Goal: Task Accomplishment & Management: Manage account settings

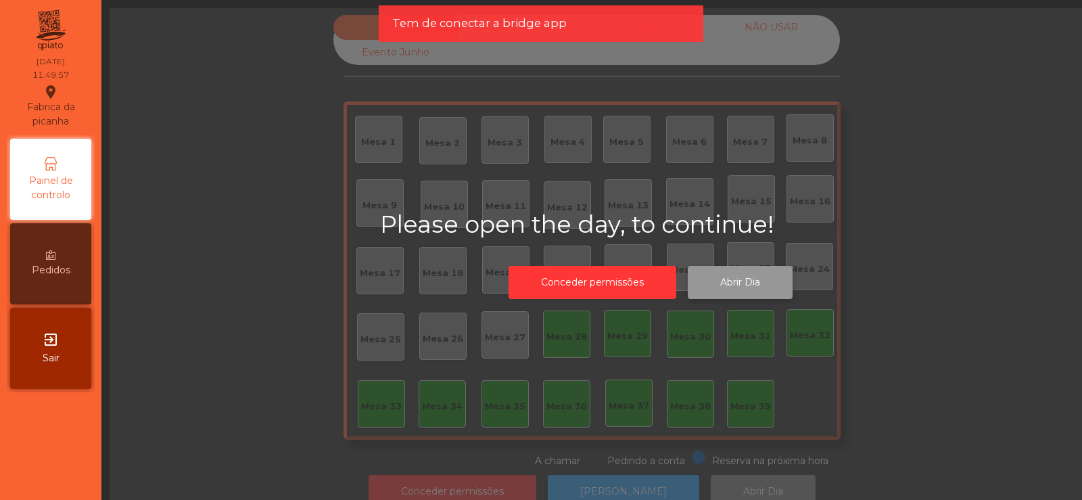
click at [742, 285] on button "Abrir Dia" at bounding box center [740, 282] width 105 height 33
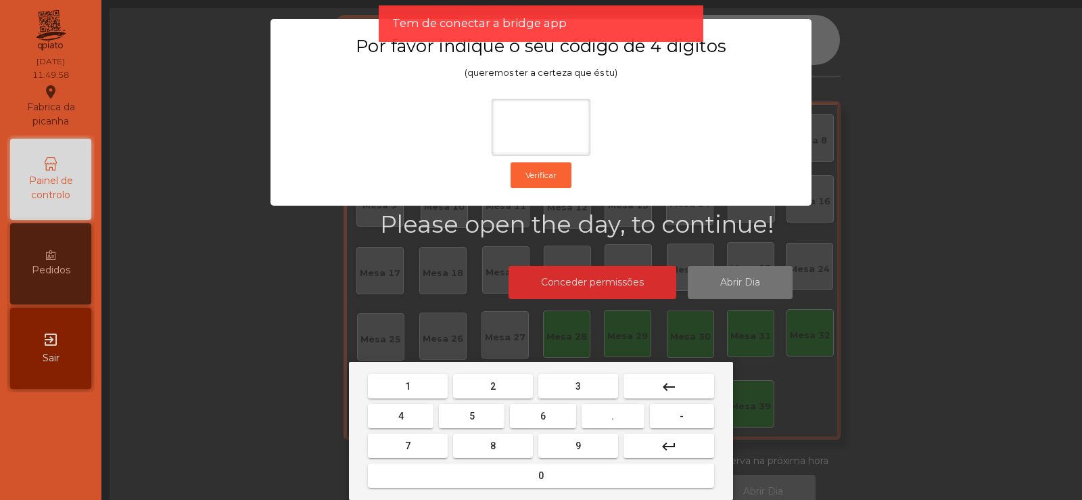
click at [501, 388] on button "2" at bounding box center [493, 386] width 80 height 24
click at [542, 410] on span "6" at bounding box center [542, 415] width 5 height 11
click at [438, 439] on button "7" at bounding box center [408, 445] width 80 height 24
click at [472, 414] on span "5" at bounding box center [471, 415] width 5 height 11
type input "****"
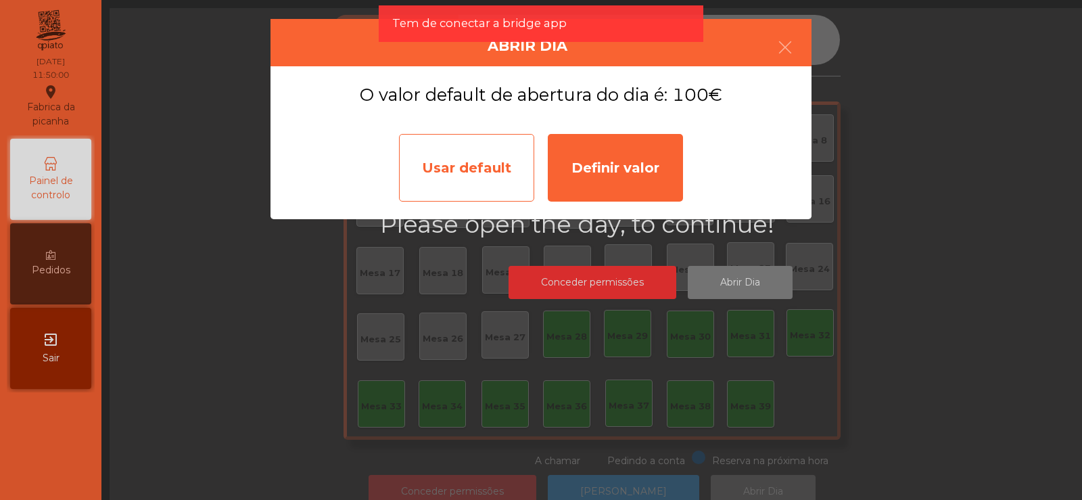
click at [491, 182] on div "Usar default" at bounding box center [466, 168] width 135 height 68
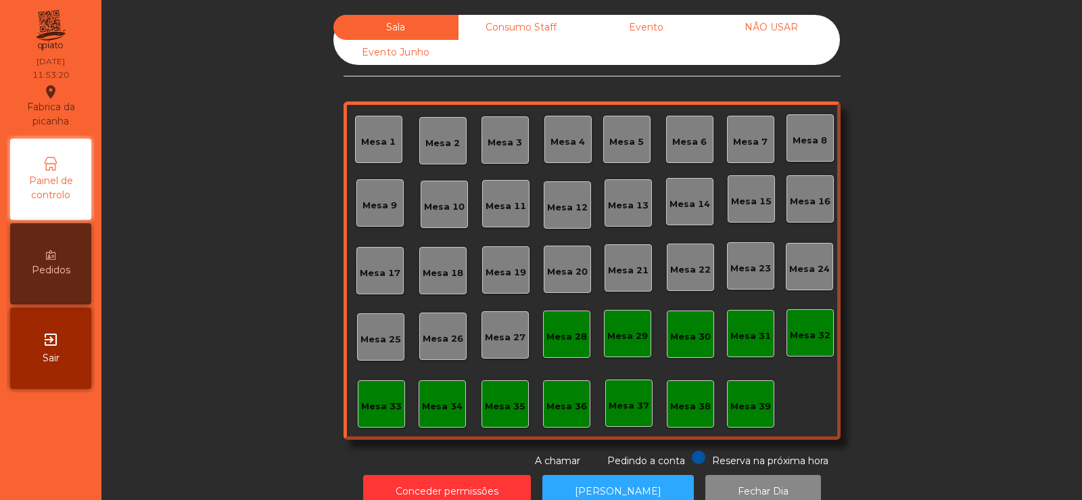
click at [617, 402] on div "Mesa 37" at bounding box center [628, 406] width 41 height 14
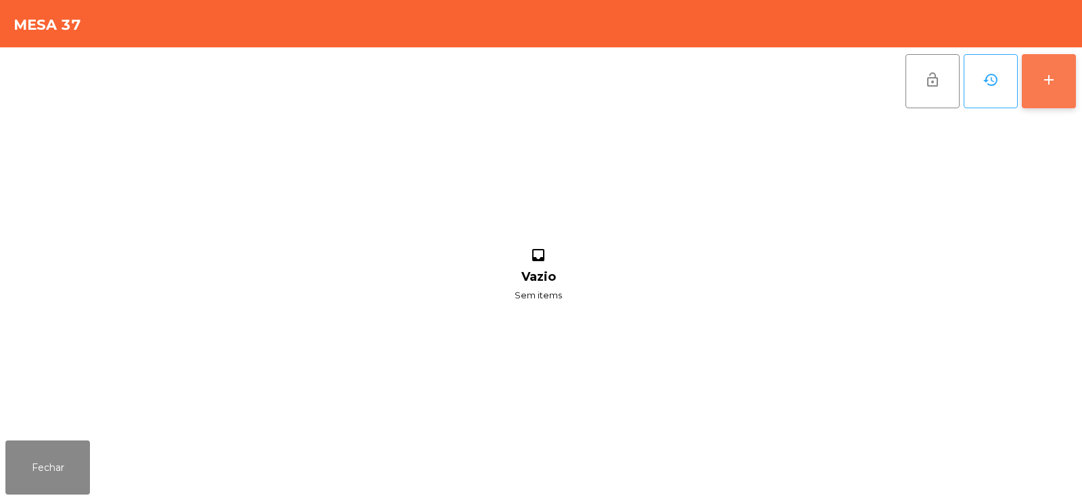
click at [1043, 95] on button "add" at bounding box center [1049, 81] width 54 height 54
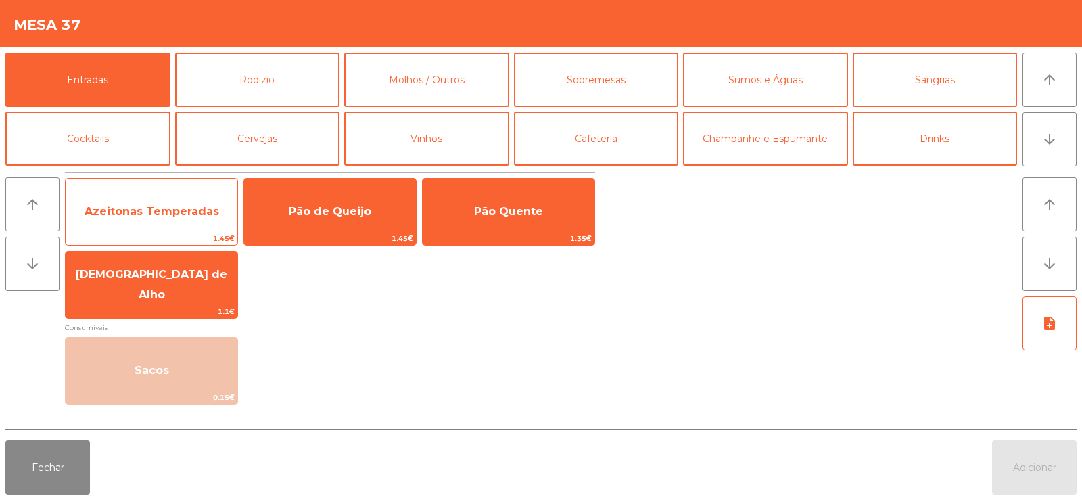
click at [172, 209] on span "Azeitonas Temperadas" at bounding box center [152, 211] width 135 height 13
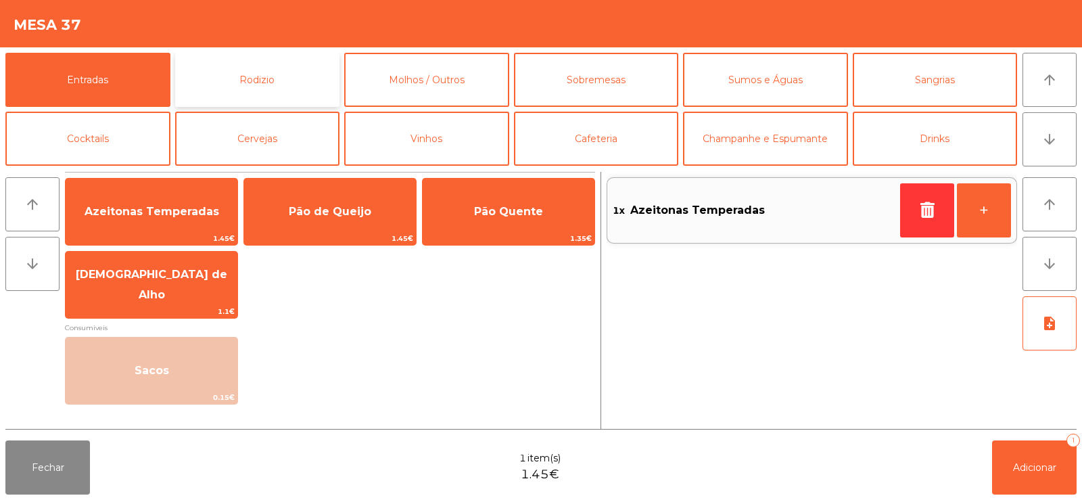
click at [263, 79] on button "Rodizio" at bounding box center [257, 80] width 165 height 54
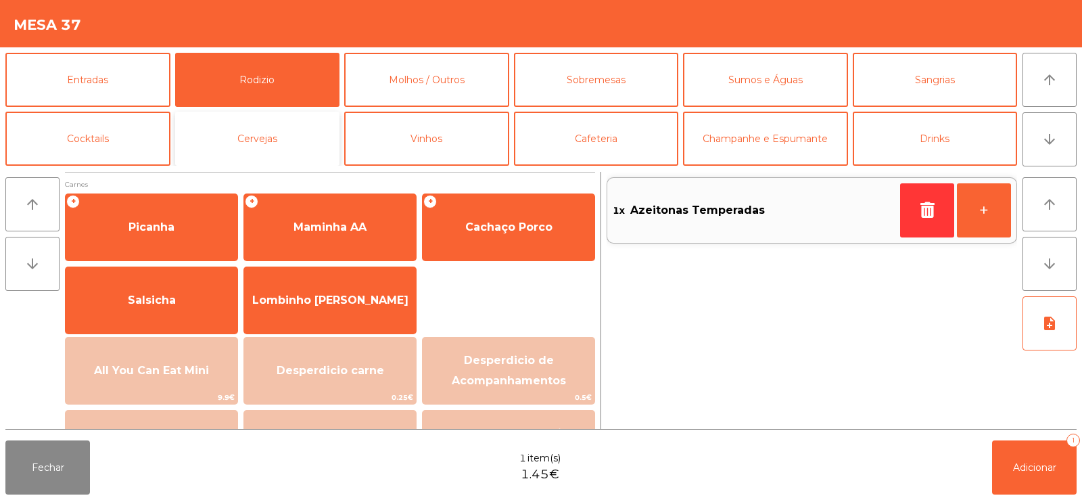
click at [249, 130] on button "Cervejas" at bounding box center [257, 139] width 165 height 54
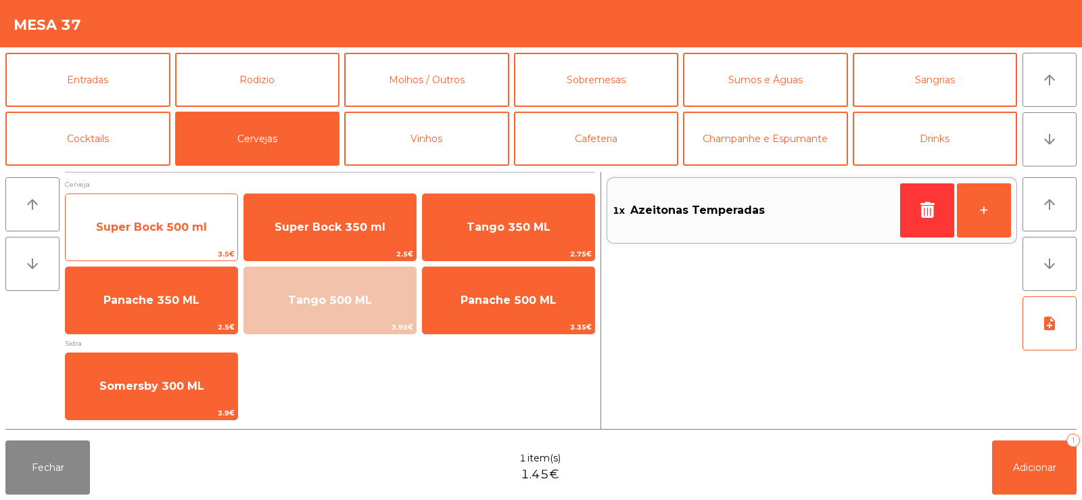
click at [185, 216] on span "Super Bock 500 ml" at bounding box center [152, 227] width 172 height 37
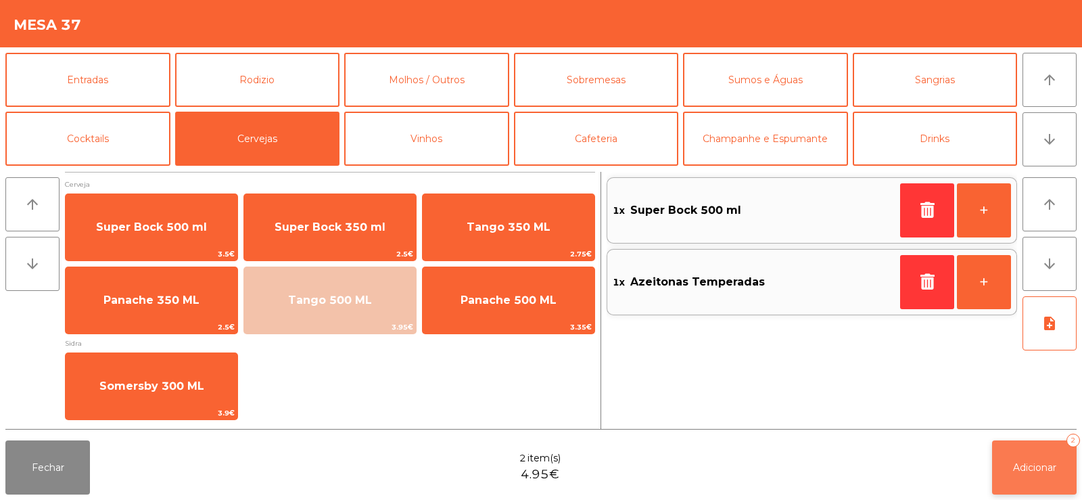
click at [1040, 478] on button "Adicionar 2" at bounding box center [1034, 467] width 85 height 54
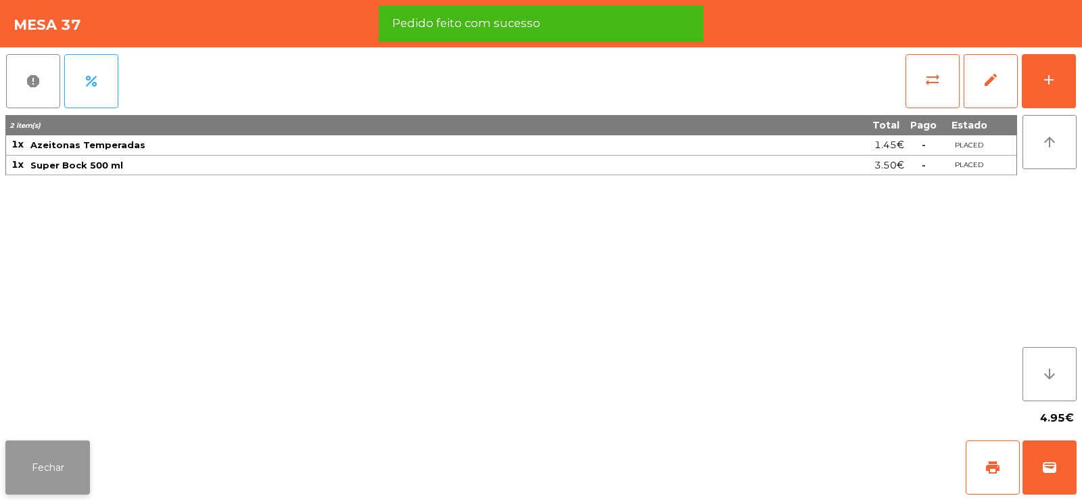
click at [46, 475] on button "Fechar" at bounding box center [47, 467] width 85 height 54
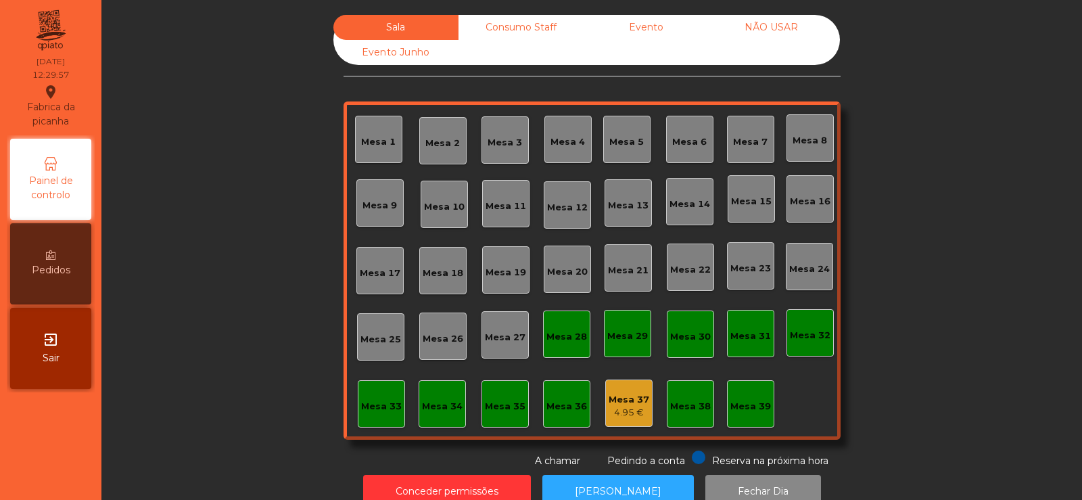
click at [746, 398] on div "Mesa 39" at bounding box center [750, 403] width 41 height 19
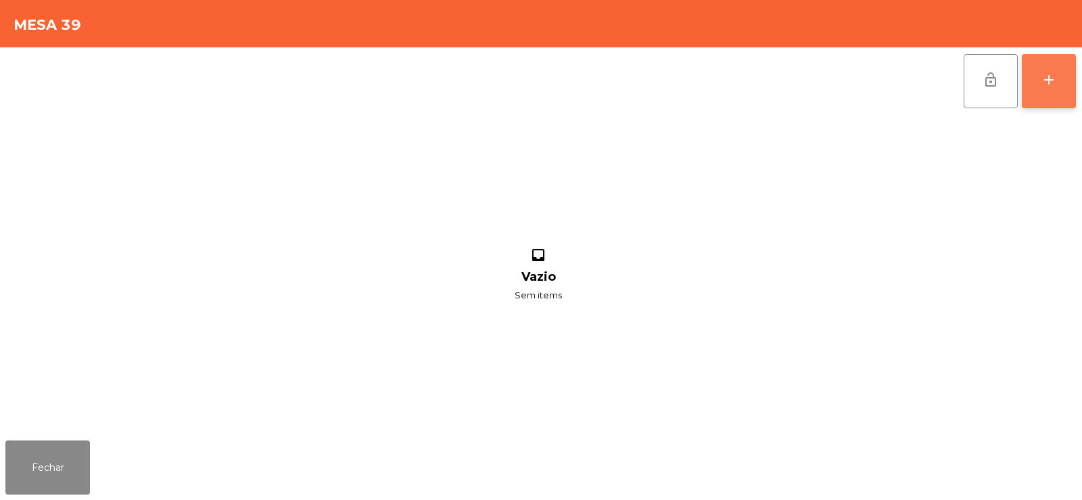
click at [1056, 66] on button "add" at bounding box center [1049, 81] width 54 height 54
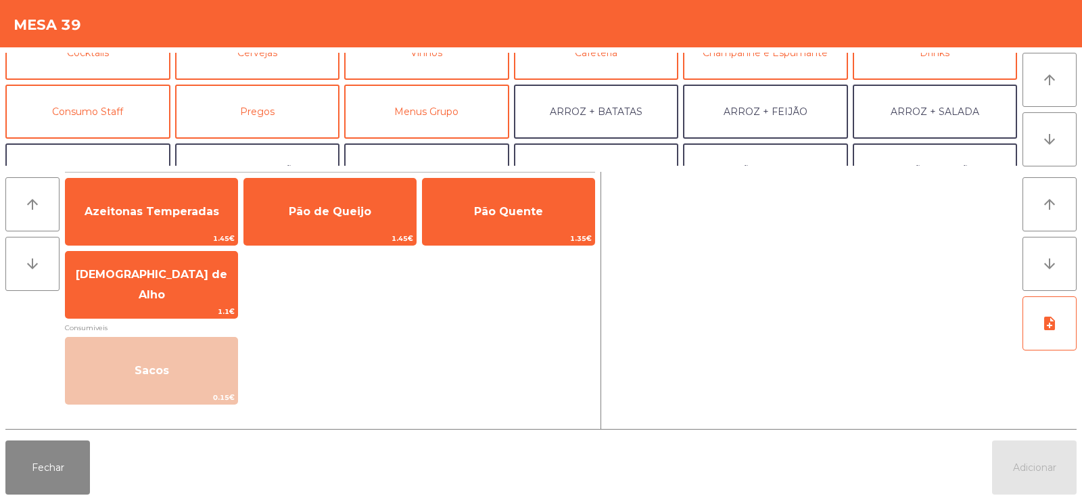
scroll to position [89, 0]
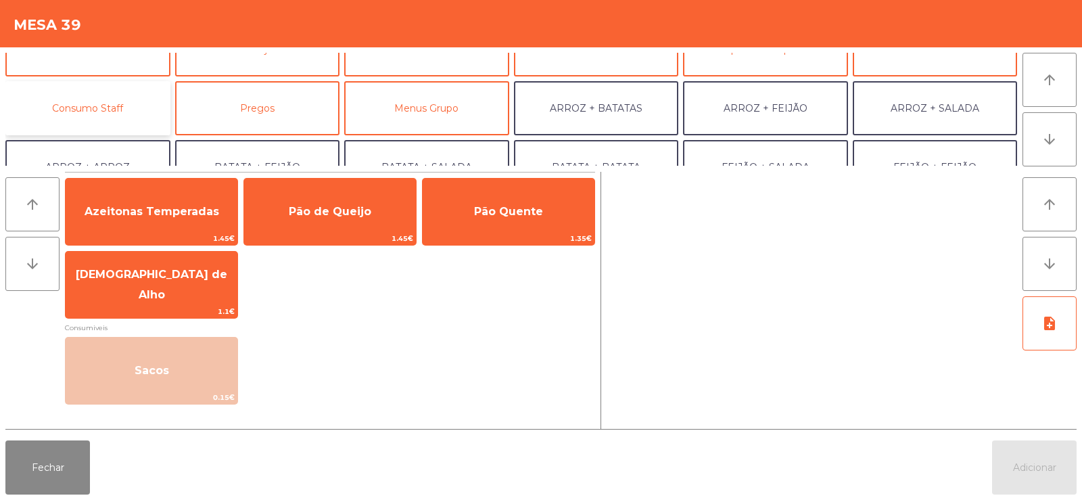
click at [122, 110] on button "Consumo Staff" at bounding box center [87, 108] width 165 height 54
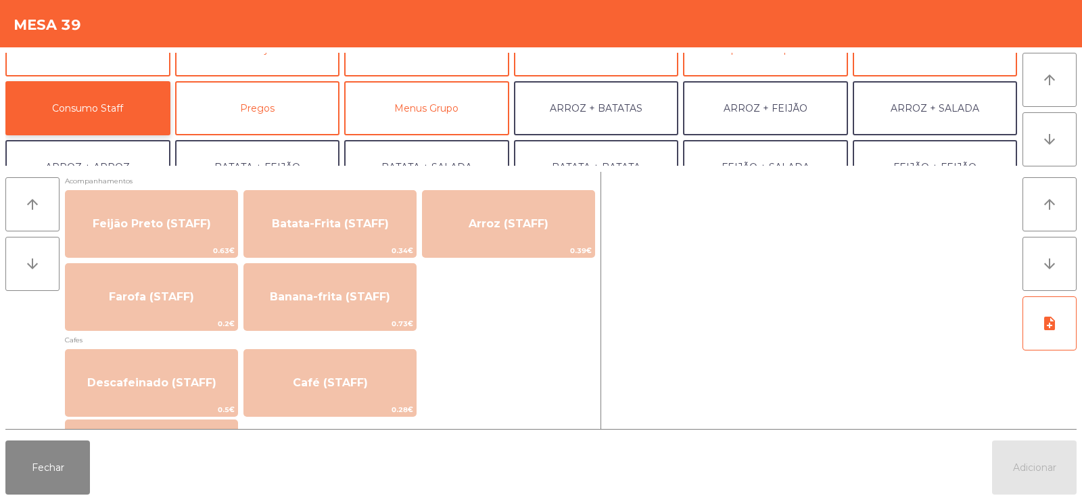
scroll to position [646, 0]
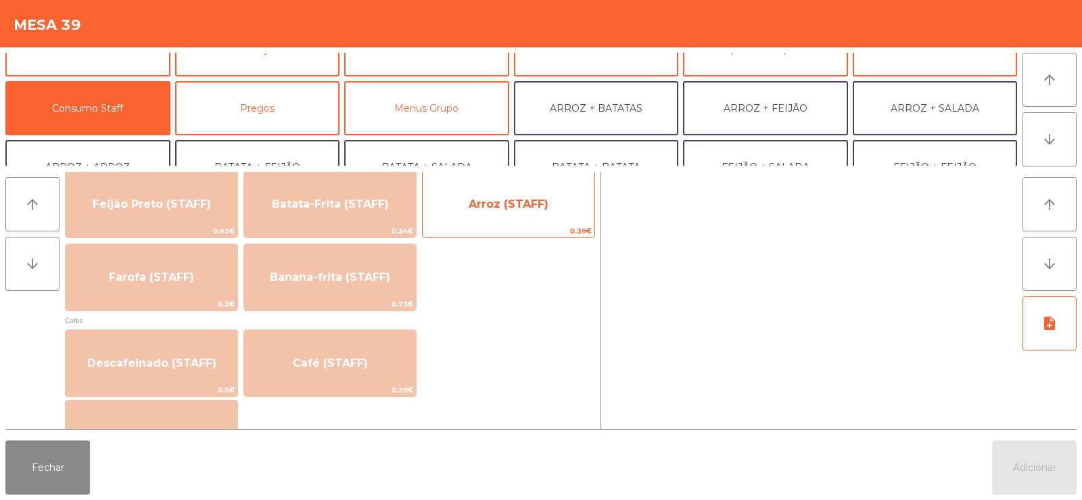
click at [540, 214] on span "Arroz (STAFF)" at bounding box center [509, 204] width 172 height 37
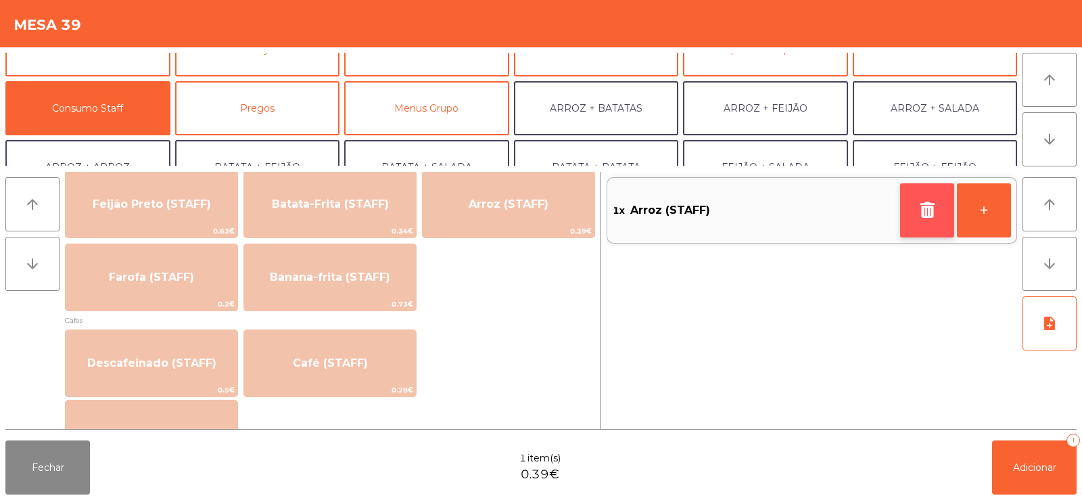
click at [931, 214] on icon "button" at bounding box center [927, 209] width 20 height 16
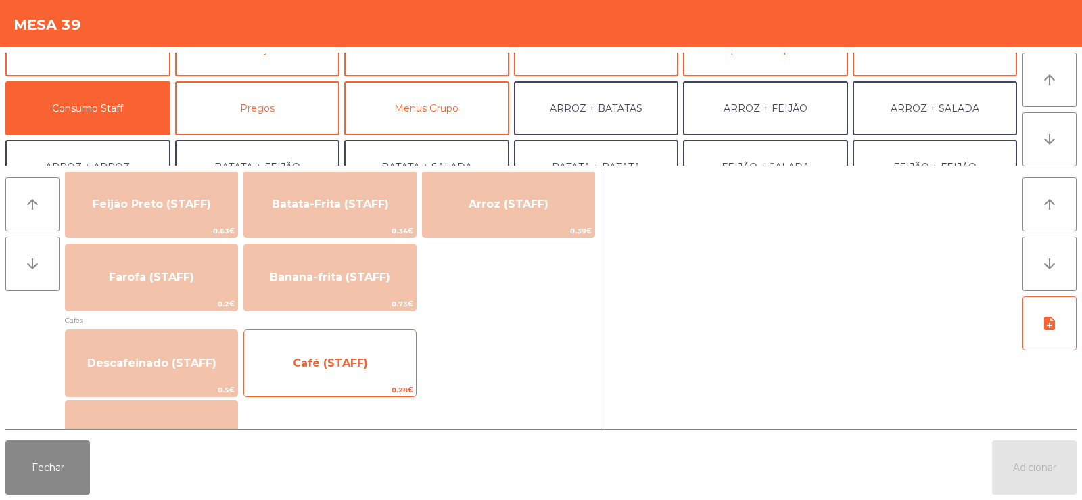
click at [368, 361] on span "Café (STAFF)" at bounding box center [330, 363] width 172 height 37
click at [369, 361] on span "Café (STAFF)" at bounding box center [330, 363] width 172 height 37
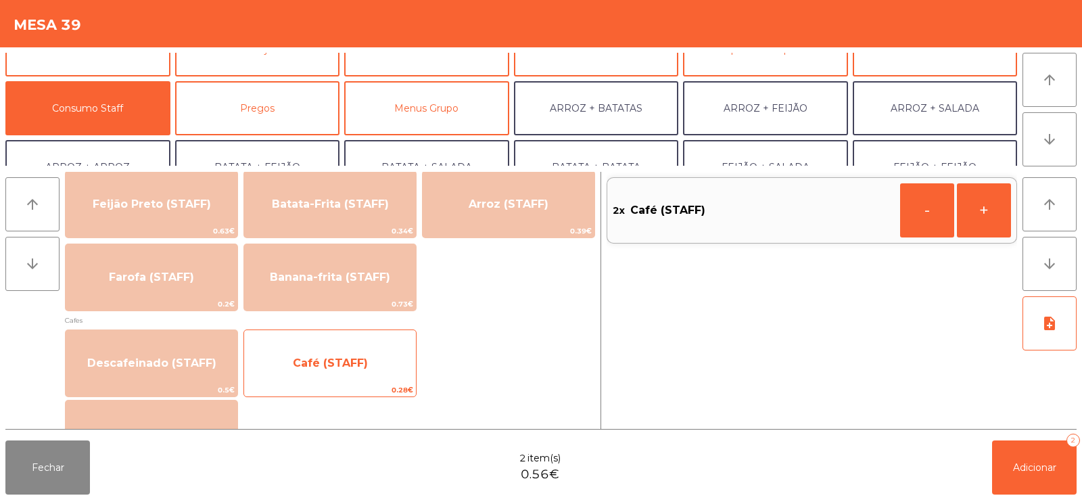
click at [371, 362] on span "Café (STAFF)" at bounding box center [330, 363] width 172 height 37
click at [380, 356] on span "Café (STAFF)" at bounding box center [330, 363] width 172 height 37
click at [378, 360] on span "Café (STAFF)" at bounding box center [330, 363] width 172 height 37
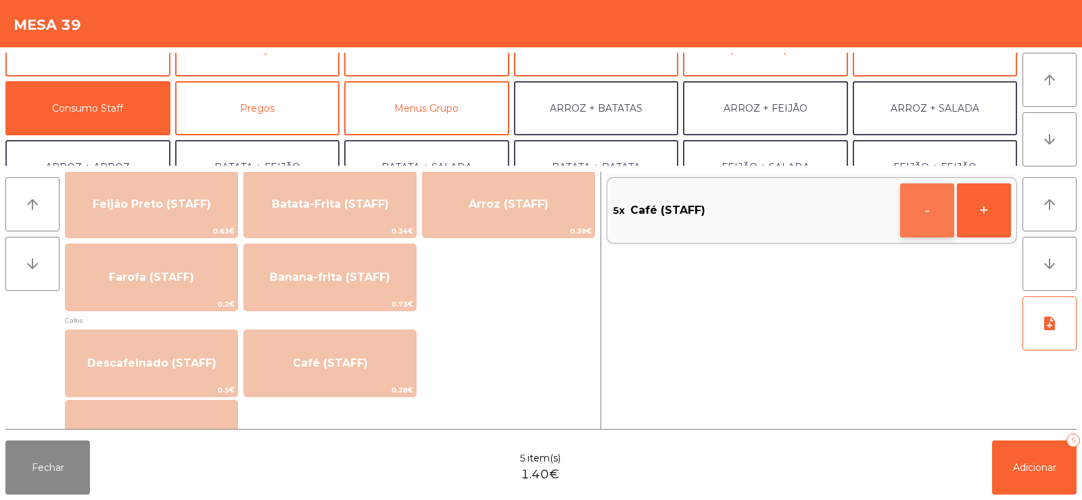
click at [938, 212] on button "-" at bounding box center [927, 210] width 54 height 54
click at [1038, 458] on button "Adicionar 4" at bounding box center [1034, 467] width 85 height 54
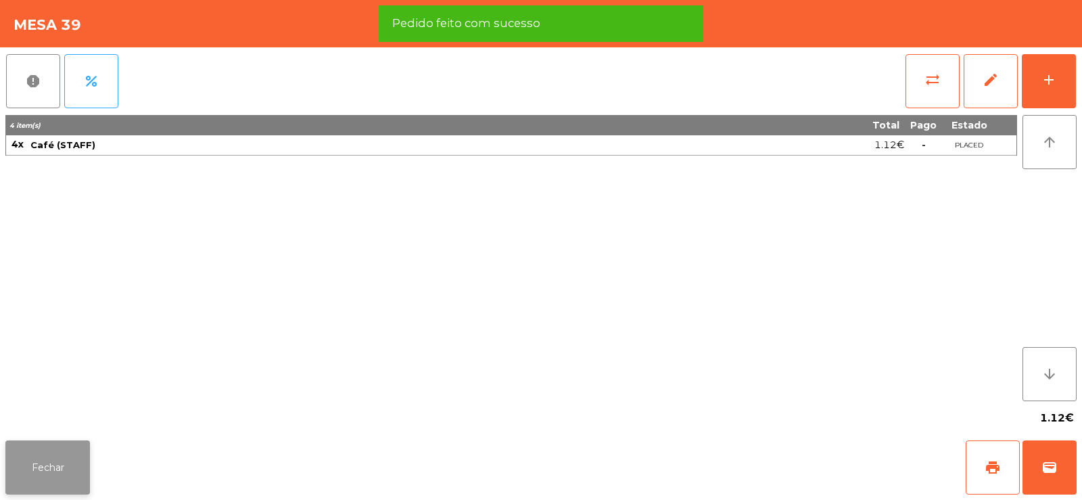
click at [62, 476] on button "Fechar" at bounding box center [47, 467] width 85 height 54
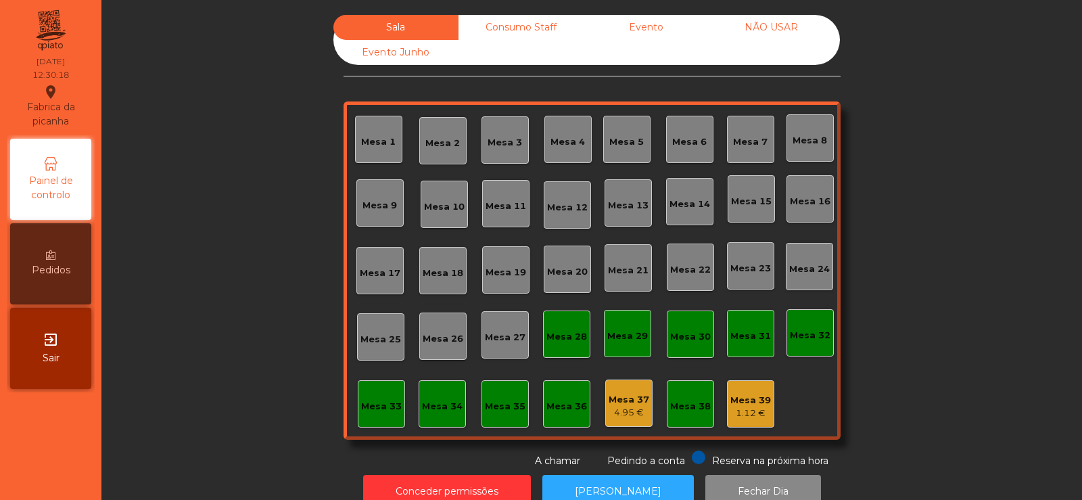
click at [797, 153] on div "Mesa 8" at bounding box center [809, 137] width 47 height 47
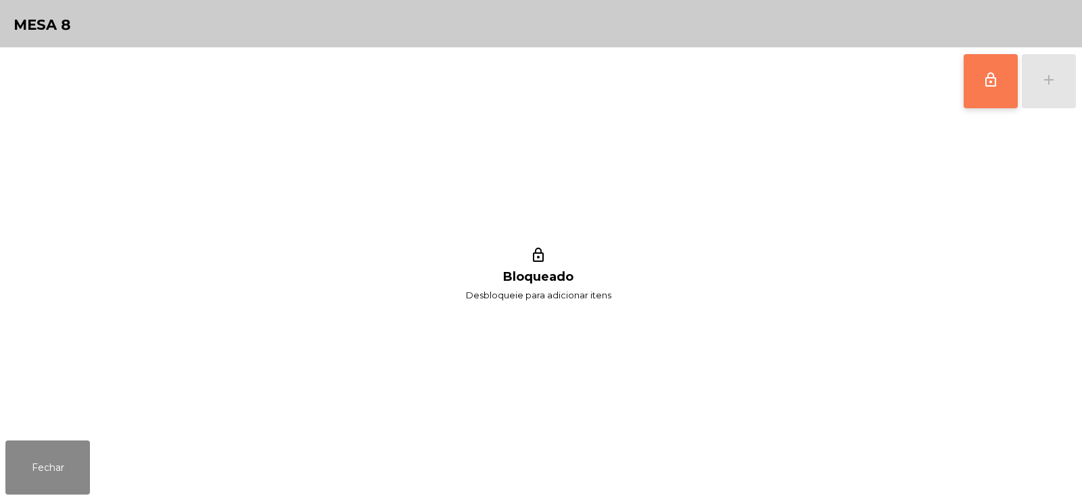
click at [993, 97] on button "lock_outline" at bounding box center [990, 81] width 54 height 54
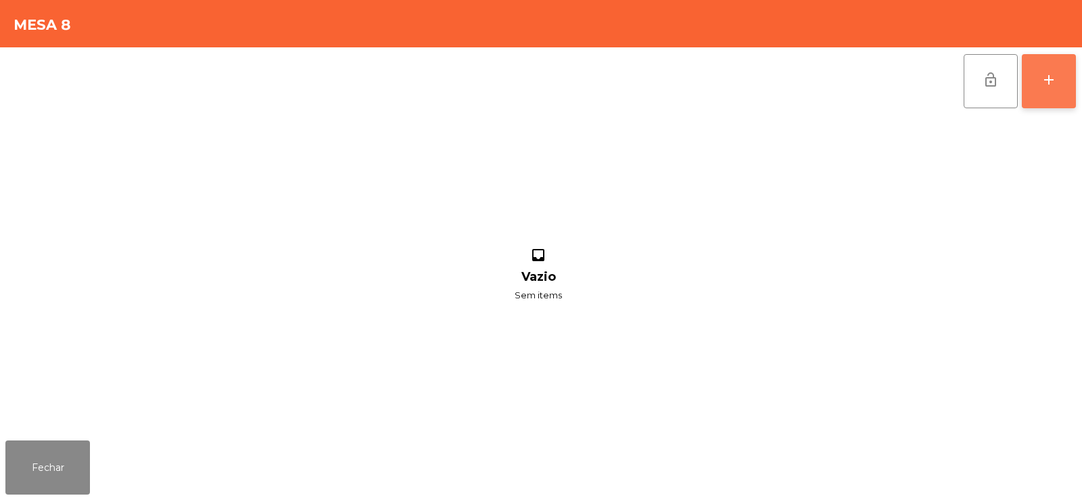
click at [1053, 78] on div "add" at bounding box center [1048, 80] width 16 height 16
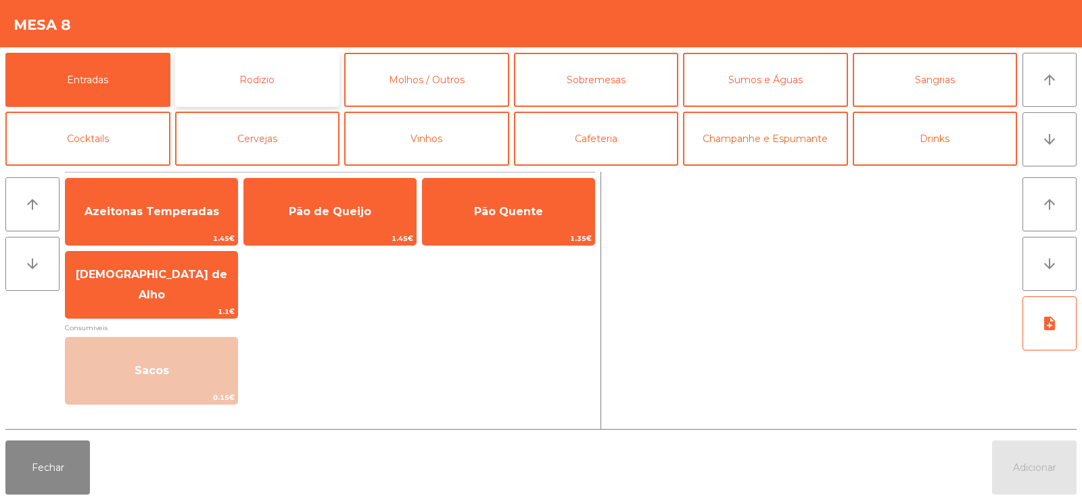
click at [269, 80] on button "Rodizio" at bounding box center [257, 80] width 165 height 54
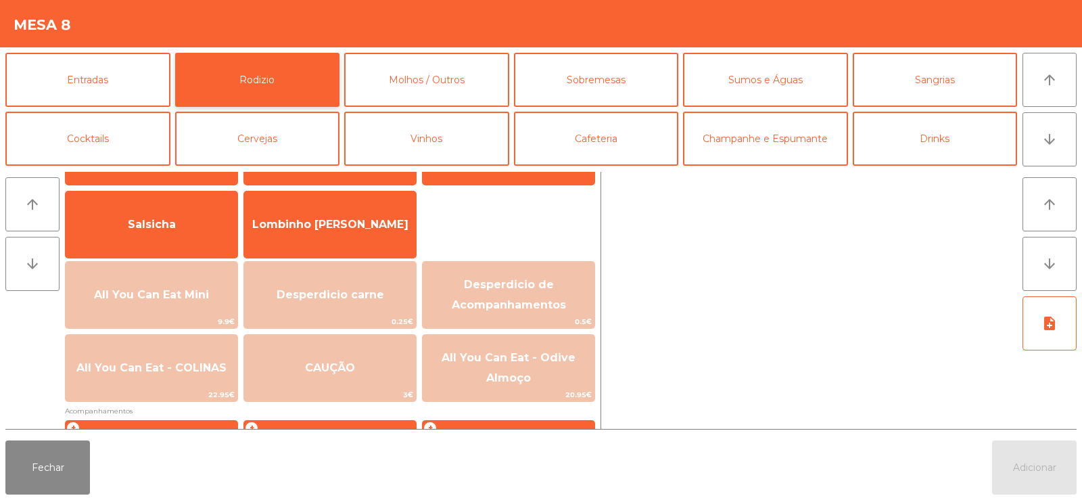
scroll to position [90, 0]
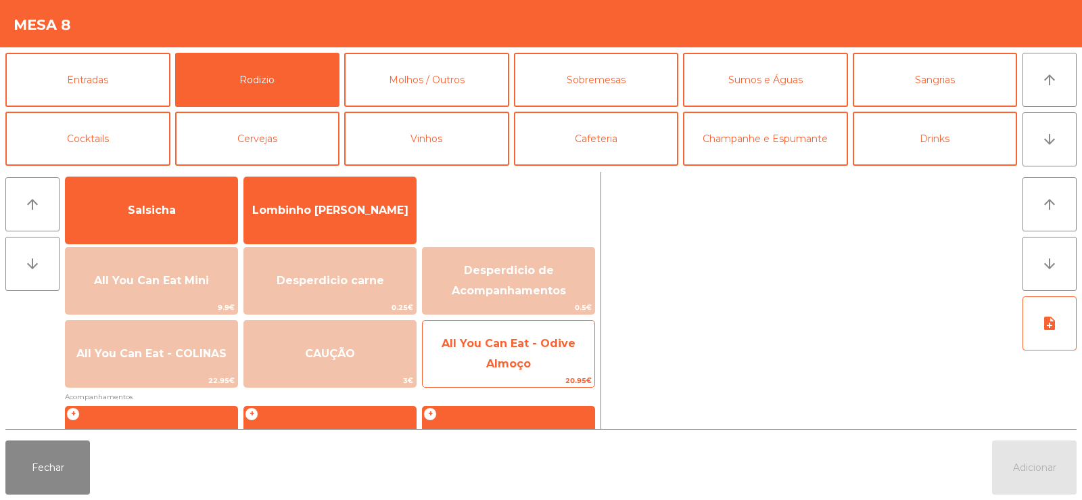
click at [490, 362] on span "All You Can Eat - Odive Almoço" at bounding box center [508, 353] width 134 height 33
click at [508, 362] on span "All You Can Eat - Odive Almoço" at bounding box center [508, 353] width 134 height 33
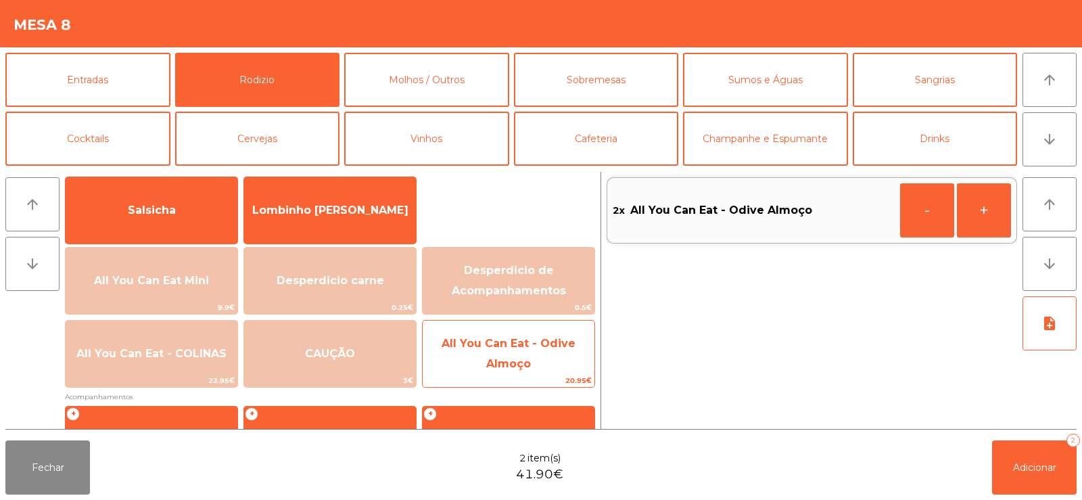
click at [516, 360] on span "All You Can Eat - Odive Almoço" at bounding box center [508, 353] width 134 height 33
click at [514, 356] on span "All You Can Eat - Odive Almoço" at bounding box center [509, 353] width 172 height 57
click at [529, 362] on span "All You Can Eat - Odive Almoço" at bounding box center [508, 353] width 134 height 33
click at [535, 360] on span "All You Can Eat - Odive Almoço" at bounding box center [509, 353] width 172 height 57
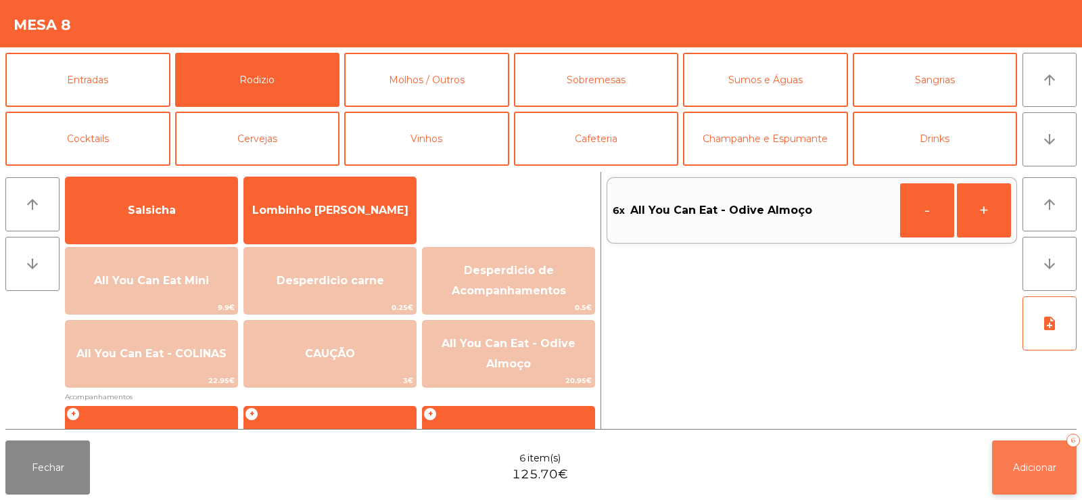
click at [1019, 474] on button "Adicionar 6" at bounding box center [1034, 467] width 85 height 54
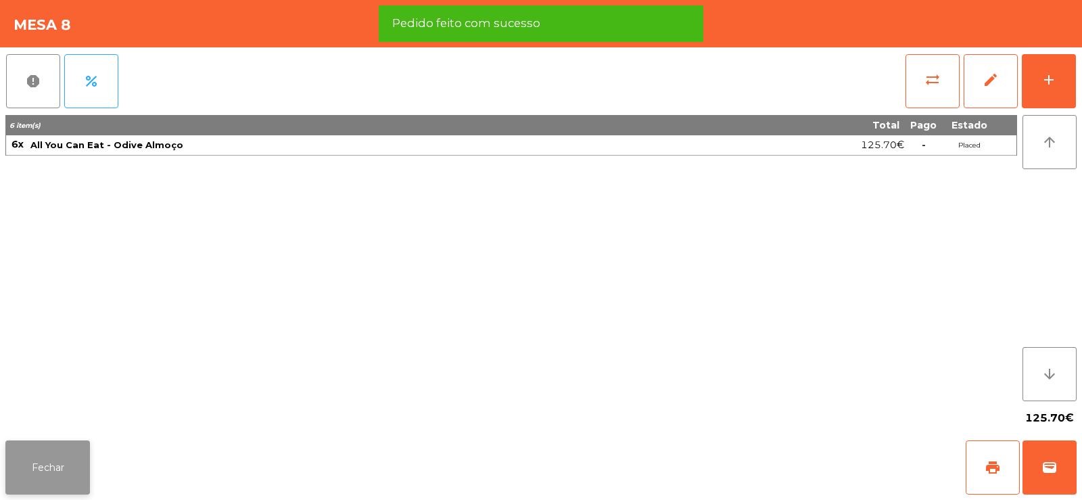
click at [28, 475] on button "Fechar" at bounding box center [47, 467] width 85 height 54
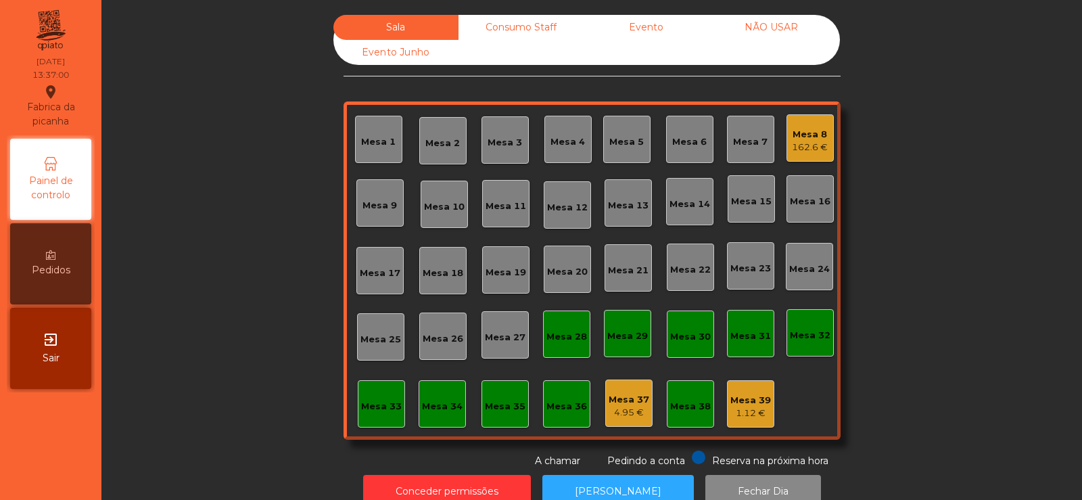
click at [554, 140] on div "Mesa 4" at bounding box center [567, 142] width 34 height 14
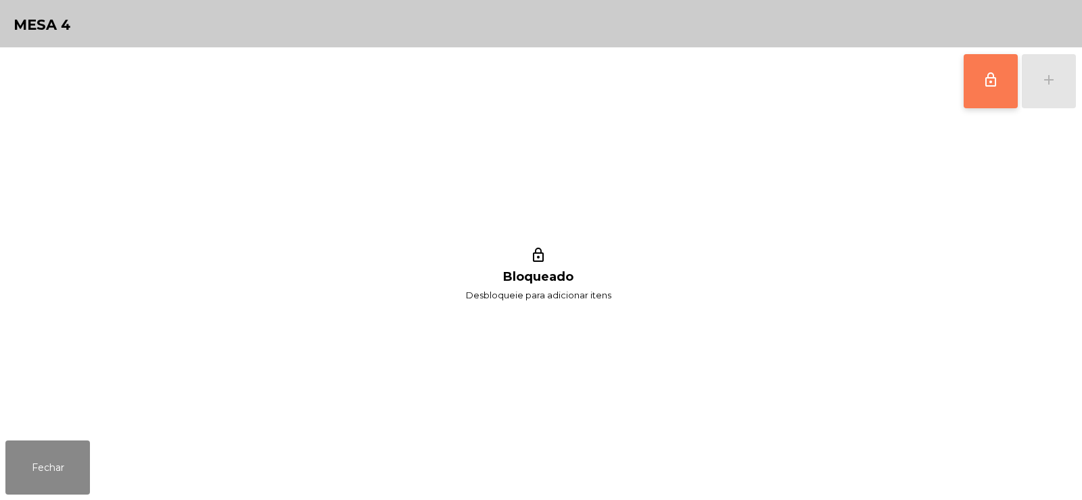
click at [991, 93] on button "lock_outline" at bounding box center [990, 81] width 54 height 54
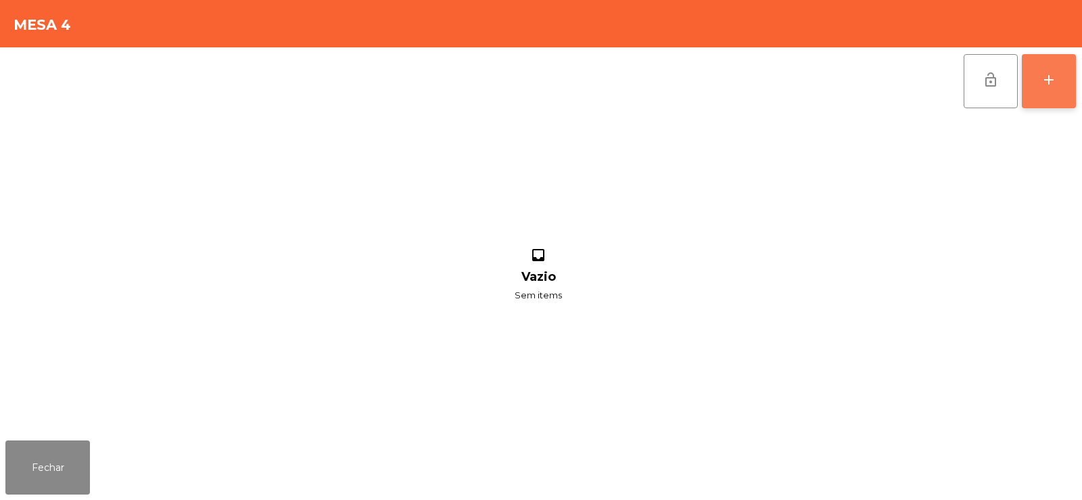
click at [1054, 84] on div "add" at bounding box center [1048, 80] width 16 height 16
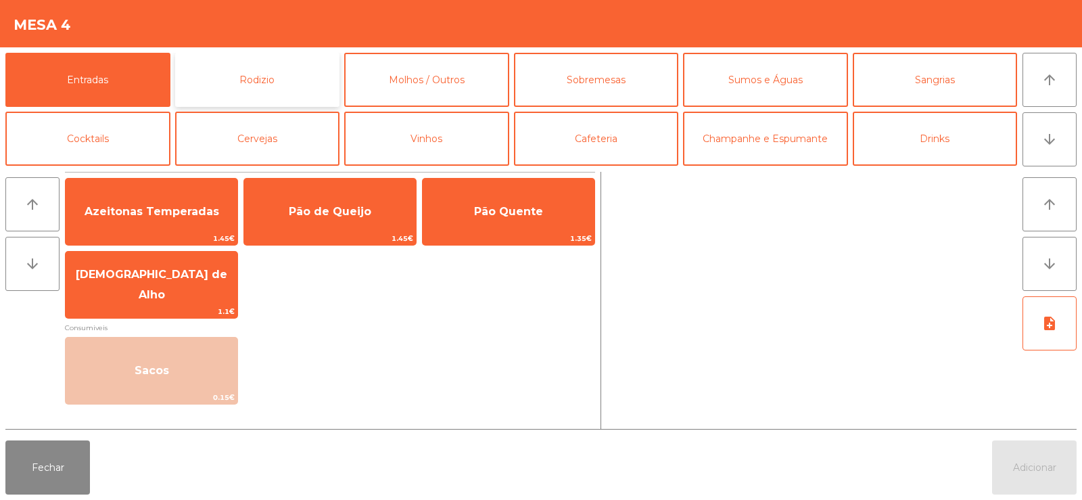
click at [259, 66] on button "Rodizio" at bounding box center [257, 80] width 165 height 54
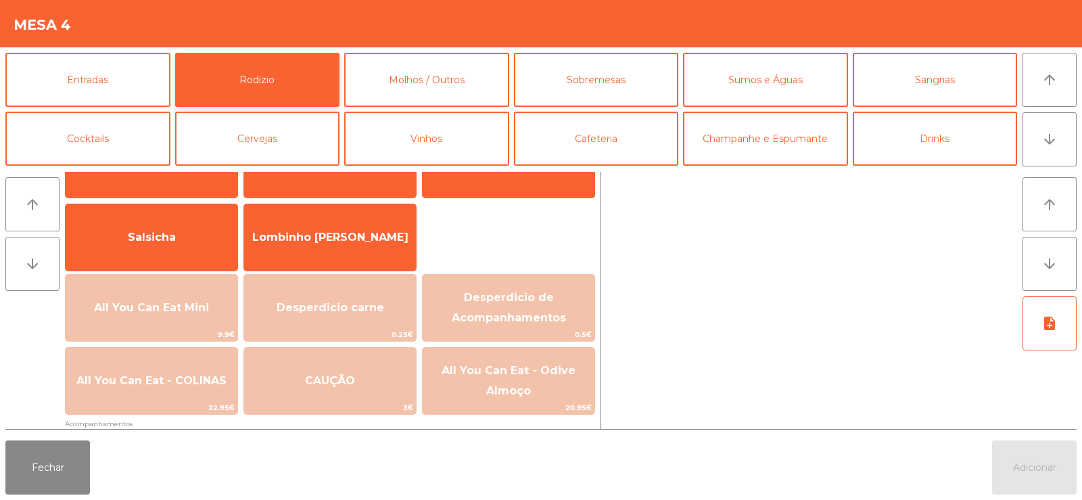
scroll to position [76, 0]
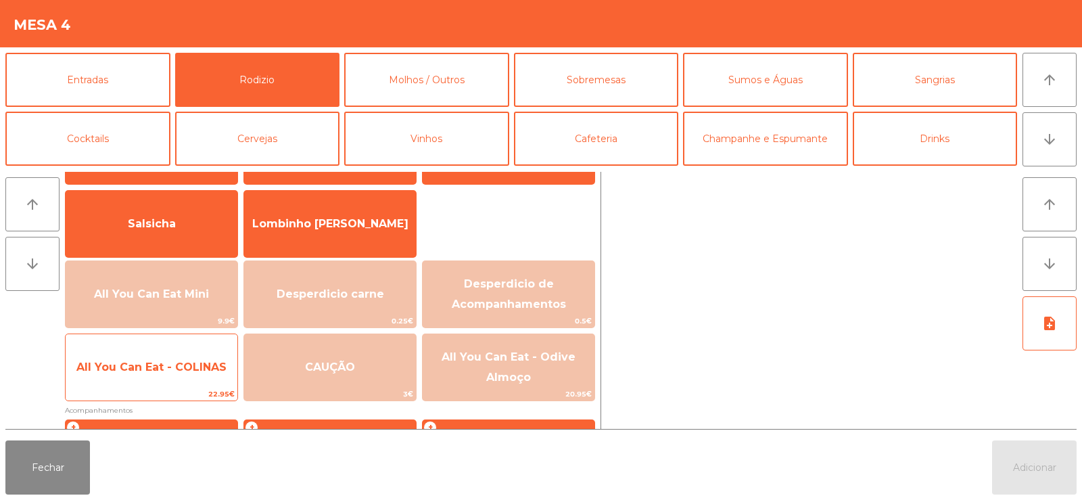
click at [201, 373] on span "All You Can Eat - COLINAS" at bounding box center [152, 367] width 172 height 37
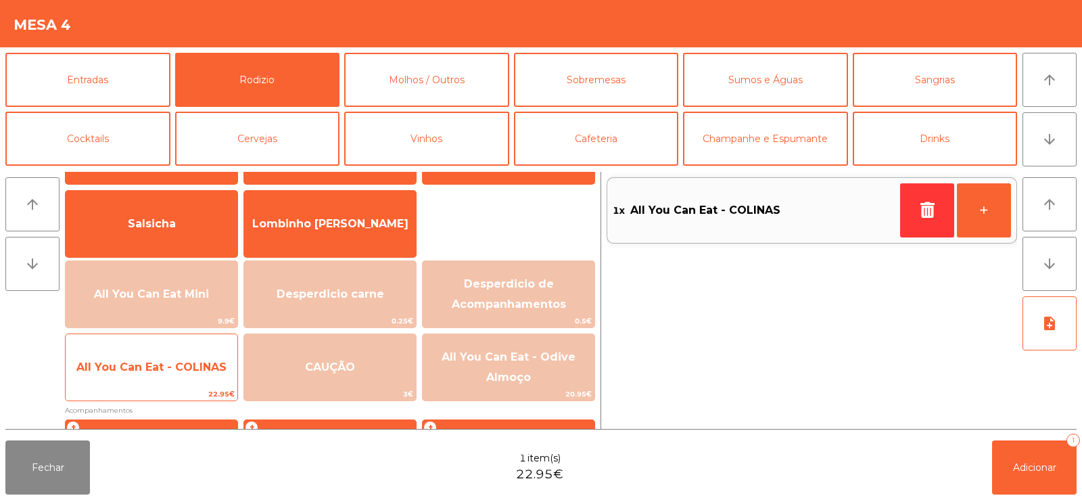
click at [194, 375] on span "All You Can Eat - COLINAS" at bounding box center [152, 367] width 172 height 37
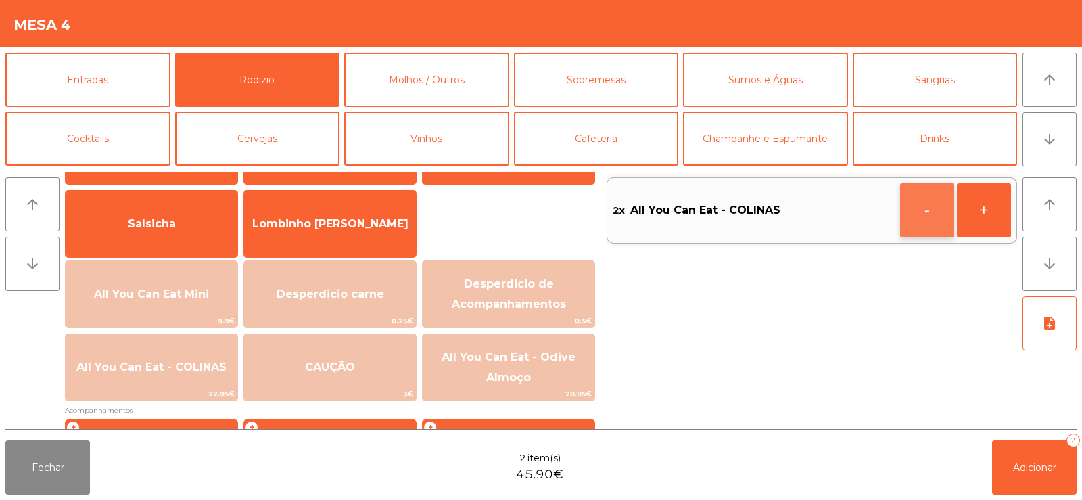
click at [916, 207] on button "-" at bounding box center [927, 210] width 54 height 54
click at [922, 203] on icon "button" at bounding box center [927, 209] width 20 height 16
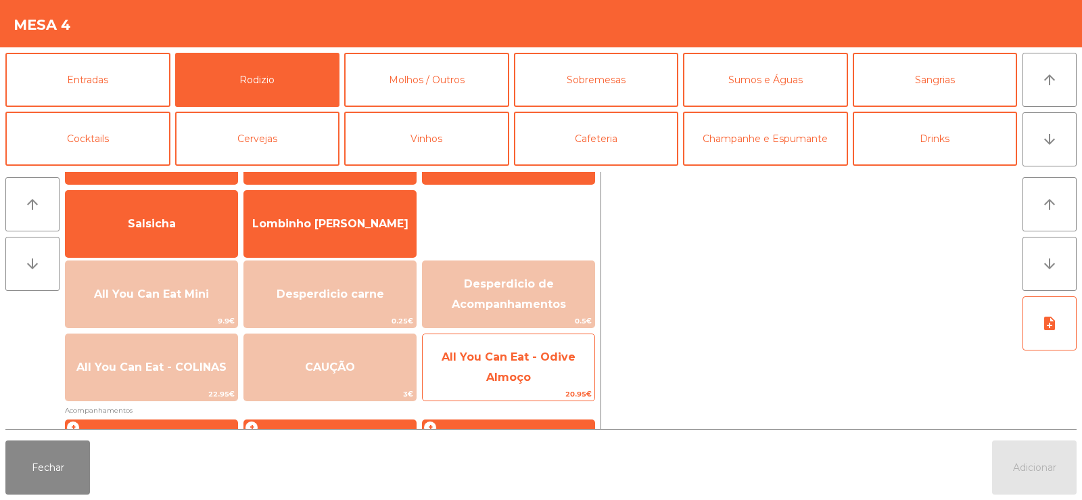
click at [533, 385] on span "All You Can Eat - Odive Almoço" at bounding box center [509, 367] width 172 height 57
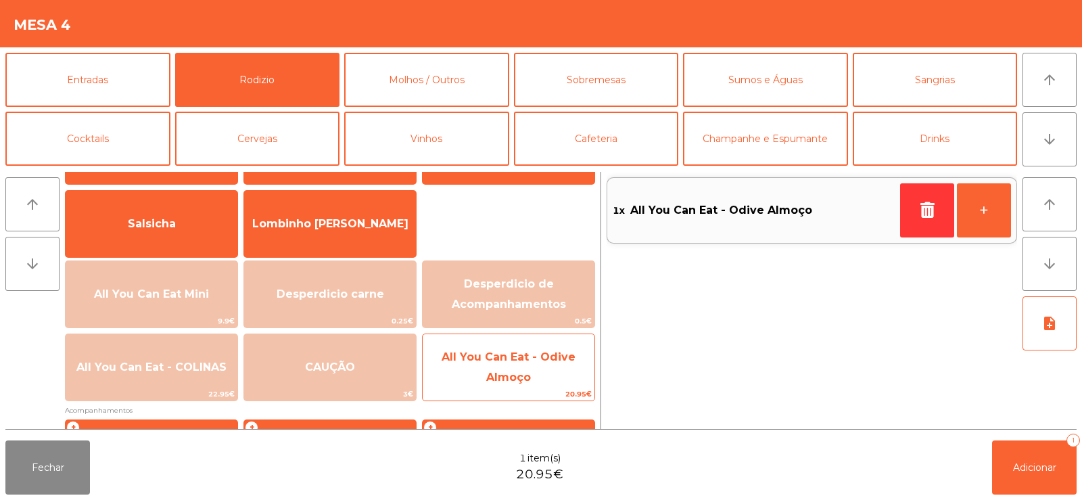
click at [533, 378] on span "All You Can Eat - Odive Almoço" at bounding box center [509, 367] width 172 height 57
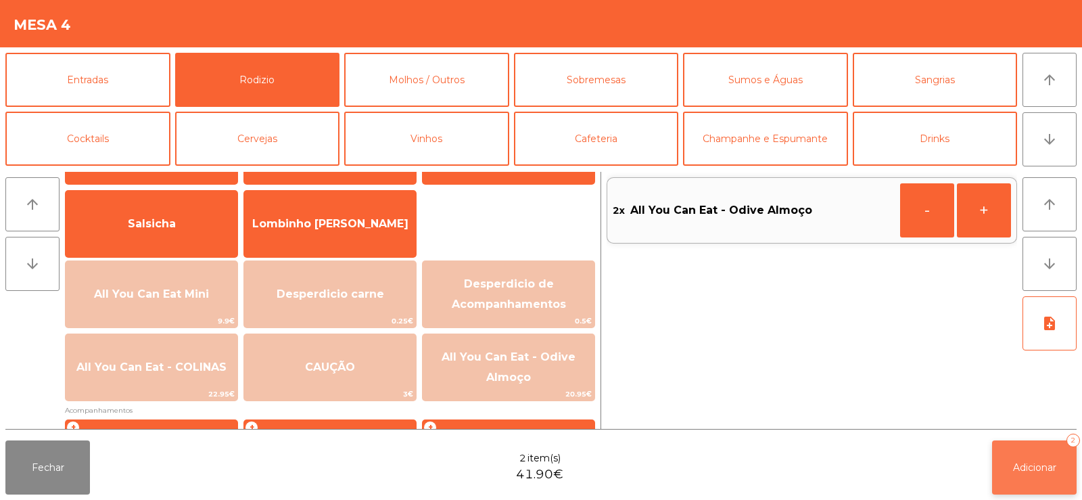
click at [1019, 458] on button "Adicionar 2" at bounding box center [1034, 467] width 85 height 54
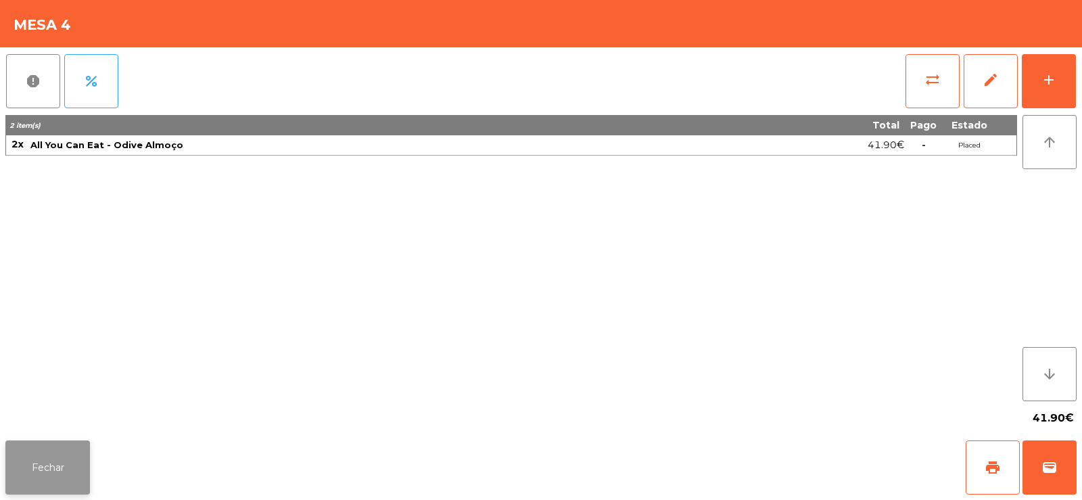
click at [40, 454] on button "Fechar" at bounding box center [47, 467] width 85 height 54
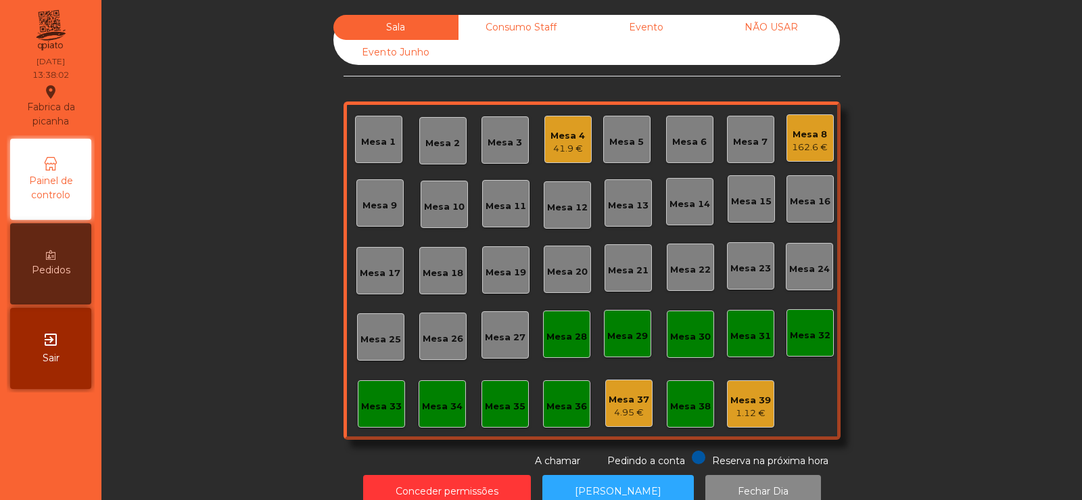
click at [493, 351] on div "Mesa 27" at bounding box center [504, 334] width 47 height 47
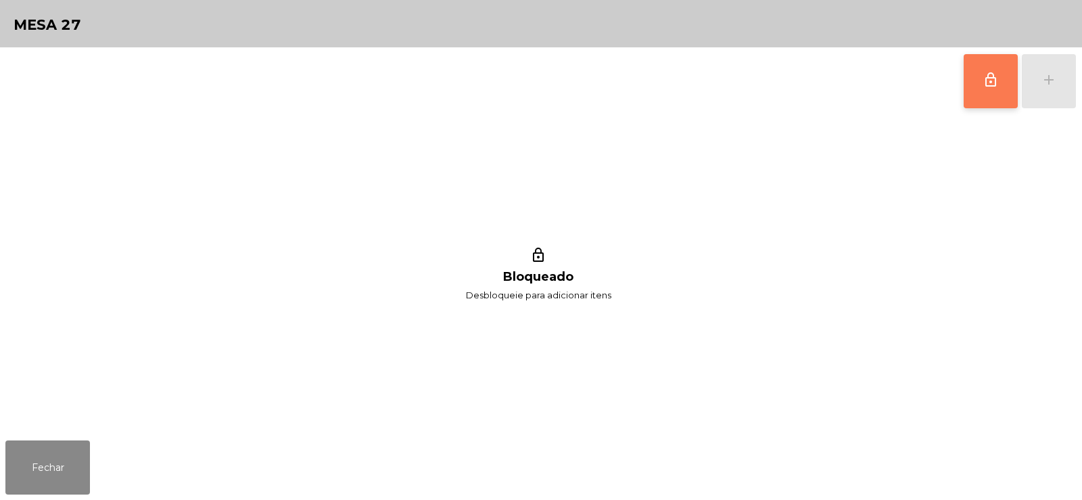
click at [988, 87] on span "lock_outline" at bounding box center [990, 80] width 16 height 16
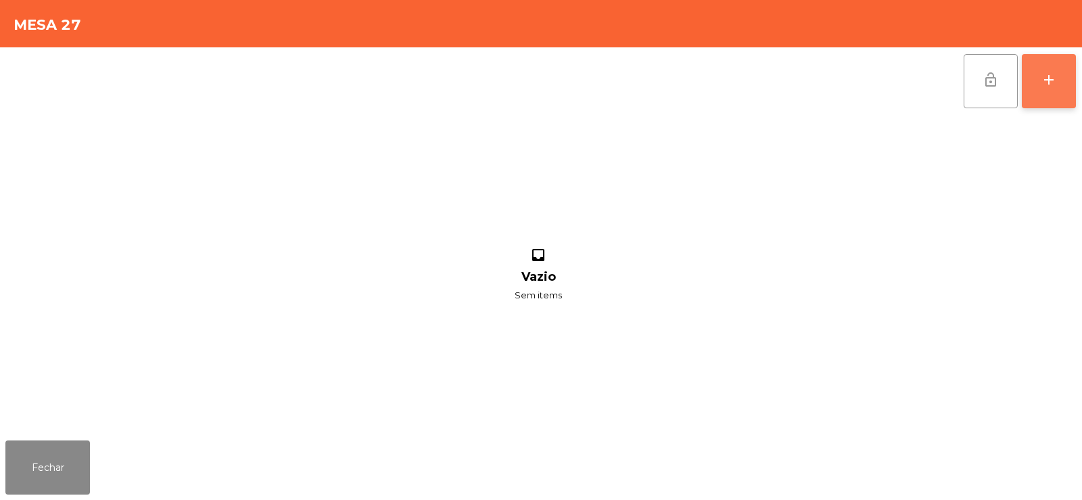
click at [1049, 82] on div "add" at bounding box center [1048, 80] width 16 height 16
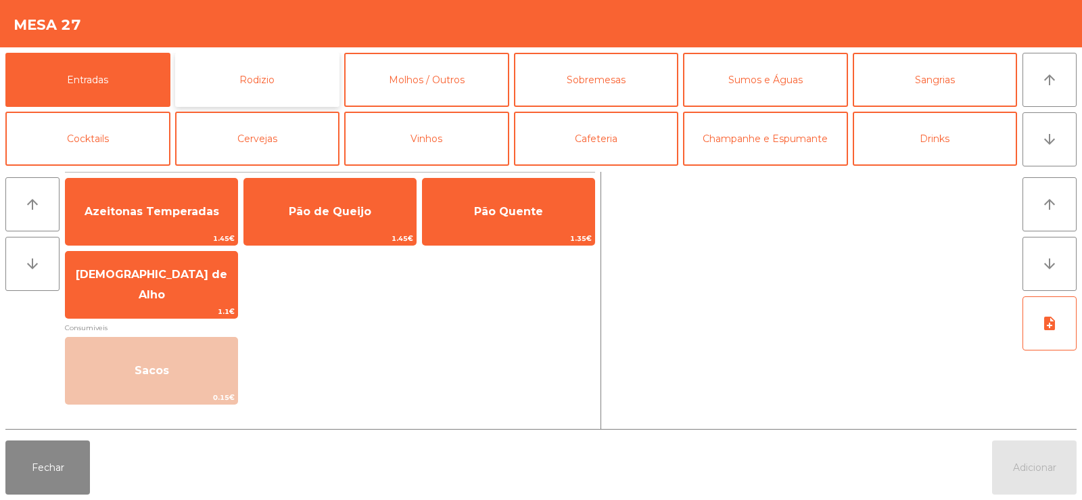
click at [276, 67] on button "Rodizio" at bounding box center [257, 80] width 165 height 54
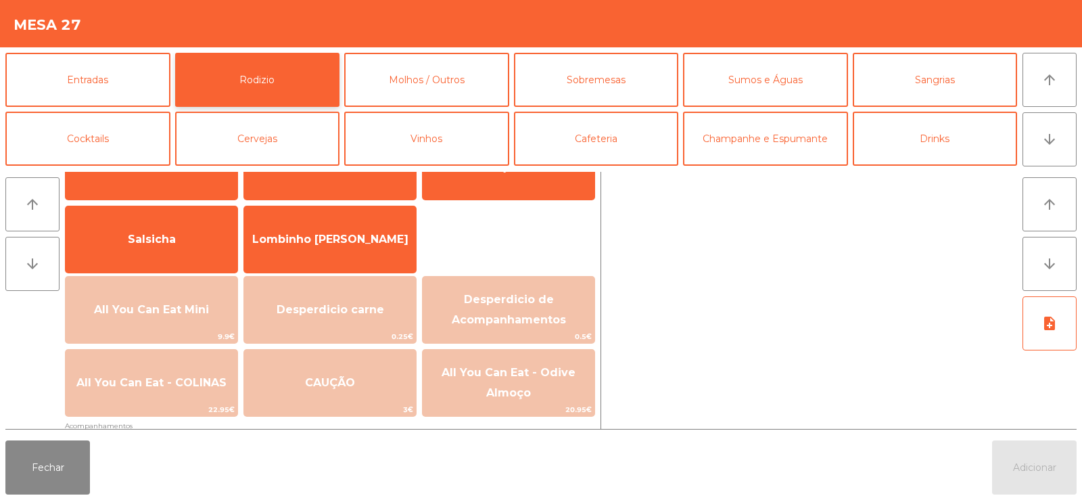
scroll to position [96, 0]
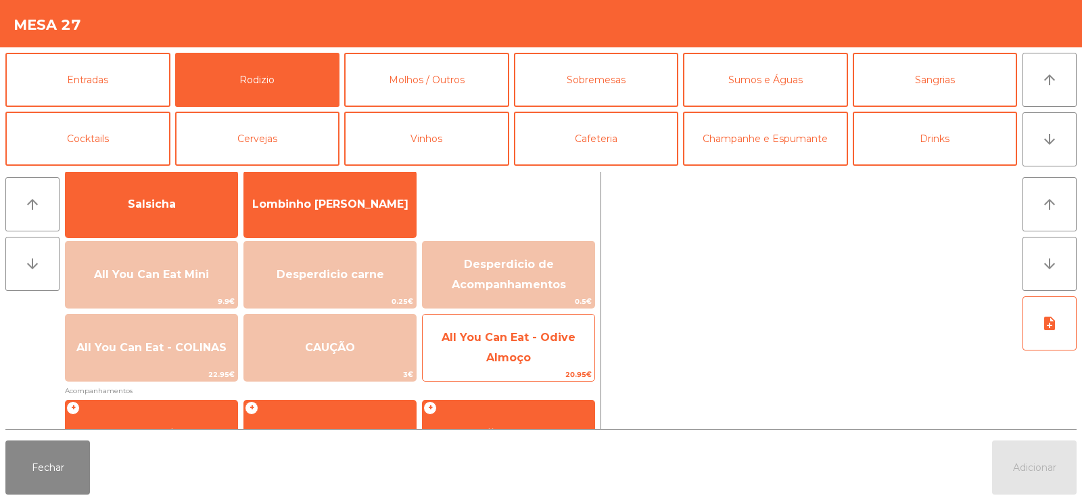
click at [523, 362] on span "All You Can Eat - Odive Almoço" at bounding box center [508, 347] width 134 height 33
click at [520, 358] on span "All You Can Eat - Odive Almoço" at bounding box center [508, 347] width 134 height 33
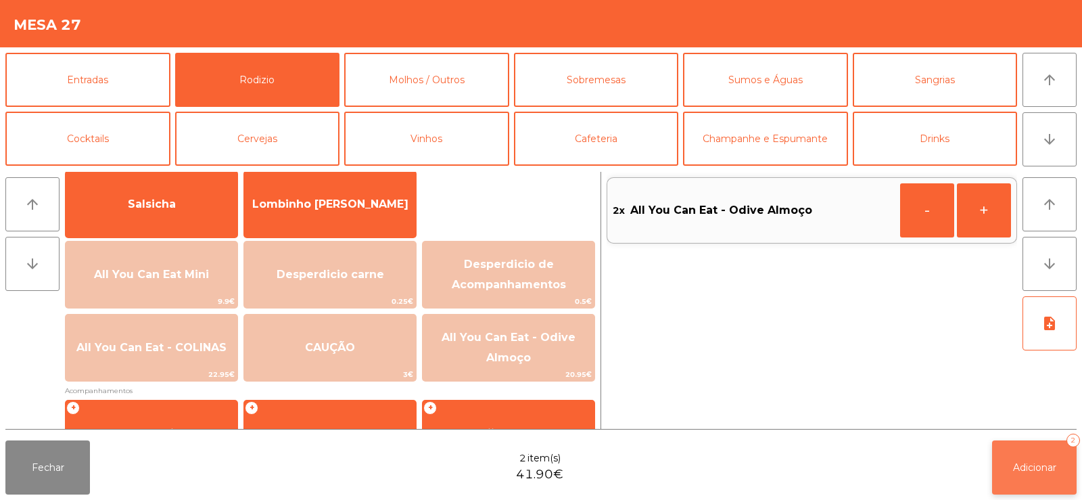
click at [1028, 471] on span "Adicionar" at bounding box center [1034, 467] width 43 height 12
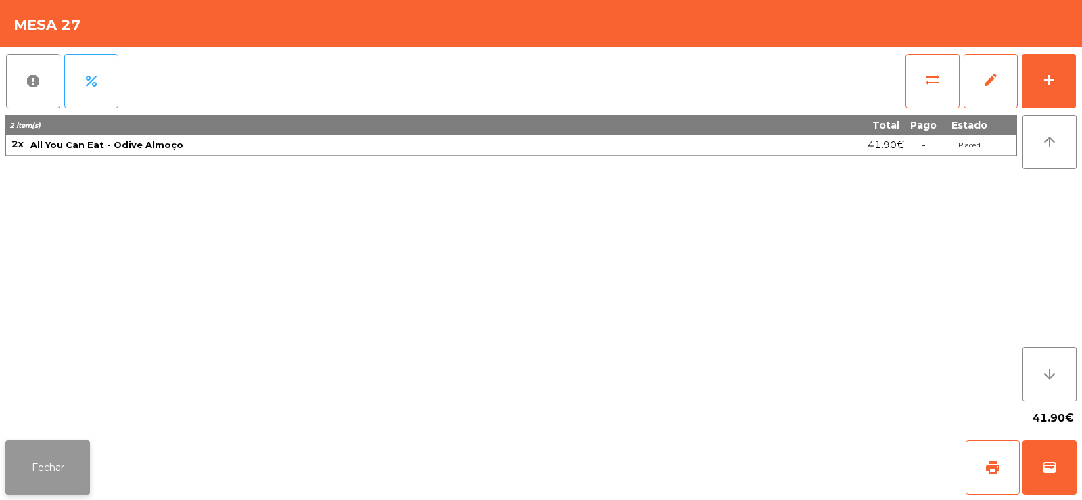
click at [87, 450] on button "Fechar" at bounding box center [47, 467] width 85 height 54
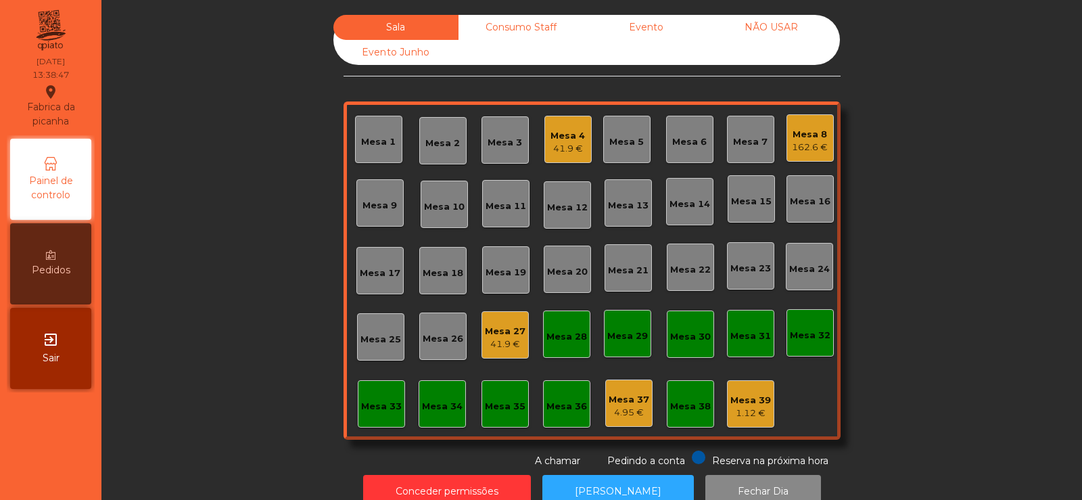
click at [569, 162] on div "Mesa 4 41.9 €" at bounding box center [567, 139] width 47 height 47
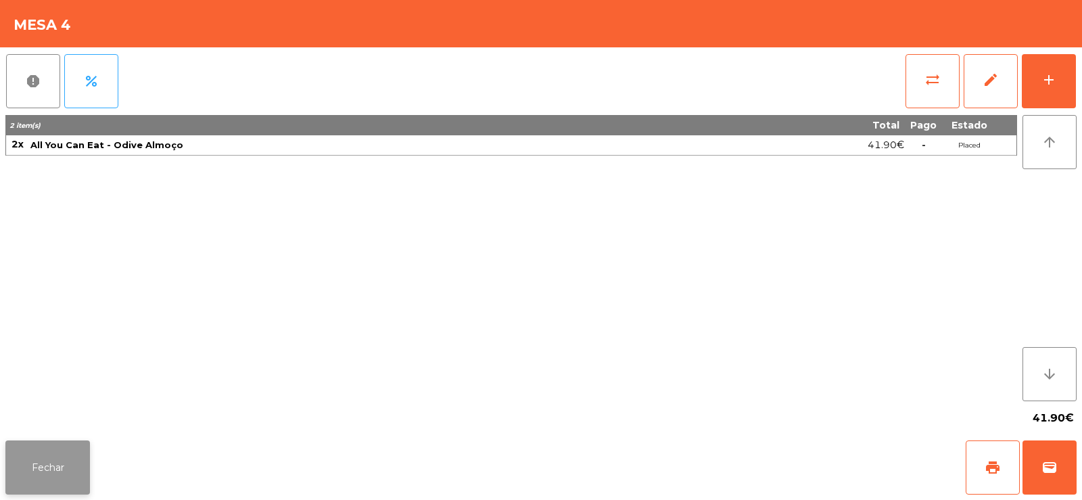
click at [75, 449] on button "Fechar" at bounding box center [47, 467] width 85 height 54
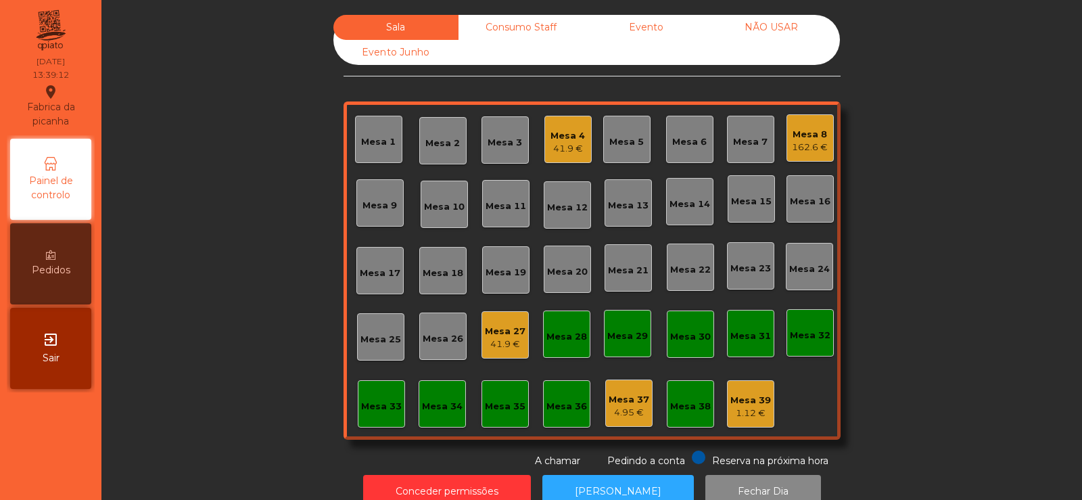
click at [567, 202] on div "Mesa 12" at bounding box center [567, 208] width 41 height 14
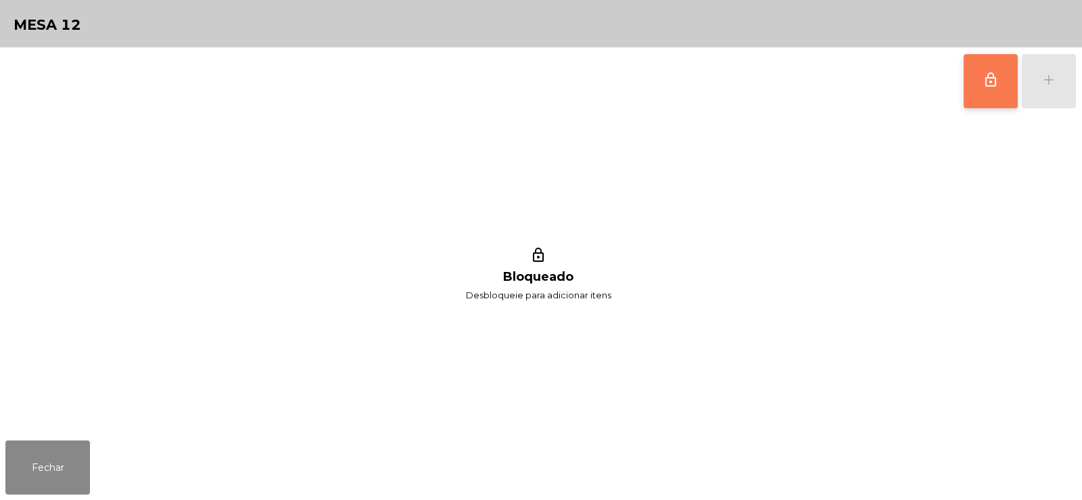
click at [987, 86] on span "lock_outline" at bounding box center [990, 80] width 16 height 16
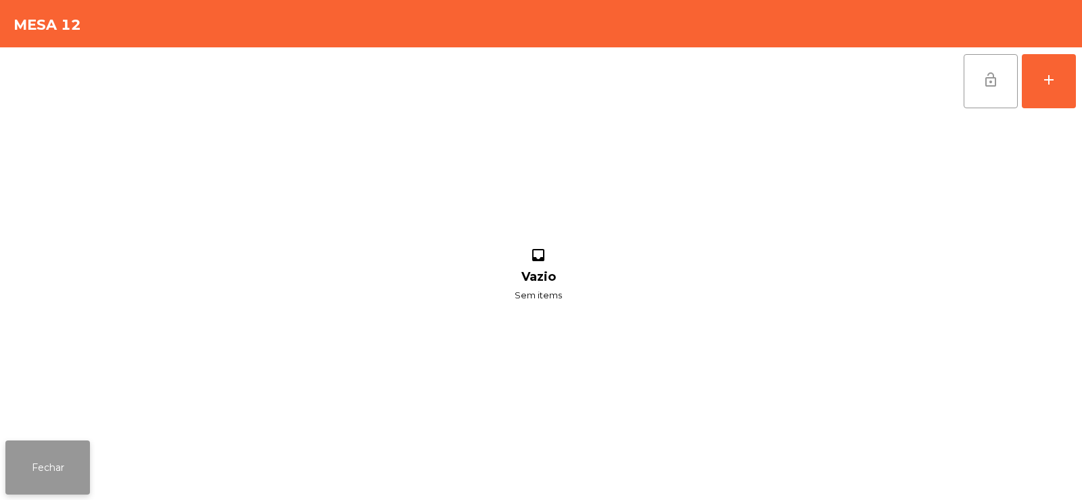
click at [72, 446] on button "Fechar" at bounding box center [47, 467] width 85 height 54
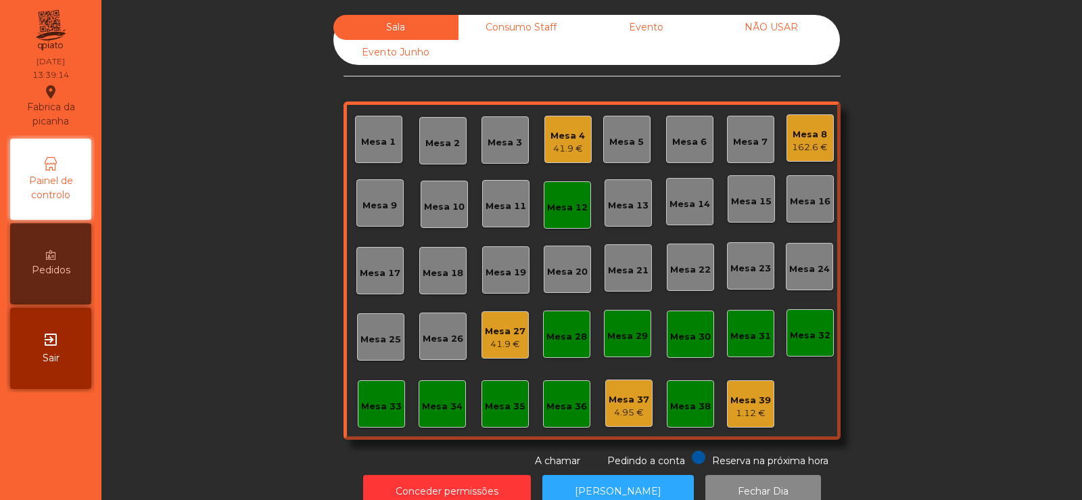
click at [577, 141] on div "Mesa 4" at bounding box center [567, 136] width 34 height 14
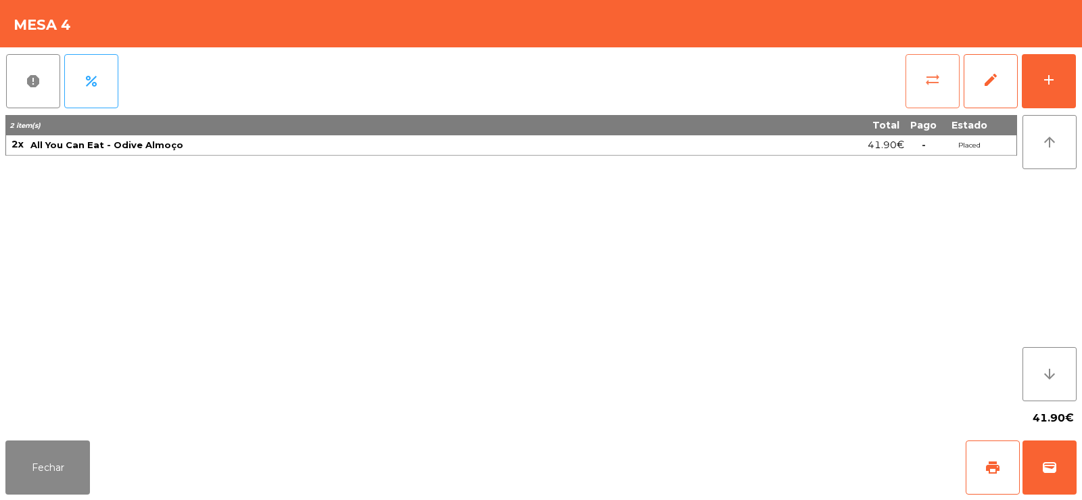
click at [945, 87] on button "sync_alt" at bounding box center [932, 81] width 54 height 54
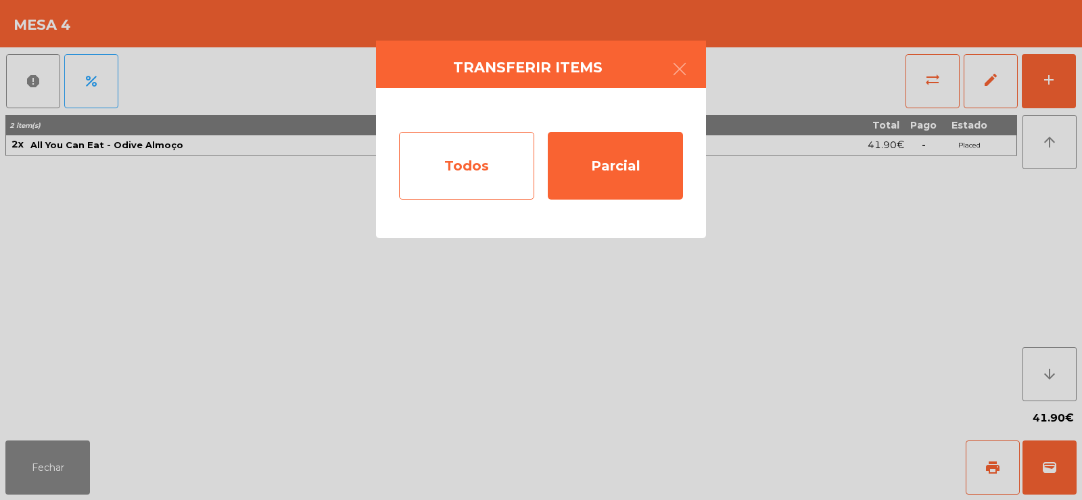
click at [491, 166] on div "Todos" at bounding box center [466, 166] width 135 height 68
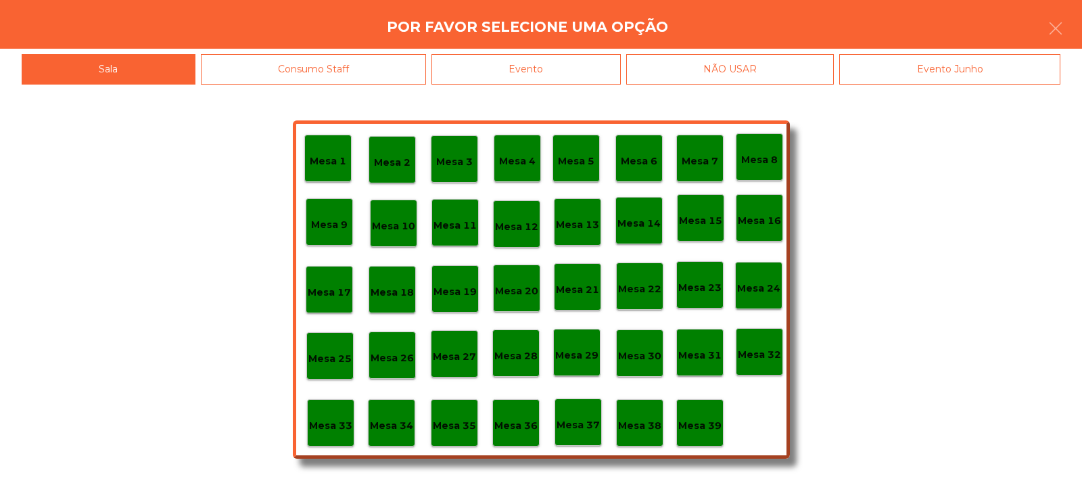
click at [521, 233] on p "Mesa 12" at bounding box center [516, 227] width 43 height 16
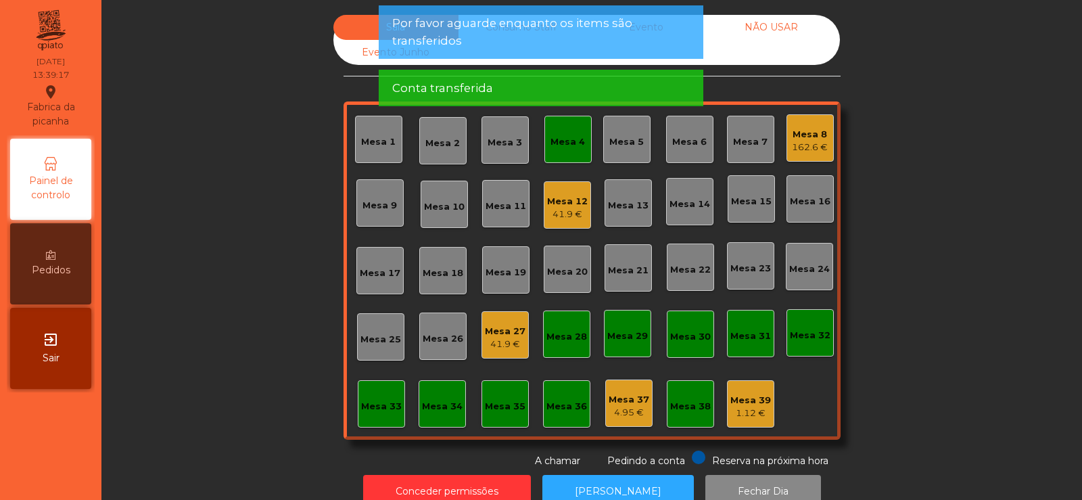
click at [569, 145] on div "Mesa 4" at bounding box center [567, 142] width 34 height 14
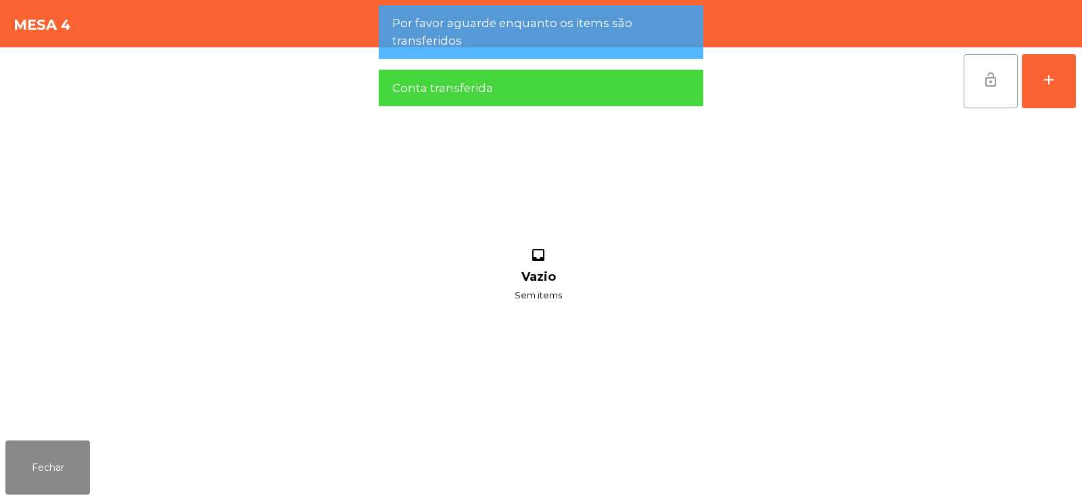
click at [1007, 79] on button "lock_open" at bounding box center [990, 81] width 54 height 54
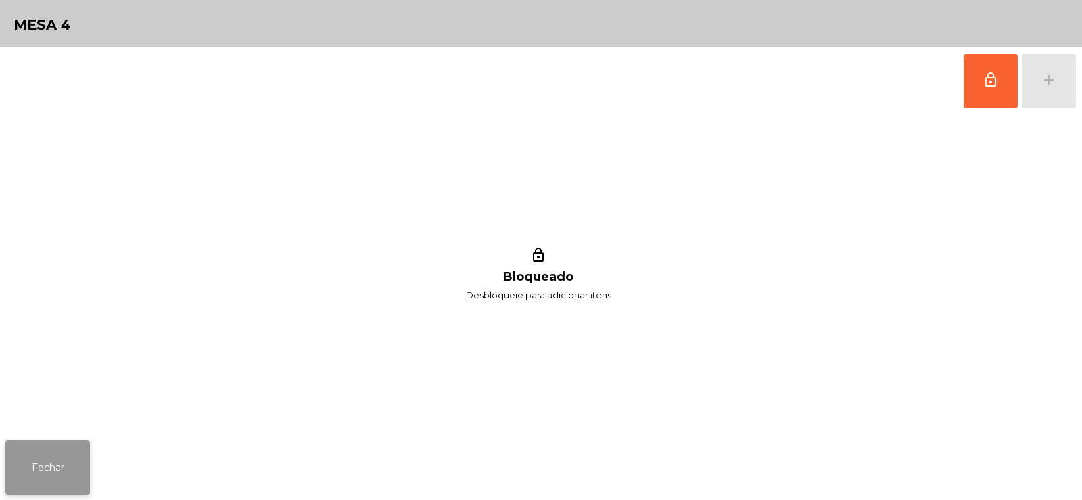
click at [80, 441] on button "Fechar" at bounding box center [47, 467] width 85 height 54
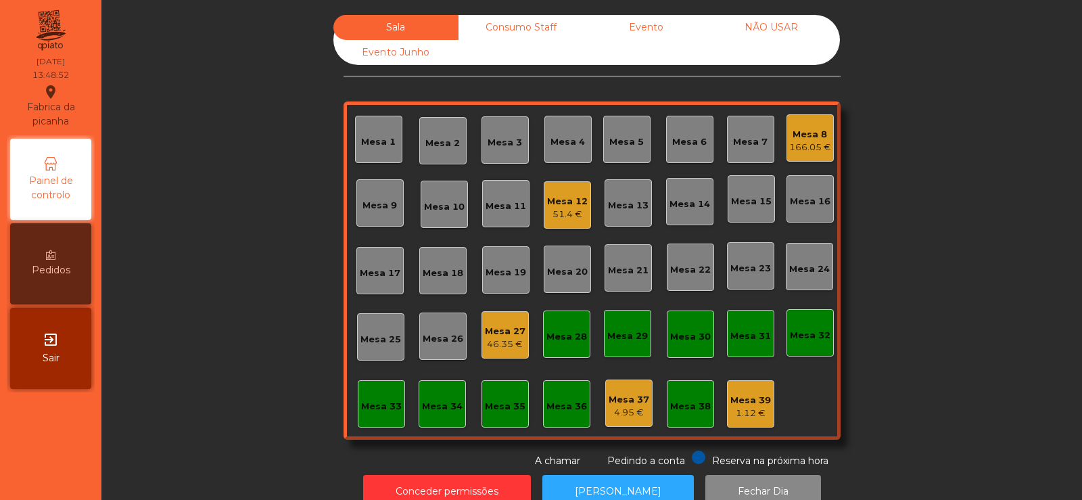
scroll to position [33, 0]
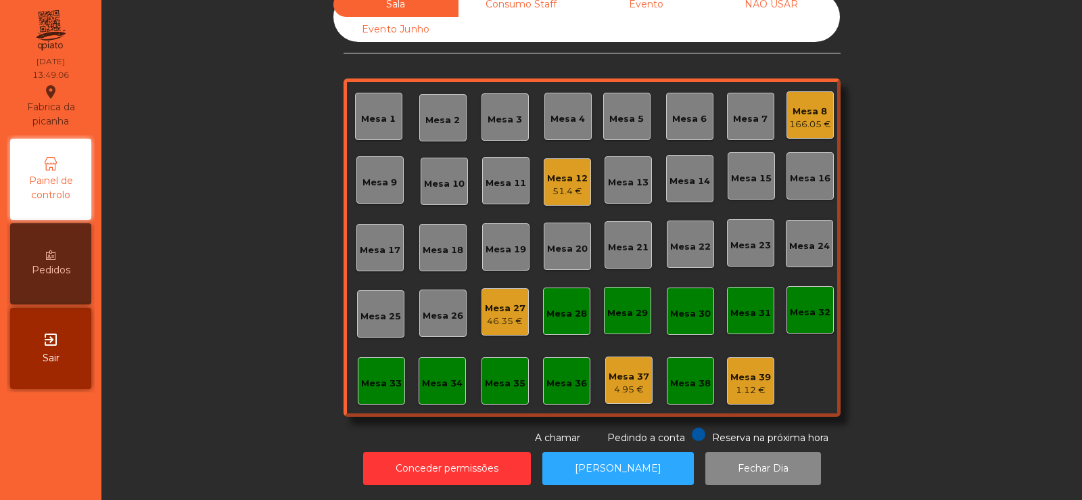
click at [738, 239] on div "Mesa 23" at bounding box center [750, 246] width 41 height 14
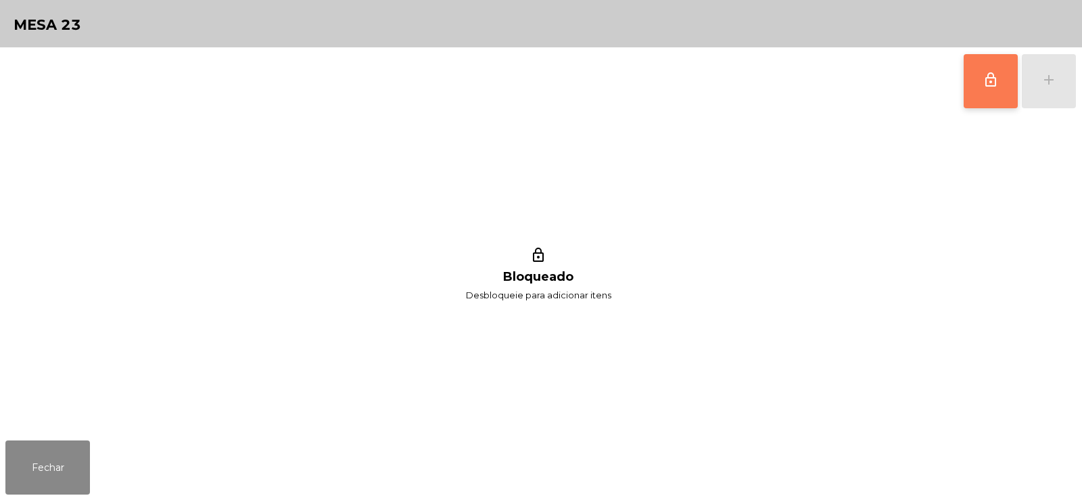
click at [985, 101] on button "lock_outline" at bounding box center [990, 81] width 54 height 54
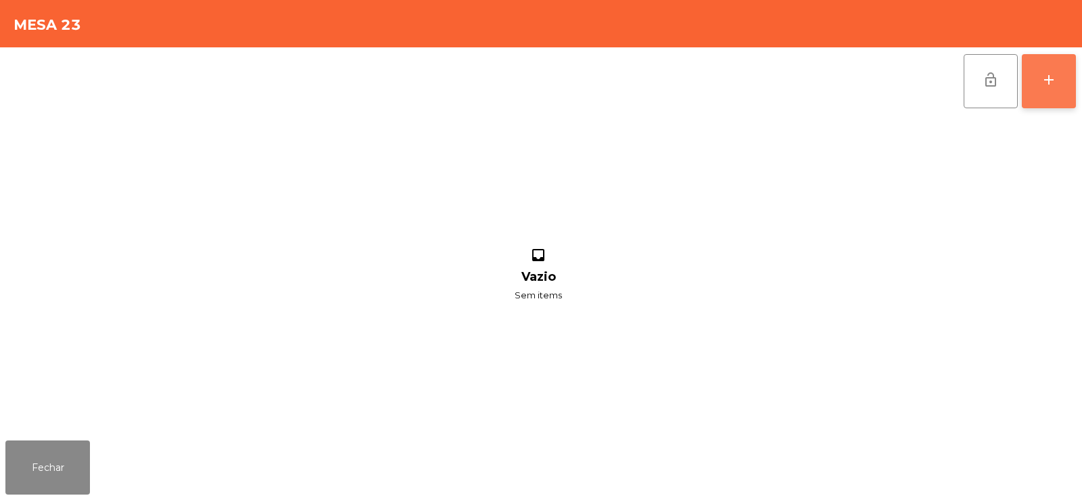
click at [1045, 97] on button "add" at bounding box center [1049, 81] width 54 height 54
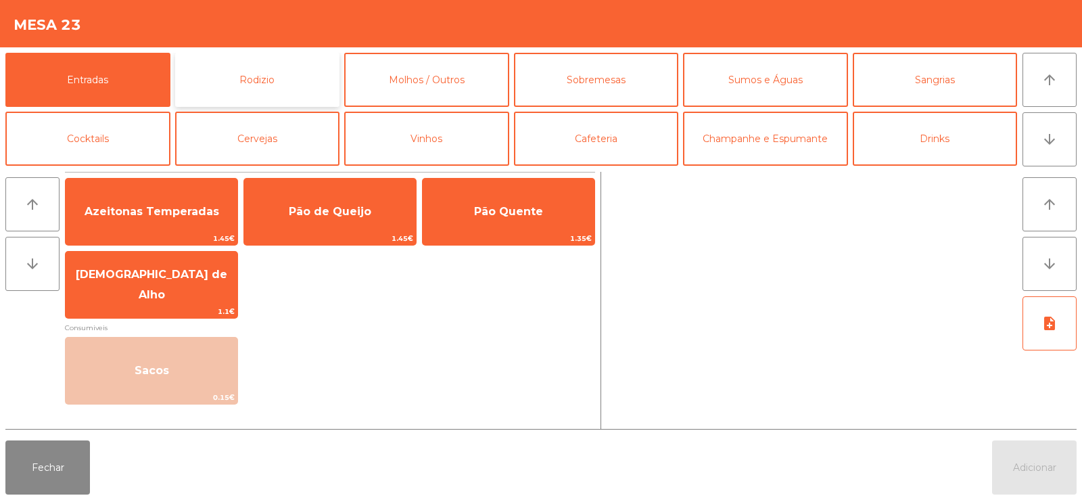
click at [289, 73] on button "Rodizio" at bounding box center [257, 80] width 165 height 54
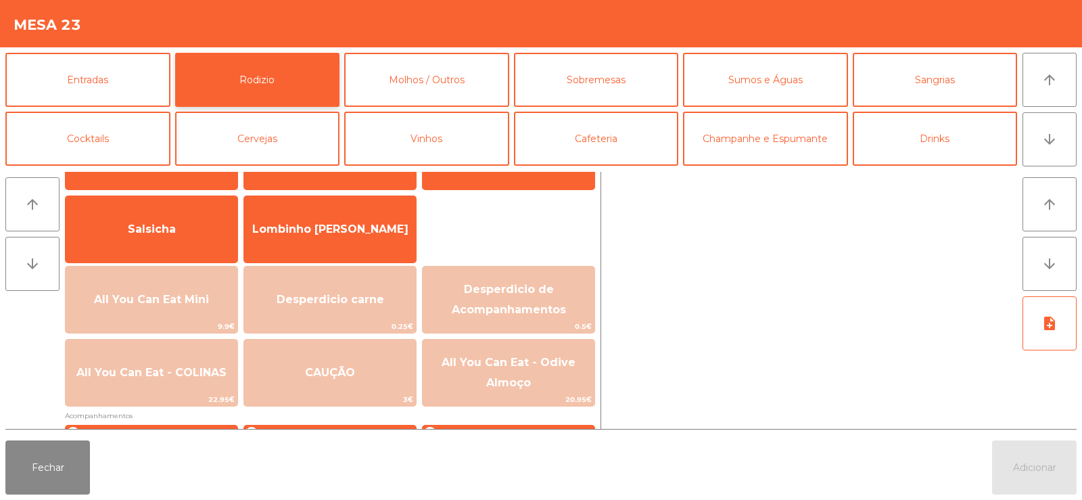
scroll to position [89, 0]
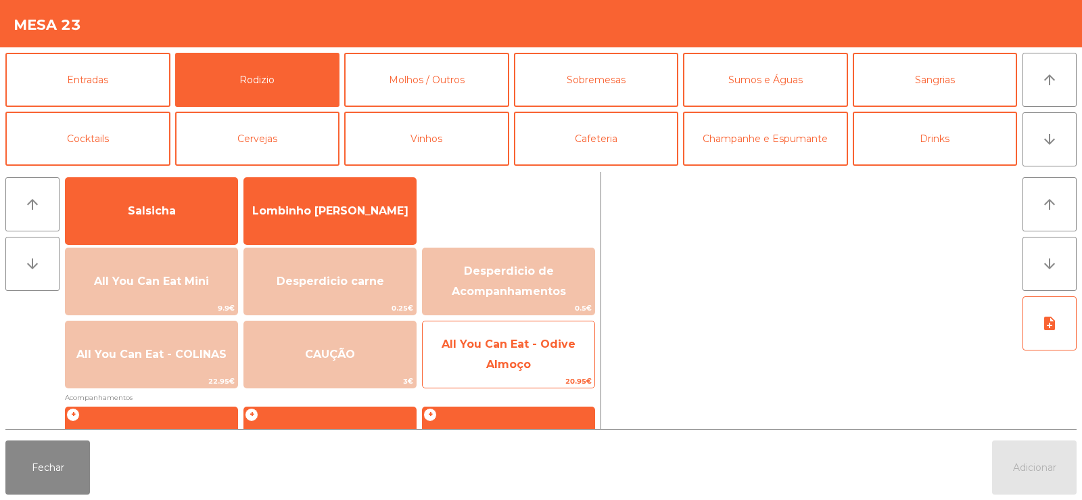
click at [504, 360] on span "All You Can Eat - Odive Almoço" at bounding box center [508, 353] width 134 height 33
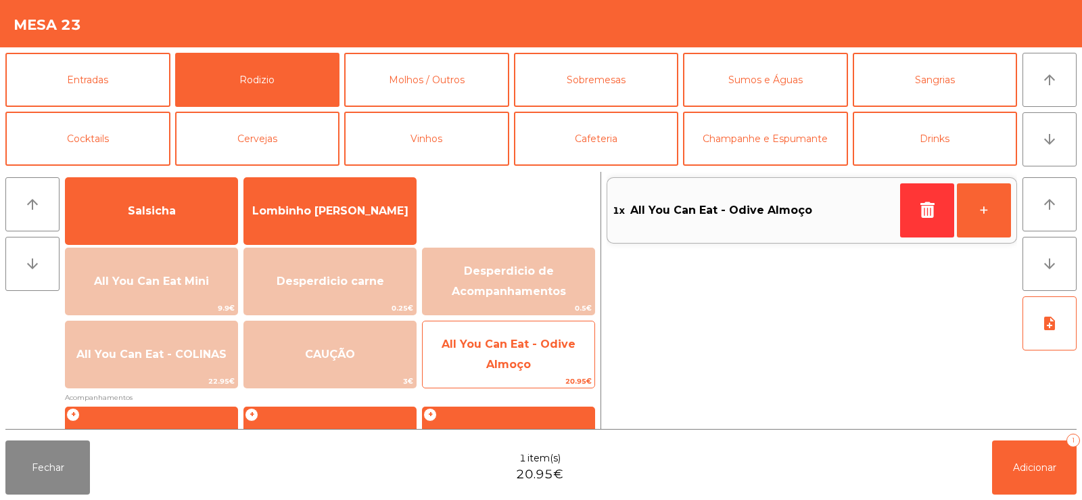
click at [510, 360] on span "All You Can Eat - Odive Almoço" at bounding box center [508, 353] width 134 height 33
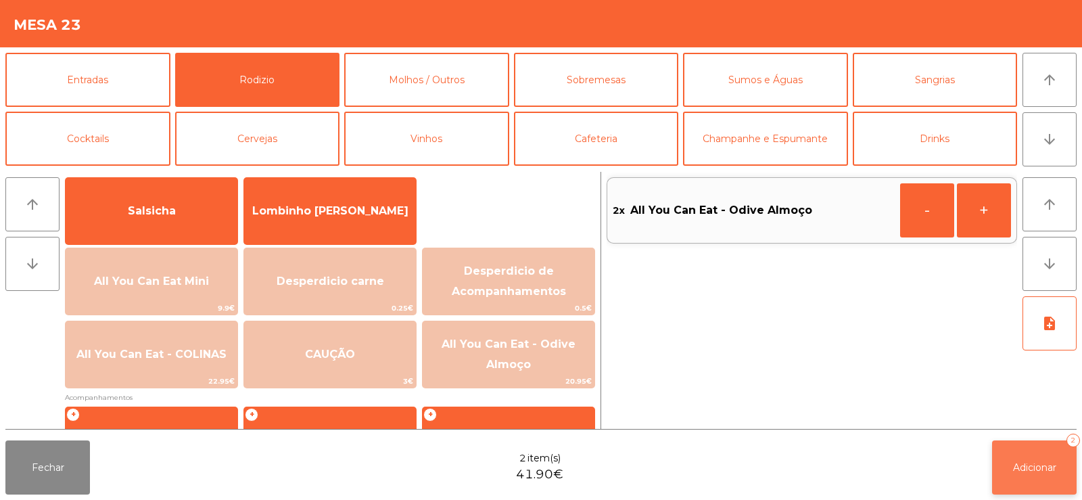
click at [1005, 460] on button "Adicionar 2" at bounding box center [1034, 467] width 85 height 54
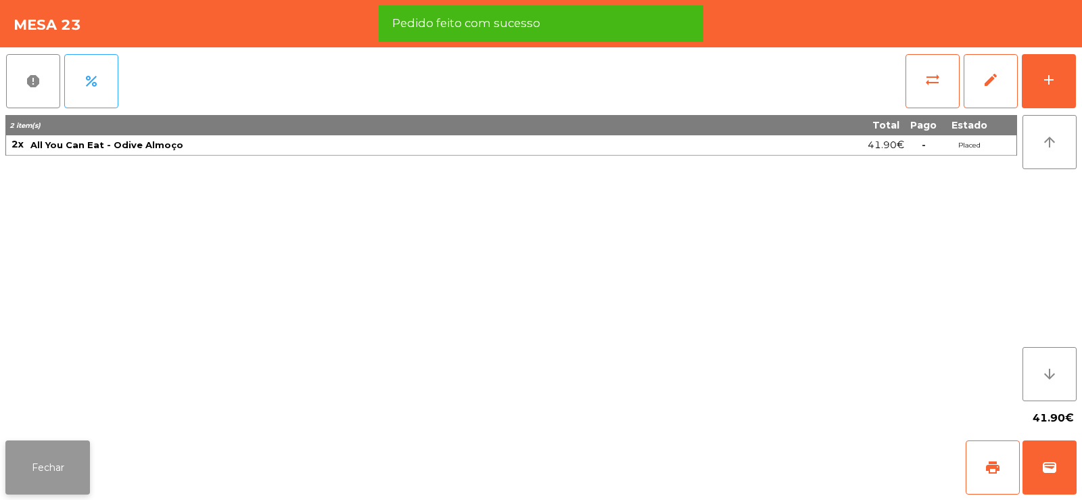
click at [73, 473] on button "Fechar" at bounding box center [47, 467] width 85 height 54
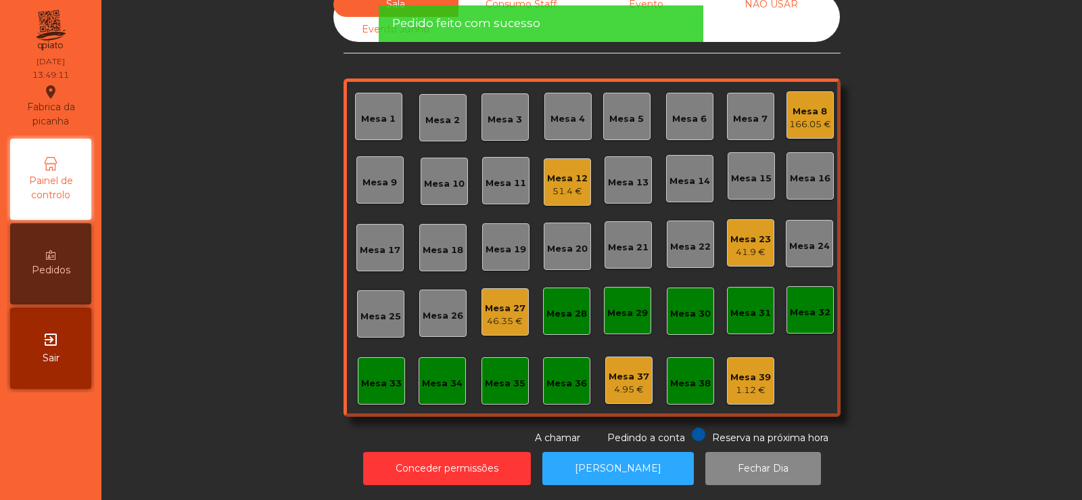
scroll to position [0, 0]
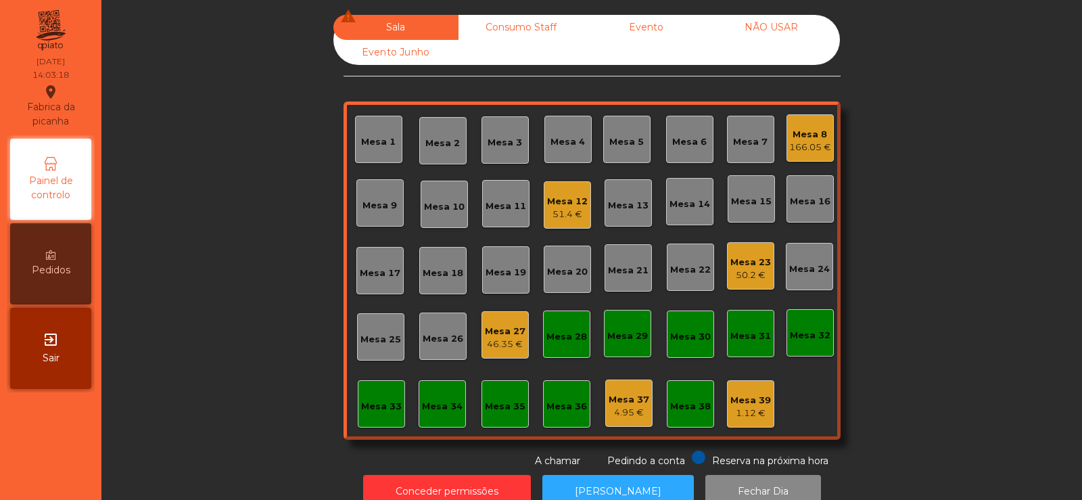
click at [804, 136] on div "Mesa 8" at bounding box center [810, 135] width 42 height 14
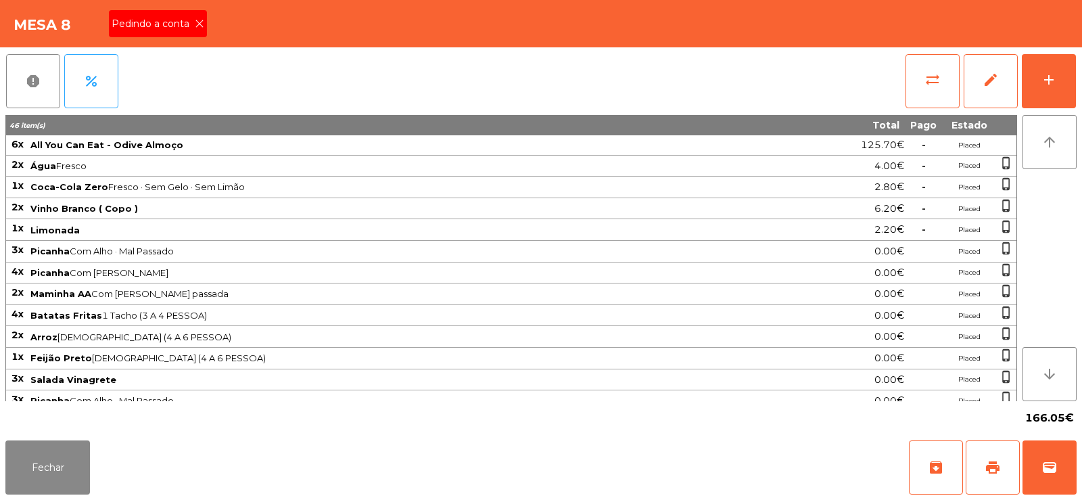
click at [201, 23] on icon at bounding box center [199, 23] width 9 height 9
click at [994, 456] on button "print" at bounding box center [992, 467] width 54 height 54
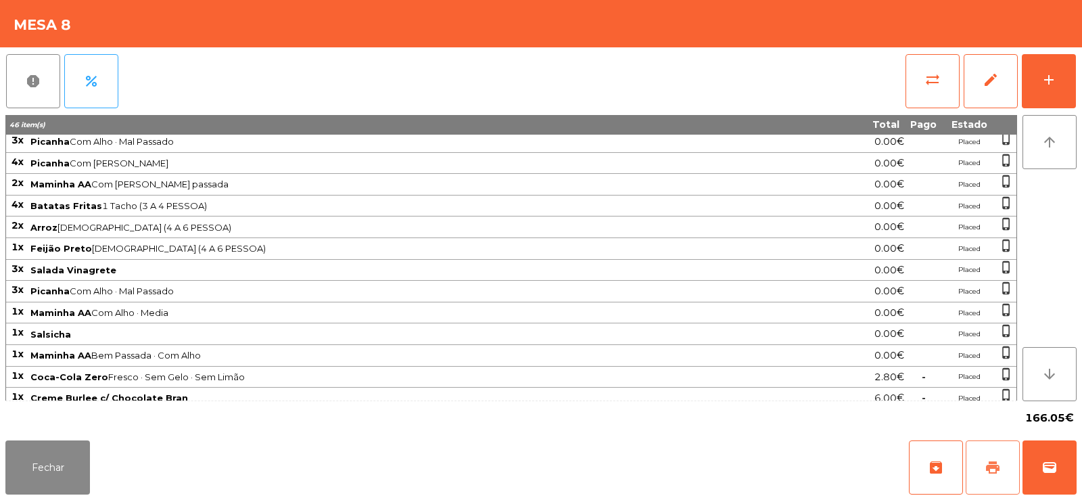
scroll to position [225, 0]
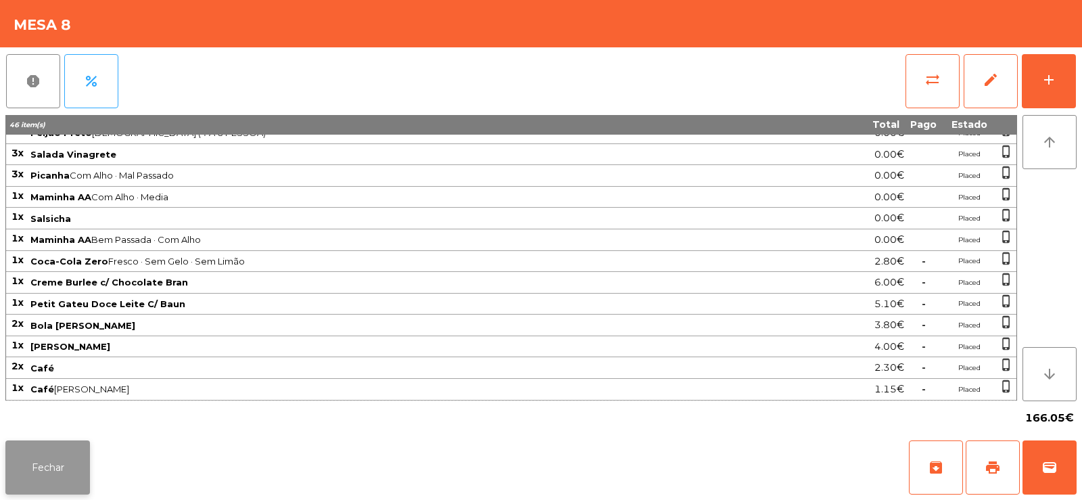
click at [73, 459] on button "Fechar" at bounding box center [47, 467] width 85 height 54
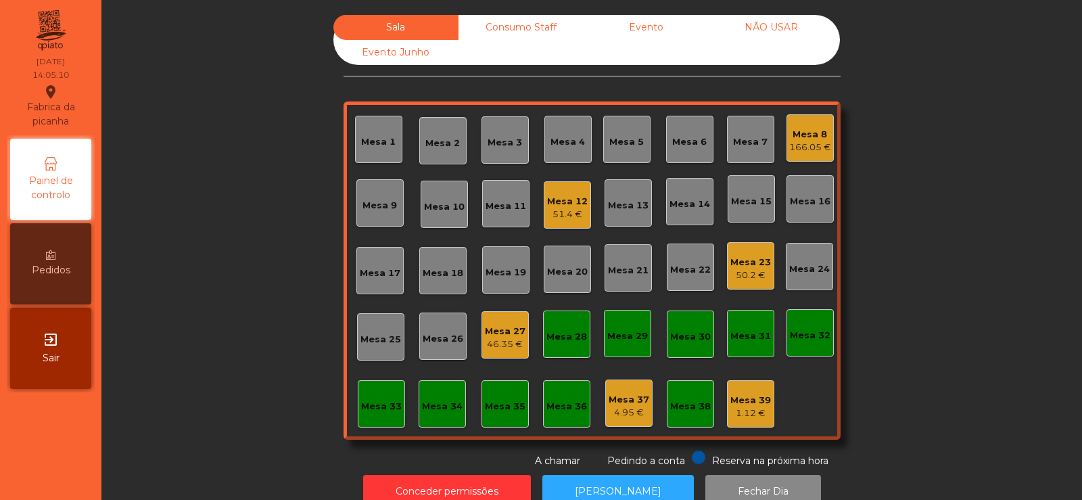
click at [813, 150] on div "166.05 €" at bounding box center [810, 148] width 42 height 14
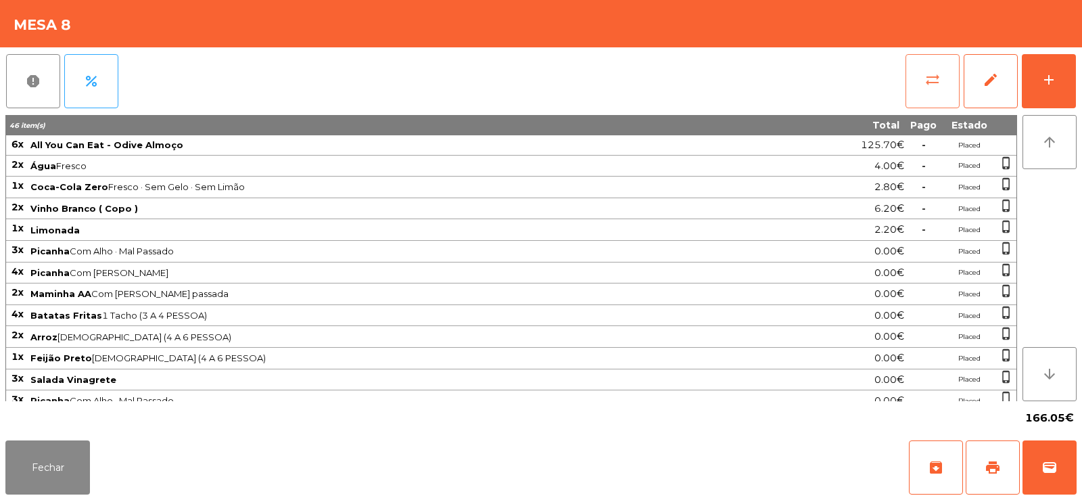
click at [932, 82] on span "sync_alt" at bounding box center [932, 80] width 16 height 16
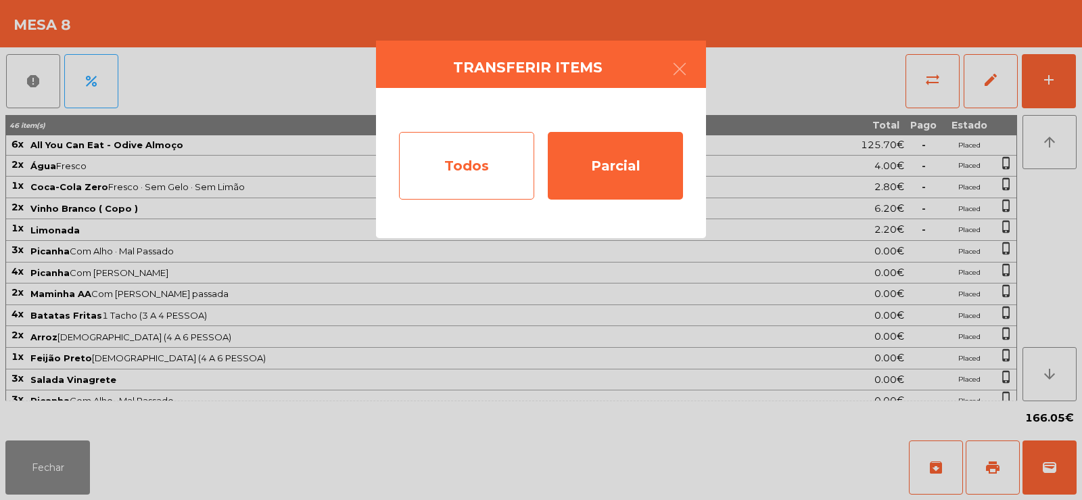
click at [504, 162] on div "Todos" at bounding box center [466, 166] width 135 height 68
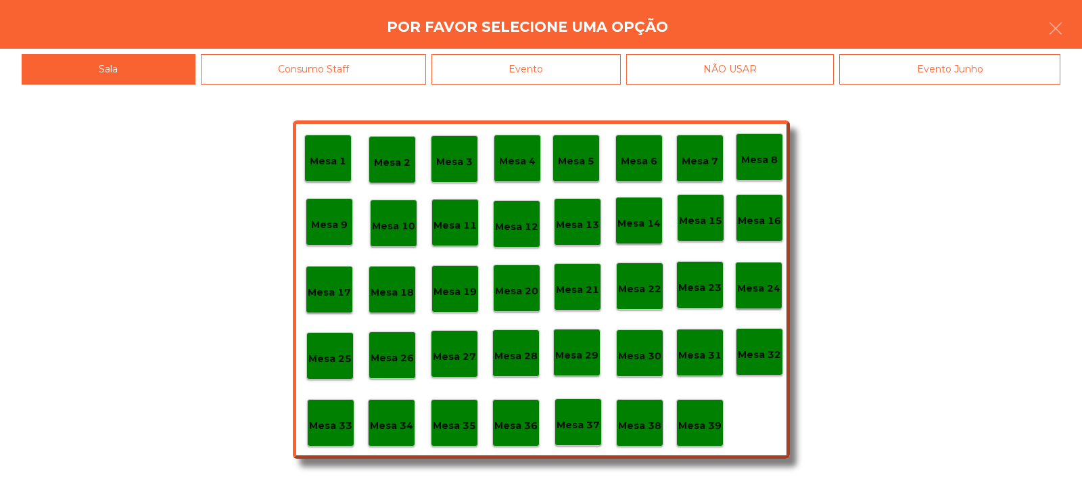
click at [570, 63] on div "Evento" at bounding box center [525, 69] width 189 height 30
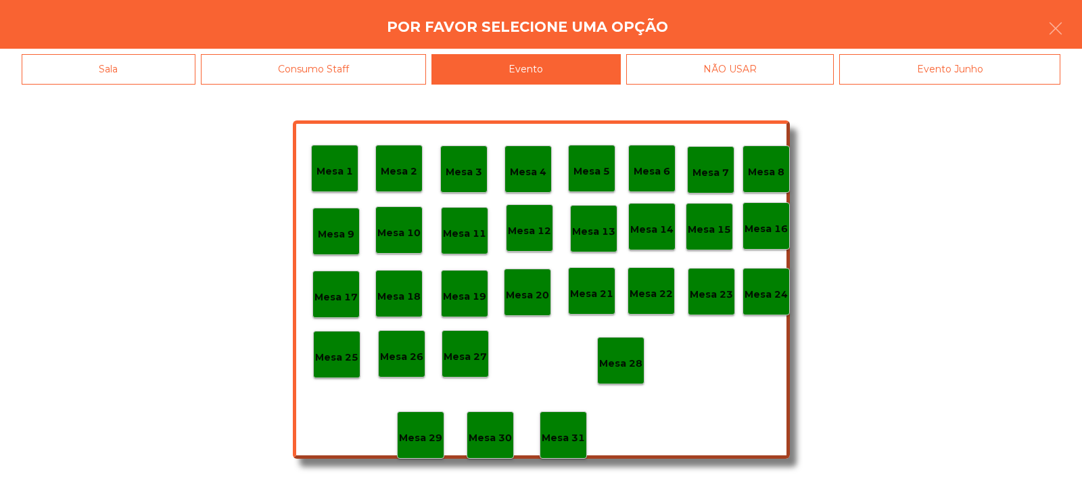
click at [632, 345] on div "Mesa 28" at bounding box center [620, 360] width 47 height 47
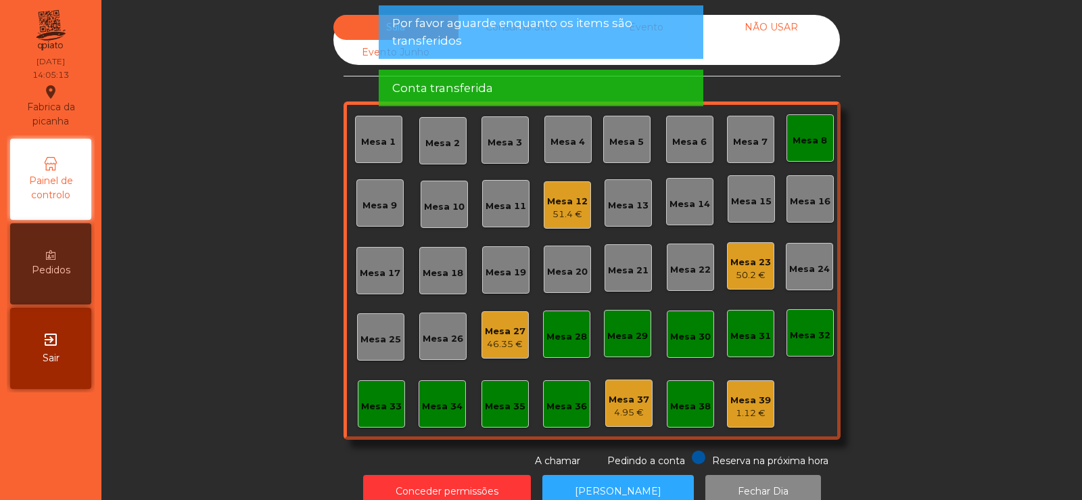
click at [807, 150] on div "Mesa 8" at bounding box center [809, 137] width 47 height 47
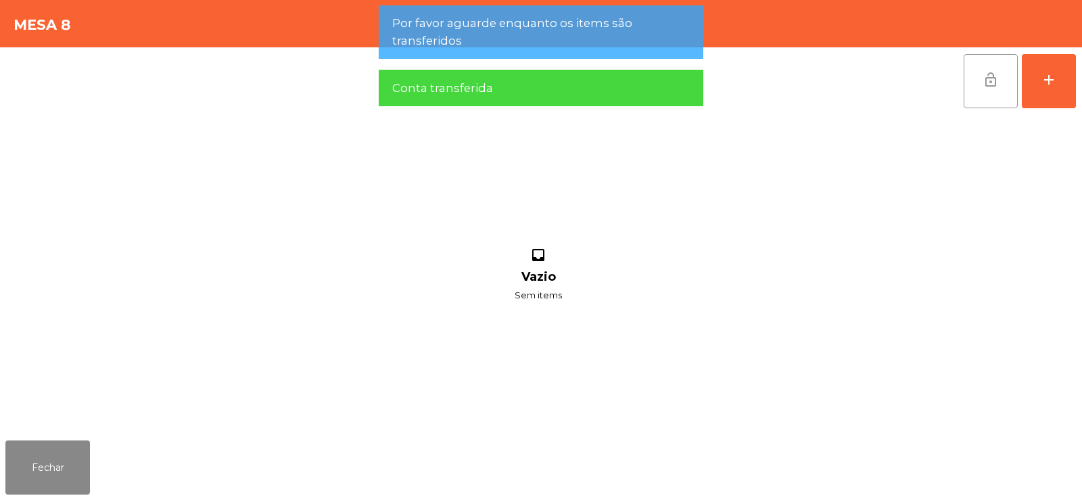
click at [997, 87] on span "lock_open" at bounding box center [990, 80] width 16 height 16
click at [64, 461] on button "Fechar" at bounding box center [47, 467] width 85 height 54
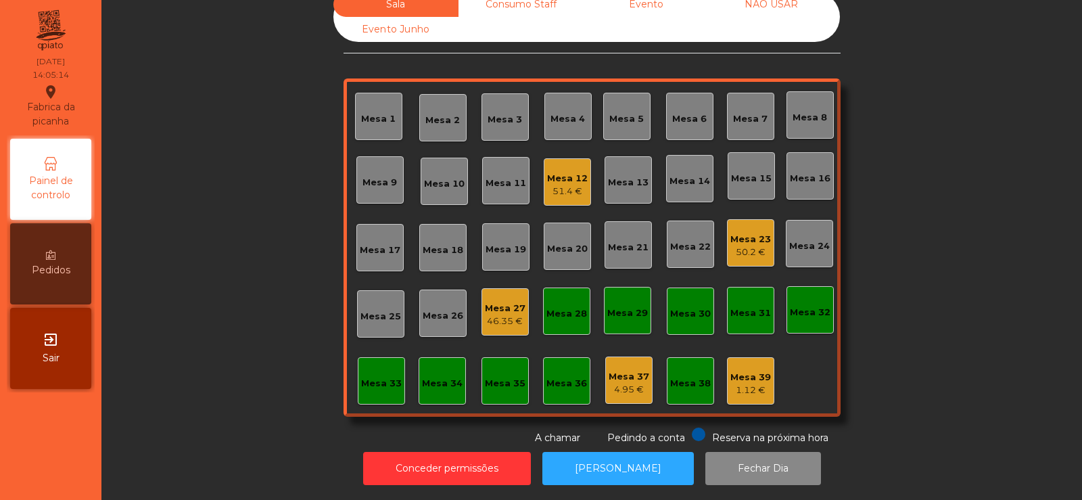
scroll to position [0, 0]
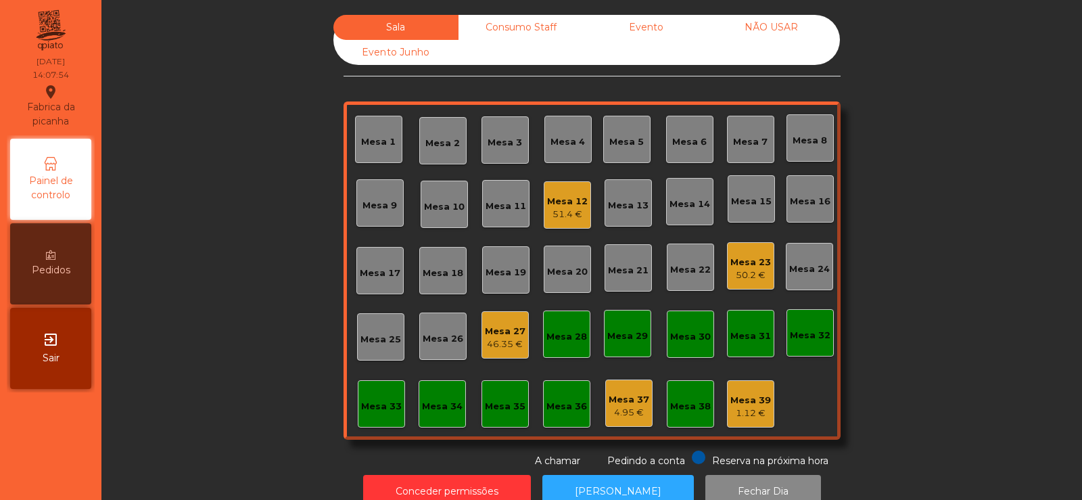
click at [511, 347] on div "46.35 €" at bounding box center [505, 344] width 41 height 14
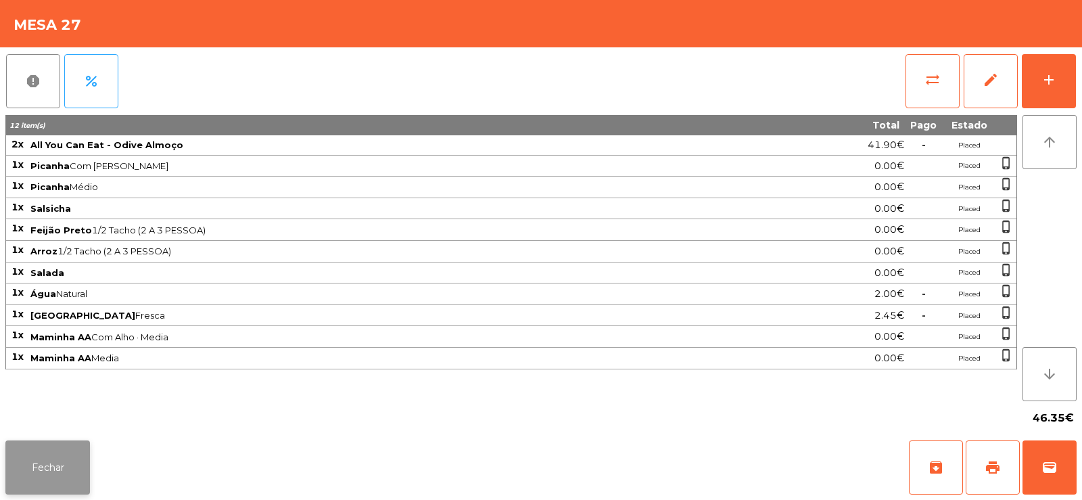
click at [64, 447] on button "Fechar" at bounding box center [47, 467] width 85 height 54
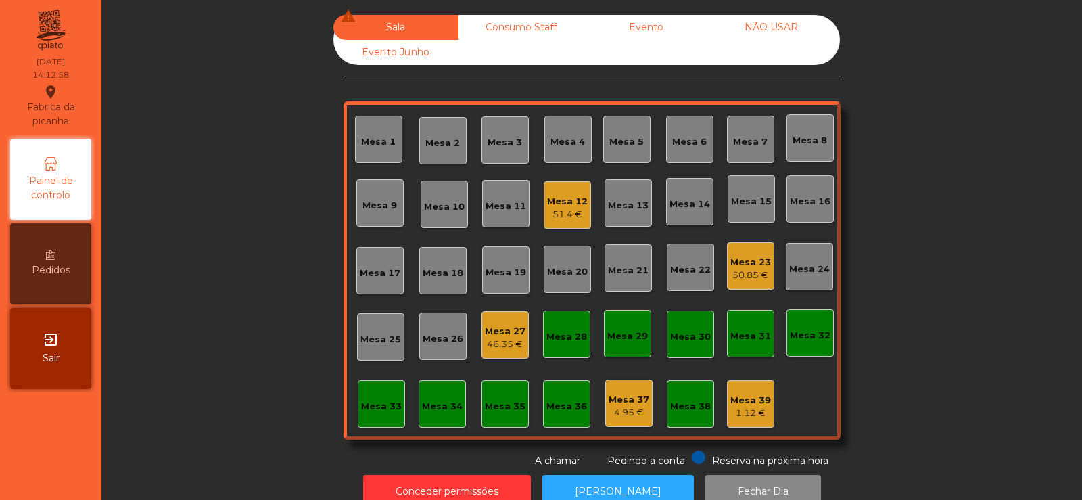
click at [571, 199] on div "Mesa 12" at bounding box center [567, 202] width 41 height 14
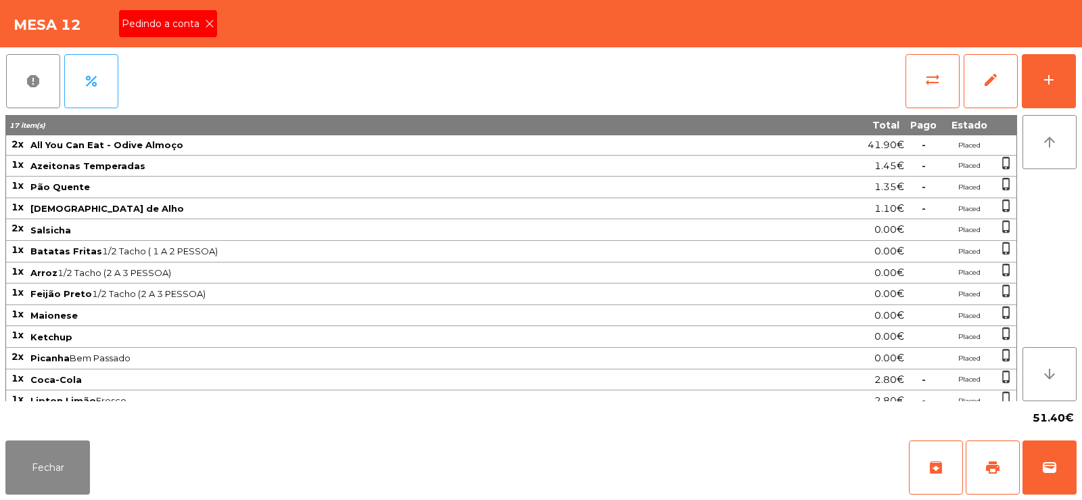
click at [212, 25] on icon at bounding box center [209, 23] width 9 height 9
click at [977, 466] on button "print" at bounding box center [992, 467] width 54 height 54
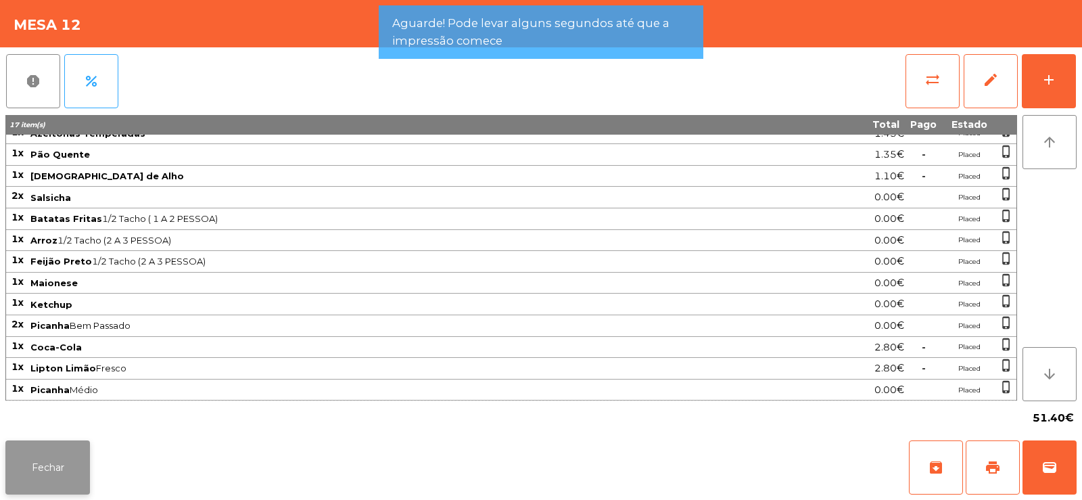
click at [57, 464] on button "Fechar" at bounding box center [47, 467] width 85 height 54
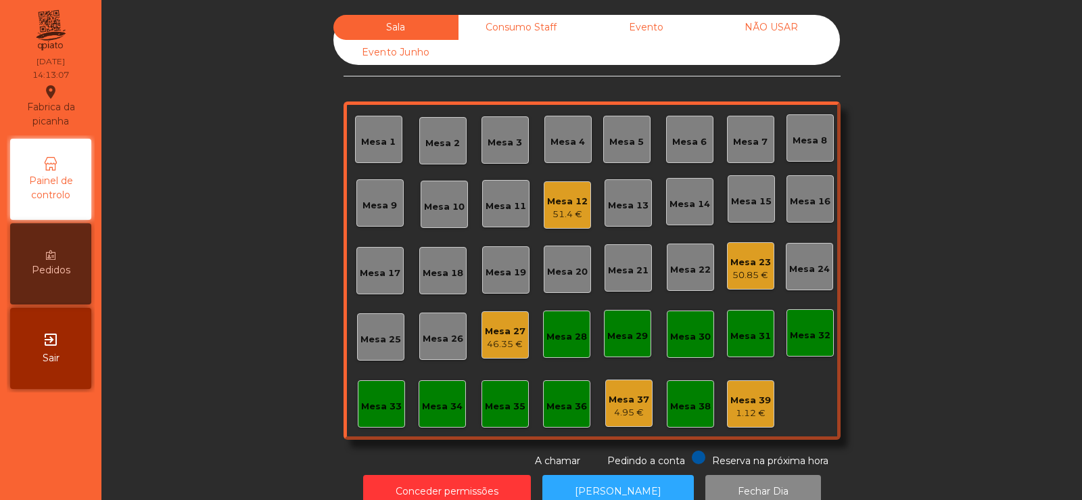
click at [497, 335] on div "Mesa 27" at bounding box center [505, 332] width 41 height 14
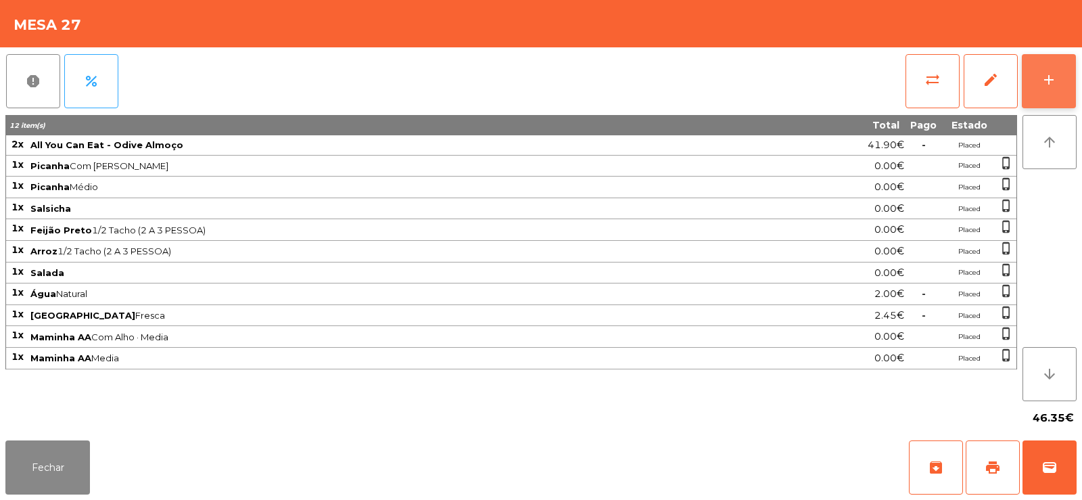
click at [1051, 87] on div "add" at bounding box center [1048, 80] width 16 height 16
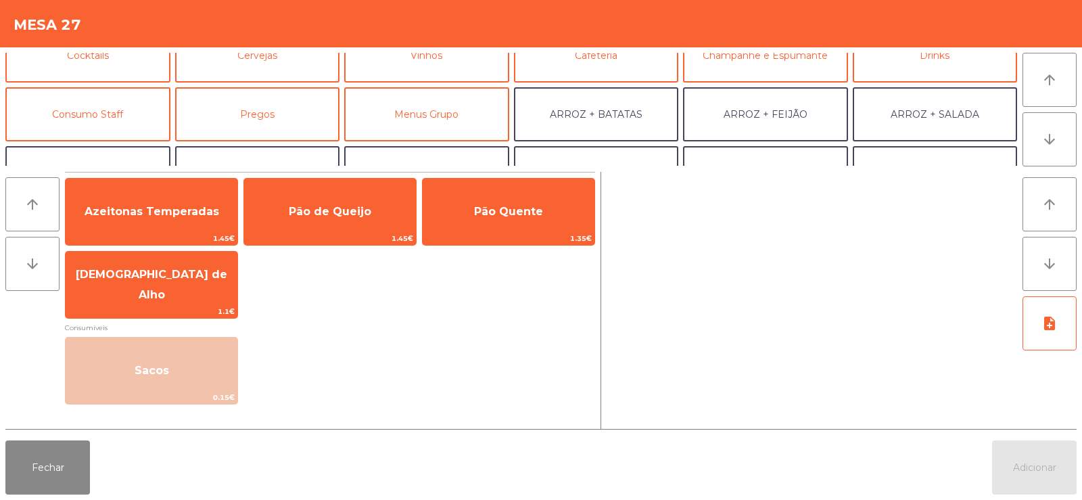
scroll to position [89, 0]
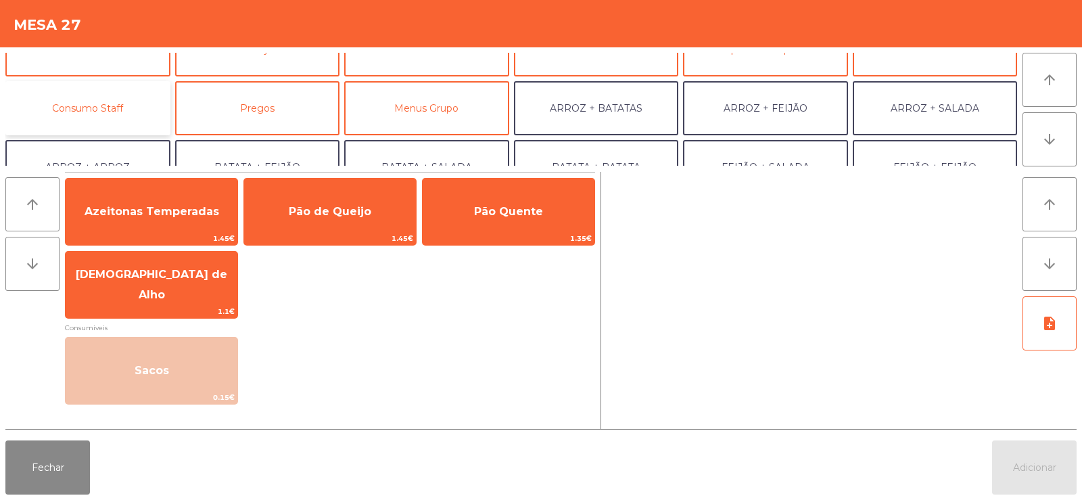
click at [134, 113] on button "Consumo Staff" at bounding box center [87, 108] width 165 height 54
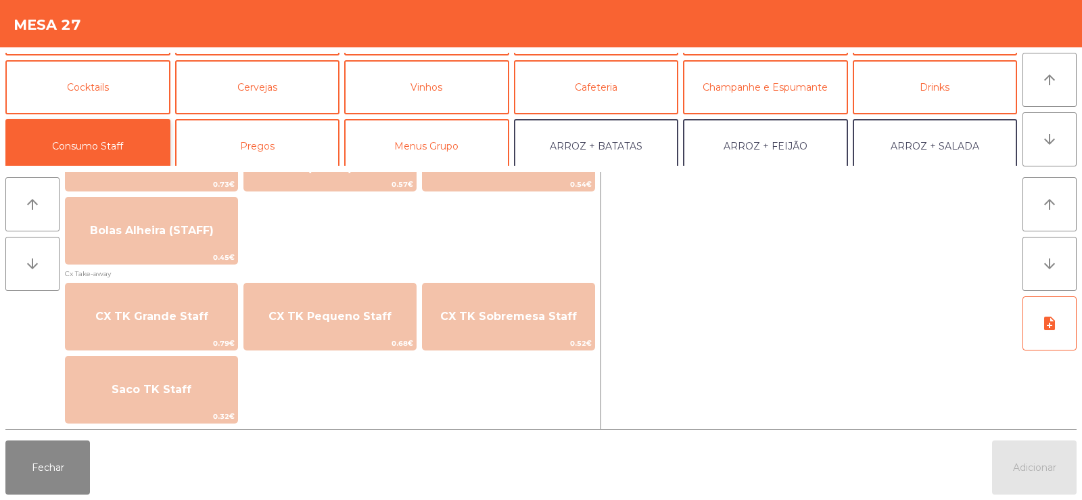
scroll to position [32, 0]
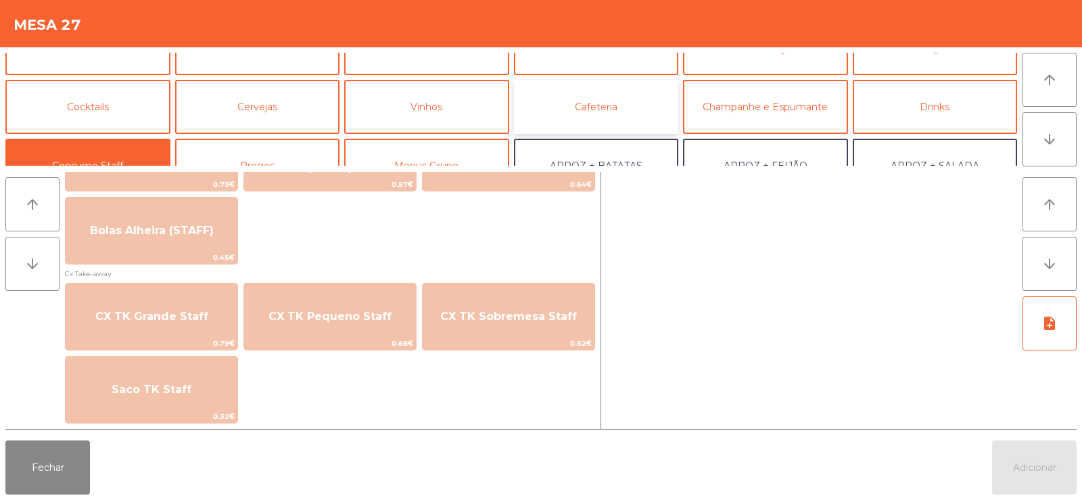
click at [587, 114] on button "Cafeteria" at bounding box center [596, 107] width 165 height 54
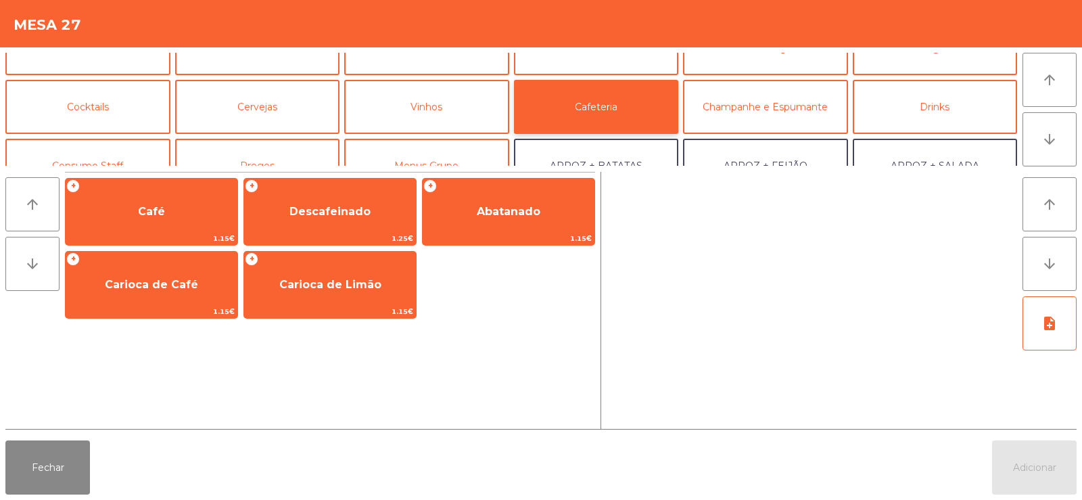
scroll to position [0, 0]
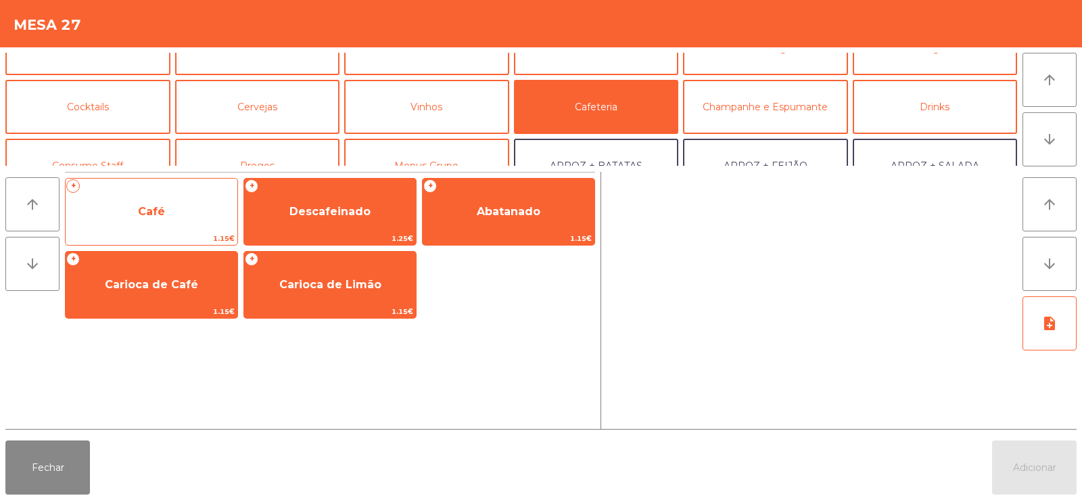
click at [188, 229] on span "Café" at bounding box center [152, 211] width 172 height 37
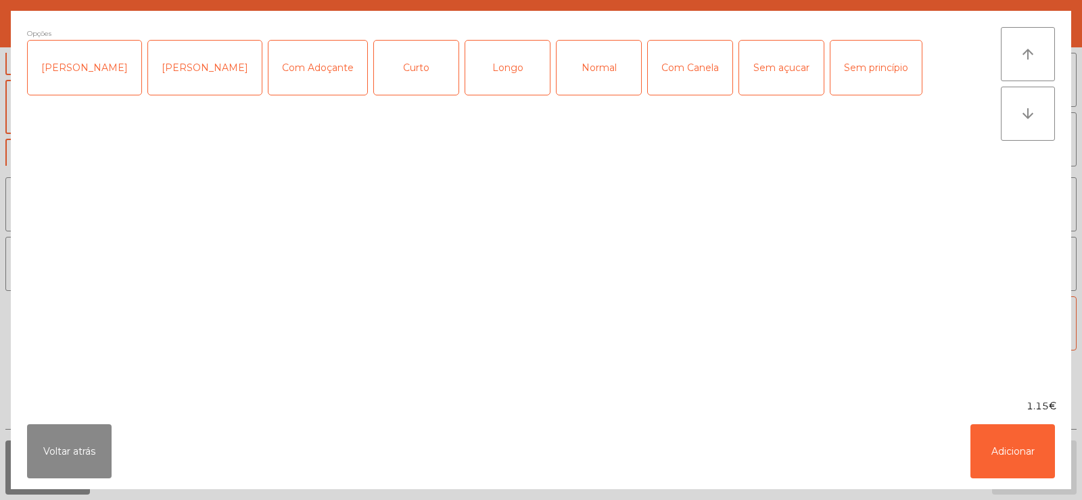
click at [565, 59] on div "Normal" at bounding box center [598, 68] width 85 height 54
click at [1011, 462] on button "Adicionar" at bounding box center [1012, 451] width 85 height 54
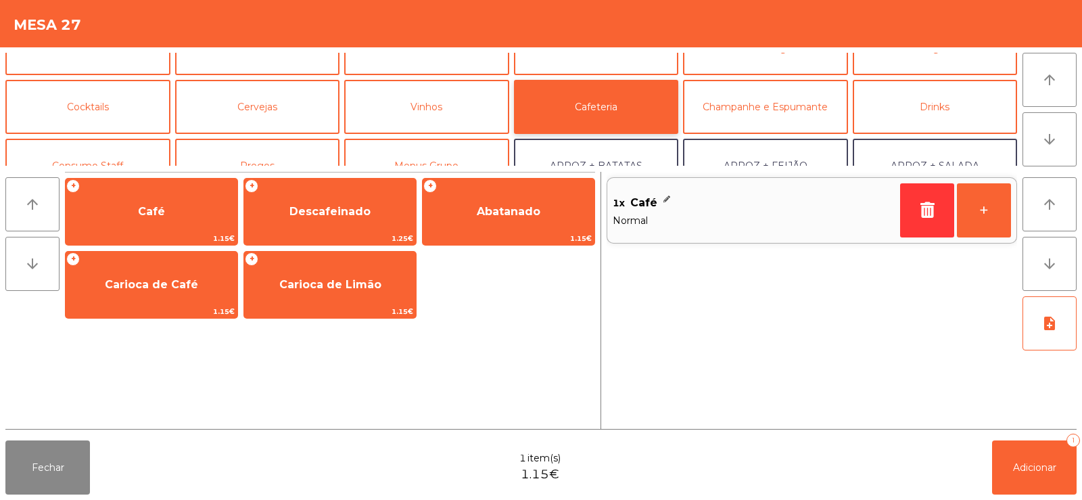
click at [608, 121] on button "Cafeteria" at bounding box center [596, 107] width 165 height 54
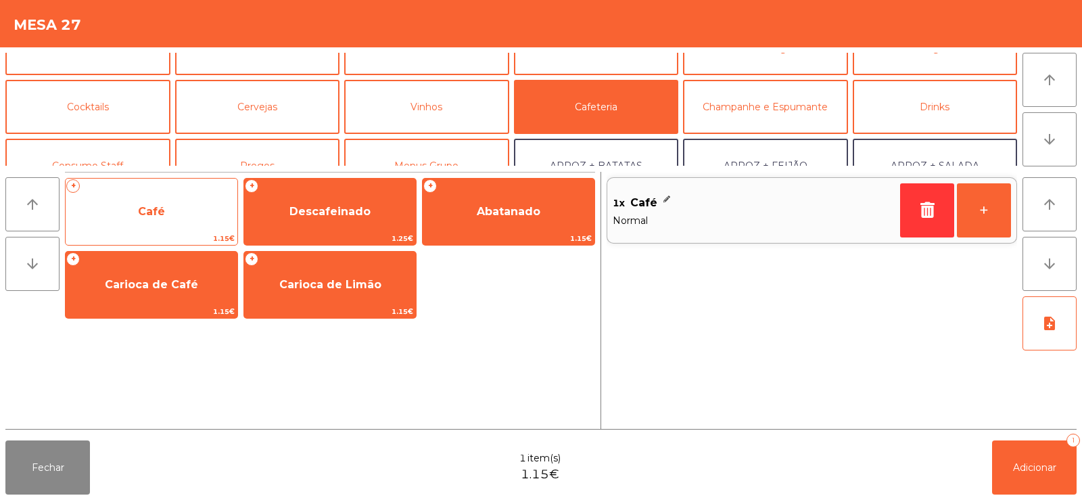
click at [197, 223] on span "Café" at bounding box center [152, 211] width 172 height 37
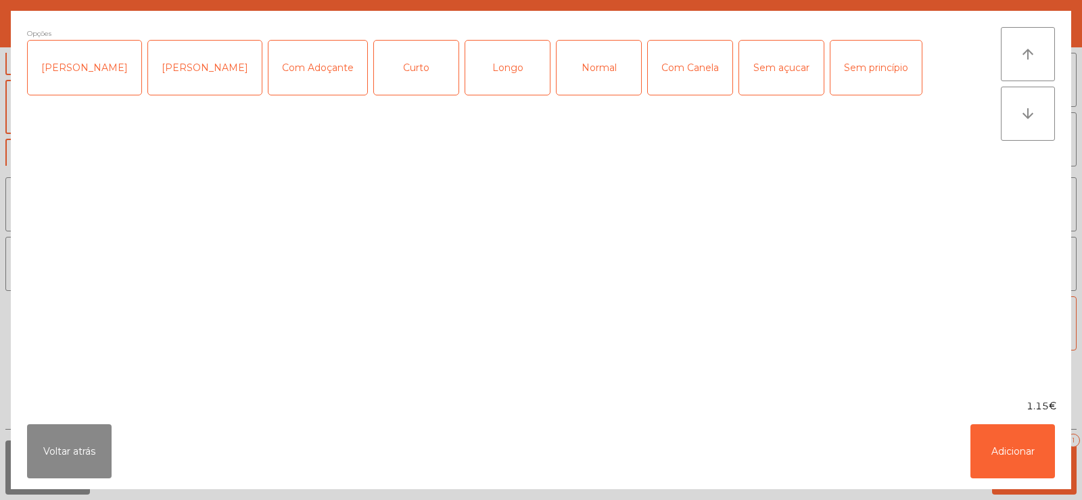
click at [383, 60] on div "Curto" at bounding box center [416, 68] width 85 height 54
click at [410, 81] on div "Curto" at bounding box center [416, 68] width 85 height 54
click at [488, 63] on div "Longo" at bounding box center [507, 68] width 85 height 54
click at [1051, 471] on button "Adicionar" at bounding box center [1012, 451] width 85 height 54
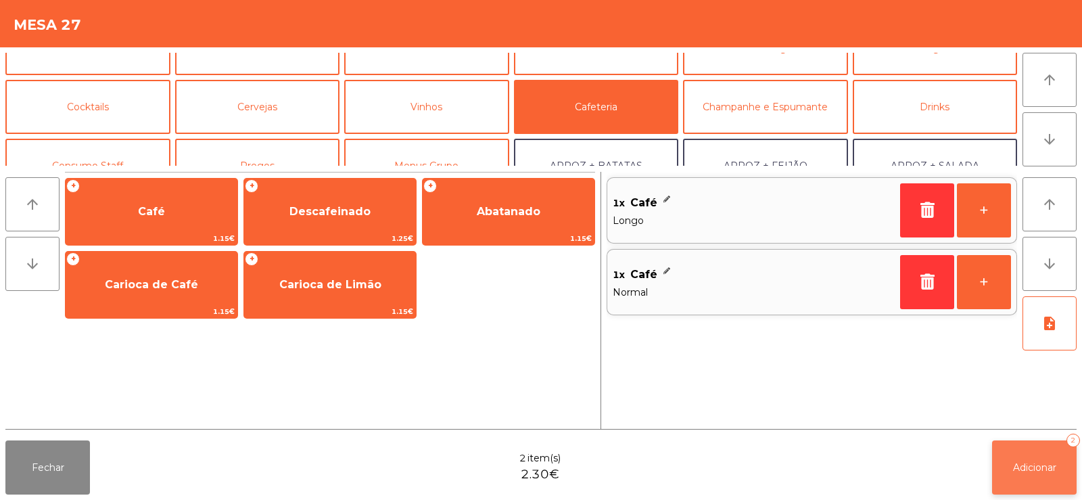
click at [1036, 473] on span "Adicionar" at bounding box center [1034, 467] width 43 height 12
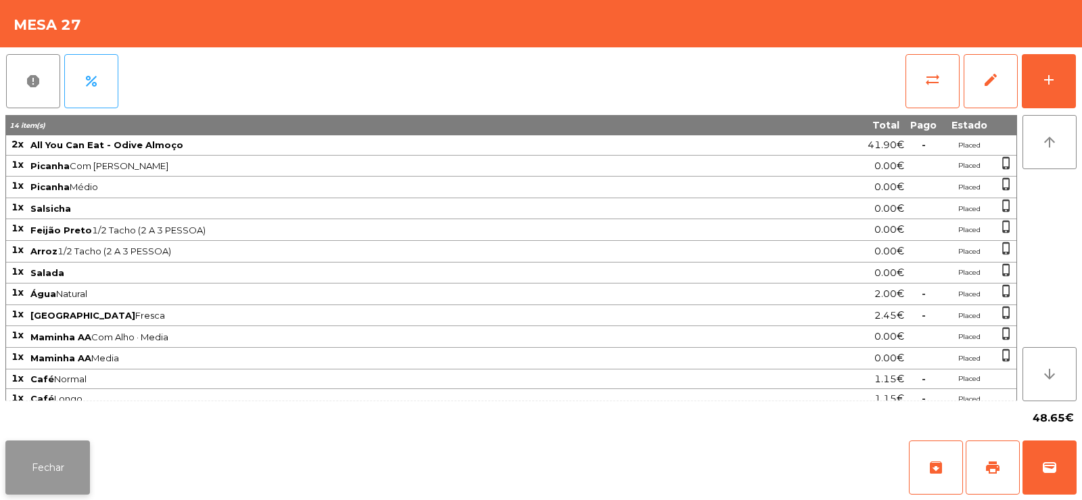
click at [75, 481] on button "Fechar" at bounding box center [47, 467] width 85 height 54
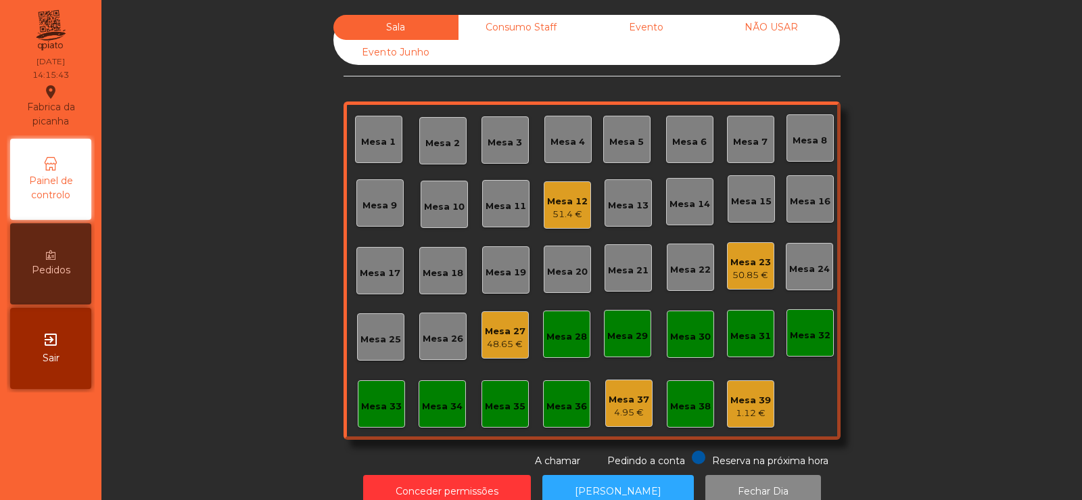
click at [566, 209] on div "51.4 €" at bounding box center [567, 215] width 41 height 14
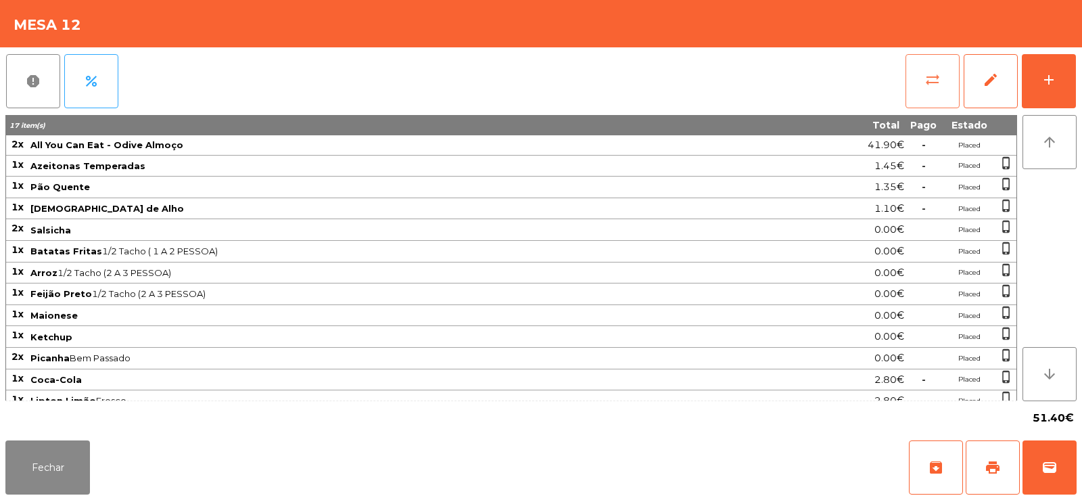
click at [939, 86] on span "sync_alt" at bounding box center [932, 80] width 16 height 16
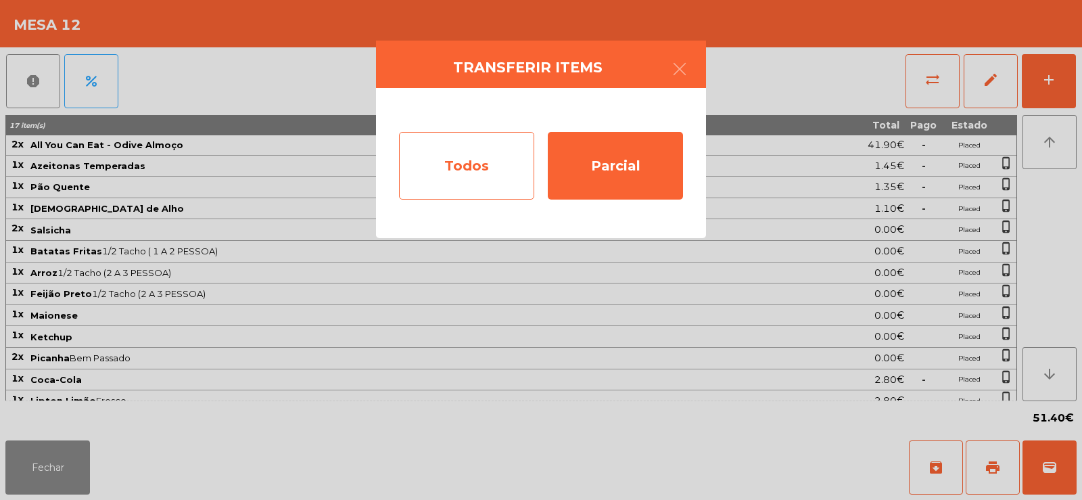
click at [508, 157] on div "Todos" at bounding box center [466, 166] width 135 height 68
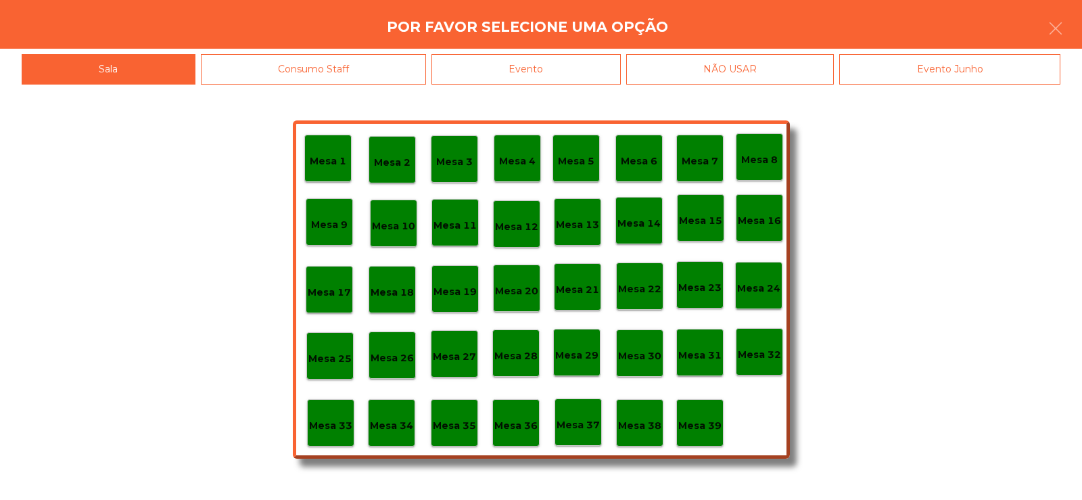
click at [580, 70] on div "Evento" at bounding box center [525, 69] width 189 height 30
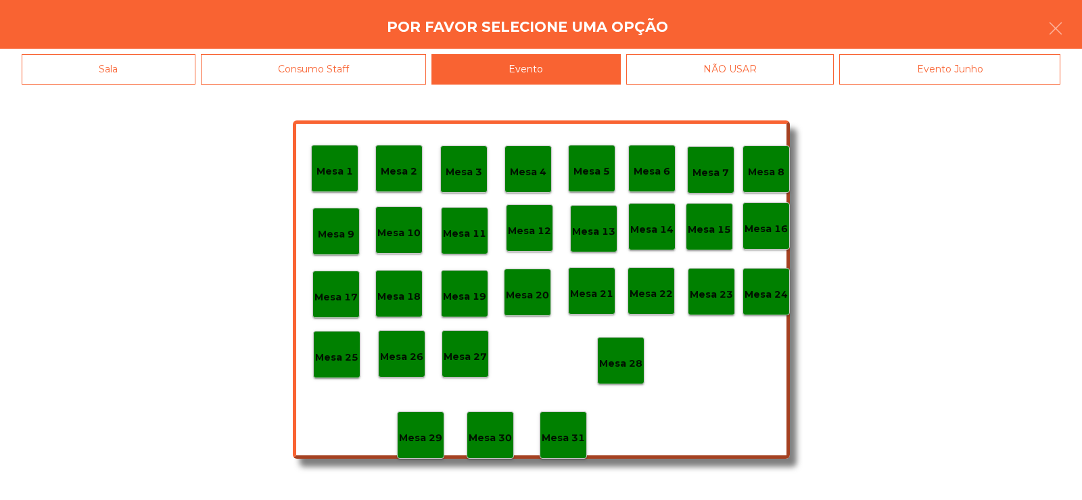
click at [635, 354] on div "Mesa 28" at bounding box center [620, 360] width 43 height 21
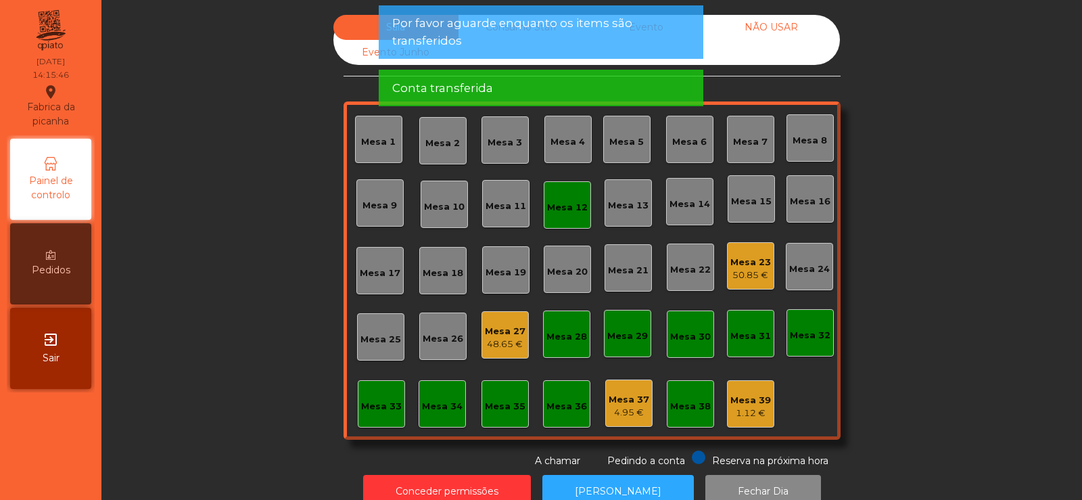
click at [578, 214] on div "Mesa 12" at bounding box center [567, 204] width 47 height 47
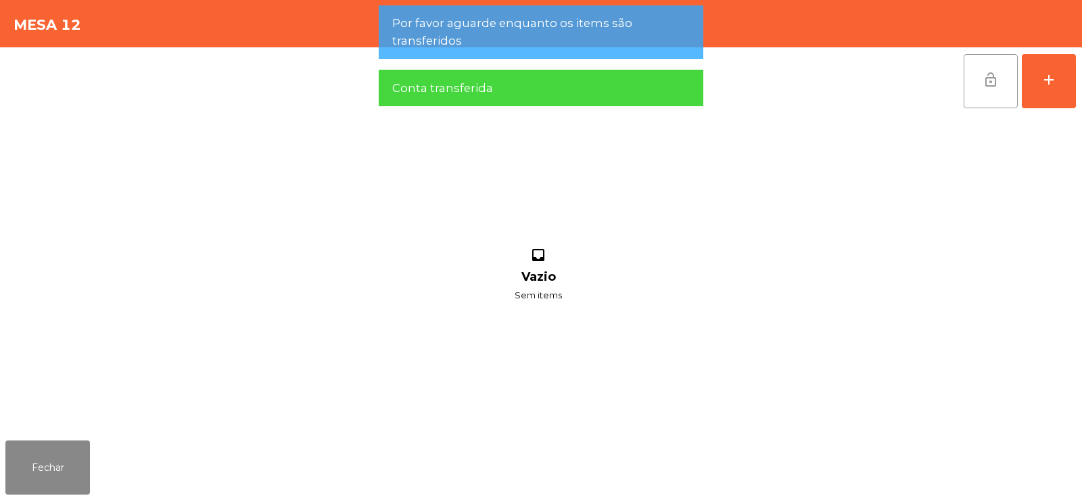
click at [981, 90] on button "lock_open" at bounding box center [990, 81] width 54 height 54
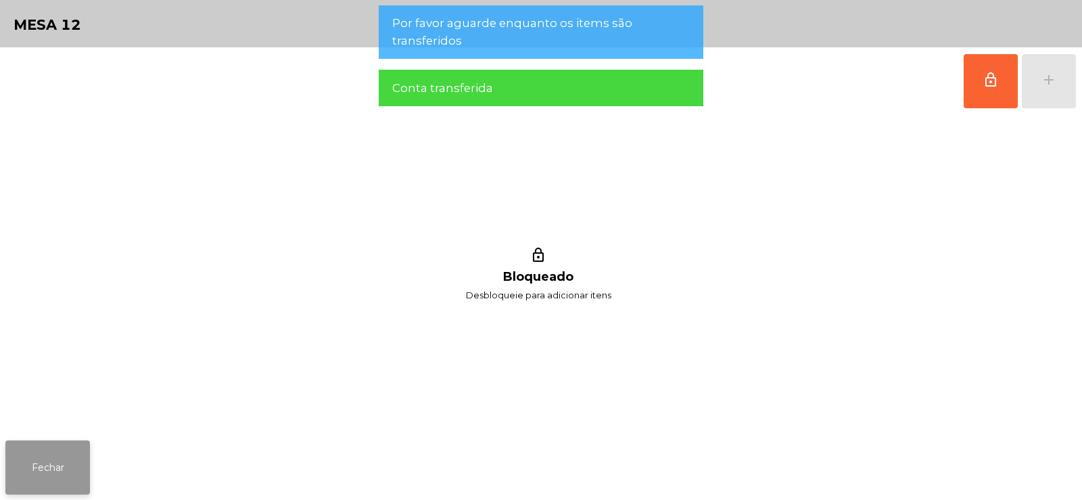
click at [48, 475] on button "Fechar" at bounding box center [47, 467] width 85 height 54
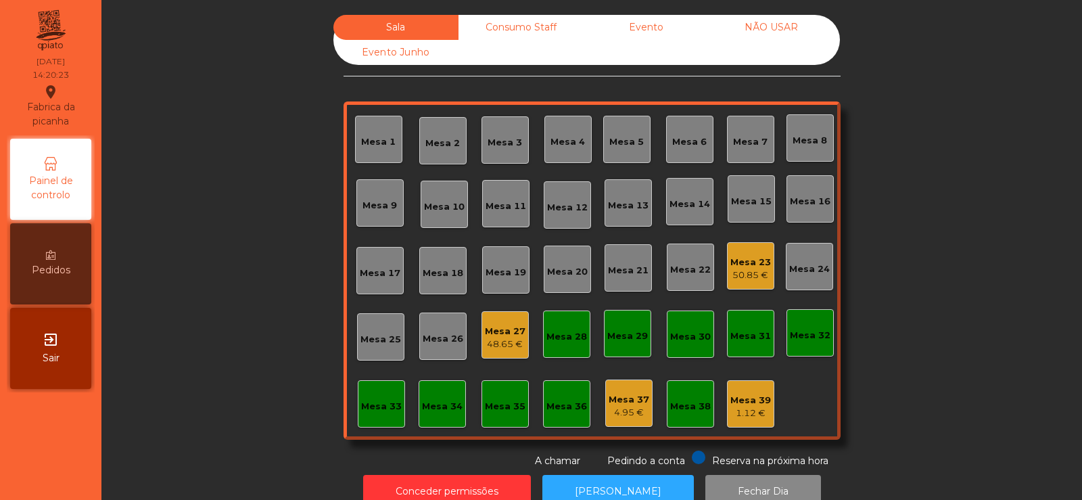
click at [803, 327] on div "Mesa 32" at bounding box center [810, 332] width 41 height 19
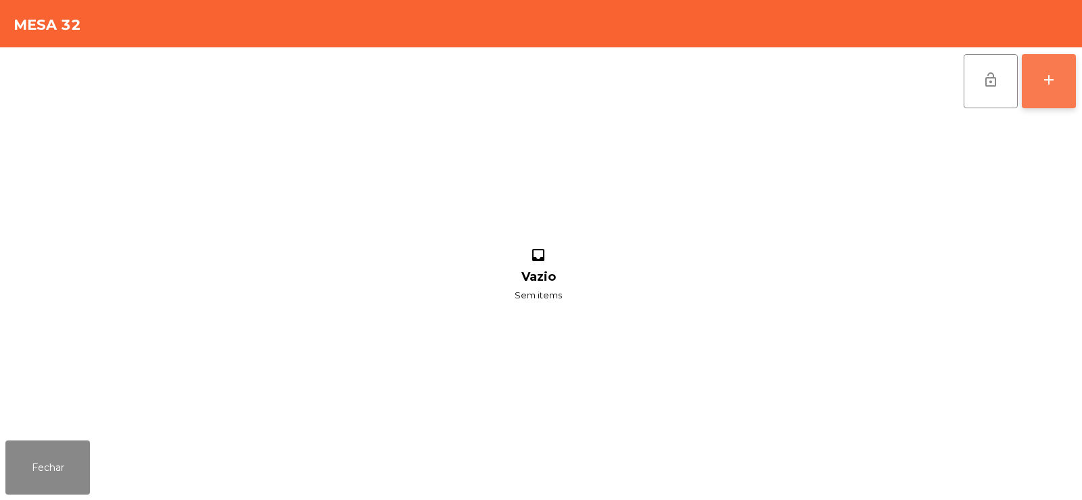
click at [1038, 88] on button "add" at bounding box center [1049, 81] width 54 height 54
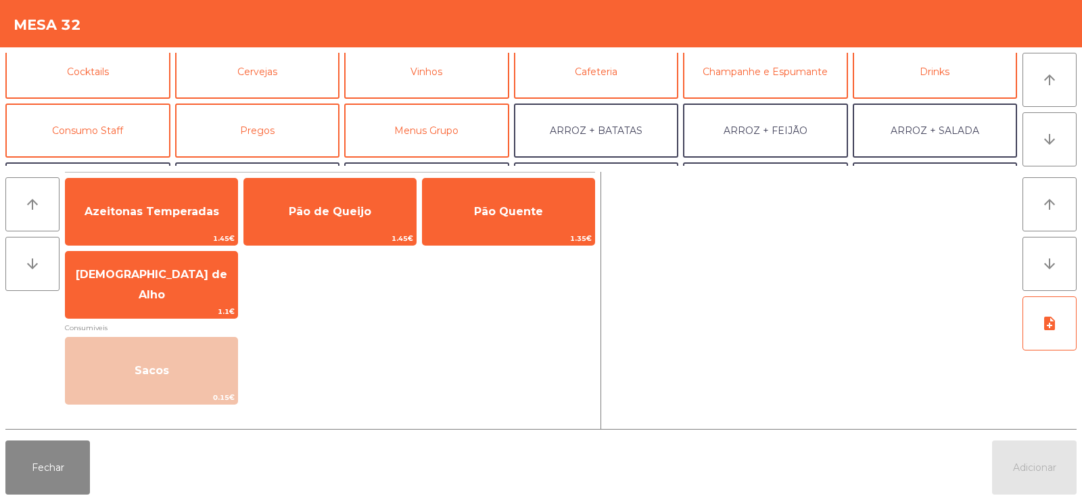
scroll to position [97, 0]
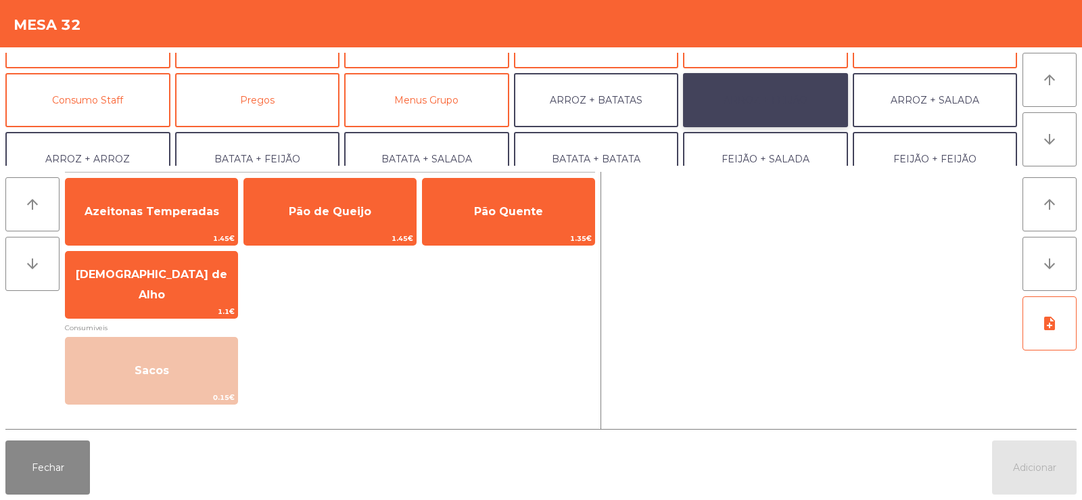
click at [807, 100] on button "ARROZ + FEIJÃO" at bounding box center [765, 100] width 165 height 54
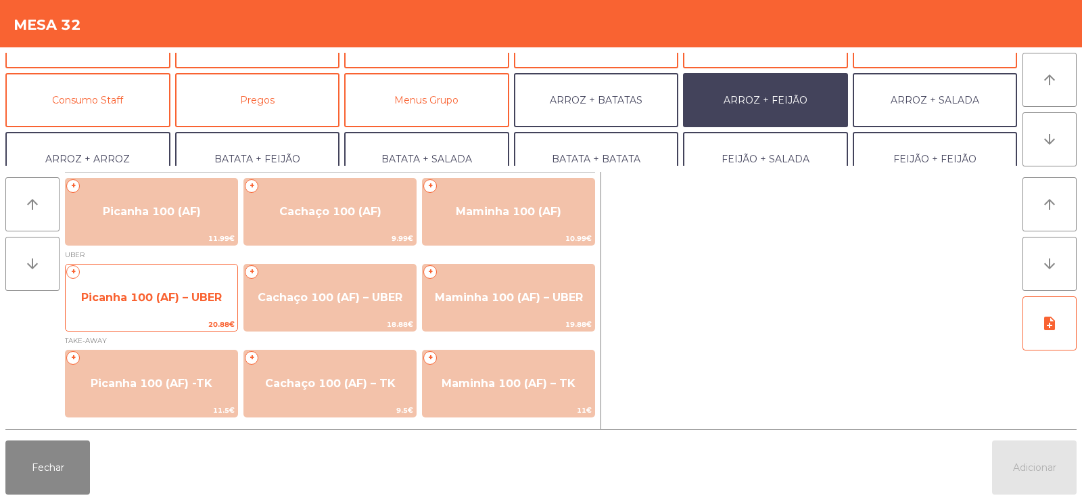
click at [122, 295] on span "Picanha 100 (AF) – UBER" at bounding box center [151, 297] width 141 height 13
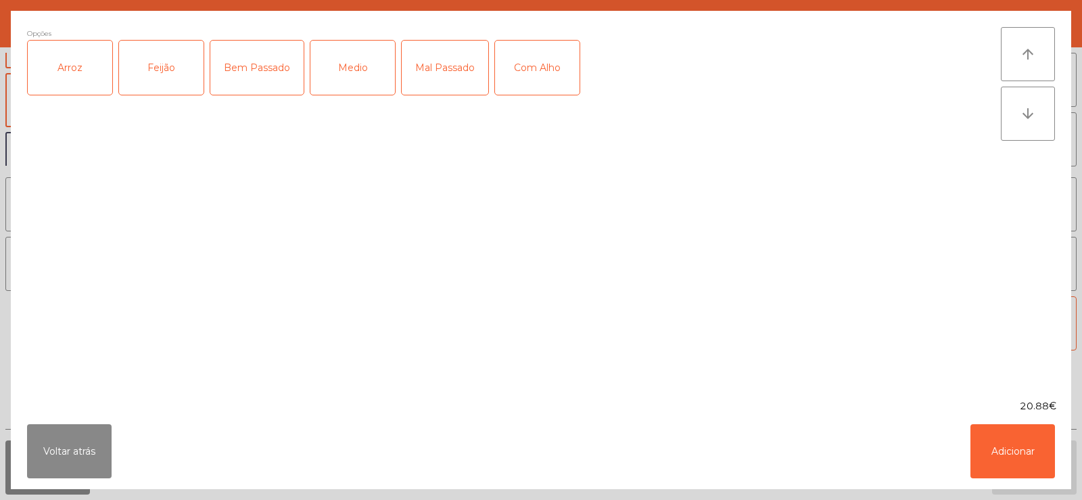
click at [77, 76] on div "Arroz" at bounding box center [70, 68] width 85 height 54
click at [168, 75] on div "Feijão" at bounding box center [161, 68] width 85 height 54
click at [360, 43] on div "Medio" at bounding box center [352, 68] width 85 height 54
click at [538, 78] on div "Com Alho" at bounding box center [537, 68] width 85 height 54
click at [1010, 433] on button "Adicionar" at bounding box center [1012, 451] width 85 height 54
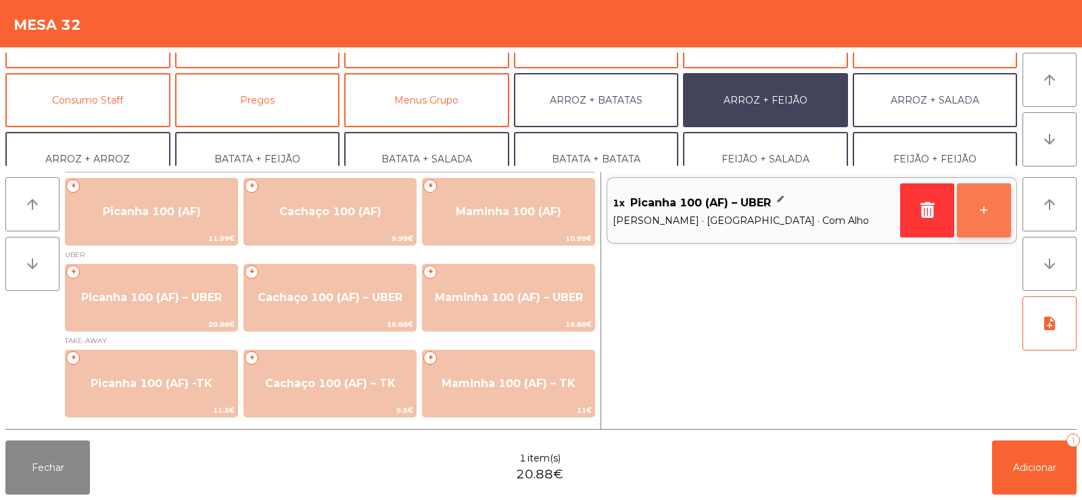
click at [979, 220] on button "+" at bounding box center [984, 210] width 54 height 54
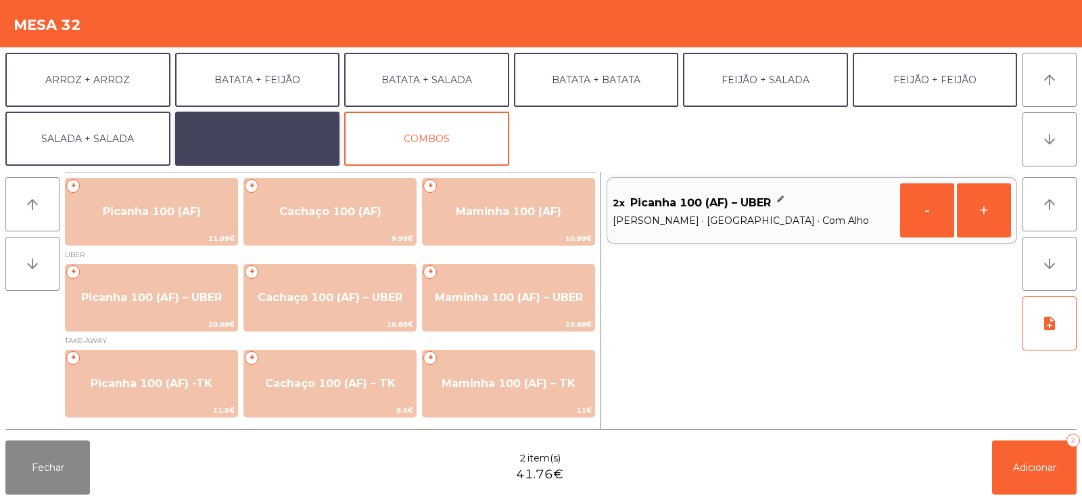
click at [232, 141] on button "EXTRAS UBER" at bounding box center [257, 139] width 165 height 54
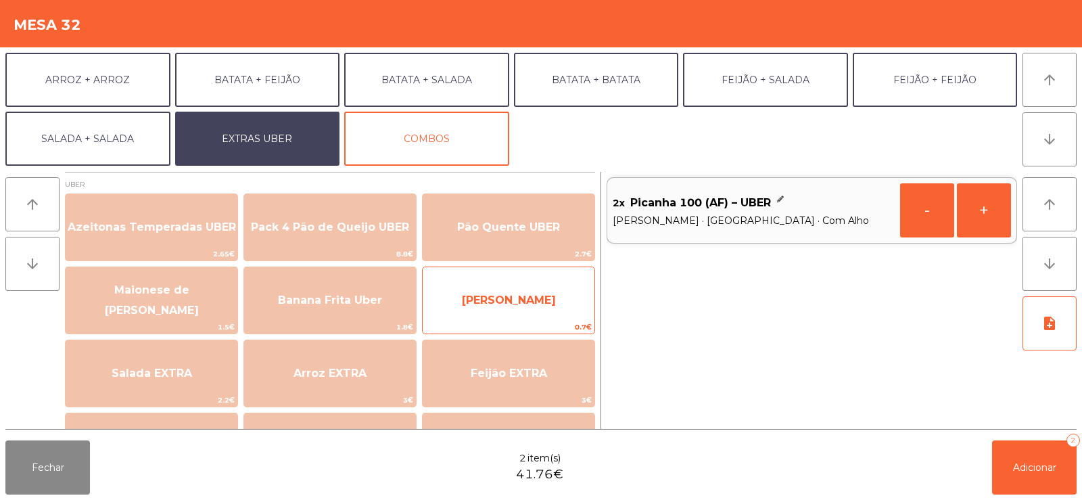
click at [474, 289] on span "[PERSON_NAME]" at bounding box center [509, 300] width 172 height 37
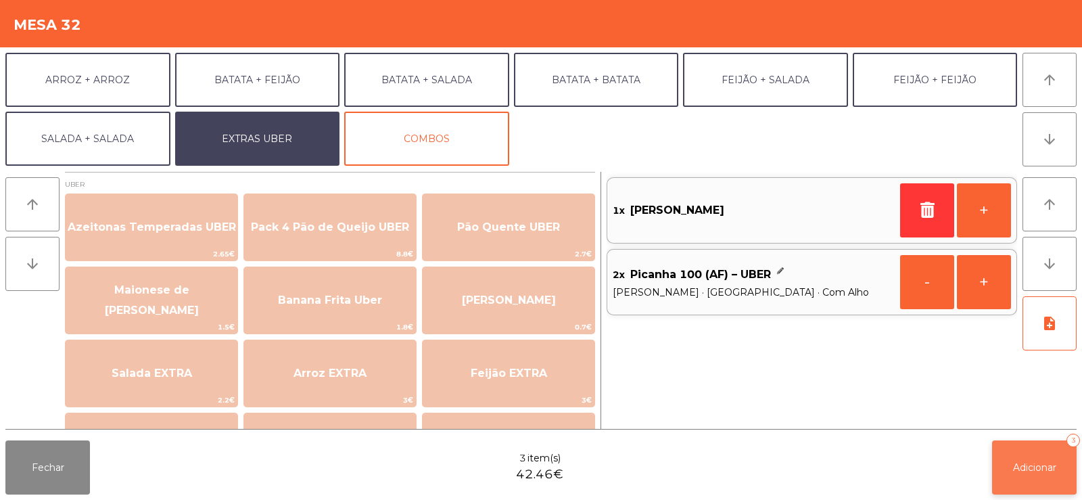
click at [1044, 470] on span "Adicionar" at bounding box center [1034, 467] width 43 height 12
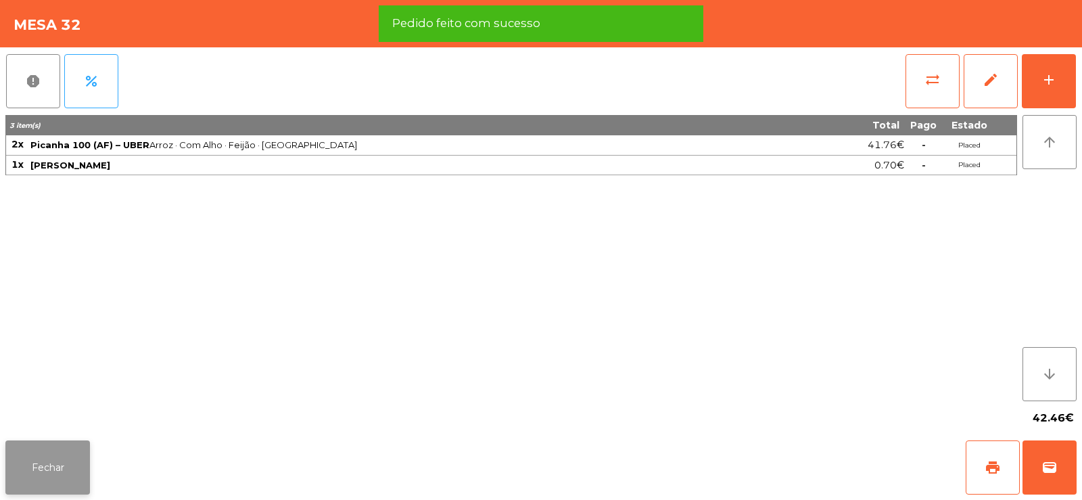
click at [57, 450] on button "Fechar" at bounding box center [47, 467] width 85 height 54
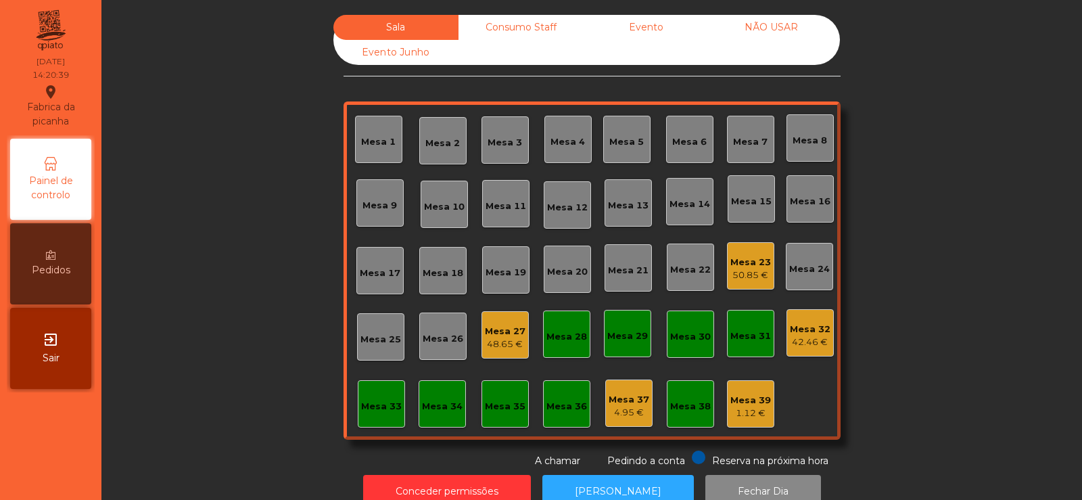
scroll to position [33, 0]
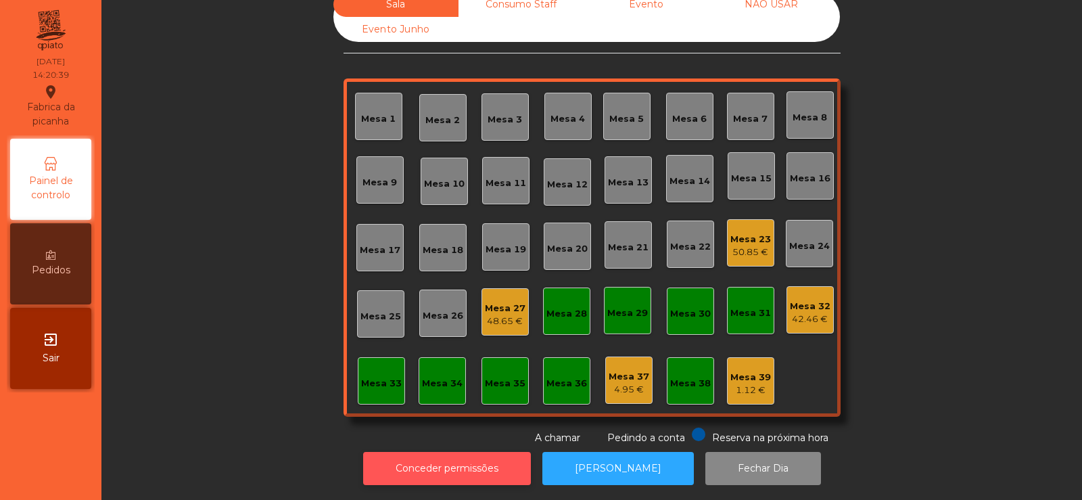
click at [510, 461] on button "Conceder permissões" at bounding box center [447, 468] width 168 height 33
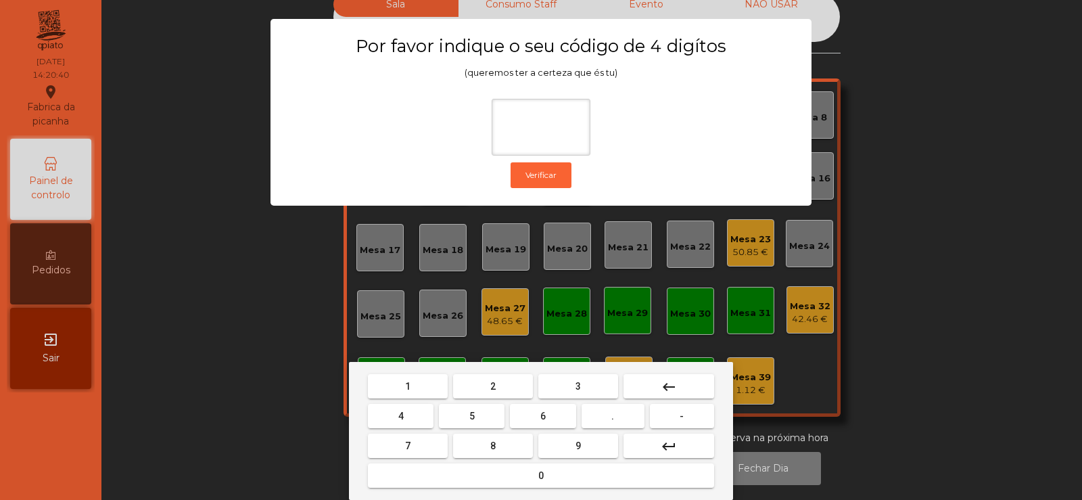
click at [521, 387] on button "2" at bounding box center [493, 386] width 80 height 24
click at [543, 415] on span "6" at bounding box center [542, 415] width 5 height 11
click at [431, 435] on button "7" at bounding box center [408, 445] width 80 height 24
click at [471, 412] on span "5" at bounding box center [471, 415] width 5 height 11
type input "****"
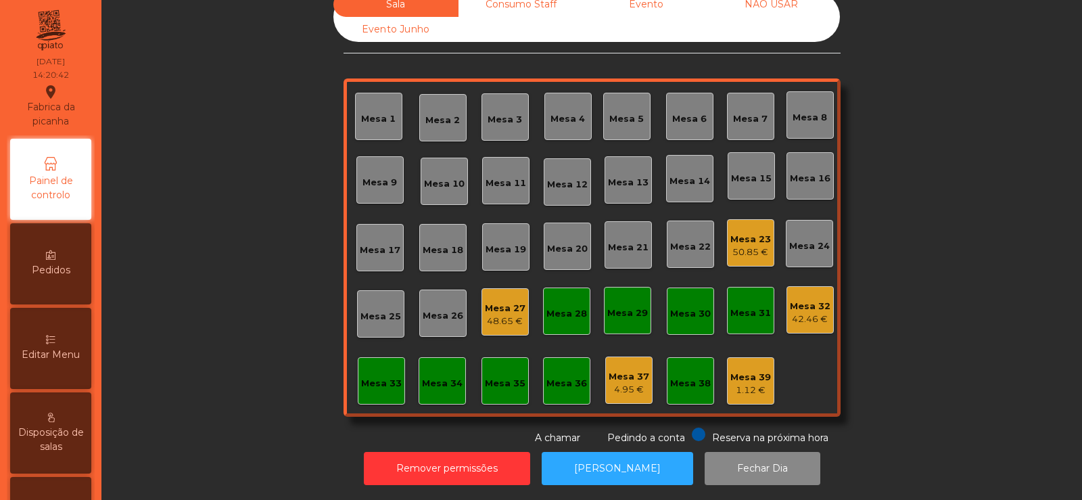
click at [806, 312] on div "42.46 €" at bounding box center [810, 319] width 41 height 14
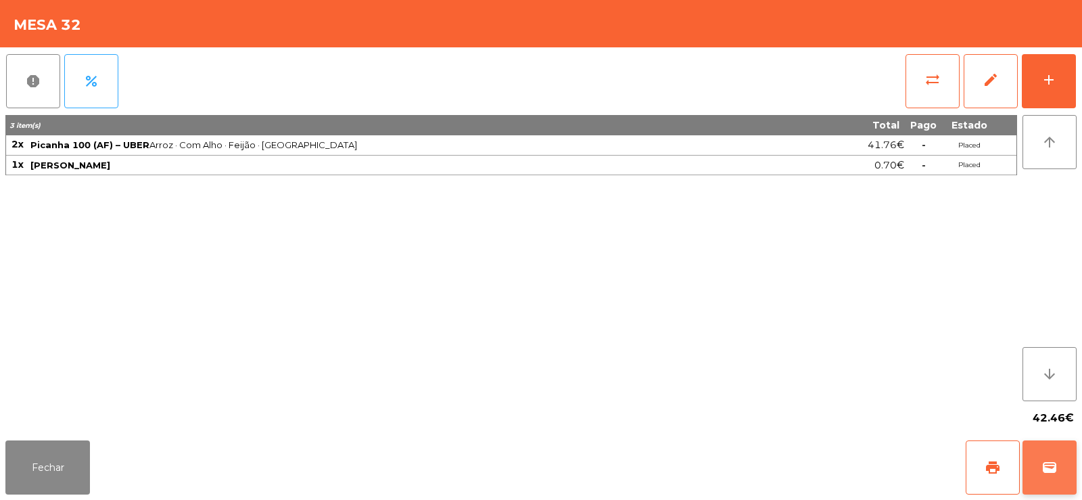
click at [1053, 465] on span "wallet" at bounding box center [1049, 467] width 16 height 16
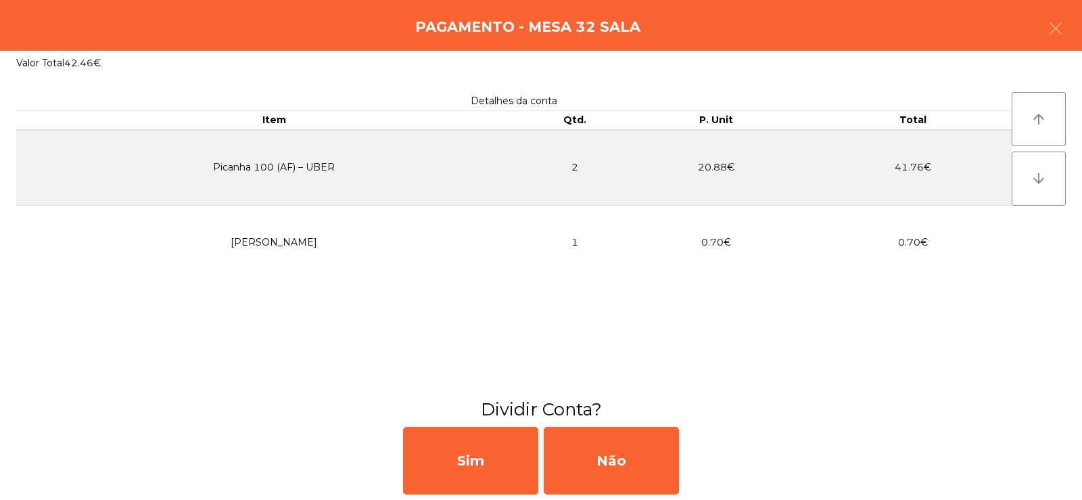
click at [572, 346] on div "Detalhes da conta Item Qtd. P. Unit Total Picanha 100 (AF) – UBER 2 20.88€ 41.7…" at bounding box center [513, 236] width 995 height 289
click at [1044, 31] on button "button" at bounding box center [1055, 29] width 38 height 41
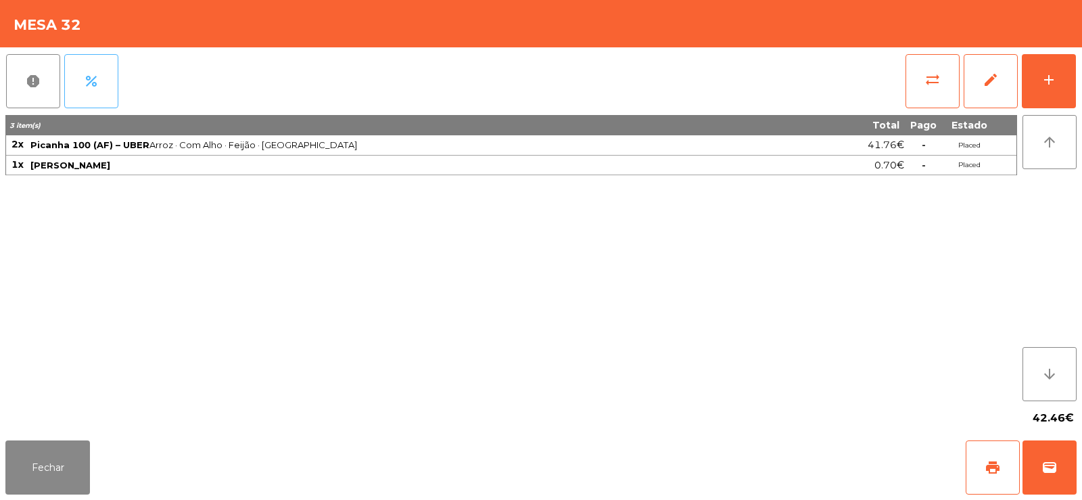
click at [102, 80] on button "percent" at bounding box center [91, 81] width 54 height 54
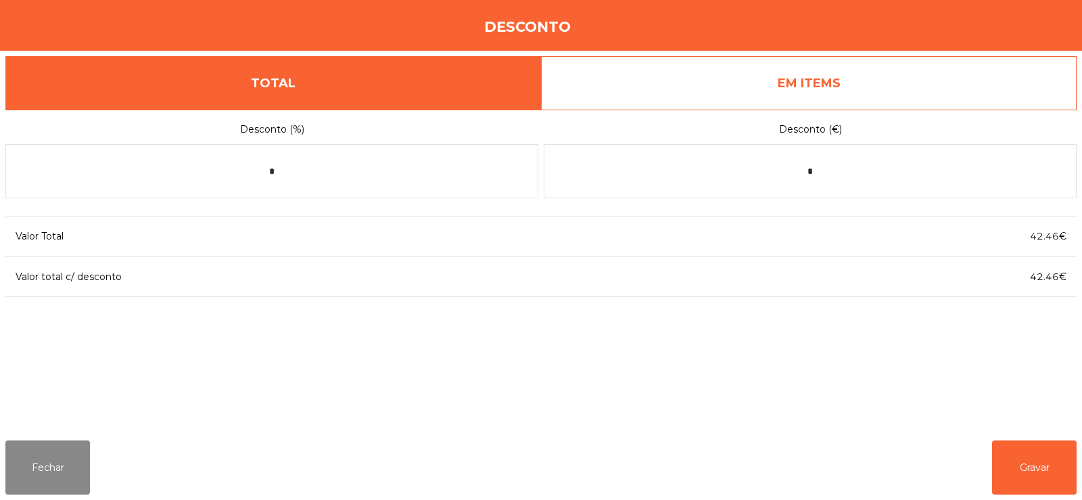
click at [908, 85] on link "EM ITEMS" at bounding box center [808, 83] width 535 height 54
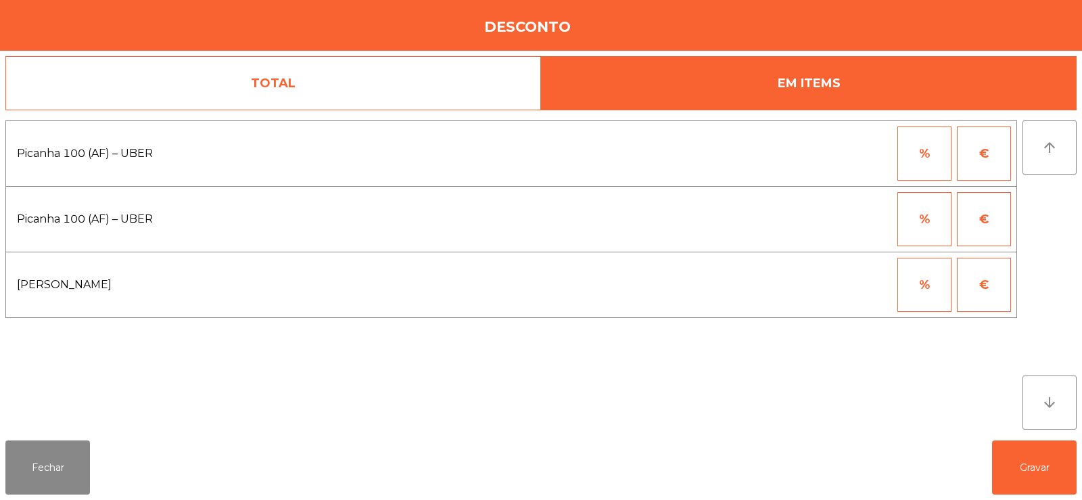
click at [934, 155] on button "%" at bounding box center [924, 153] width 54 height 54
click at [873, 158] on input "*" at bounding box center [858, 153] width 68 height 54
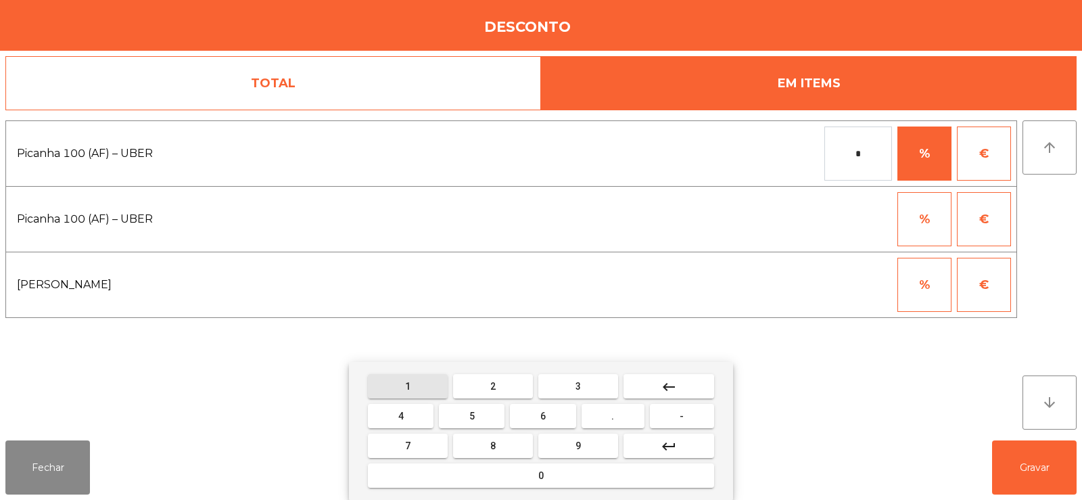
click at [406, 383] on span "1" at bounding box center [407, 386] width 5 height 11
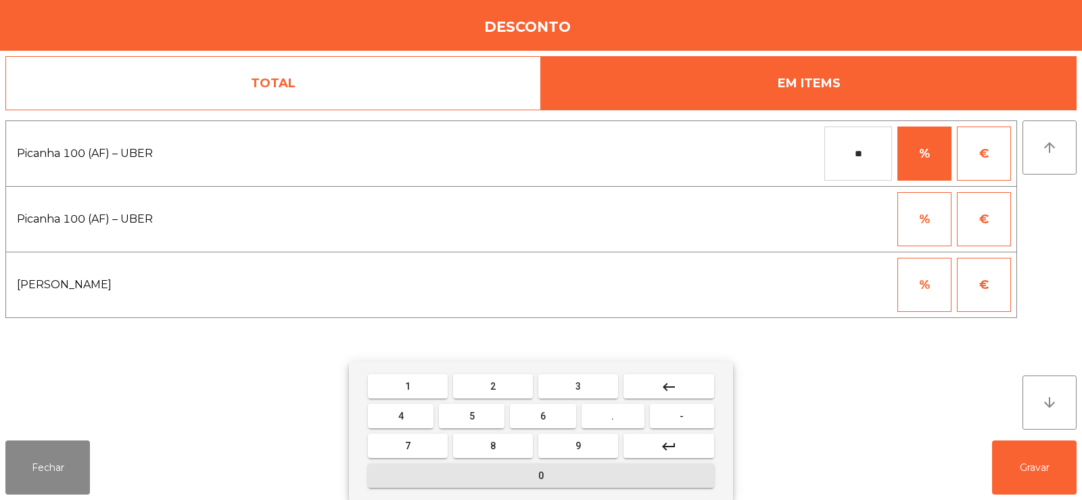
click at [507, 466] on button "0" at bounding box center [541, 475] width 346 height 24
type input "***"
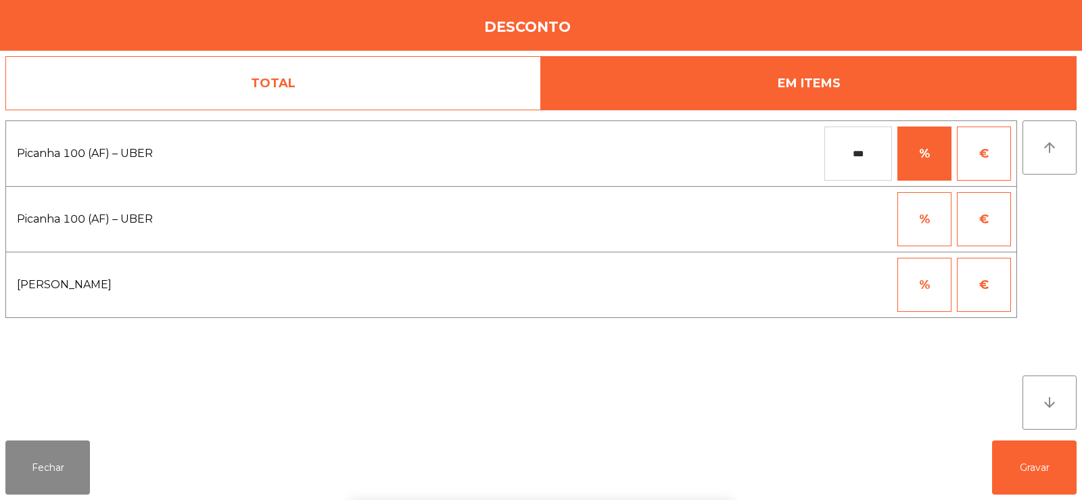
click at [1032, 456] on div "1 2 3 keyboard_backspace 4 5 6 . - 7 8 9 keyboard_return 0" at bounding box center [541, 431] width 1082 height 138
click at [1044, 471] on button "Gravar" at bounding box center [1034, 467] width 85 height 54
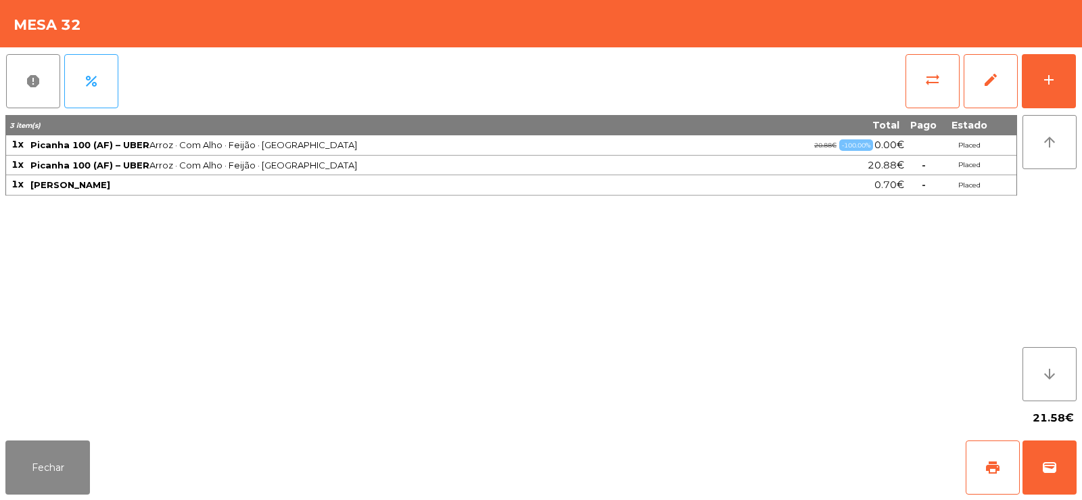
click at [965, 395] on div "3 item(s) Total Pago Estado 1x Picanha 100 (AF) – [PERSON_NAME] · Com Alho · Fe…" at bounding box center [510, 258] width 1011 height 286
click at [1033, 89] on button "add" at bounding box center [1049, 81] width 54 height 54
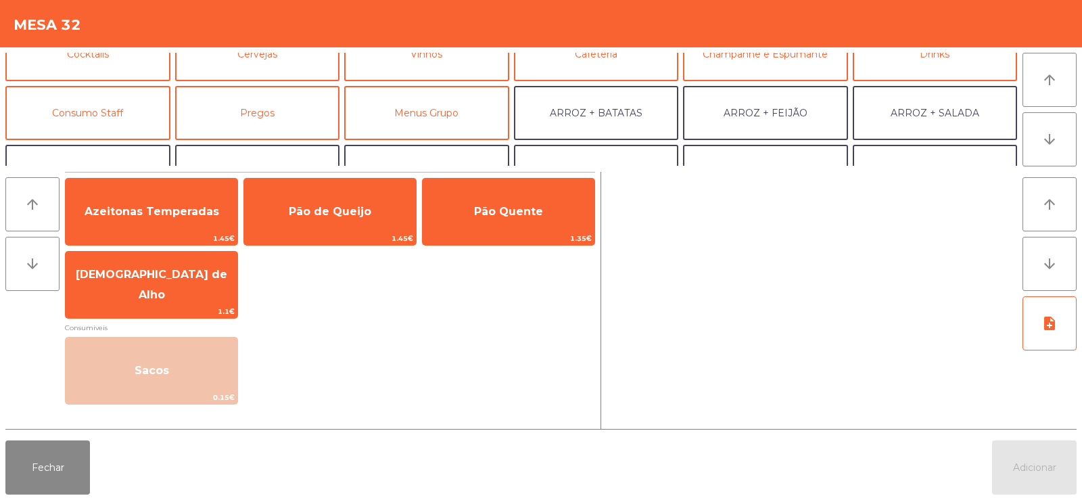
scroll to position [176, 0]
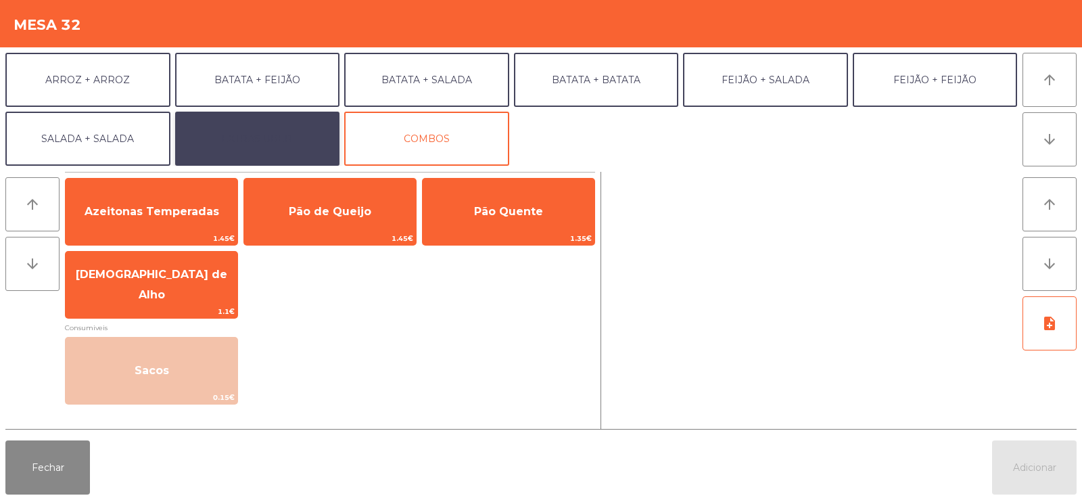
click at [302, 148] on button "EXTRAS UBER" at bounding box center [257, 139] width 165 height 54
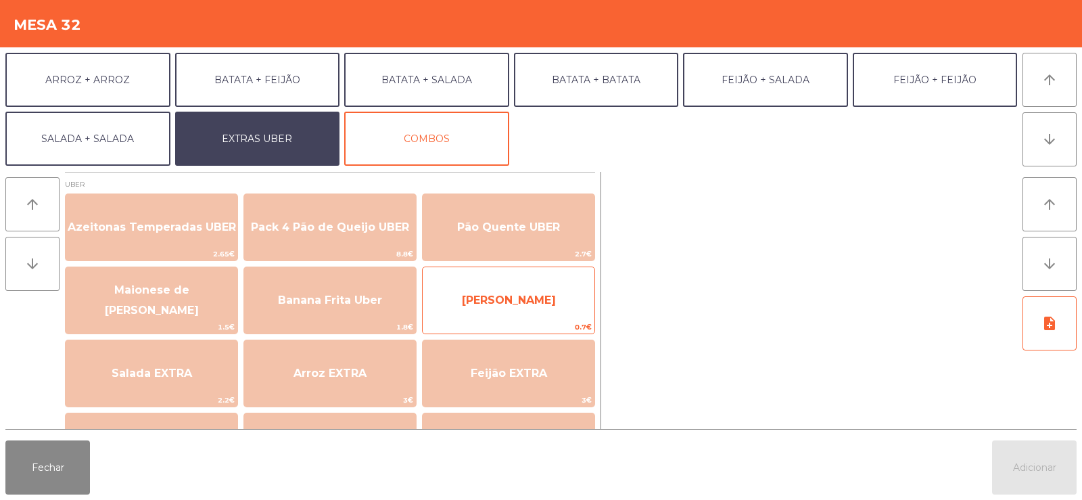
click at [549, 311] on span "[PERSON_NAME]" at bounding box center [509, 300] width 172 height 37
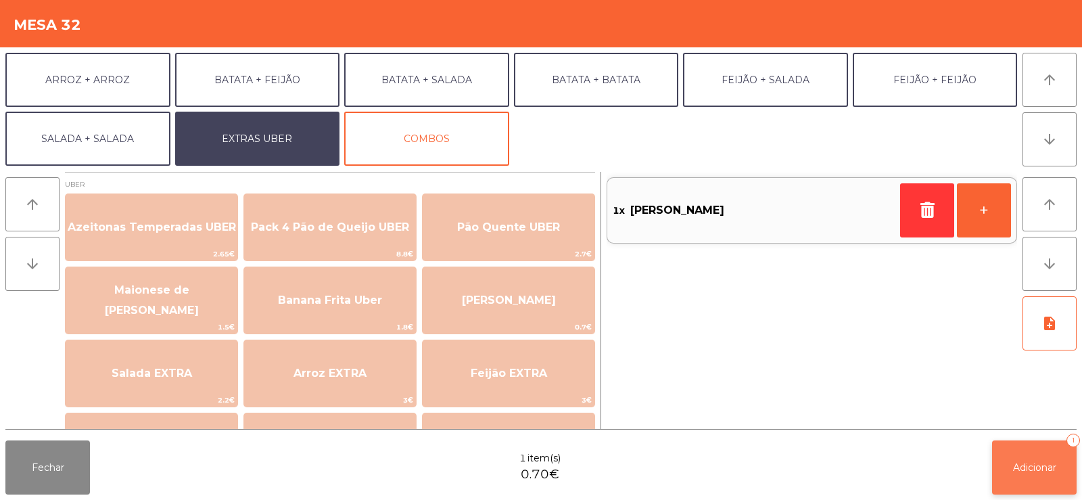
click at [1034, 466] on span "Adicionar" at bounding box center [1034, 467] width 43 height 12
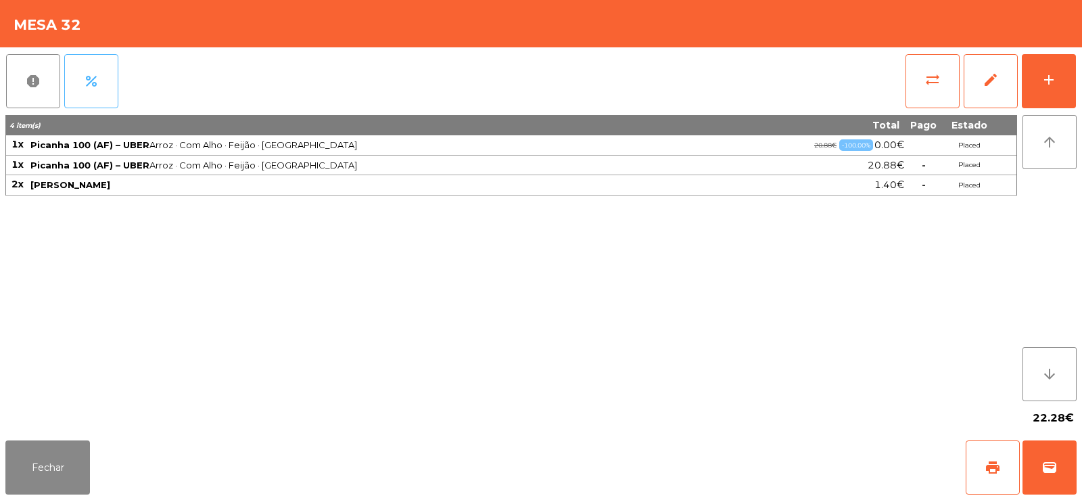
click at [103, 84] on button "percent" at bounding box center [91, 81] width 54 height 54
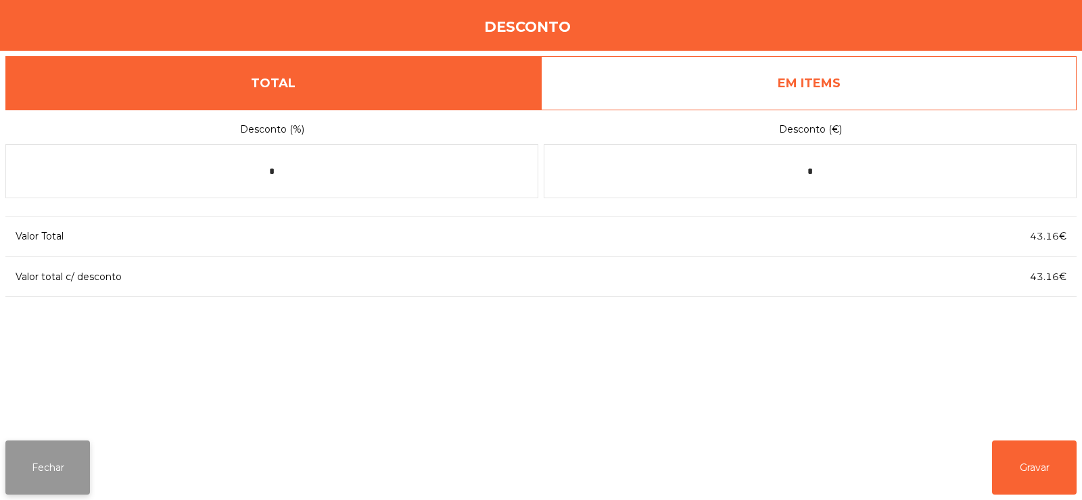
click at [41, 459] on button "Fechar" at bounding box center [47, 467] width 85 height 54
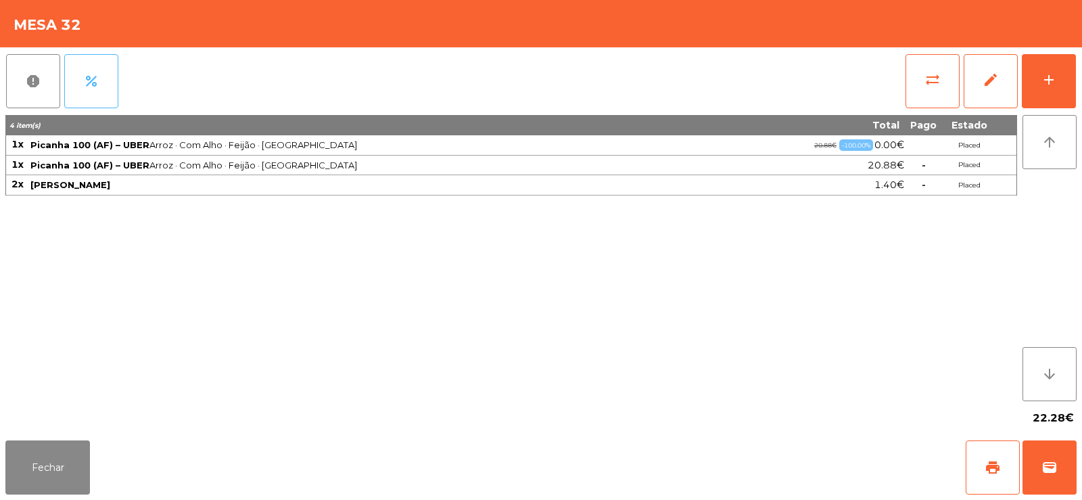
click at [101, 69] on button "percent" at bounding box center [91, 81] width 54 height 54
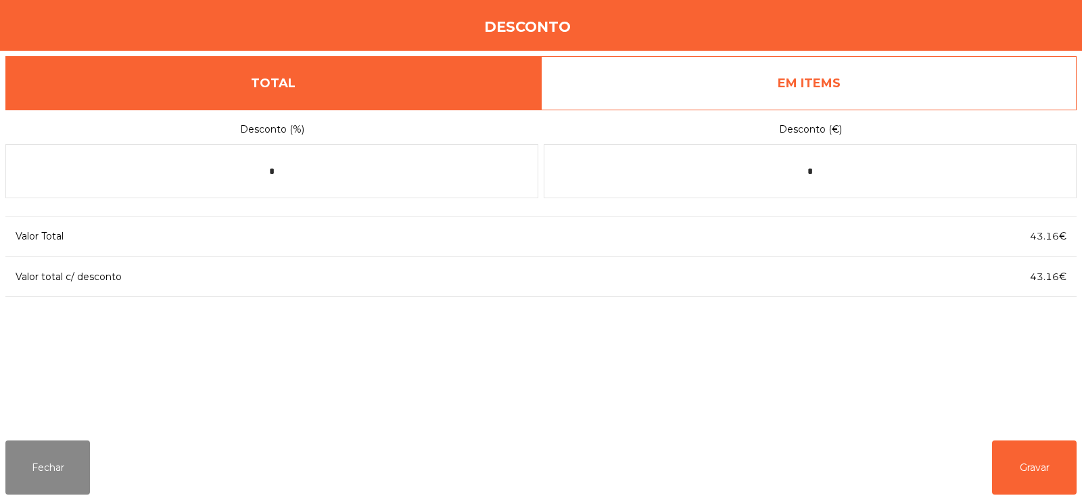
click at [923, 79] on link "EM ITEMS" at bounding box center [808, 83] width 535 height 54
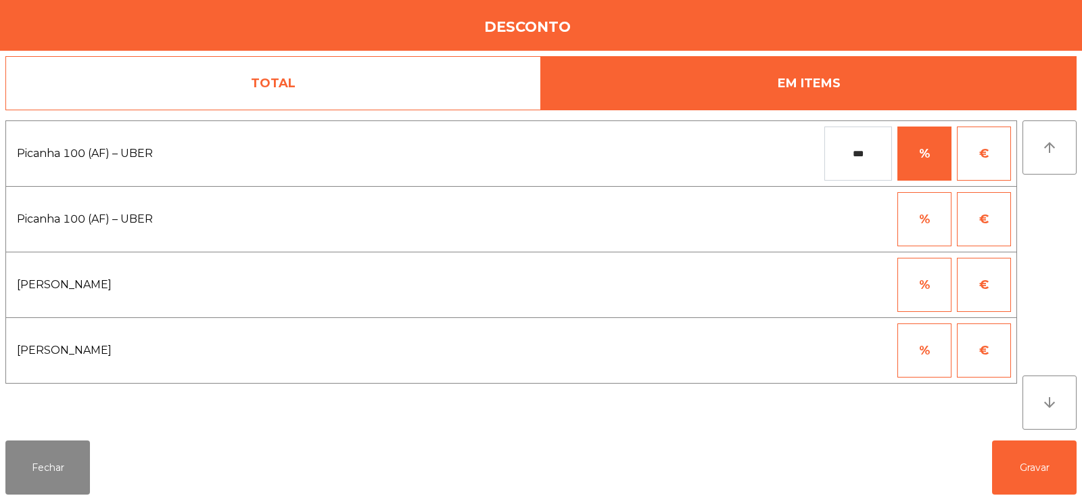
click at [937, 284] on button "%" at bounding box center [924, 285] width 54 height 54
click at [984, 287] on button "€" at bounding box center [984, 285] width 54 height 54
click at [873, 291] on input "*" at bounding box center [858, 285] width 68 height 54
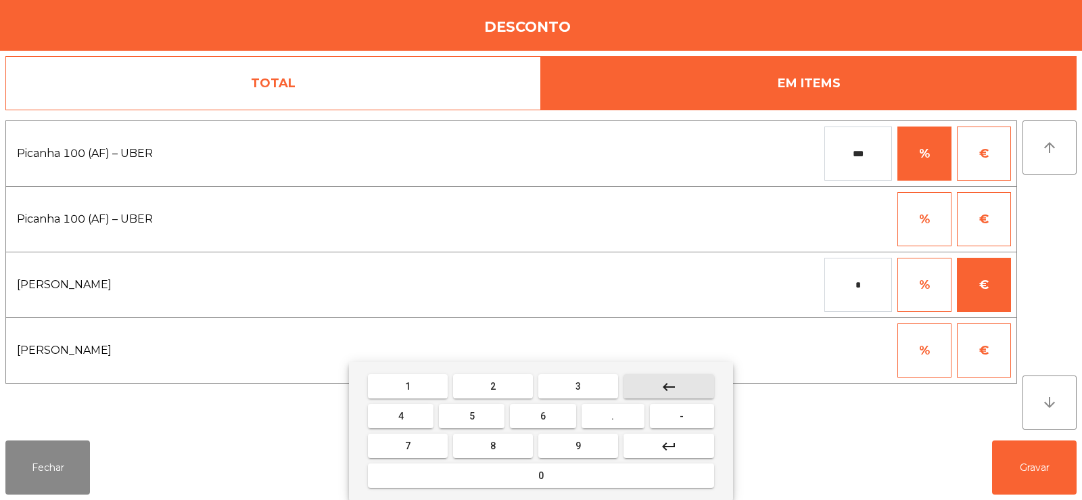
click at [682, 384] on button "keyboard_backspace" at bounding box center [668, 386] width 91 height 24
click at [679, 385] on button "keyboard_backspace" at bounding box center [668, 386] width 91 height 24
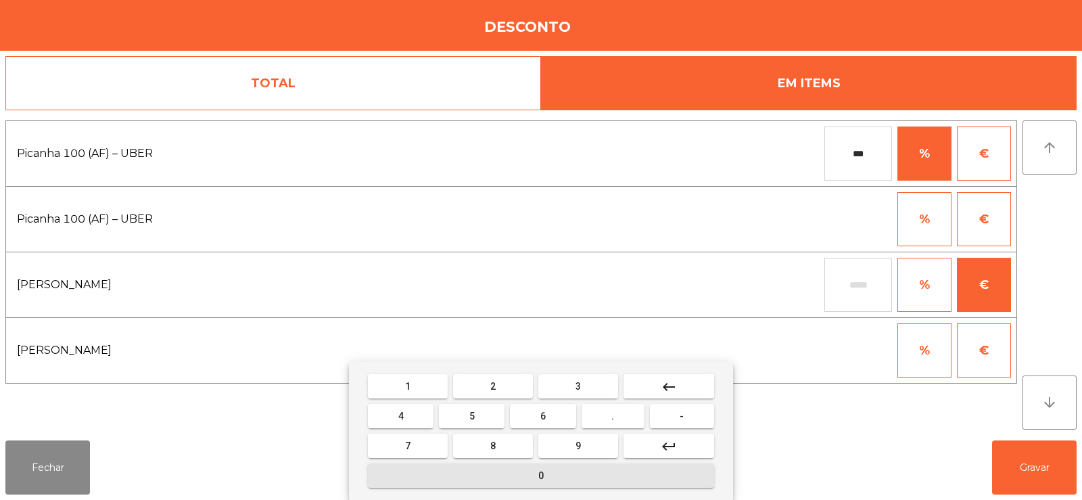
click at [595, 477] on button "0" at bounding box center [541, 475] width 346 height 24
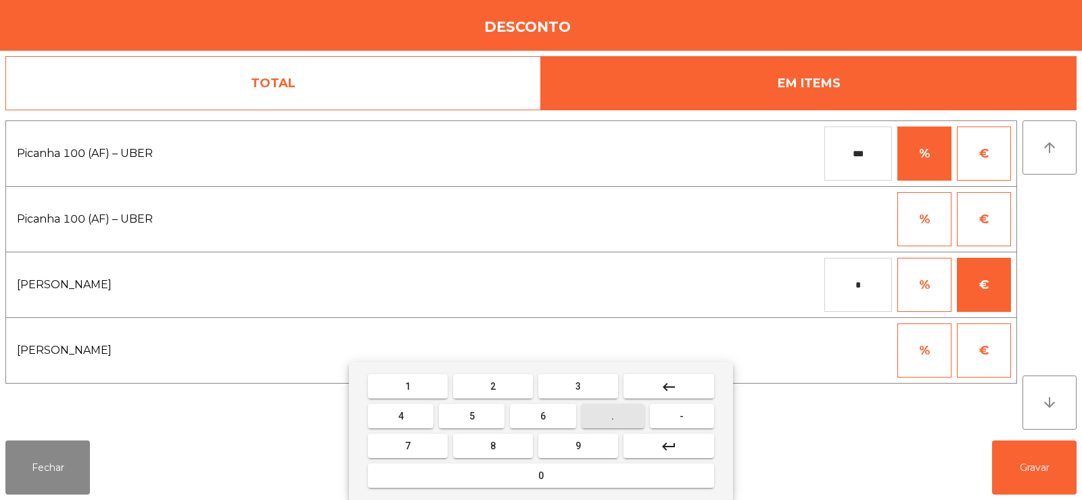
click at [613, 415] on span "." at bounding box center [612, 415] width 3 height 11
click at [411, 387] on button "1" at bounding box center [408, 386] width 80 height 24
type input "***"
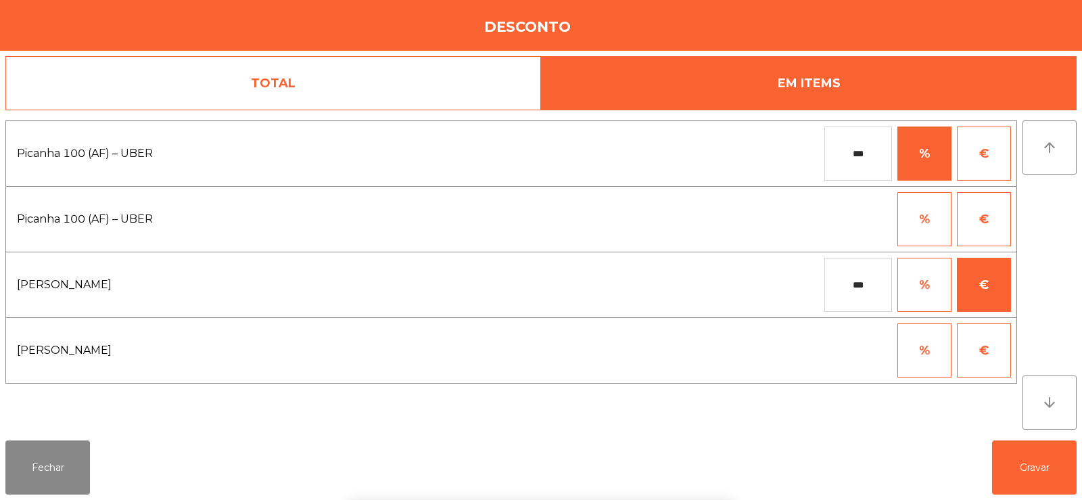
click at [987, 349] on button "€" at bounding box center [984, 350] width 54 height 54
click at [871, 353] on input "*" at bounding box center [858, 350] width 68 height 54
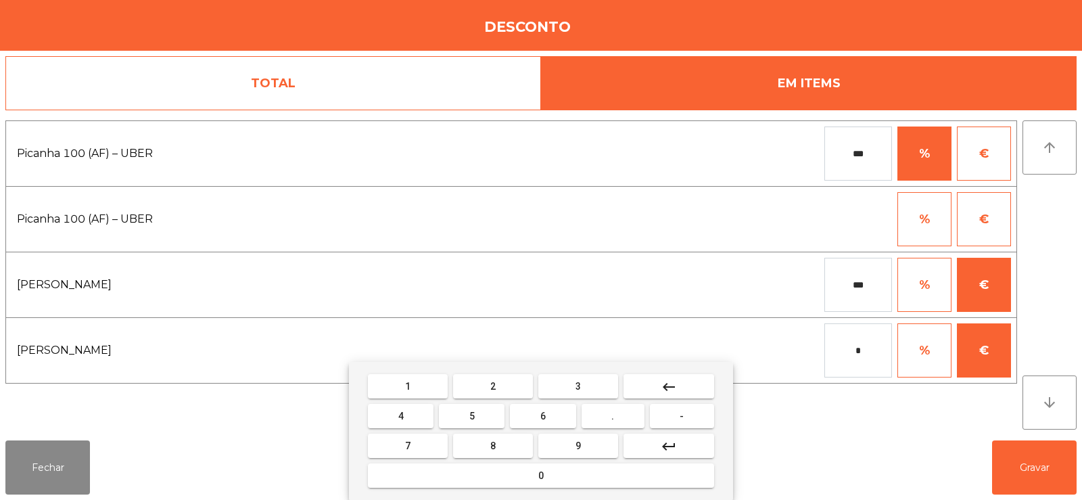
click at [627, 414] on button "." at bounding box center [612, 416] width 63 height 24
click at [410, 383] on span "1" at bounding box center [407, 386] width 5 height 11
click at [688, 385] on button "keyboard_backspace" at bounding box center [668, 386] width 91 height 24
click at [681, 388] on button "keyboard_backspace" at bounding box center [668, 386] width 91 height 24
click at [579, 473] on button "0" at bounding box center [541, 475] width 346 height 24
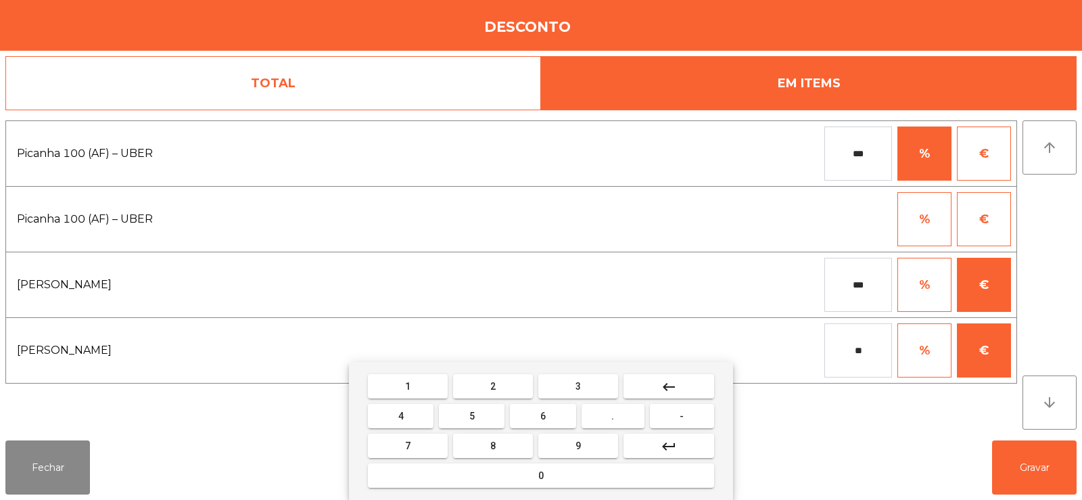
click at [616, 415] on button "." at bounding box center [612, 416] width 63 height 24
click at [688, 387] on button "keyboard_backspace" at bounding box center [668, 386] width 91 height 24
click at [691, 379] on button "keyboard_backspace" at bounding box center [668, 386] width 91 height 24
click at [628, 417] on button "." at bounding box center [612, 416] width 63 height 24
click at [407, 395] on button "1" at bounding box center [408, 386] width 80 height 24
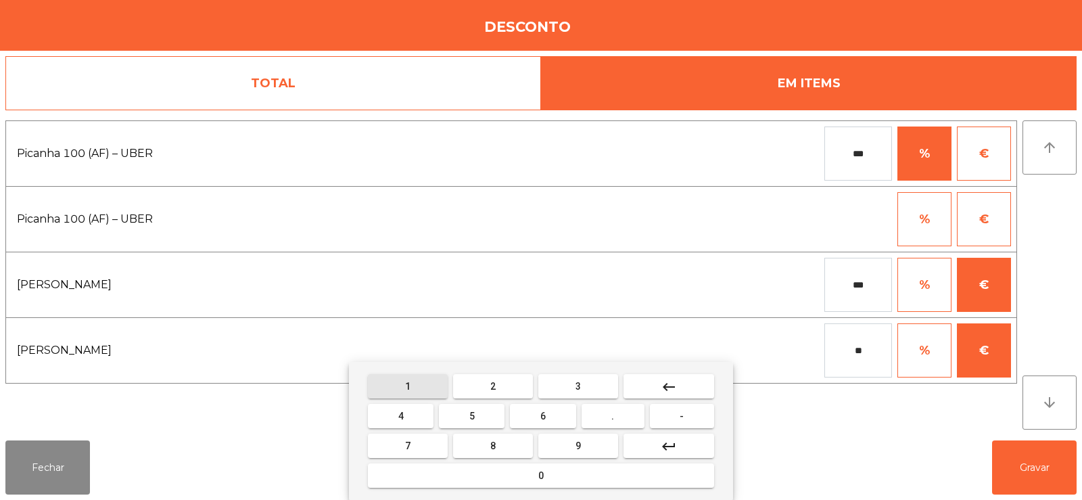
type input "***"
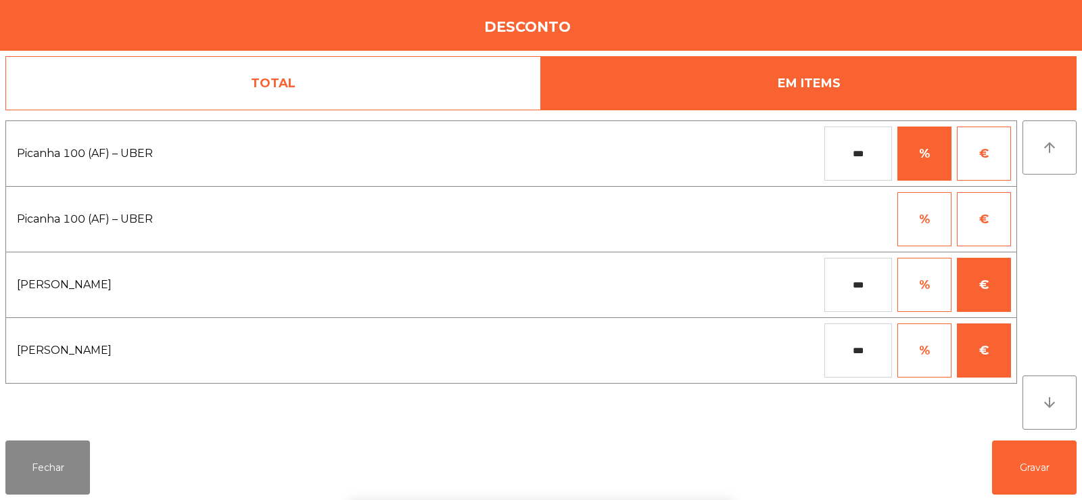
click at [1034, 473] on div "1 2 3 keyboard_backspace 4 5 6 . - 7 8 9 keyboard_return 0" at bounding box center [541, 431] width 1082 height 138
click at [1038, 477] on button "Gravar" at bounding box center [1034, 467] width 85 height 54
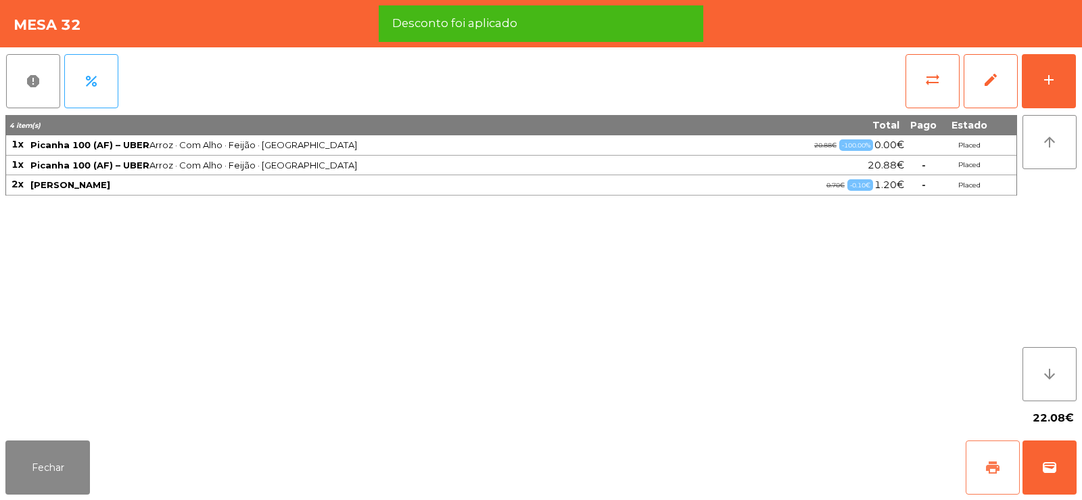
click at [999, 466] on span "print" at bounding box center [992, 467] width 16 height 16
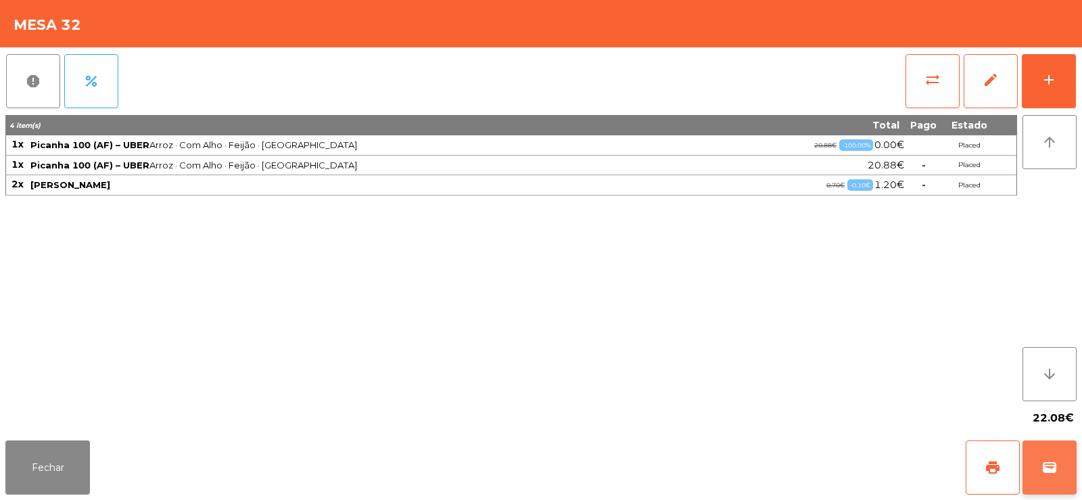
click at [1046, 471] on span "wallet" at bounding box center [1049, 467] width 16 height 16
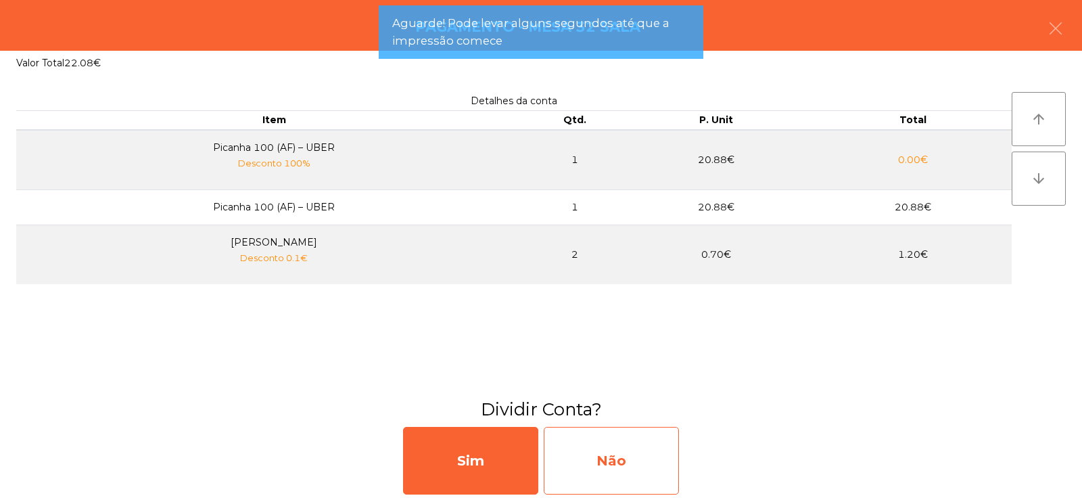
click at [635, 457] on div "Não" at bounding box center [611, 461] width 135 height 68
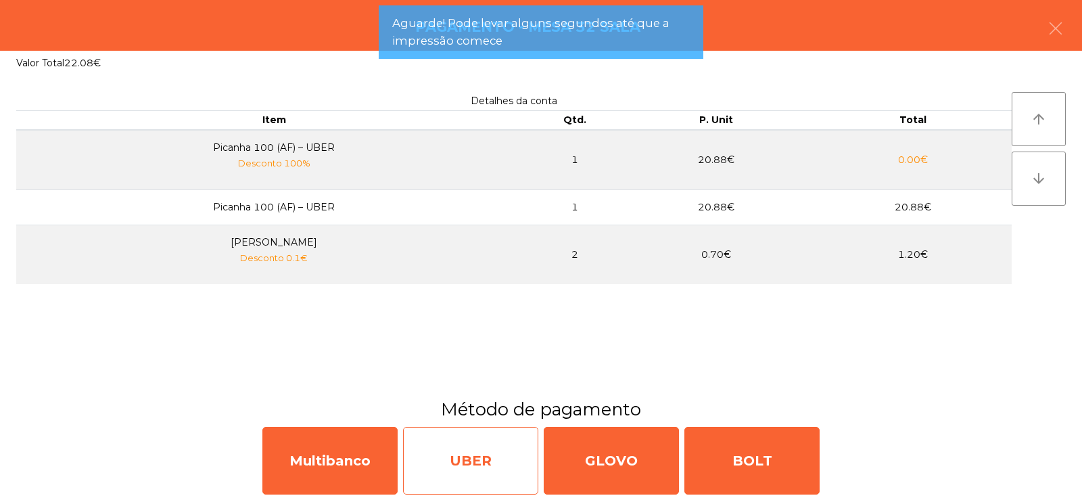
click at [500, 464] on div "UBER" at bounding box center [470, 461] width 135 height 68
select select "**"
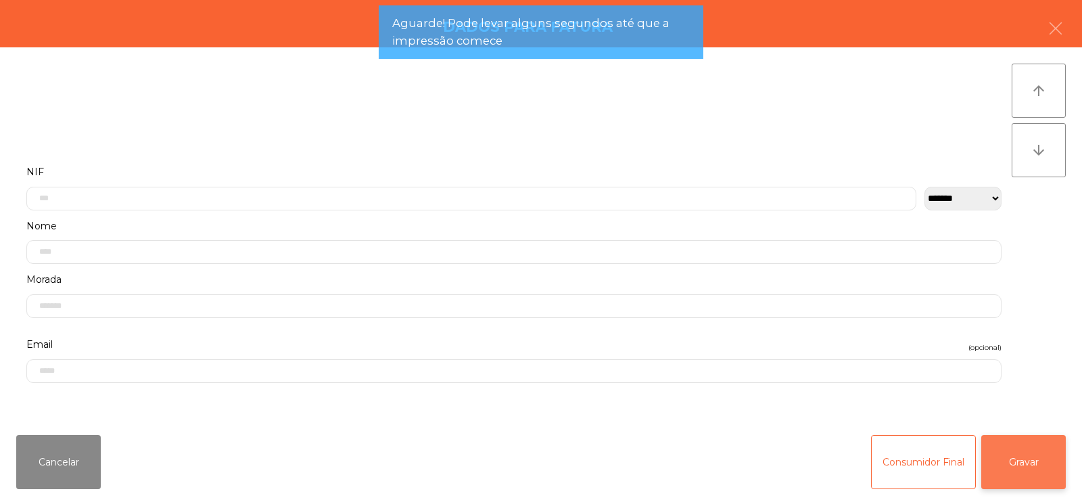
click at [1020, 452] on button "Gravar" at bounding box center [1023, 462] width 85 height 54
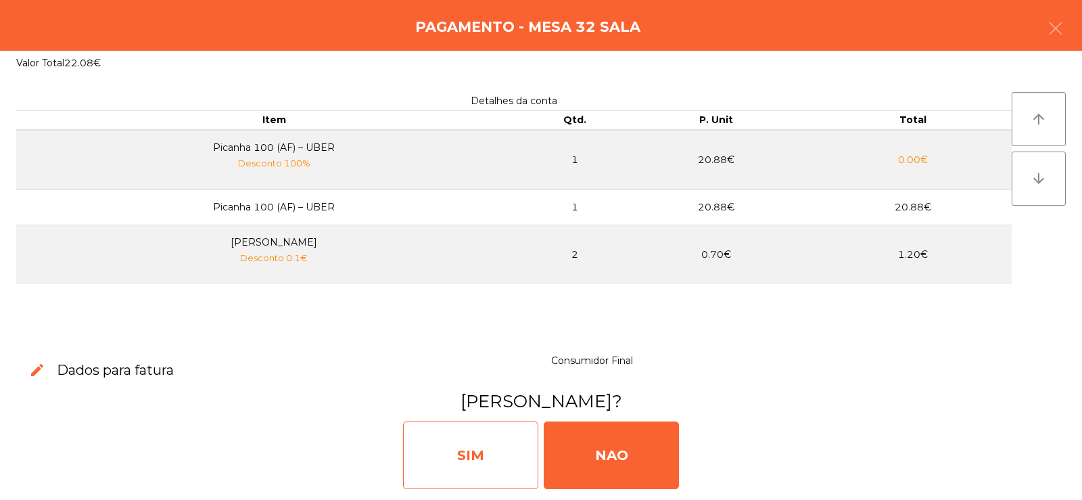
click at [499, 438] on div "SIM" at bounding box center [470, 455] width 135 height 68
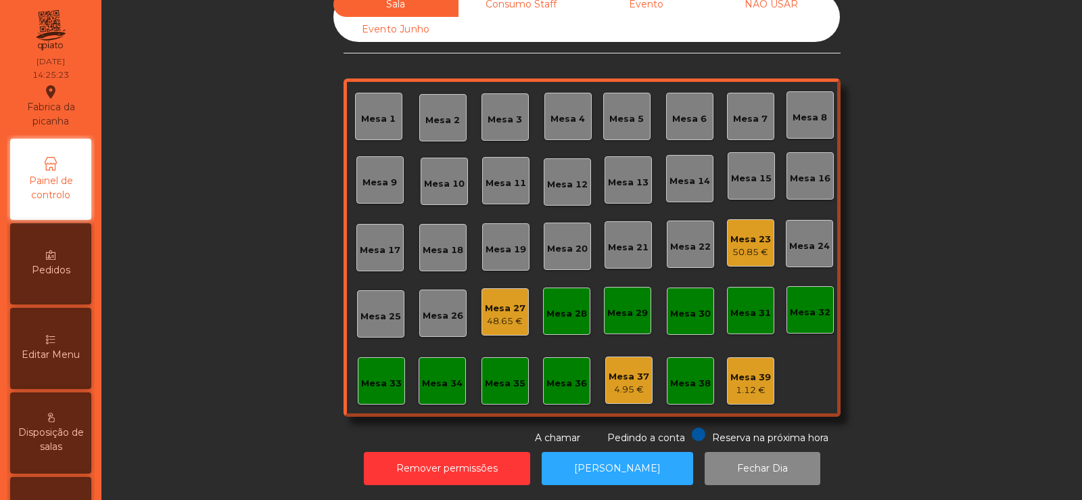
click at [808, 314] on div "Mesa 32" at bounding box center [809, 309] width 47 height 47
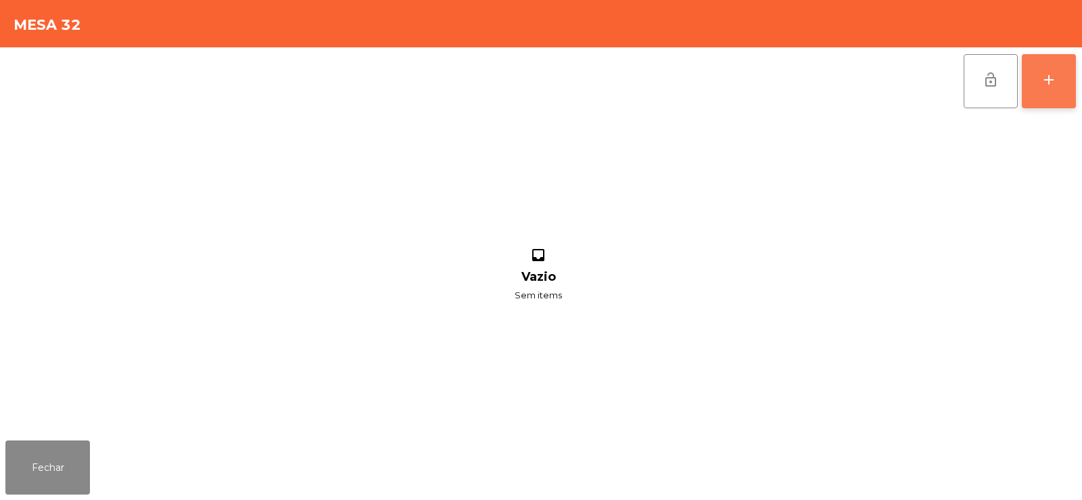
click at [1030, 74] on button "add" at bounding box center [1049, 81] width 54 height 54
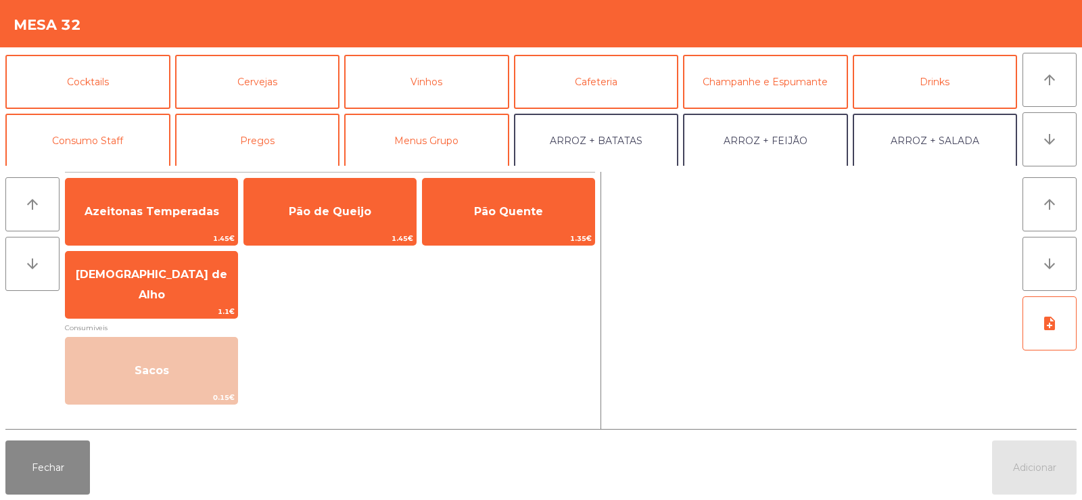
scroll to position [66, 0]
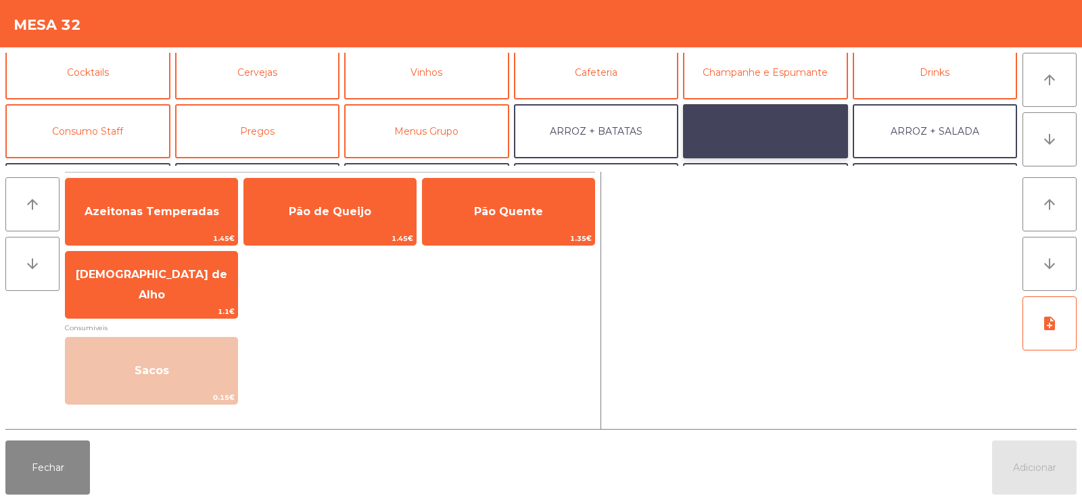
click at [782, 126] on button "ARROZ + FEIJÃO" at bounding box center [765, 131] width 165 height 54
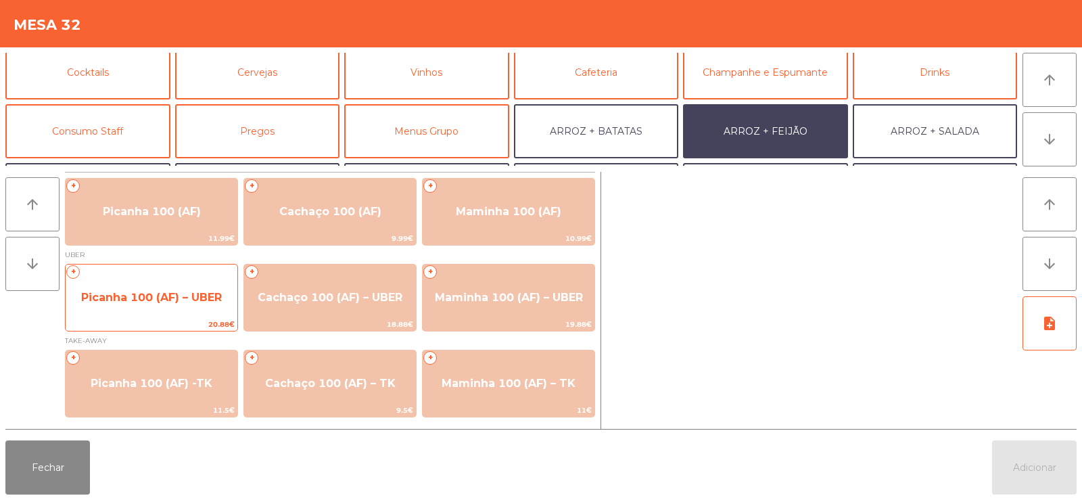
click at [146, 289] on span "Picanha 100 (AF) – UBER" at bounding box center [152, 297] width 172 height 37
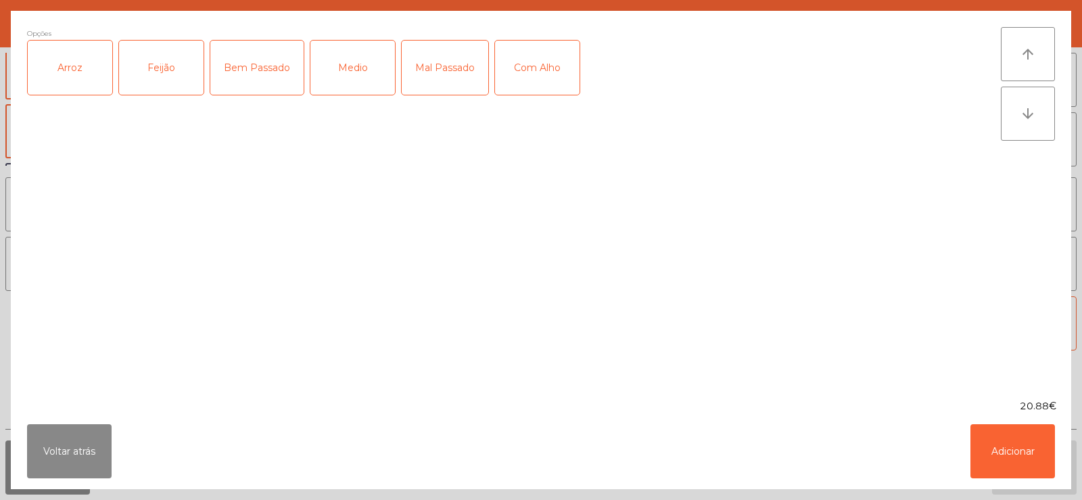
click at [67, 89] on div "Arroz" at bounding box center [70, 68] width 85 height 54
click at [158, 71] on div "Feijão" at bounding box center [161, 68] width 85 height 54
click at [372, 78] on div "Medio" at bounding box center [352, 68] width 85 height 54
click at [360, 89] on div "Medio" at bounding box center [352, 68] width 85 height 54
click at [272, 78] on div "Bem Passado" at bounding box center [256, 68] width 93 height 54
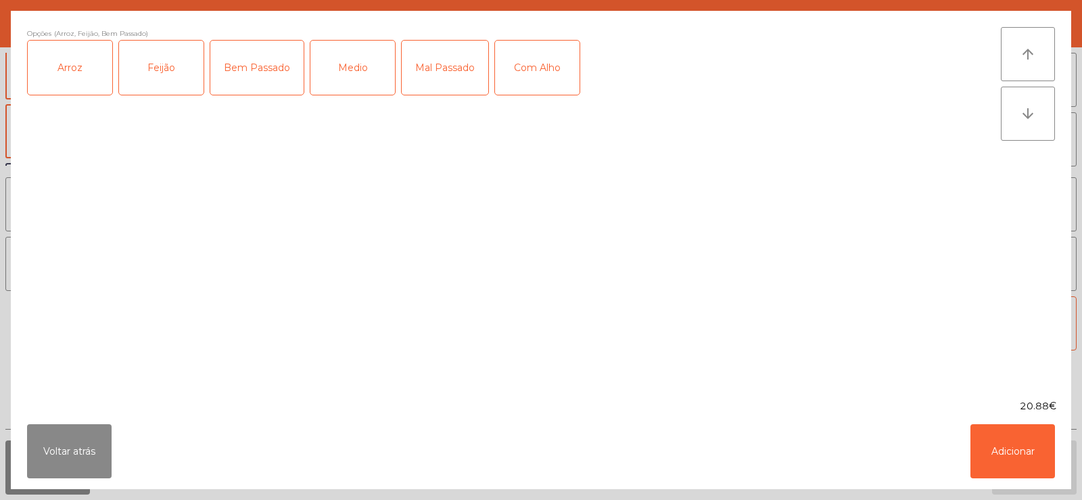
click at [510, 76] on div "Com Alho" at bounding box center [537, 68] width 85 height 54
click at [976, 436] on button "Adicionar" at bounding box center [1012, 451] width 85 height 54
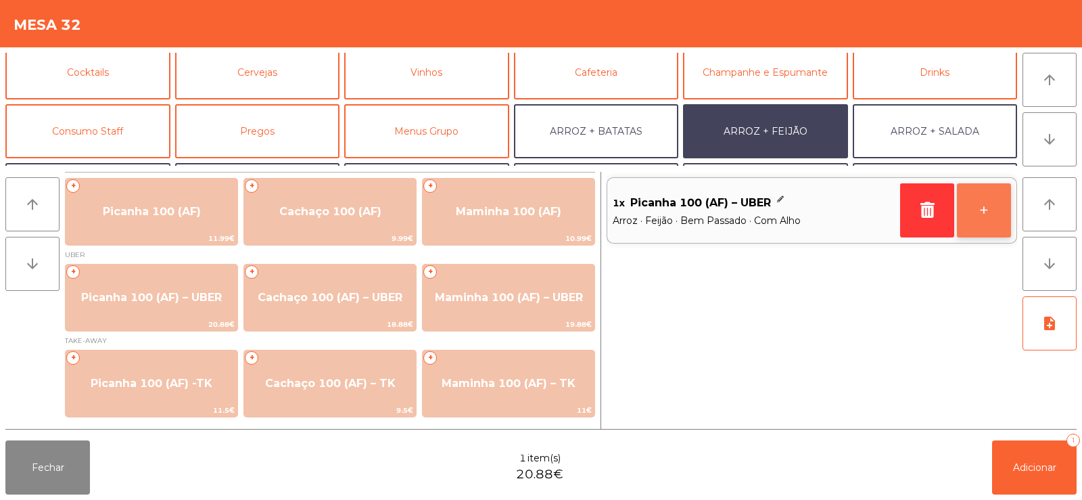
click at [979, 212] on button "+" at bounding box center [984, 210] width 54 height 54
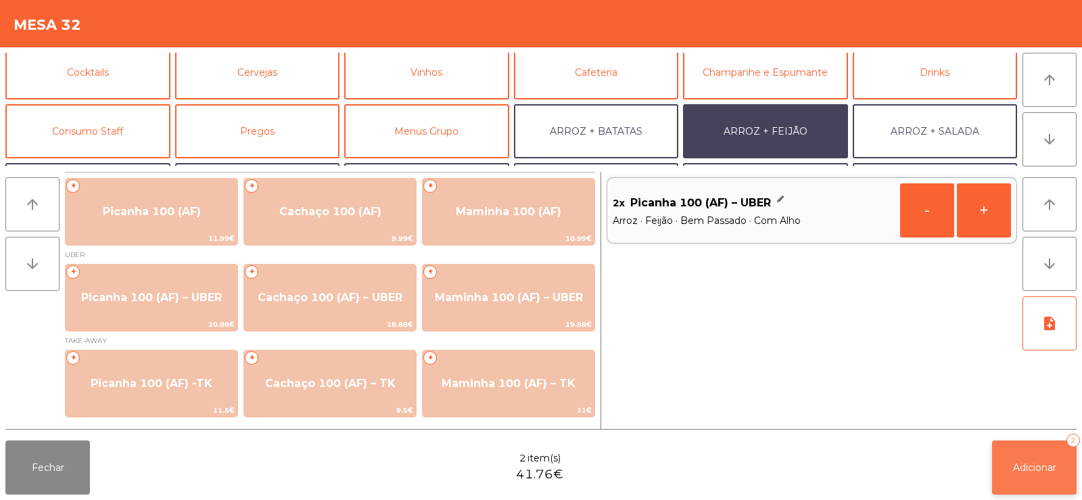
click at [1019, 476] on button "Adicionar 2" at bounding box center [1034, 467] width 85 height 54
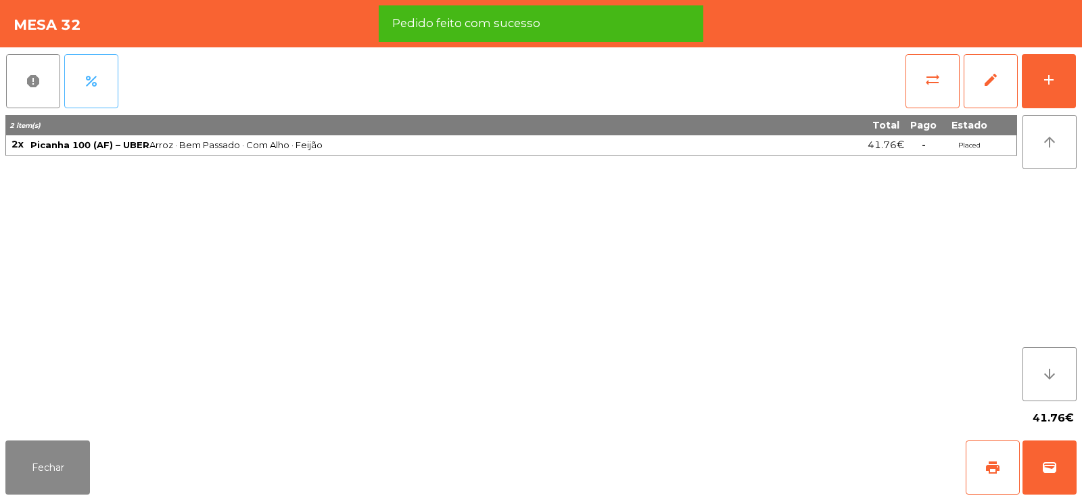
click at [99, 92] on button "percent" at bounding box center [91, 81] width 54 height 54
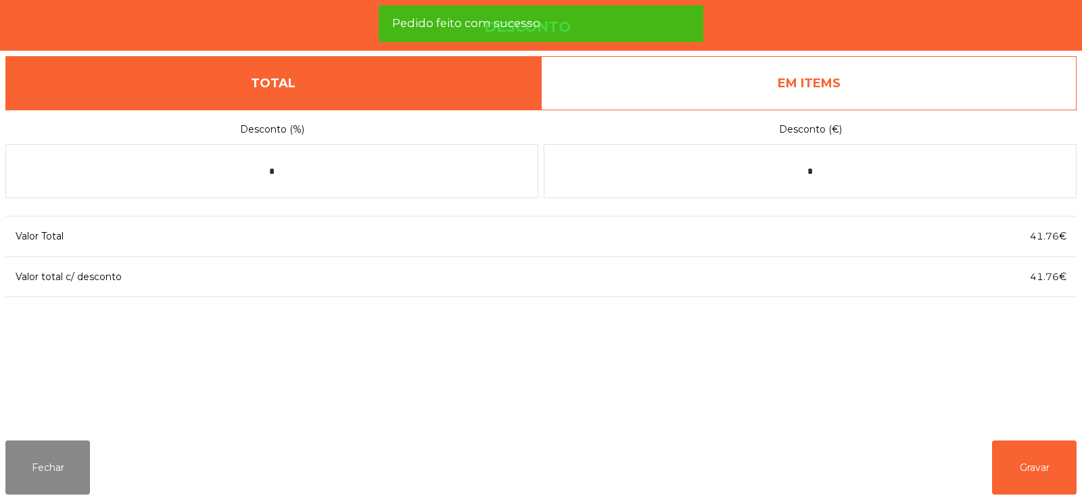
click at [905, 86] on link "EM ITEMS" at bounding box center [808, 83] width 535 height 54
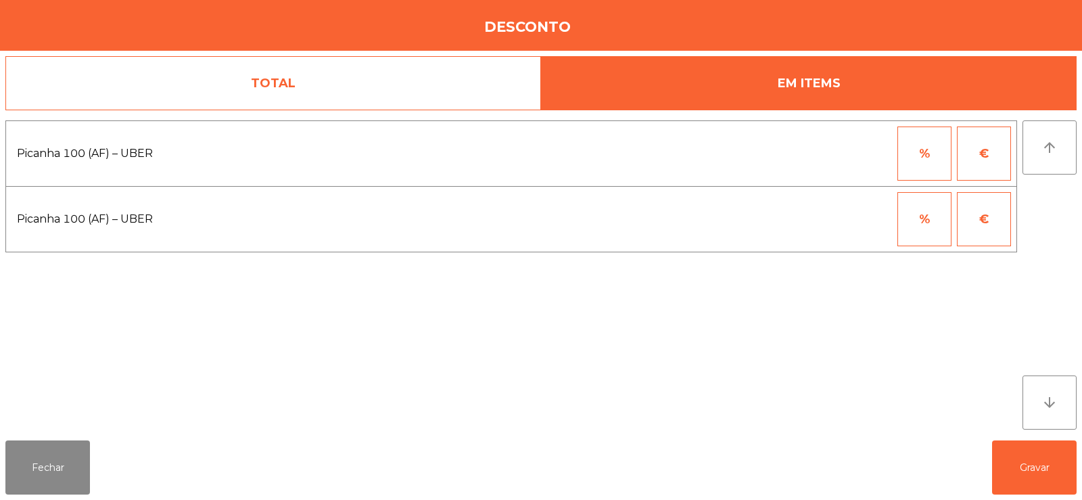
click at [928, 158] on button "%" at bounding box center [924, 153] width 54 height 54
click at [874, 157] on input "*" at bounding box center [858, 153] width 68 height 54
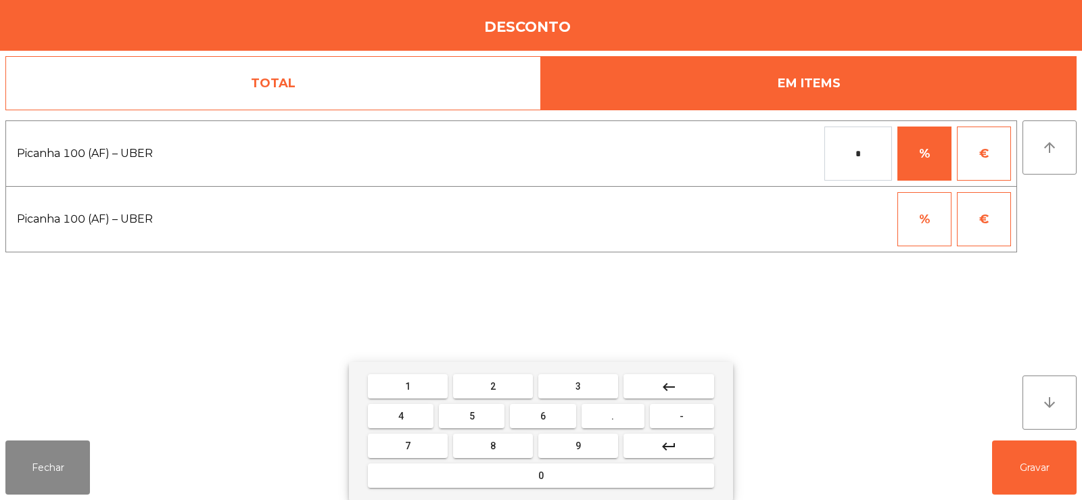
click at [408, 386] on span "1" at bounding box center [407, 386] width 5 height 11
click at [517, 474] on button "0" at bounding box center [541, 475] width 346 height 24
type input "***"
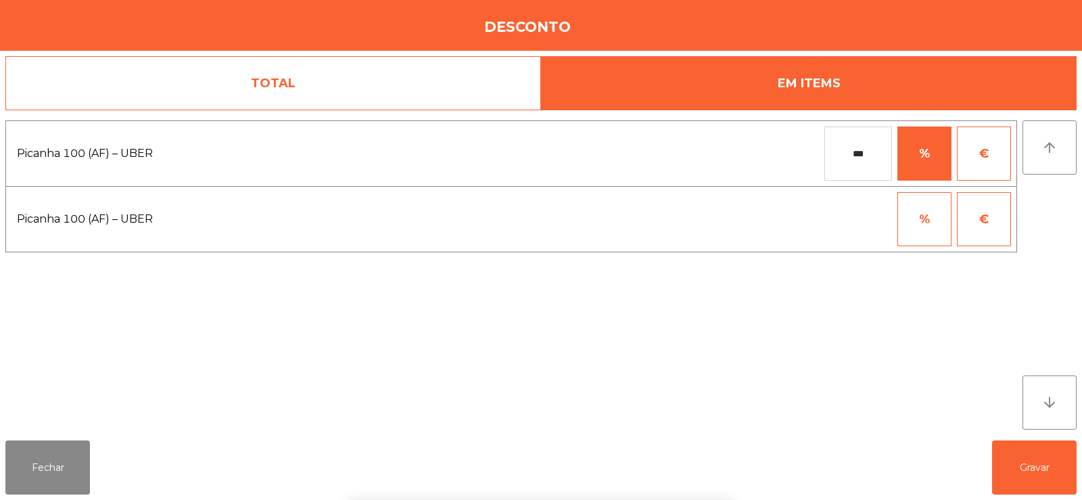
click at [1042, 471] on div "1 2 3 keyboard_backspace 4 5 6 . - 7 8 9 keyboard_return 0" at bounding box center [541, 431] width 1082 height 138
click at [1031, 476] on button "Gravar" at bounding box center [1034, 467] width 85 height 54
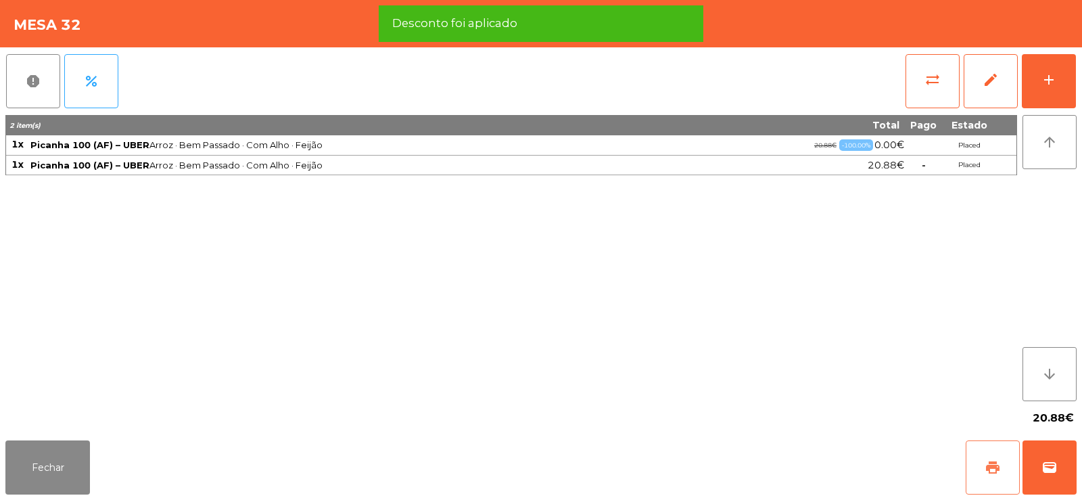
click at [986, 472] on span "print" at bounding box center [992, 467] width 16 height 16
click at [1039, 472] on button "wallet" at bounding box center [1049, 467] width 54 height 54
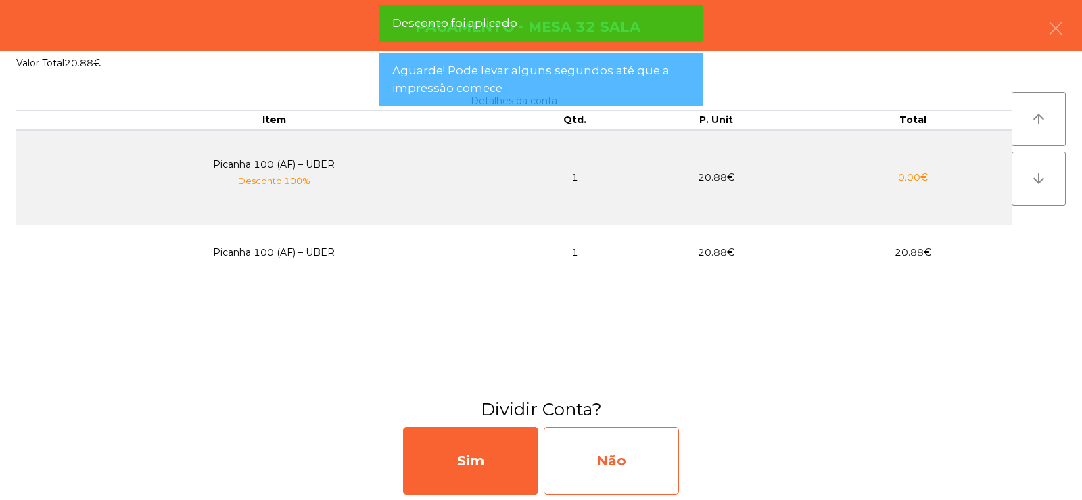
click at [626, 463] on div "Não" at bounding box center [611, 461] width 135 height 68
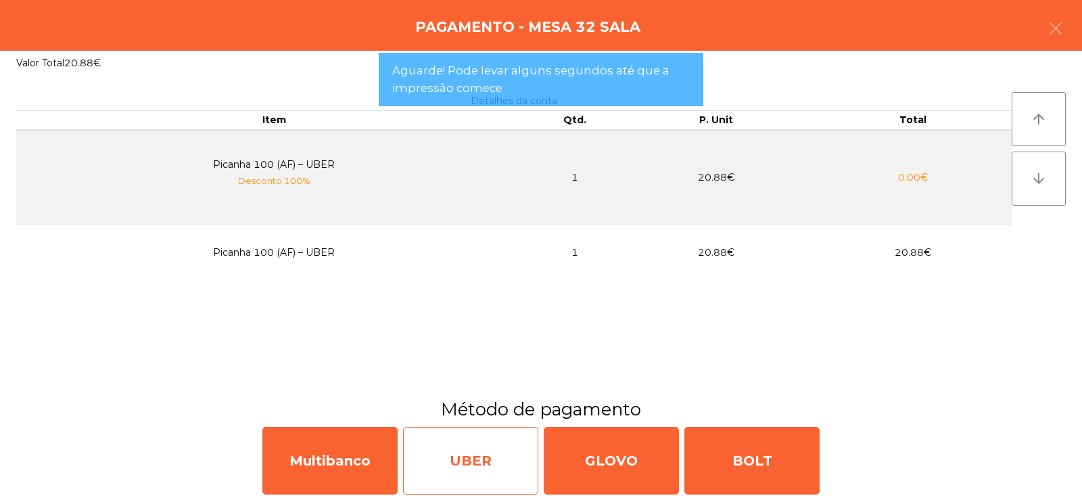
click at [487, 469] on div "UBER" at bounding box center [470, 461] width 135 height 68
select select "**"
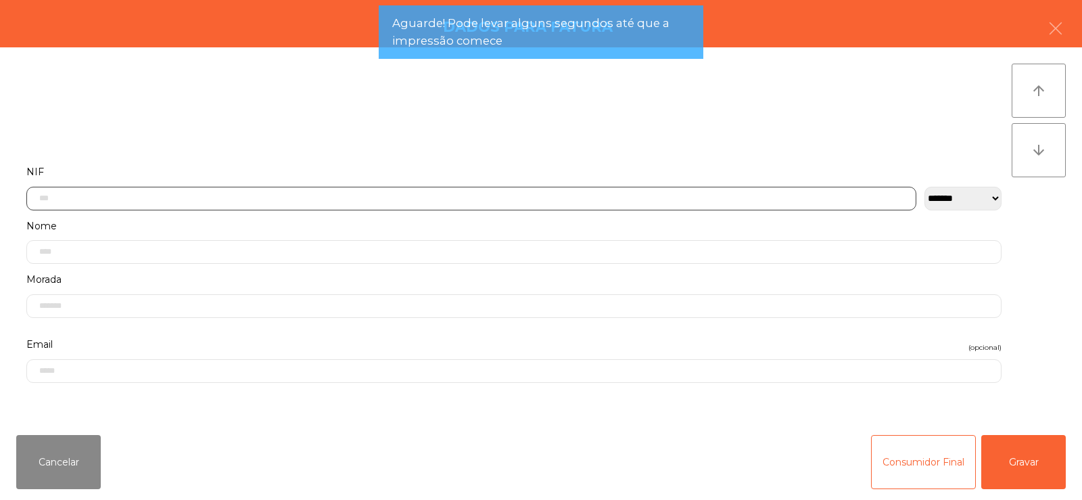
click at [607, 199] on input "text" at bounding box center [471, 199] width 890 height 24
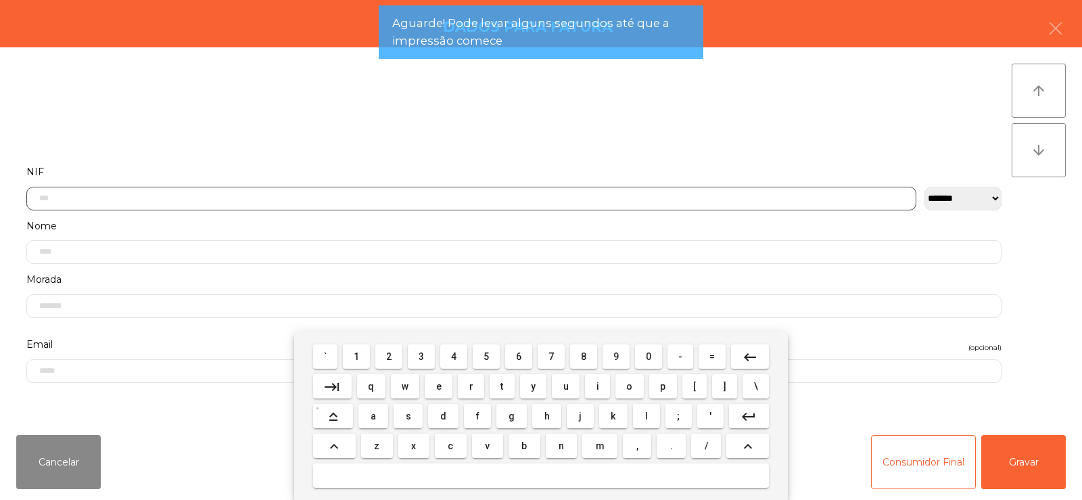
scroll to position [99, 0]
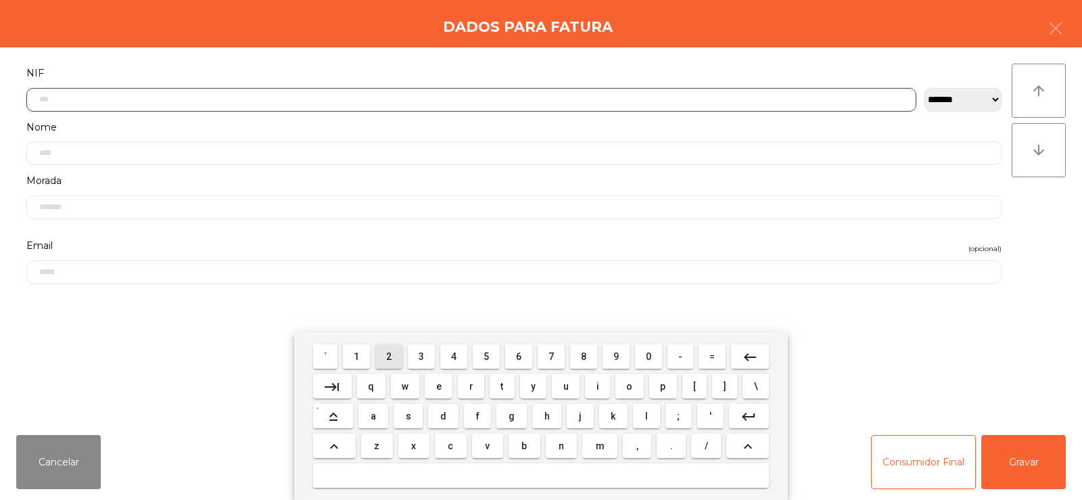
click at [389, 356] on span "2" at bounding box center [388, 356] width 5 height 11
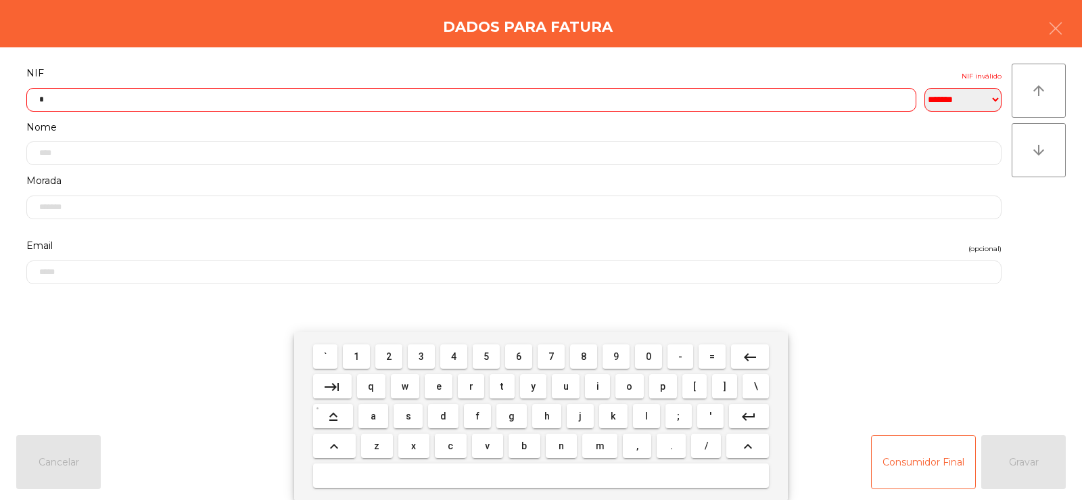
click at [454, 356] on span "4" at bounding box center [453, 356] width 5 height 11
click at [551, 356] on span "7" at bounding box center [550, 356] width 5 height 11
click at [616, 361] on span "9" at bounding box center [615, 356] width 5 height 11
click at [454, 356] on span "4" at bounding box center [453, 356] width 5 height 11
click at [357, 356] on span "1" at bounding box center [356, 356] width 5 height 11
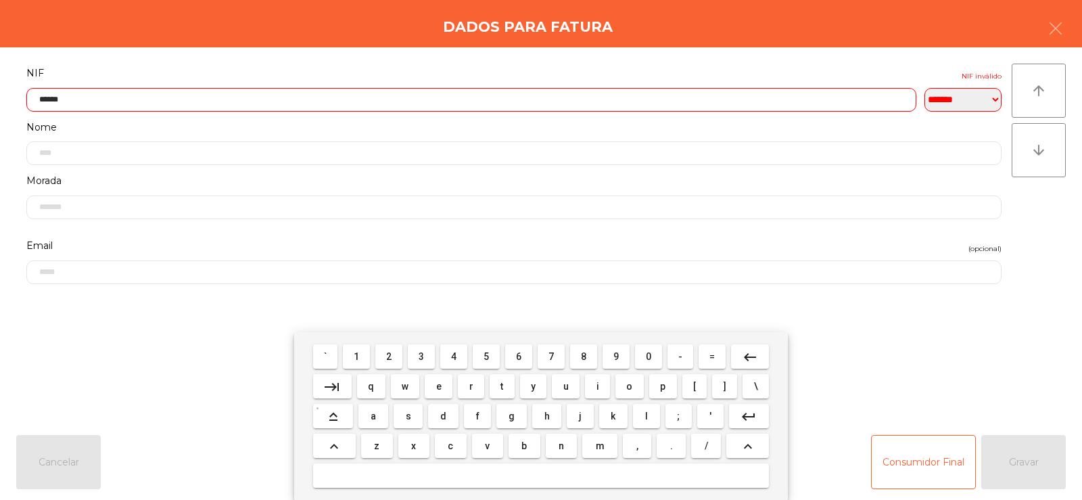
click at [488, 357] on span "5" at bounding box center [485, 356] width 5 height 11
click at [456, 357] on span "4" at bounding box center [453, 356] width 5 height 11
click at [619, 354] on span "9" at bounding box center [615, 356] width 5 height 11
type input "*********"
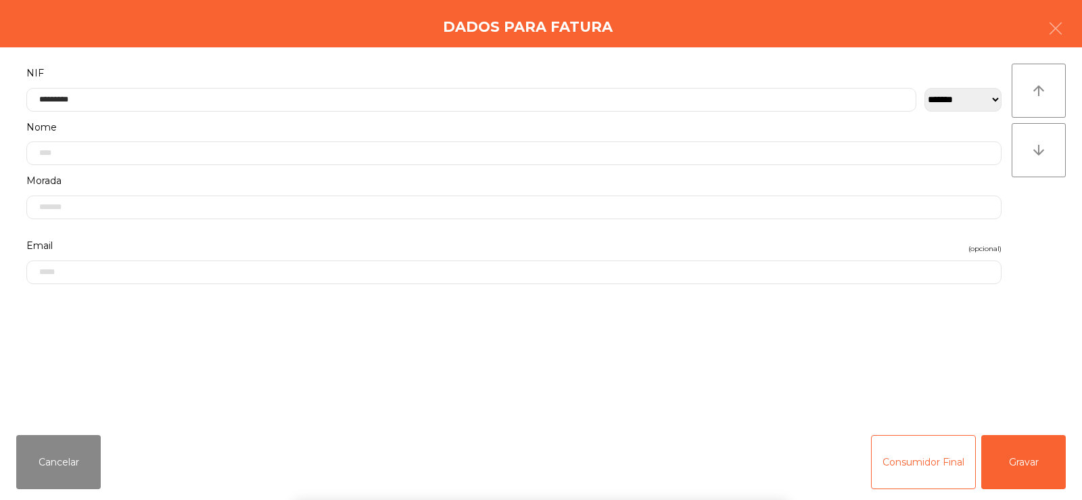
click at [1028, 471] on div "` 1 2 3 4 5 6 7 8 9 0 - = keyboard_backspace keyboard_tab q w e r t y u i o p […" at bounding box center [541, 416] width 1082 height 168
click at [1030, 469] on button "Gravar" at bounding box center [1023, 462] width 85 height 54
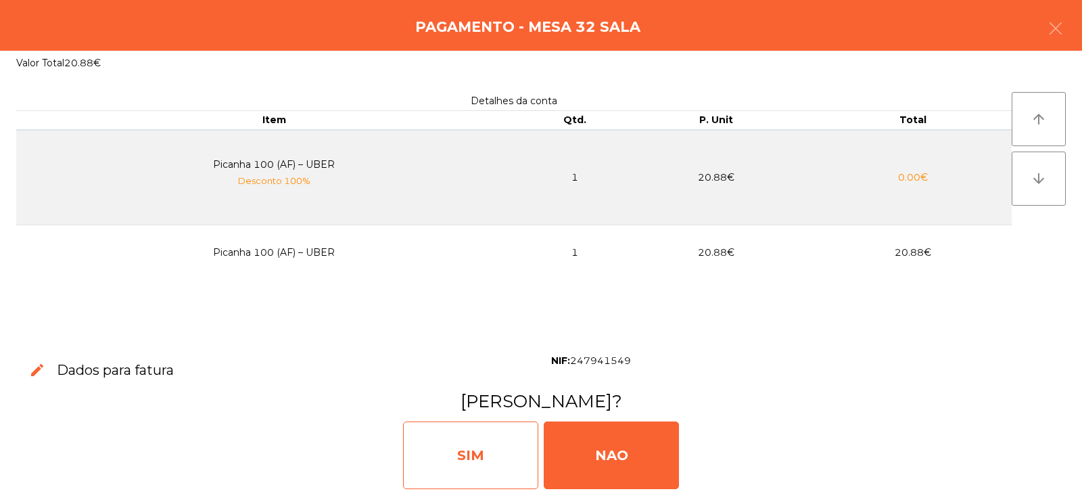
click at [521, 469] on div "SIM" at bounding box center [470, 455] width 135 height 68
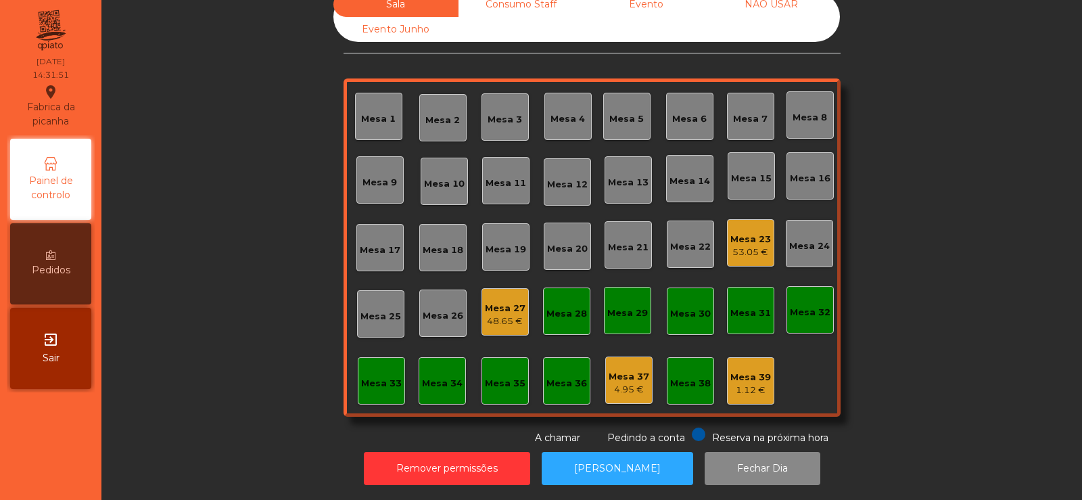
click at [815, 306] on div "Mesa 32" at bounding box center [810, 313] width 41 height 14
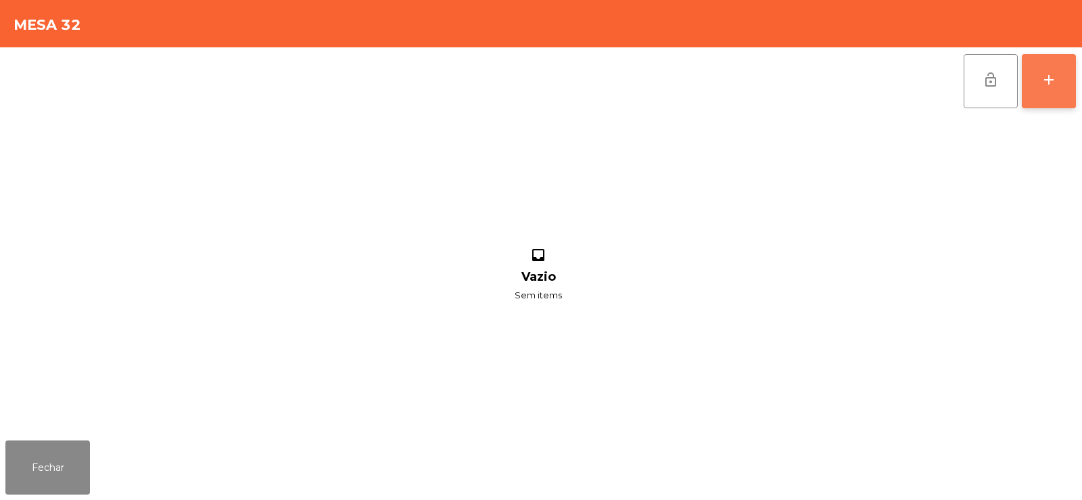
click at [1054, 87] on div "add" at bounding box center [1048, 80] width 16 height 16
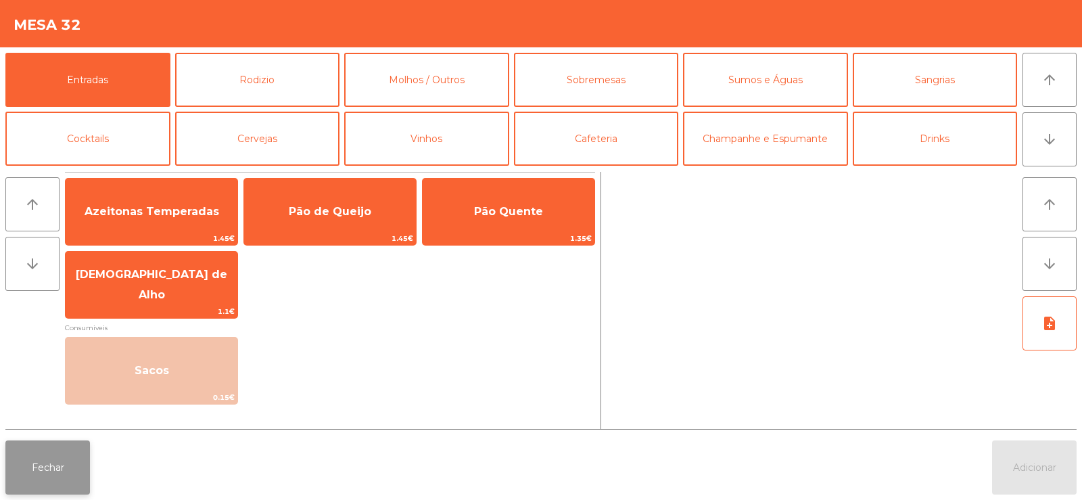
click at [50, 475] on button "Fechar" at bounding box center [47, 467] width 85 height 54
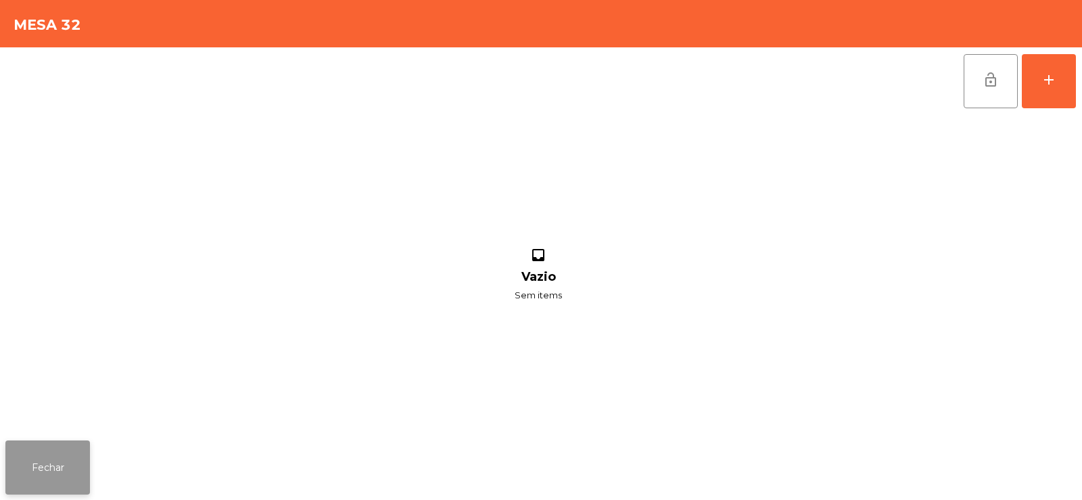
click at [45, 456] on button "Fechar" at bounding box center [47, 467] width 85 height 54
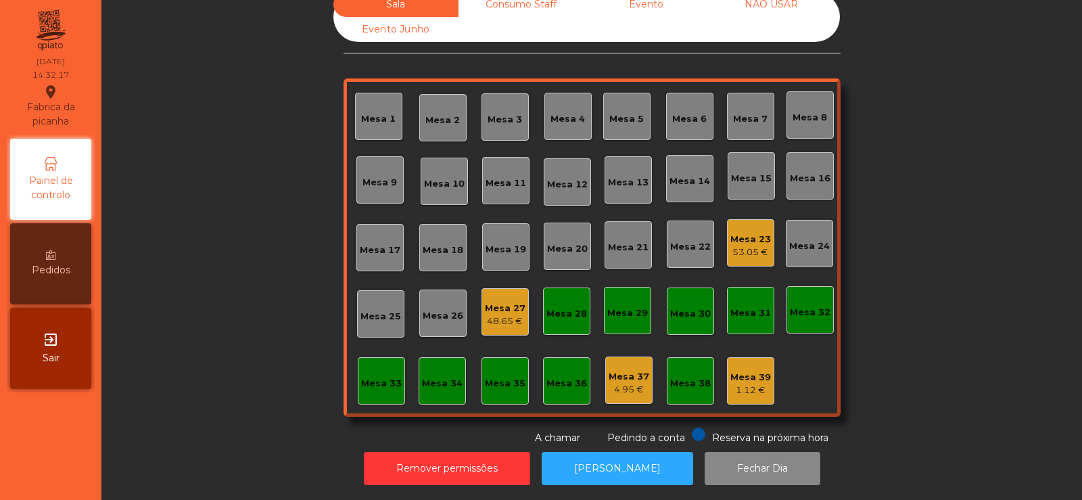
click at [803, 311] on div "Mesa 32" at bounding box center [809, 309] width 47 height 47
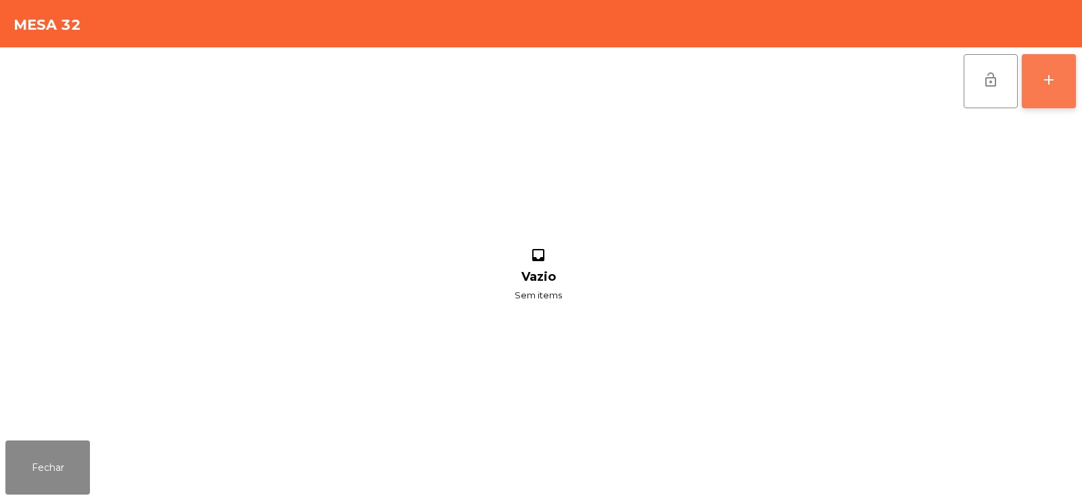
click at [1052, 93] on button "add" at bounding box center [1049, 81] width 54 height 54
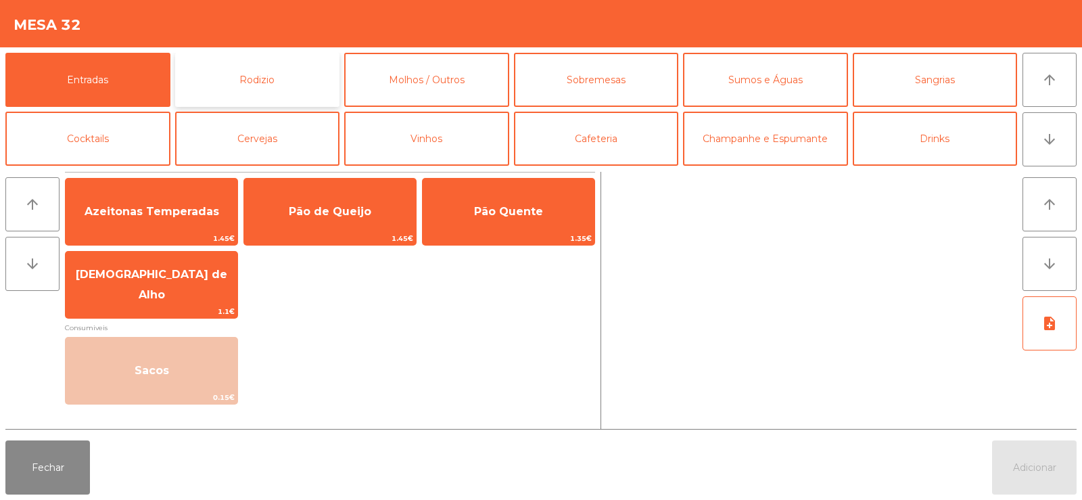
click at [221, 79] on button "Rodizio" at bounding box center [257, 80] width 165 height 54
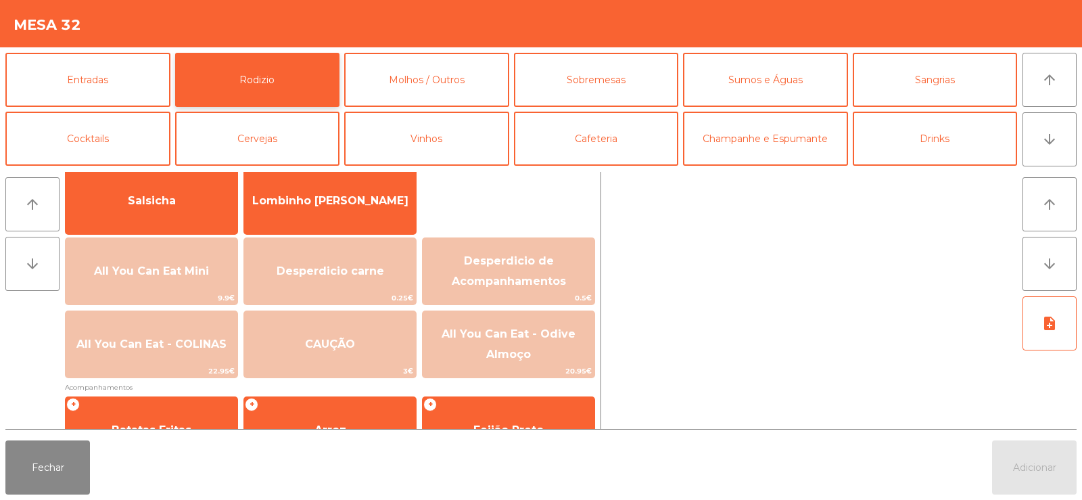
scroll to position [213, 0]
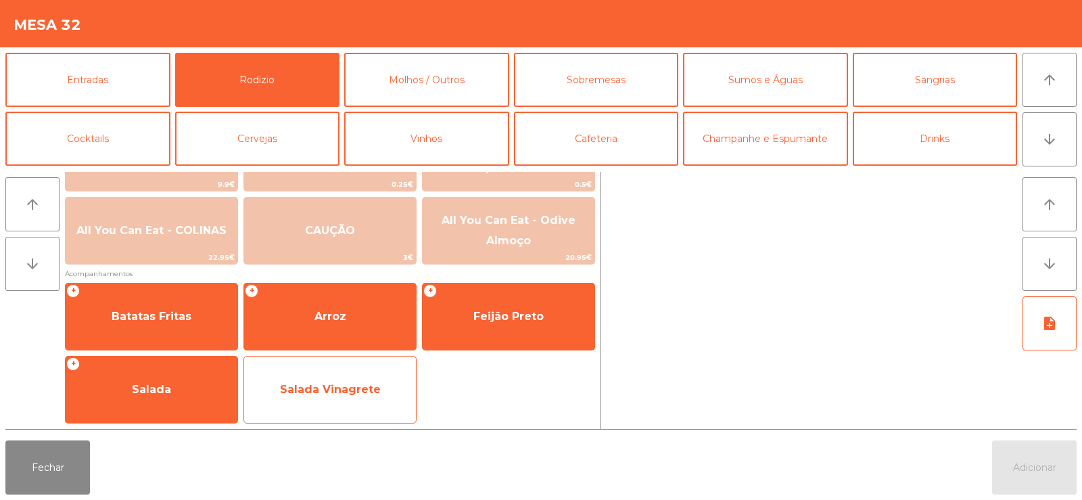
click at [283, 387] on span "Salada Vinagrete" at bounding box center [330, 389] width 101 height 13
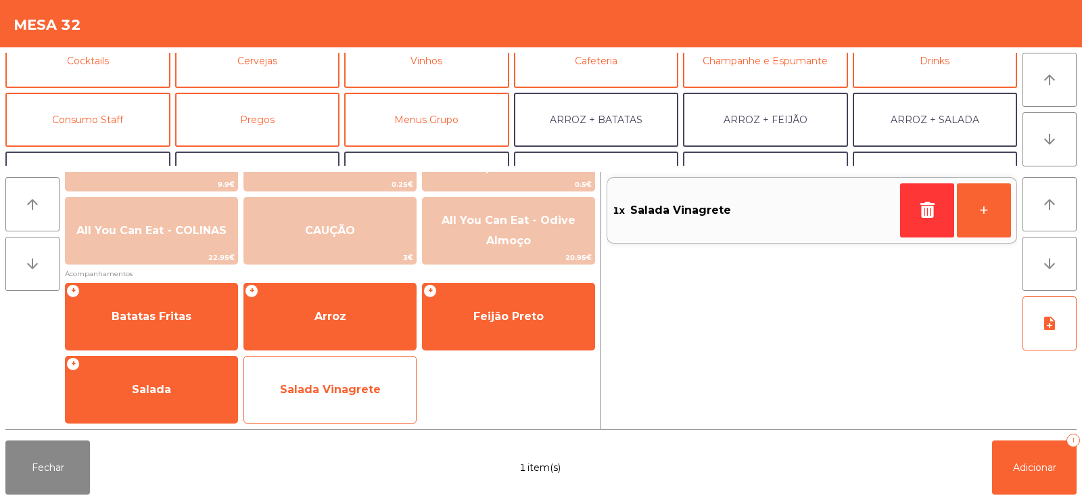
scroll to position [82, 0]
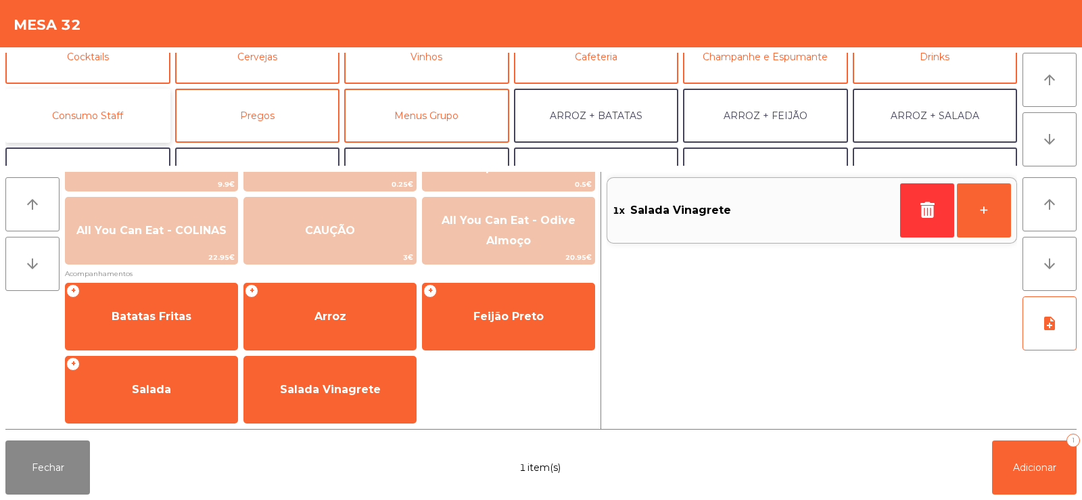
click at [99, 123] on button "Consumo Staff" at bounding box center [87, 116] width 165 height 54
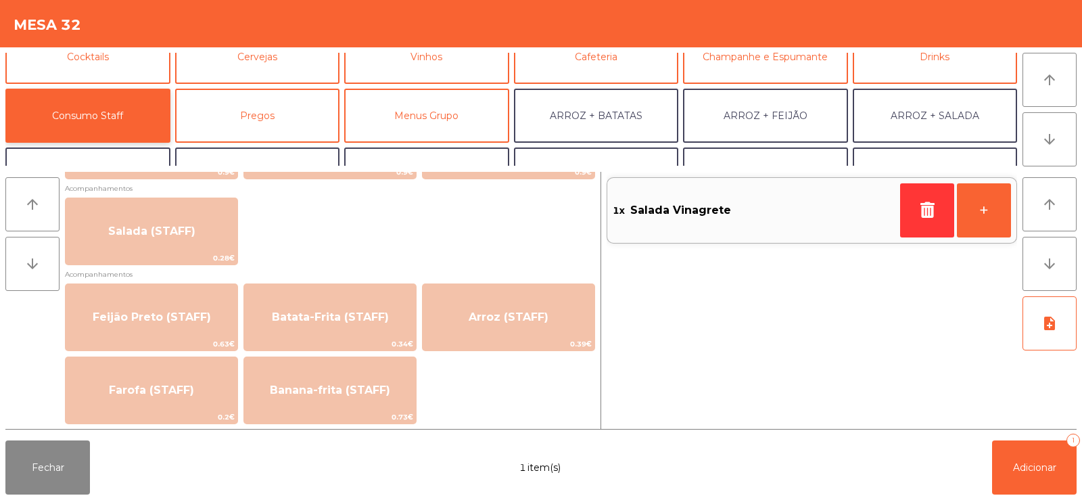
scroll to position [531, 0]
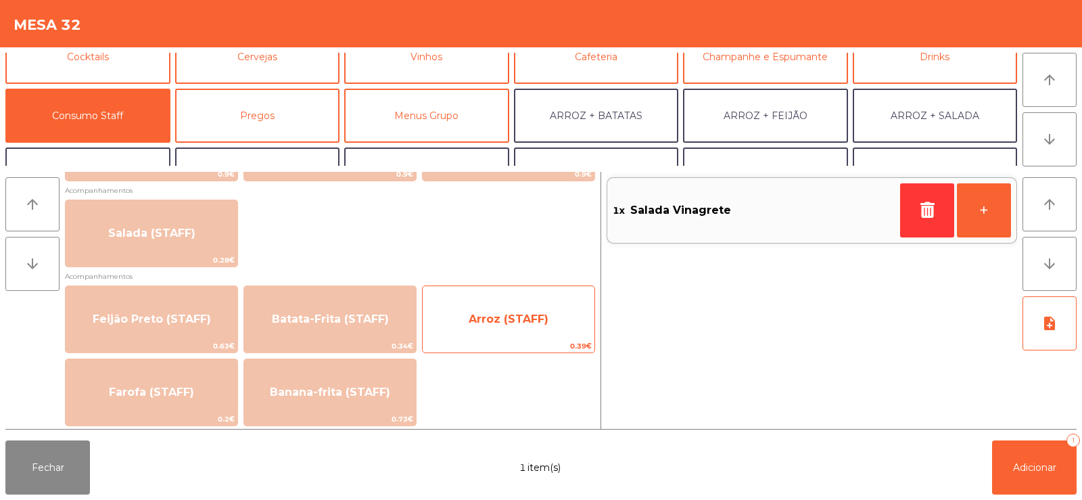
click at [554, 326] on span "Arroz (STAFF)" at bounding box center [509, 319] width 172 height 37
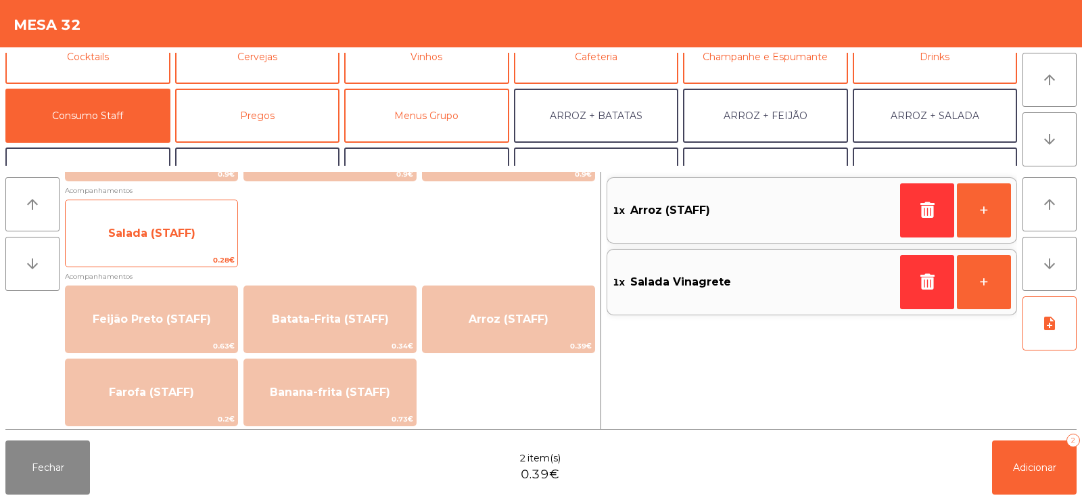
click at [115, 239] on span "Salada (STAFF)" at bounding box center [152, 233] width 172 height 37
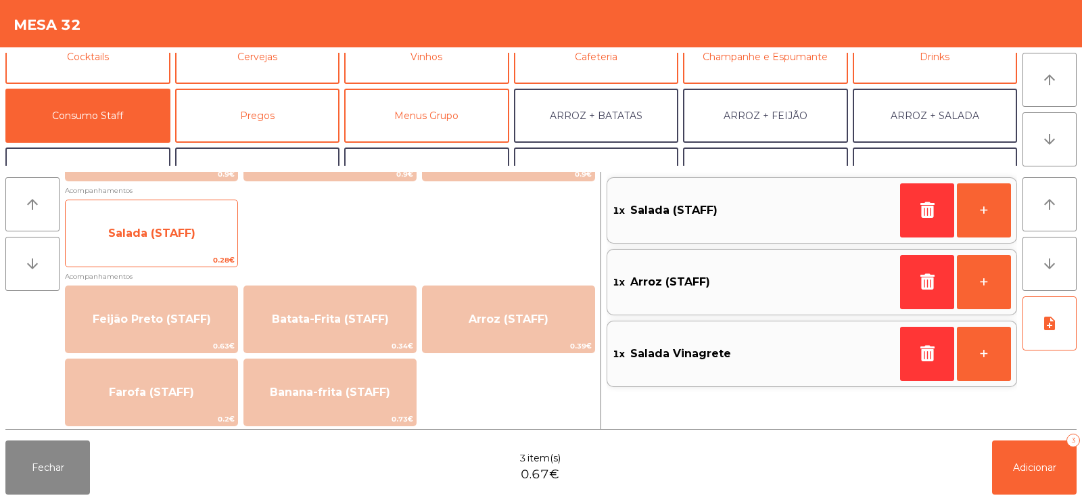
click at [120, 239] on span "Salada (STAFF)" at bounding box center [152, 233] width 172 height 37
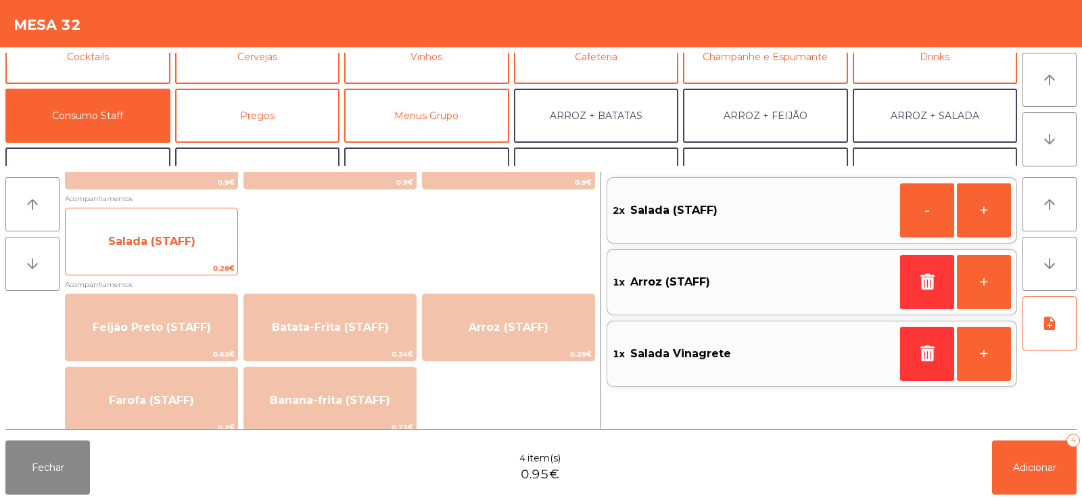
scroll to position [514, 0]
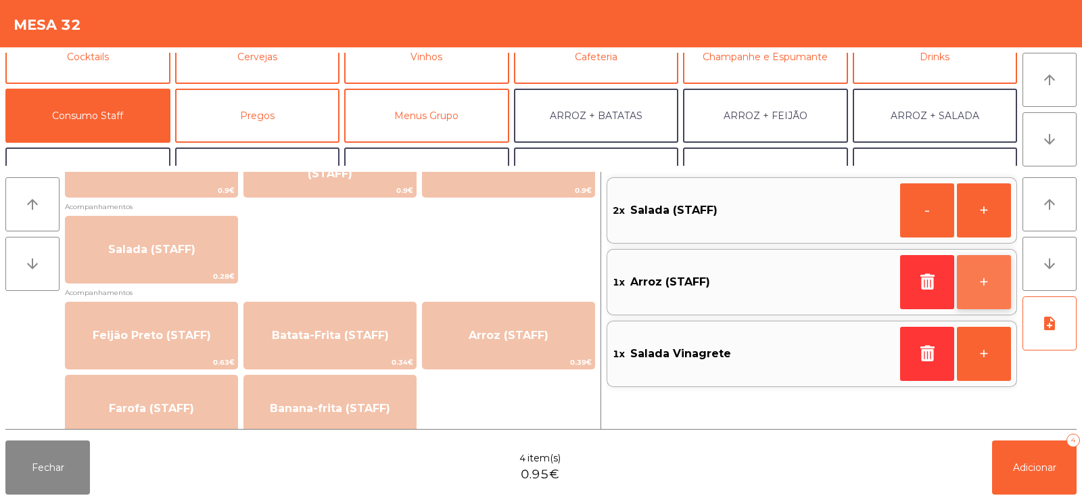
click at [991, 289] on button "+" at bounding box center [984, 282] width 54 height 54
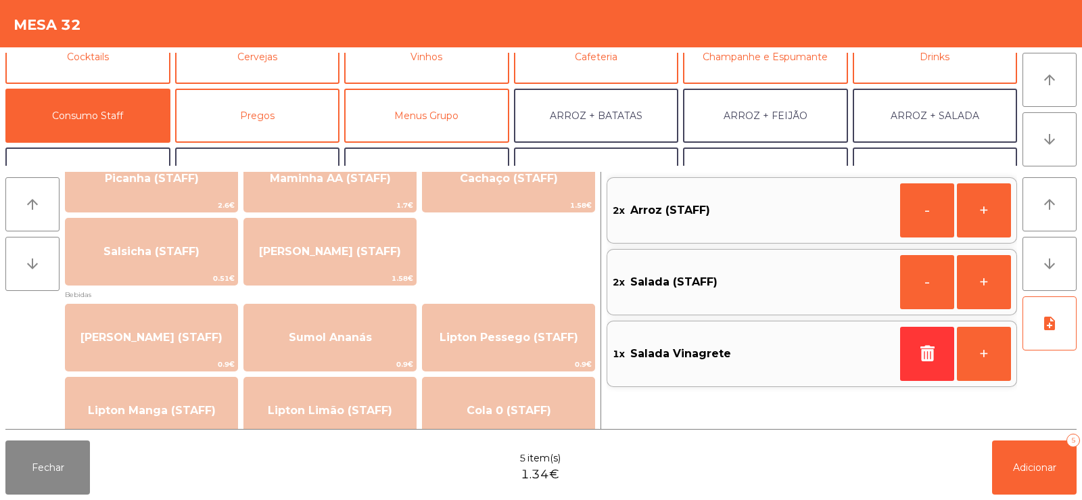
scroll to position [50, 0]
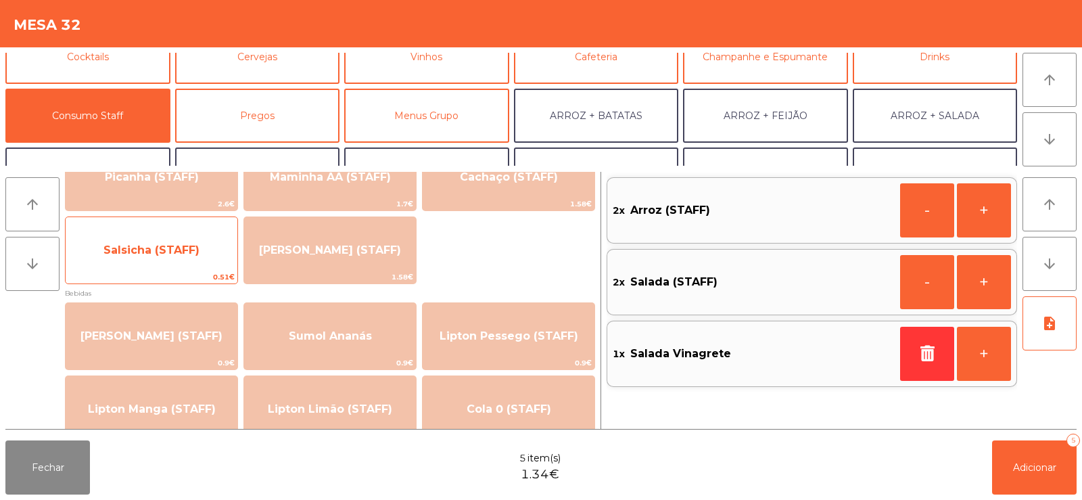
click at [147, 251] on span "Salsicha (STAFF)" at bounding box center [151, 249] width 96 height 13
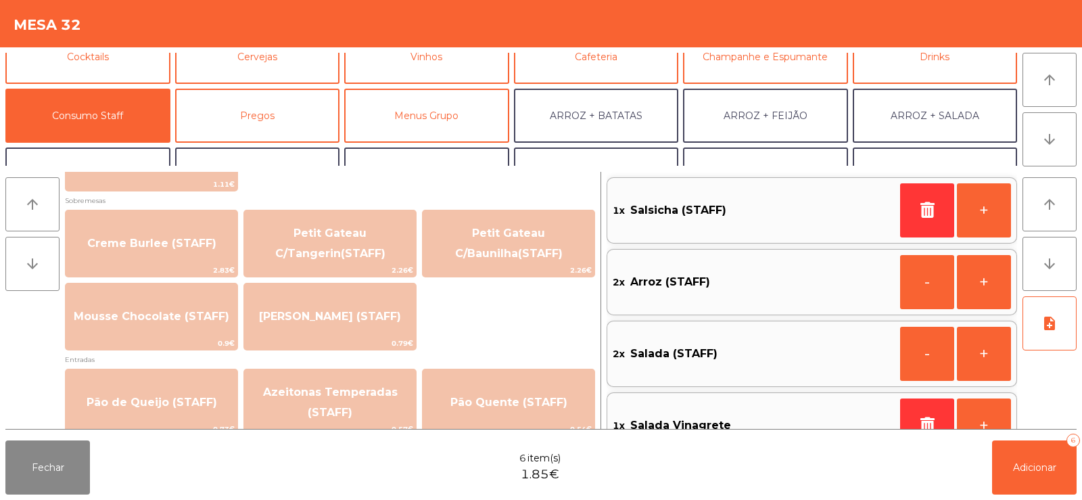
scroll to position [35, 0]
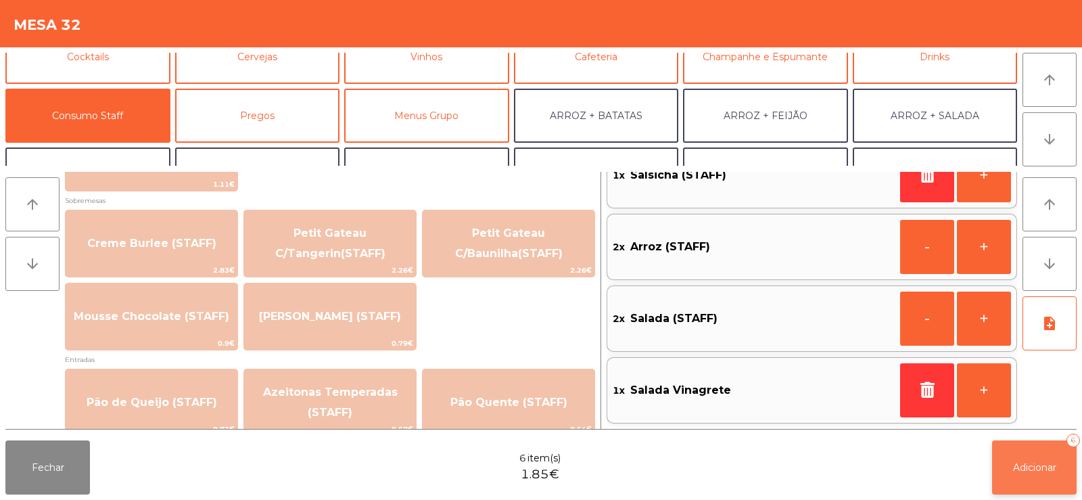
click at [1034, 457] on button "Adicionar 6" at bounding box center [1034, 467] width 85 height 54
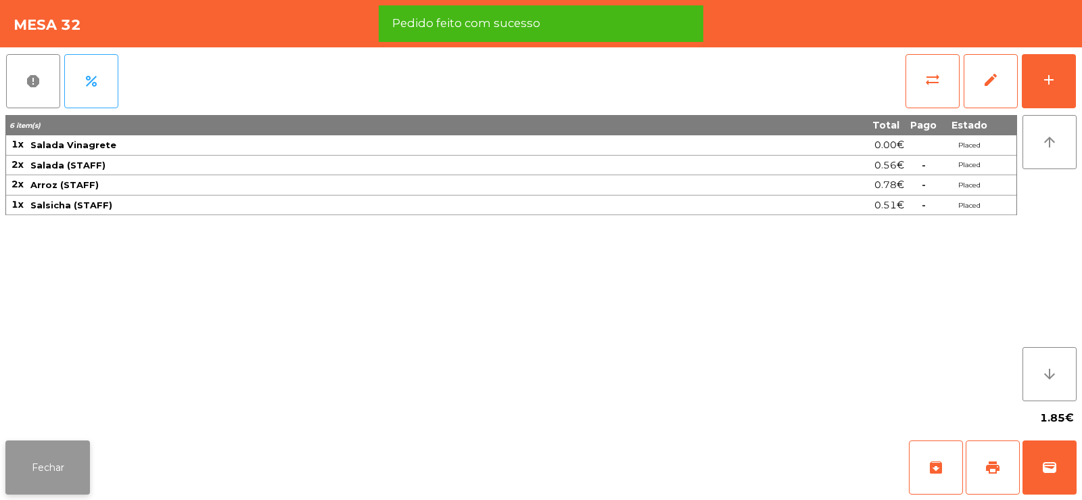
click at [62, 481] on button "Fechar" at bounding box center [47, 467] width 85 height 54
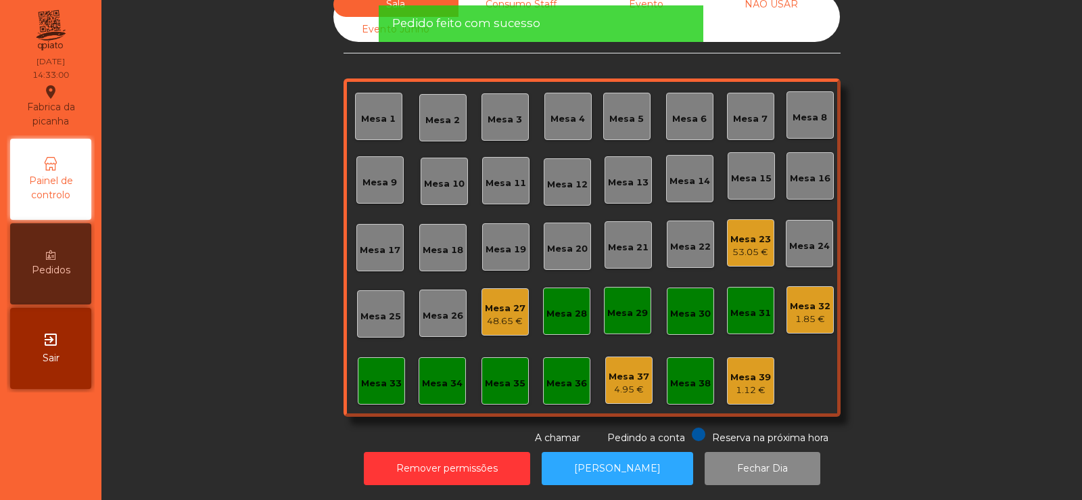
scroll to position [0, 0]
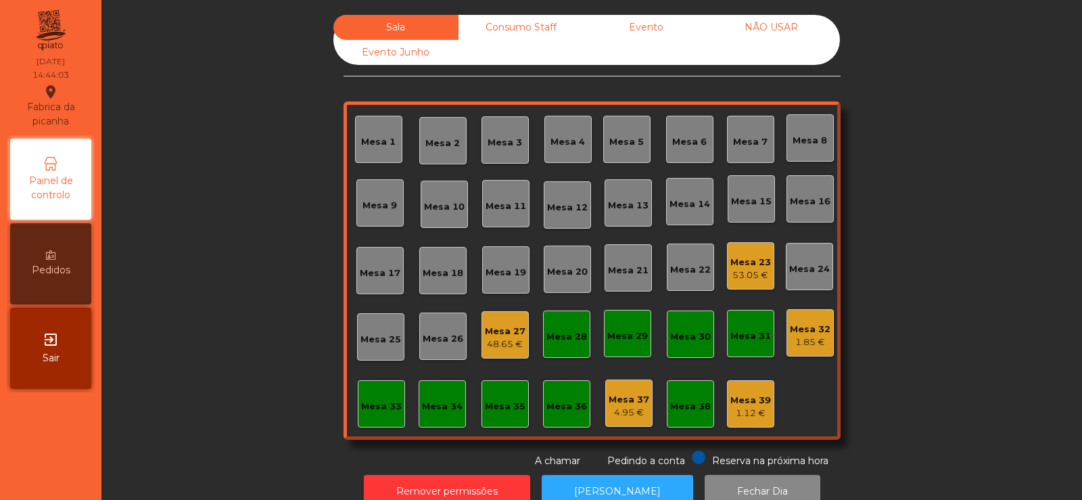
click at [806, 345] on div "1.85 €" at bounding box center [810, 342] width 41 height 14
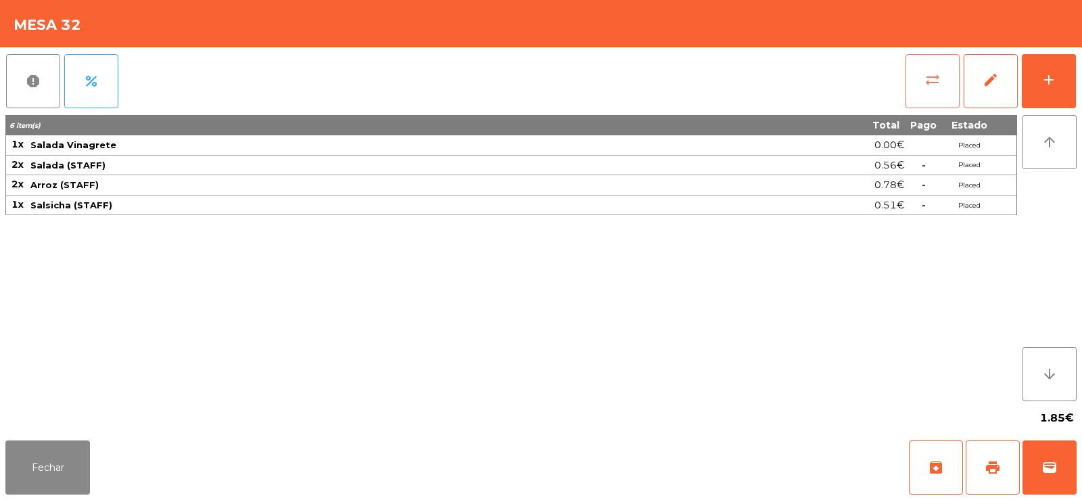
click at [941, 74] on button "sync_alt" at bounding box center [932, 81] width 54 height 54
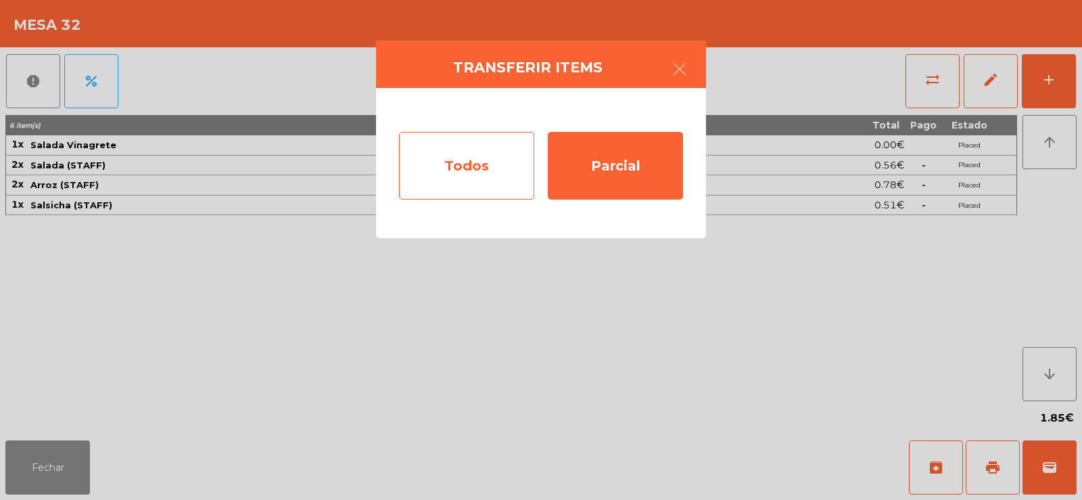
click at [479, 175] on div "Todos" at bounding box center [466, 166] width 135 height 68
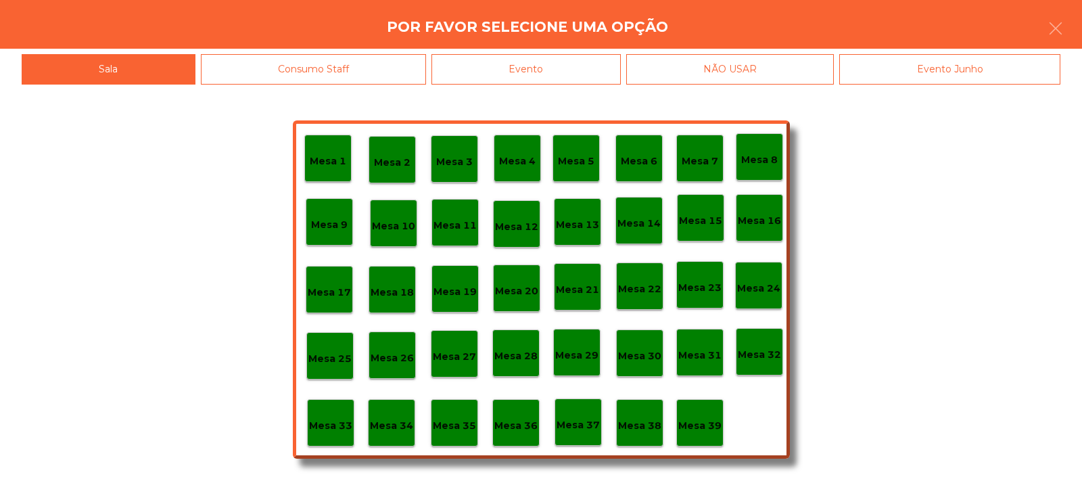
click at [705, 432] on p "Mesa 39" at bounding box center [699, 426] width 43 height 16
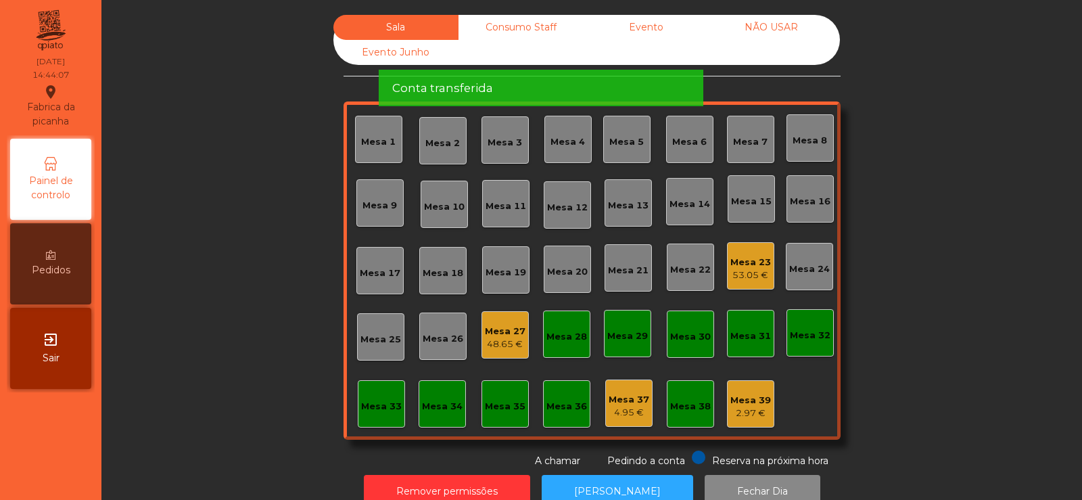
click at [531, 80] on div "Conta transferida" at bounding box center [540, 88] width 297 height 17
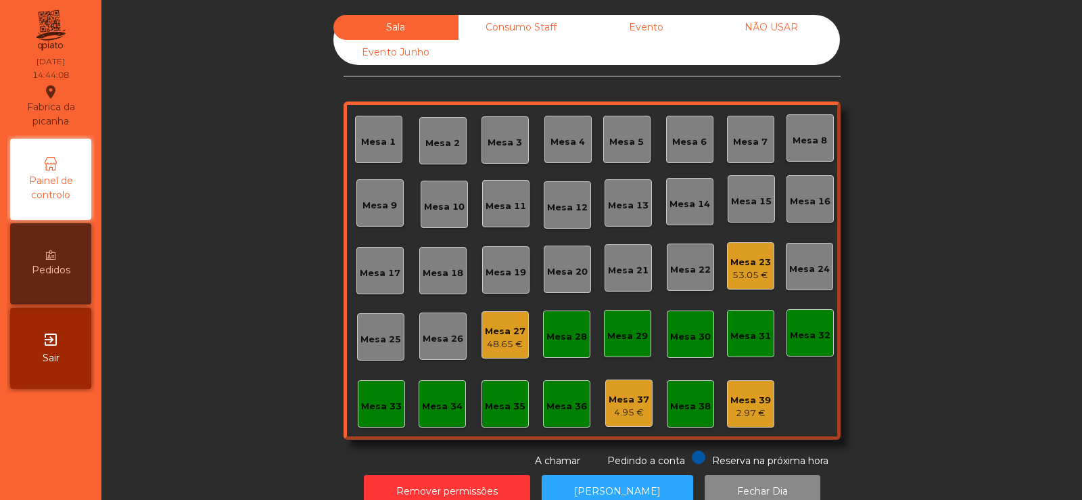
click at [653, 22] on div "Evento" at bounding box center [645, 27] width 125 height 25
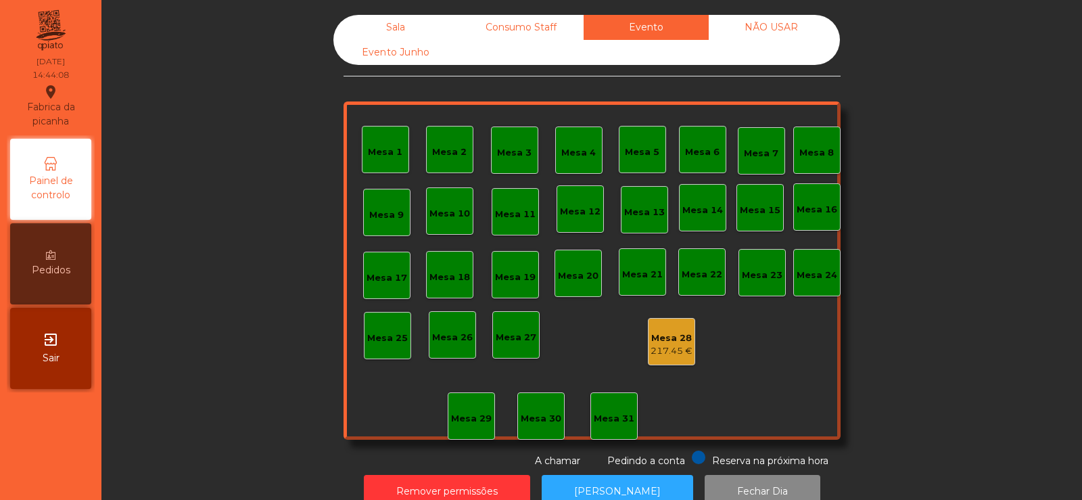
click at [548, 28] on div "Consumo Staff" at bounding box center [520, 27] width 125 height 25
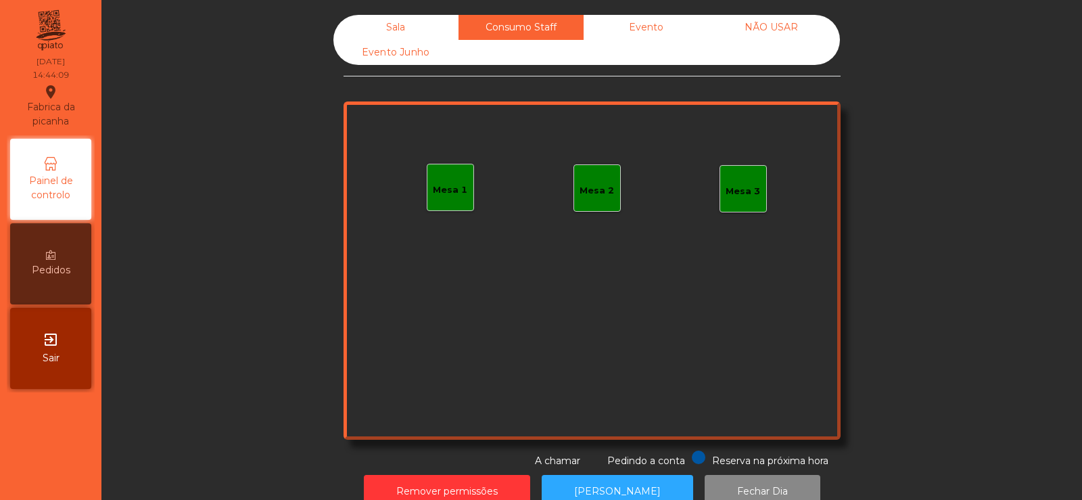
click at [409, 24] on div "Sala" at bounding box center [395, 27] width 125 height 25
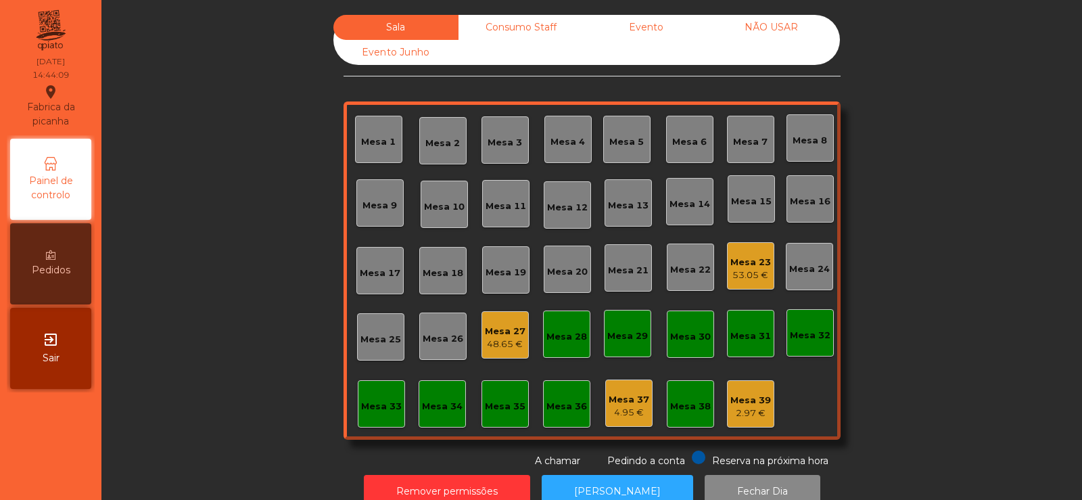
click at [765, 391] on div "Mesa 39 2.97 €" at bounding box center [750, 403] width 47 height 47
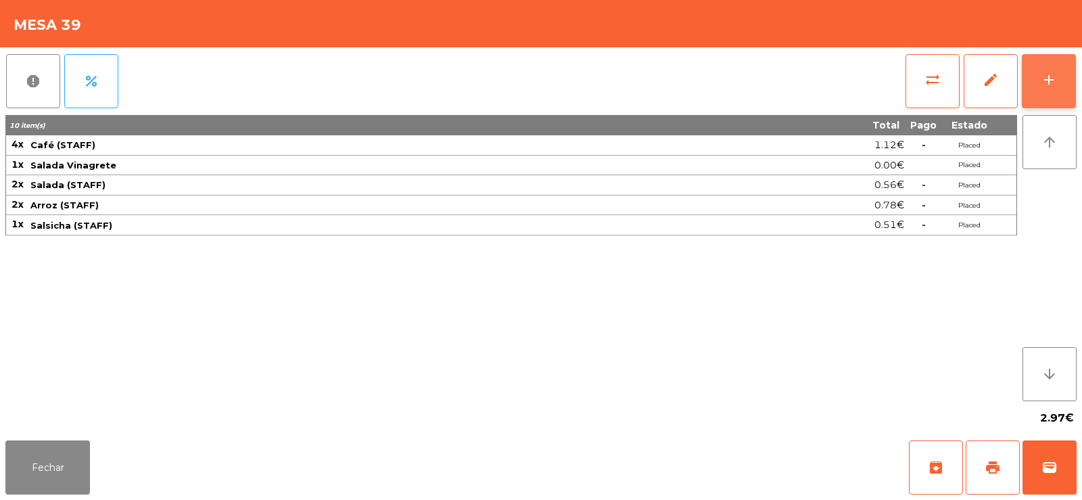
click at [1047, 90] on button "add" at bounding box center [1049, 81] width 54 height 54
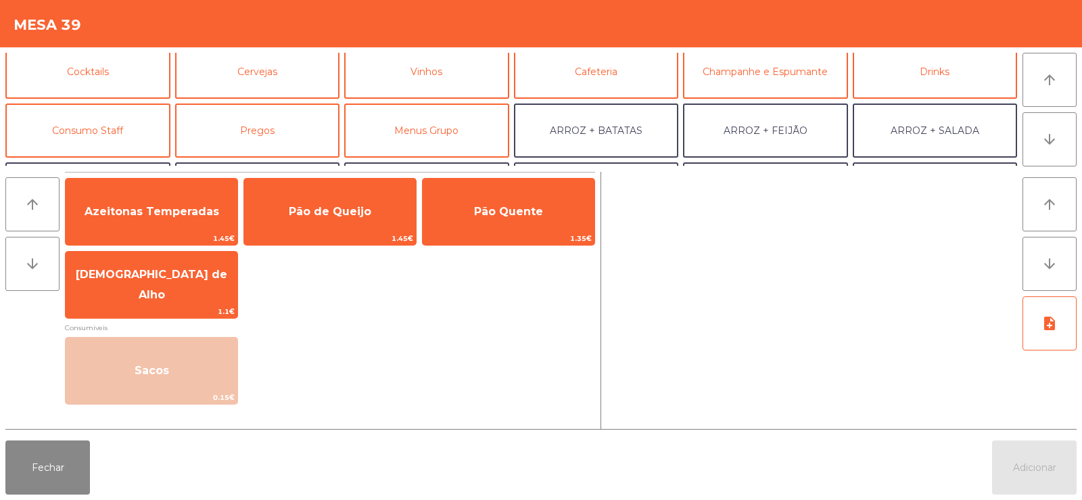
scroll to position [82, 0]
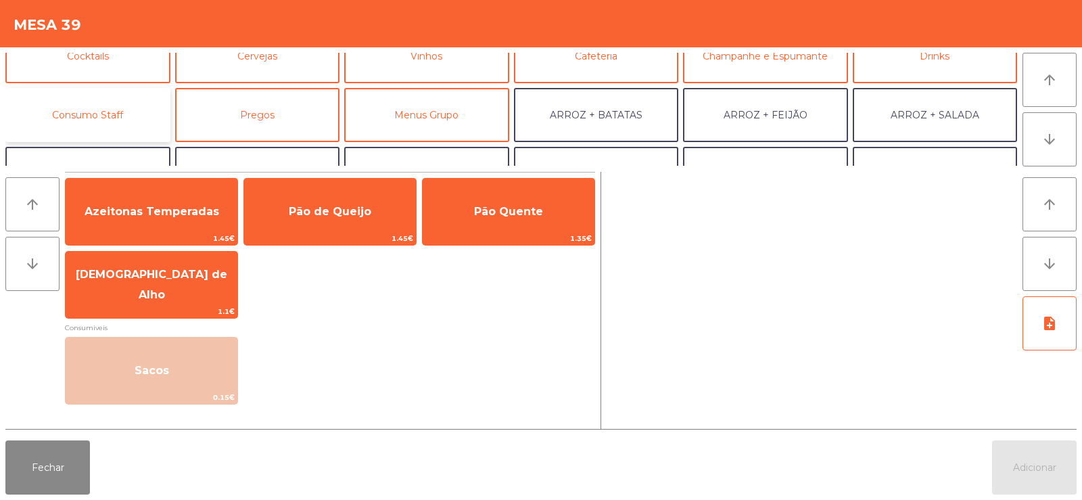
click at [124, 112] on button "Consumo Staff" at bounding box center [87, 115] width 165 height 54
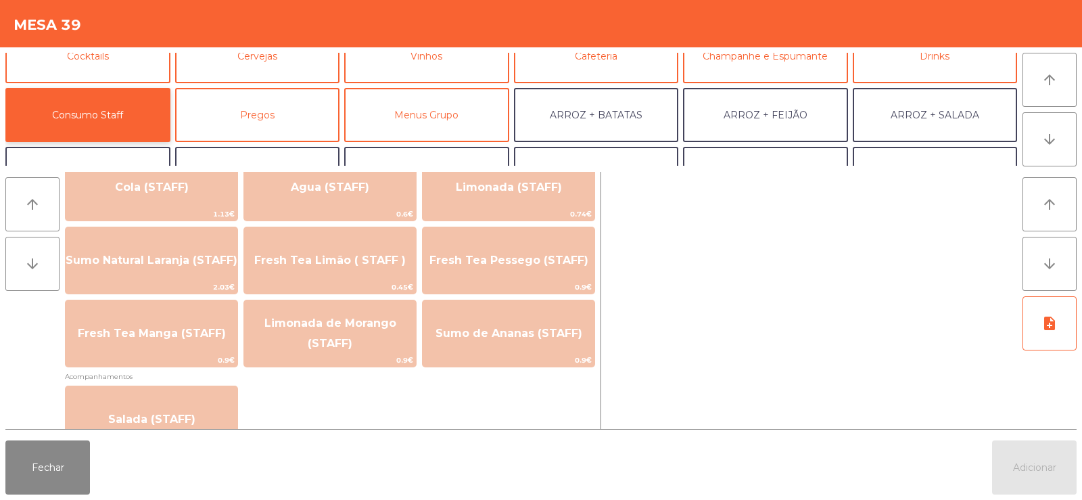
scroll to position [378, 0]
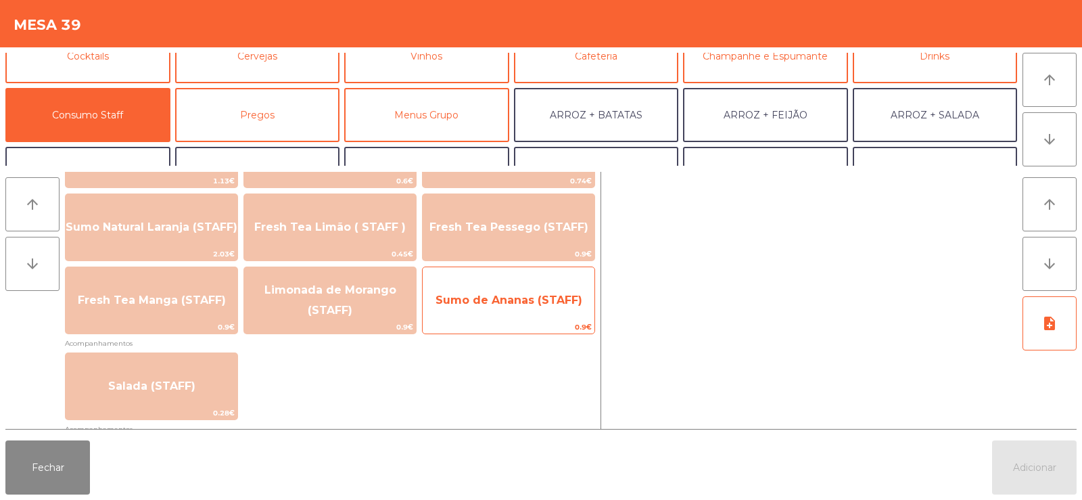
click at [536, 310] on span "Sumo de Ananas (STAFF)" at bounding box center [509, 300] width 172 height 37
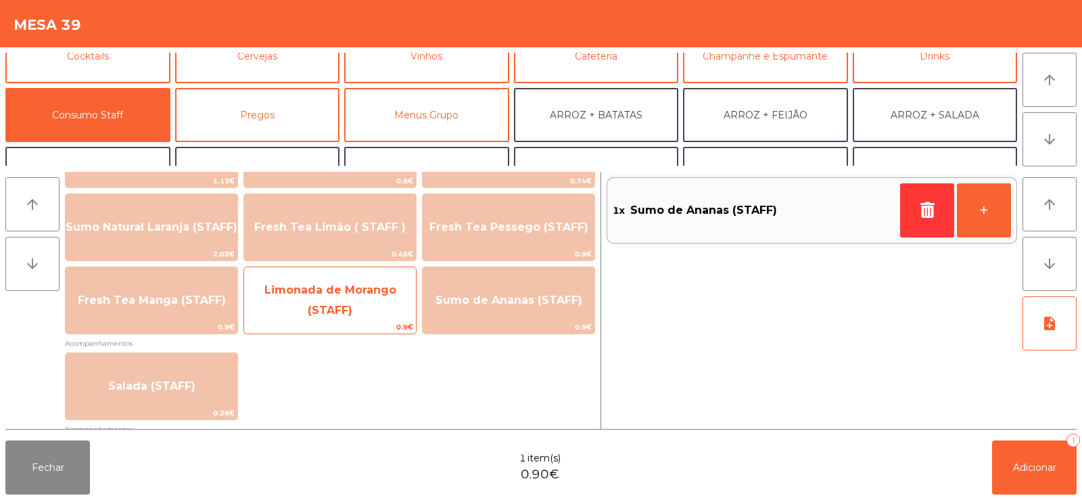
click at [363, 305] on span "Limonada de Morango (STAFF)" at bounding box center [330, 300] width 172 height 57
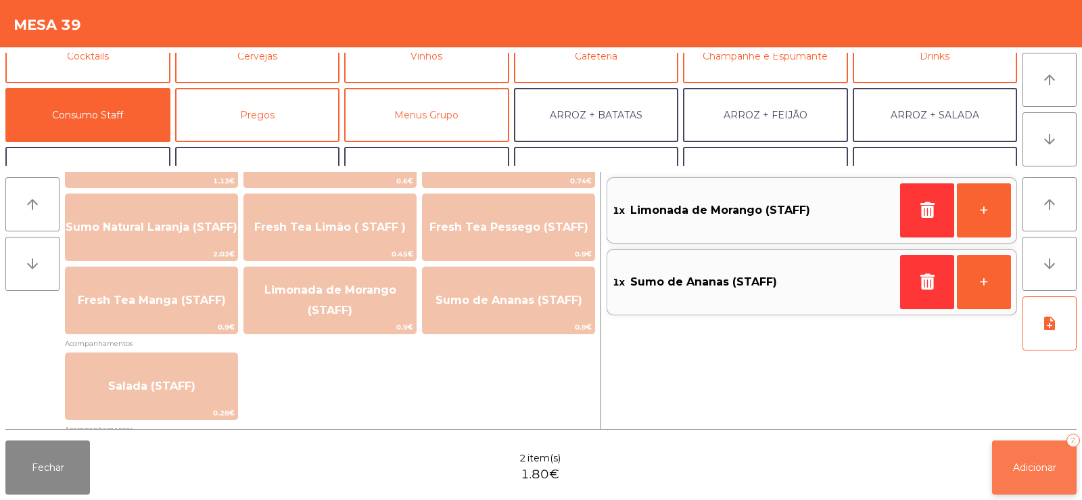
click at [1026, 475] on button "Adicionar 2" at bounding box center [1034, 467] width 85 height 54
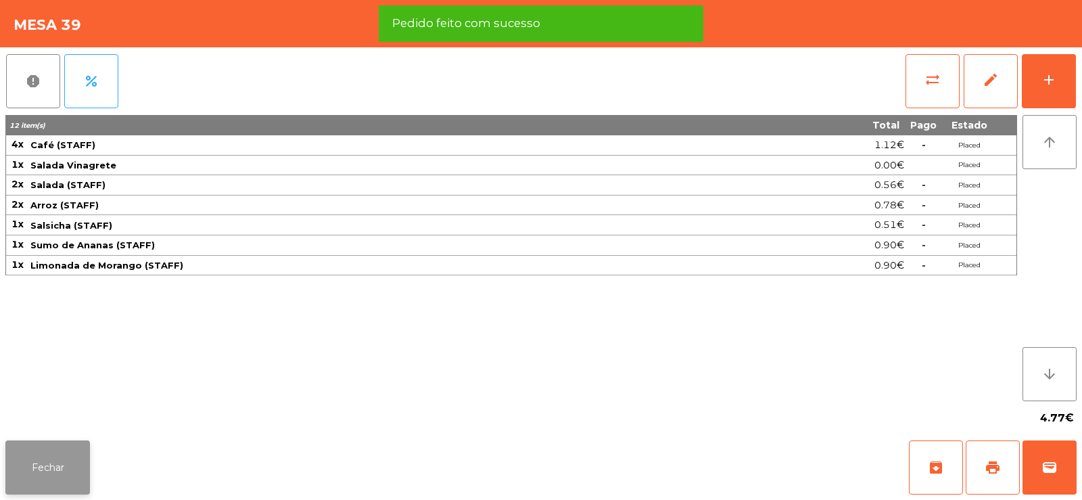
click at [73, 454] on button "Fechar" at bounding box center [47, 467] width 85 height 54
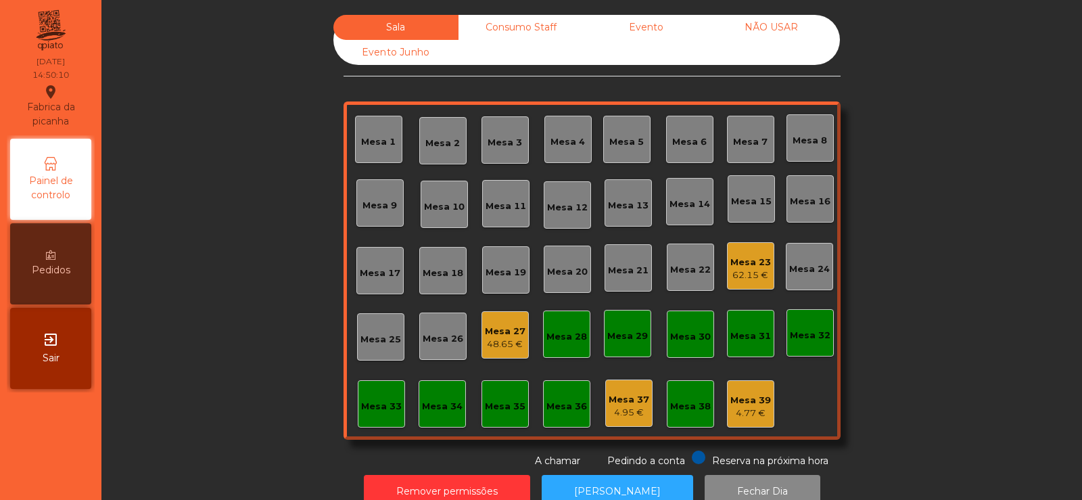
click at [753, 266] on div "Mesa 23" at bounding box center [750, 263] width 41 height 14
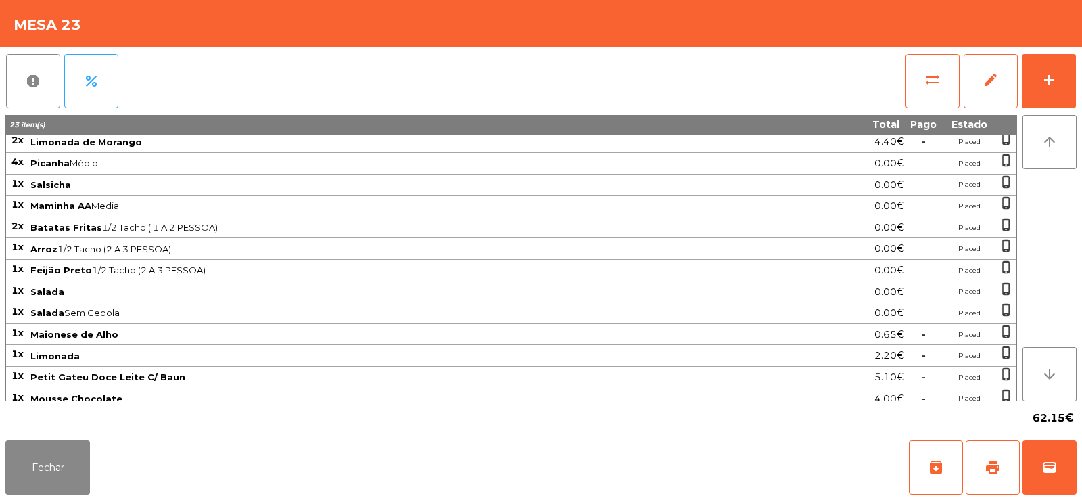
scroll to position [96, 0]
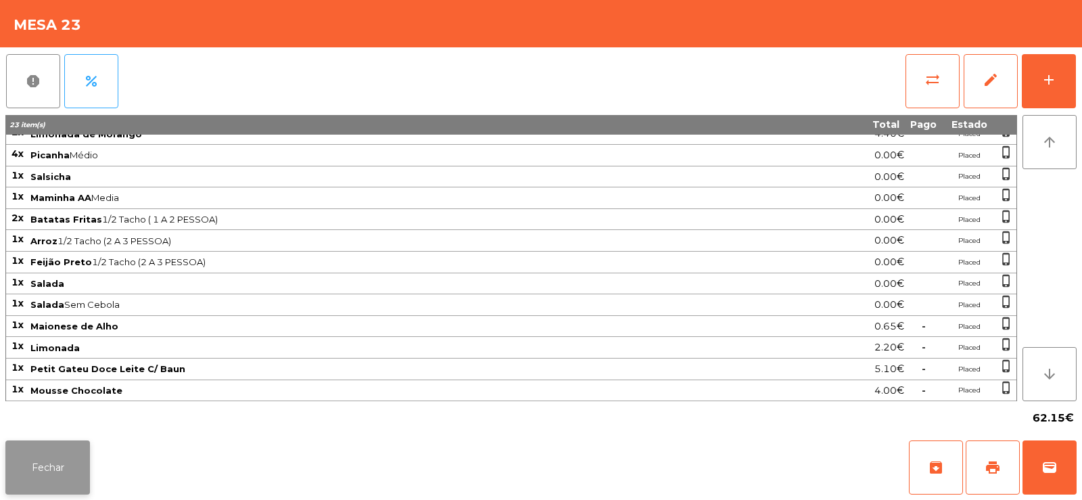
click at [61, 469] on button "Fechar" at bounding box center [47, 467] width 85 height 54
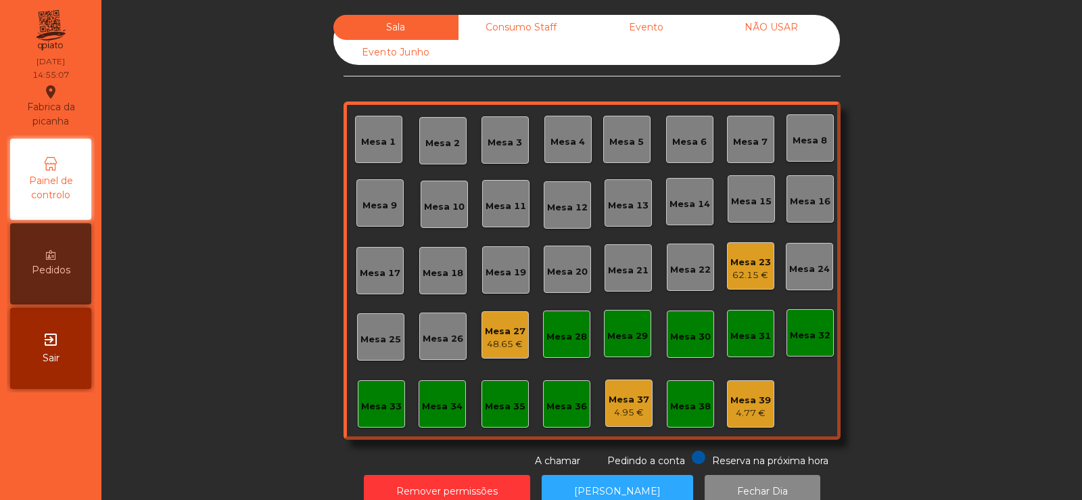
click at [514, 333] on div "Mesa 27" at bounding box center [505, 332] width 41 height 14
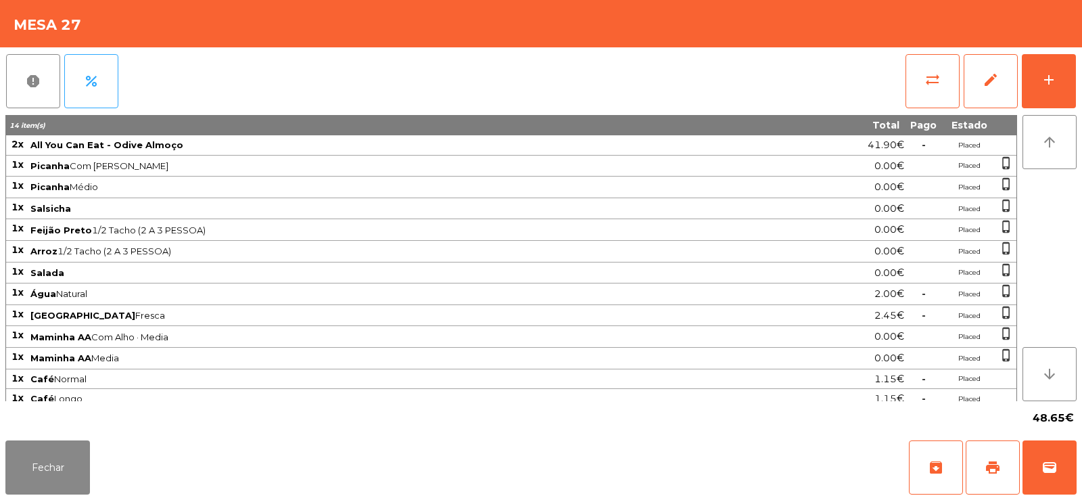
scroll to position [8, 0]
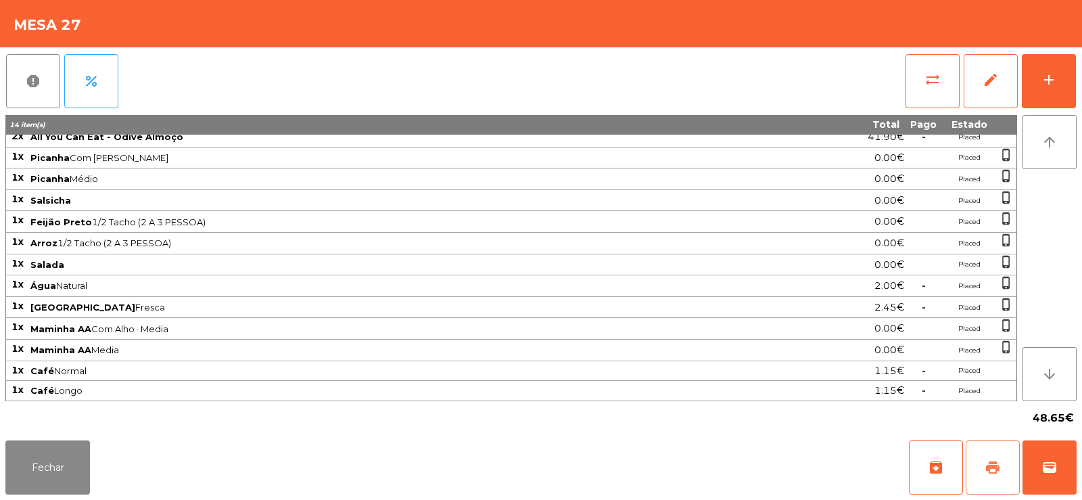
click at [1007, 446] on button "print" at bounding box center [992, 467] width 54 height 54
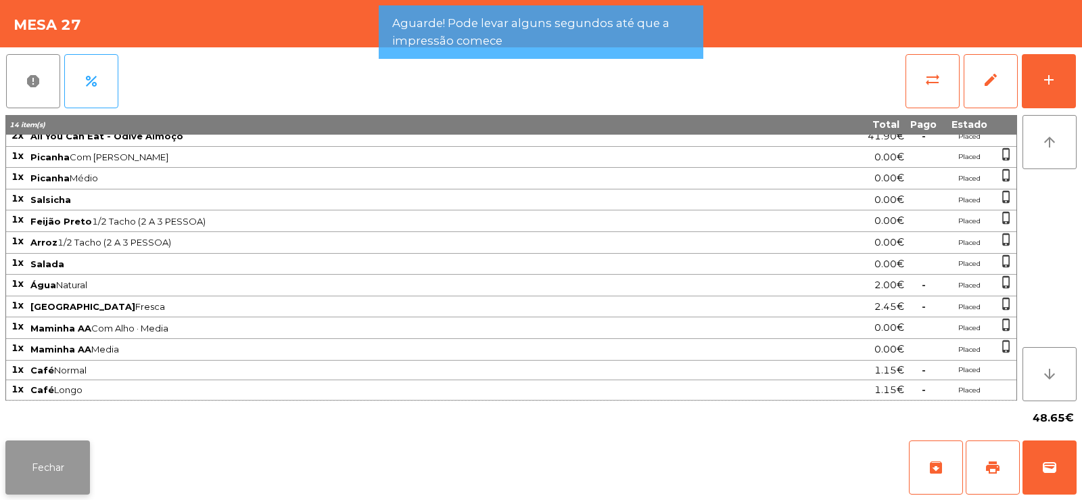
click at [78, 441] on button "Fechar" at bounding box center [47, 467] width 85 height 54
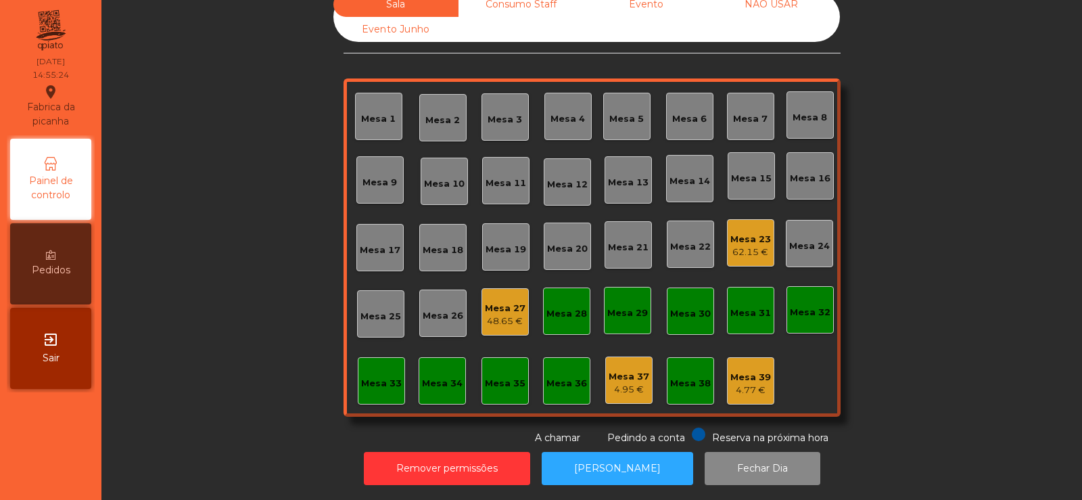
scroll to position [0, 0]
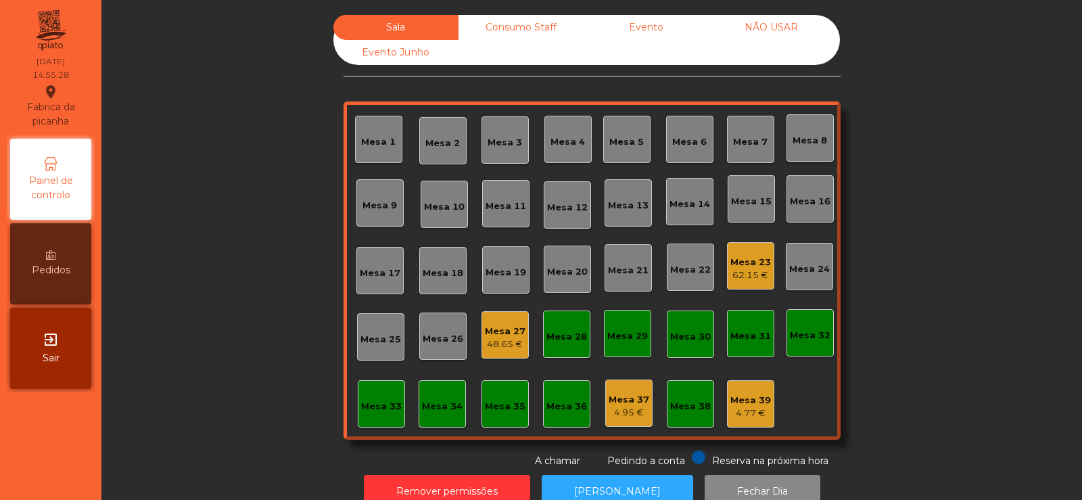
click at [742, 266] on div "Mesa 23" at bounding box center [750, 263] width 41 height 14
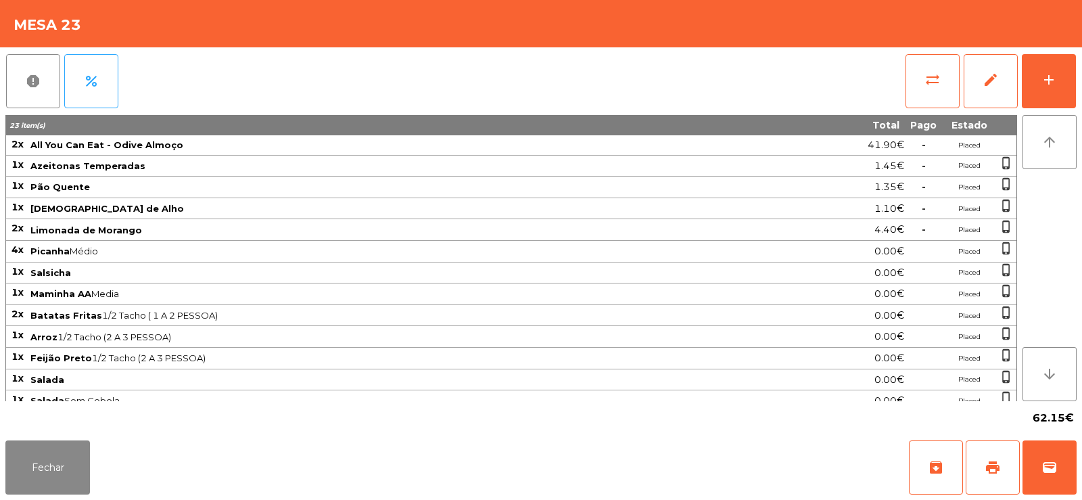
scroll to position [96, 0]
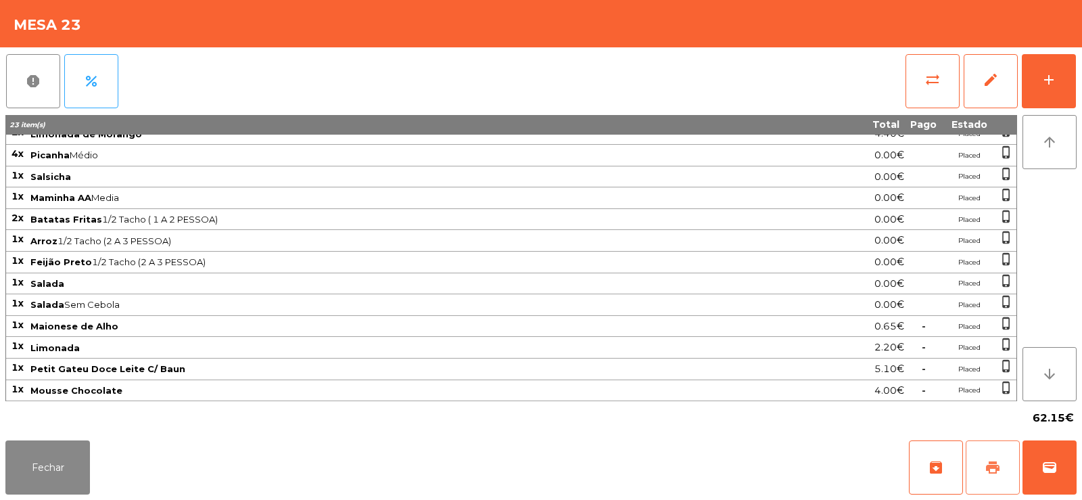
click at [998, 465] on span "print" at bounding box center [992, 467] width 16 height 16
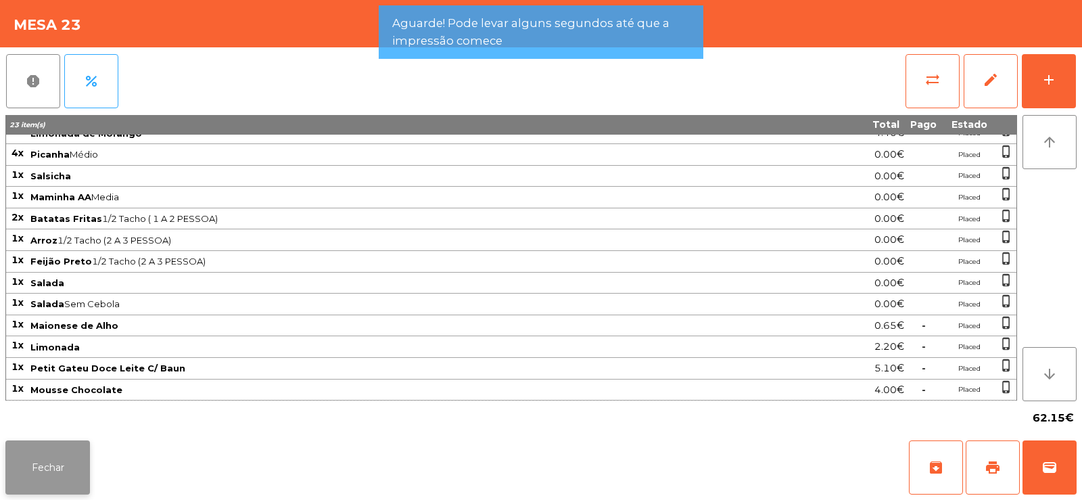
click at [71, 458] on button "Fechar" at bounding box center [47, 467] width 85 height 54
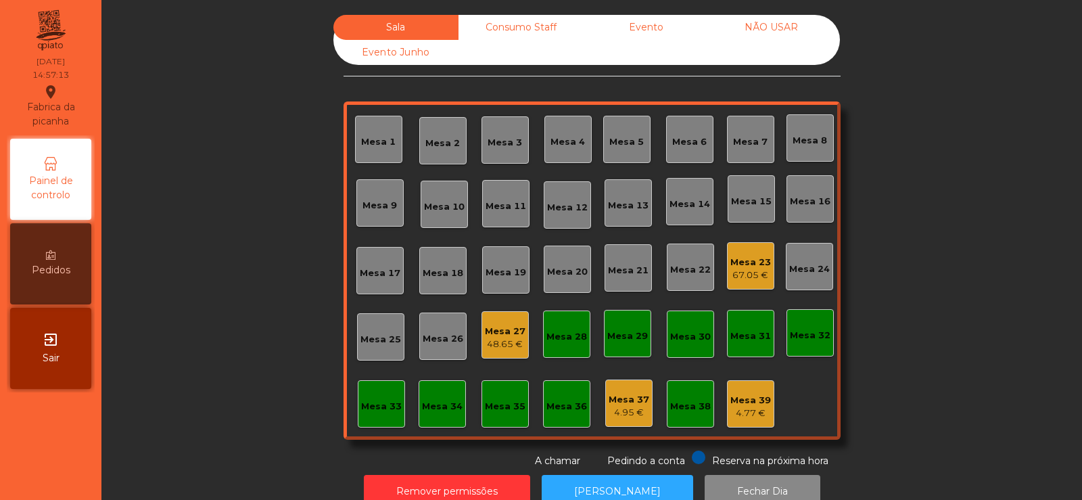
click at [498, 336] on div "Mesa 27" at bounding box center [505, 332] width 41 height 14
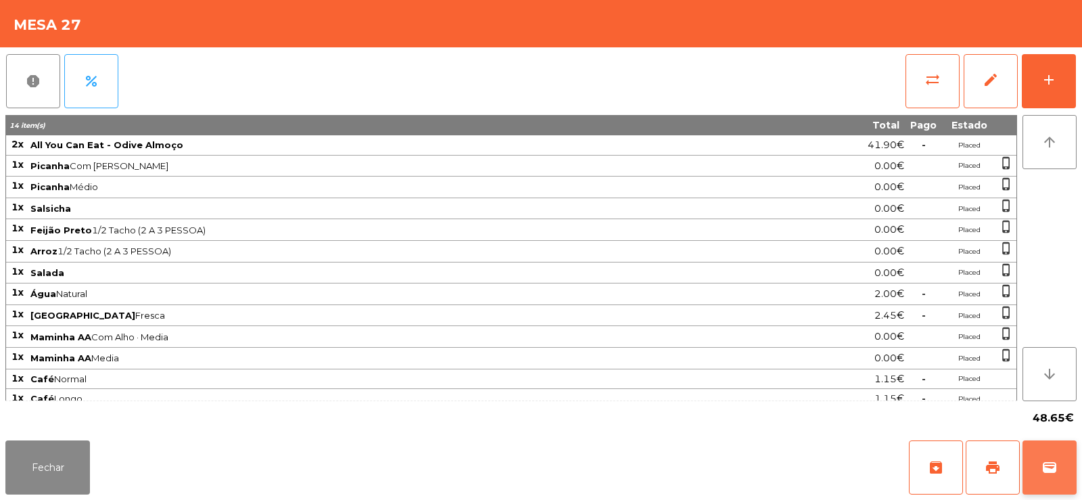
click at [1047, 469] on span "wallet" at bounding box center [1049, 467] width 16 height 16
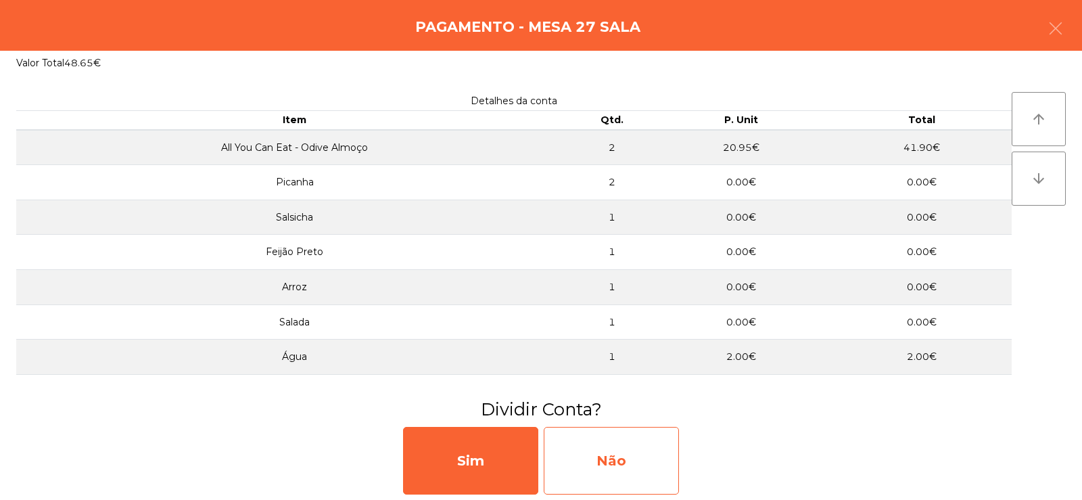
click at [618, 456] on div "Não" at bounding box center [611, 461] width 135 height 68
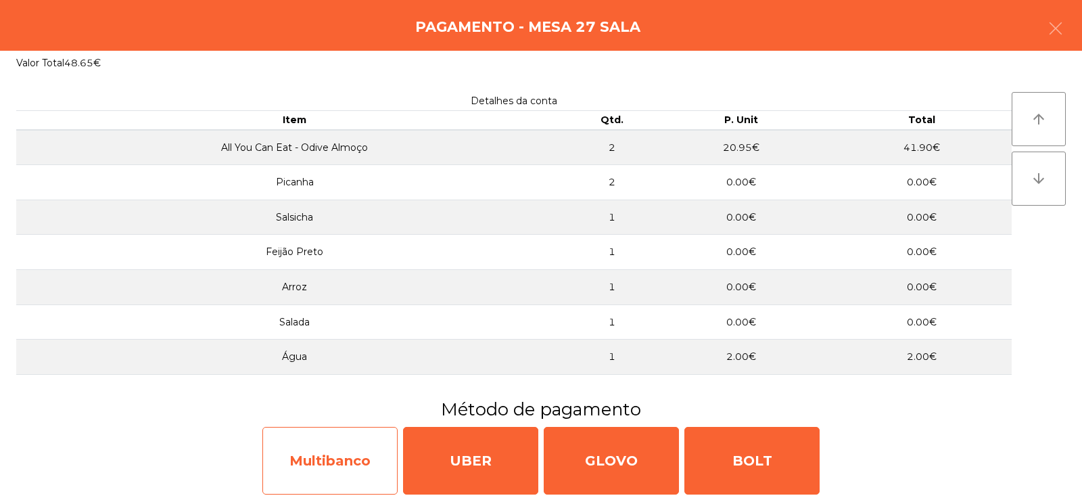
click at [323, 466] on div "Multibanco" at bounding box center [329, 461] width 135 height 68
select select "**"
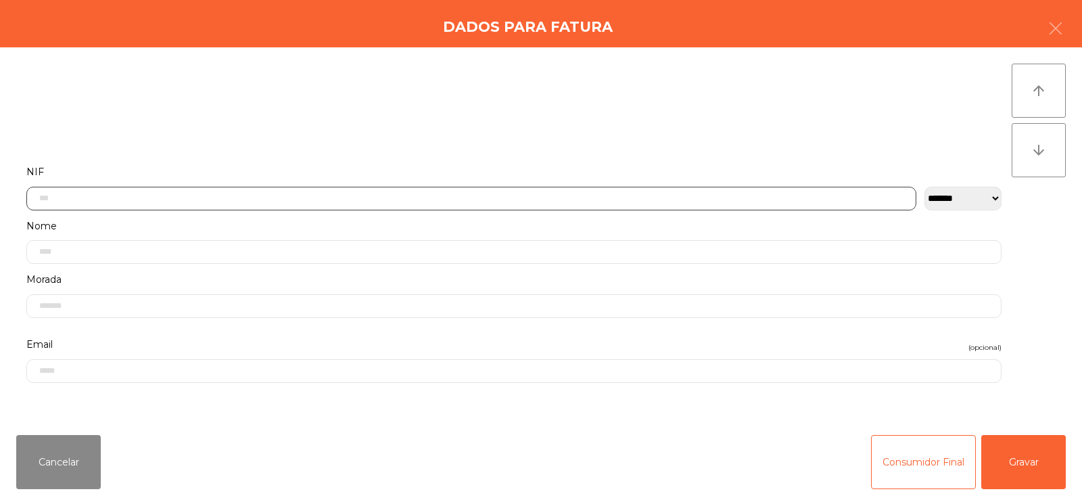
click at [116, 199] on input "text" at bounding box center [471, 199] width 890 height 24
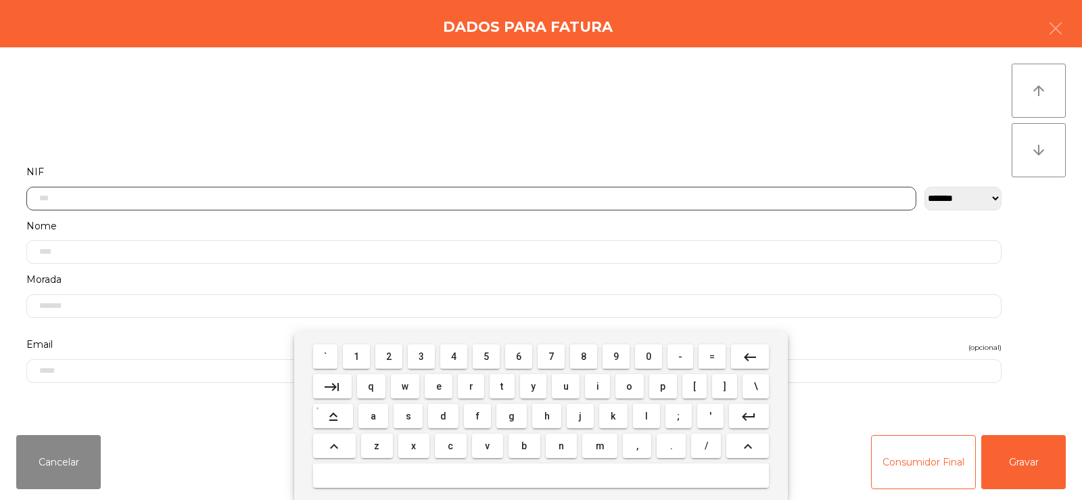
scroll to position [99, 0]
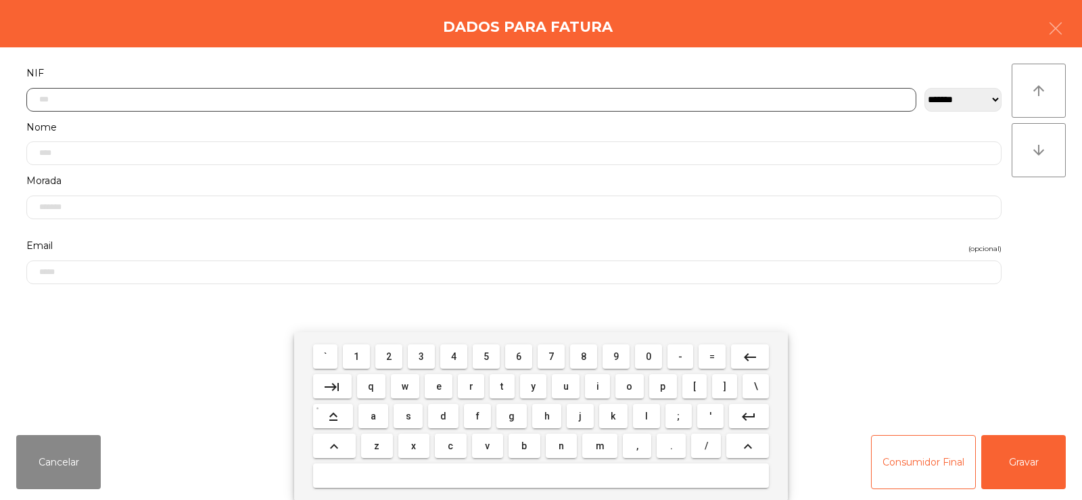
click at [486, 356] on span "5" at bounding box center [485, 356] width 5 height 11
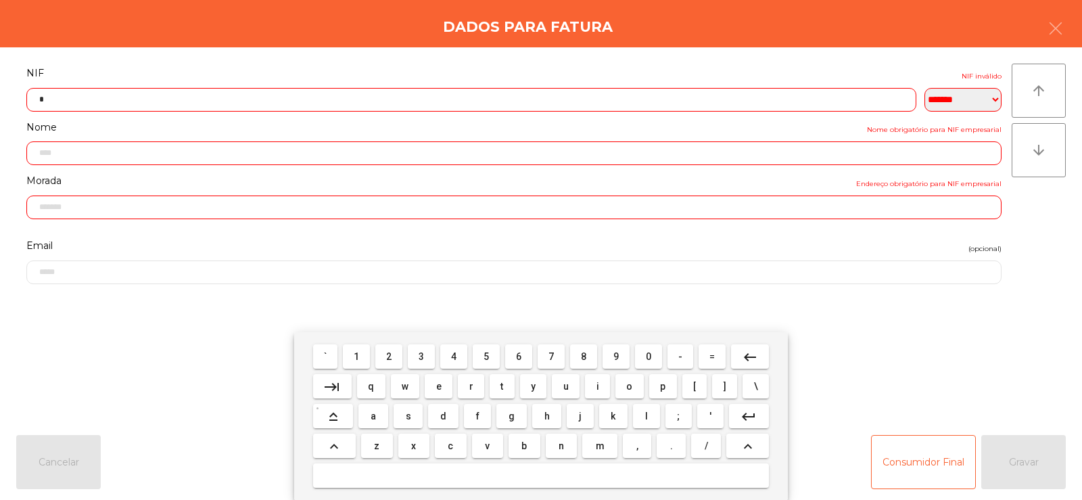
click at [357, 356] on span "1" at bounding box center [356, 356] width 5 height 11
click at [460, 365] on button "4" at bounding box center [453, 356] width 27 height 24
click at [389, 361] on span "2" at bounding box center [388, 356] width 5 height 11
click at [548, 357] on span "7" at bounding box center [550, 356] width 5 height 11
click at [649, 357] on span "0" at bounding box center [648, 356] width 5 height 11
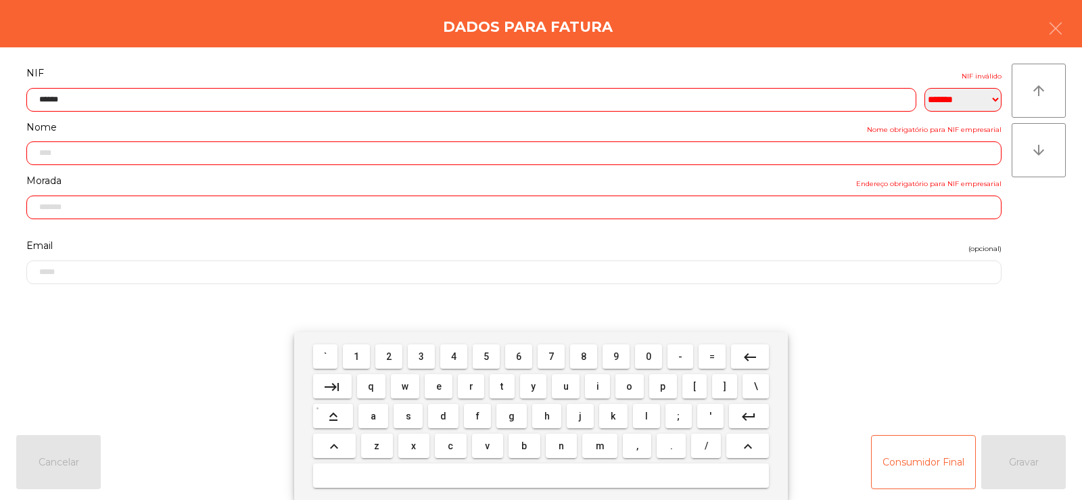
click at [422, 356] on span "3" at bounding box center [420, 356] width 5 height 11
click at [616, 358] on span "9" at bounding box center [615, 356] width 5 height 11
click at [648, 356] on span "0" at bounding box center [648, 356] width 5 height 11
type input "*********"
type input "**********"
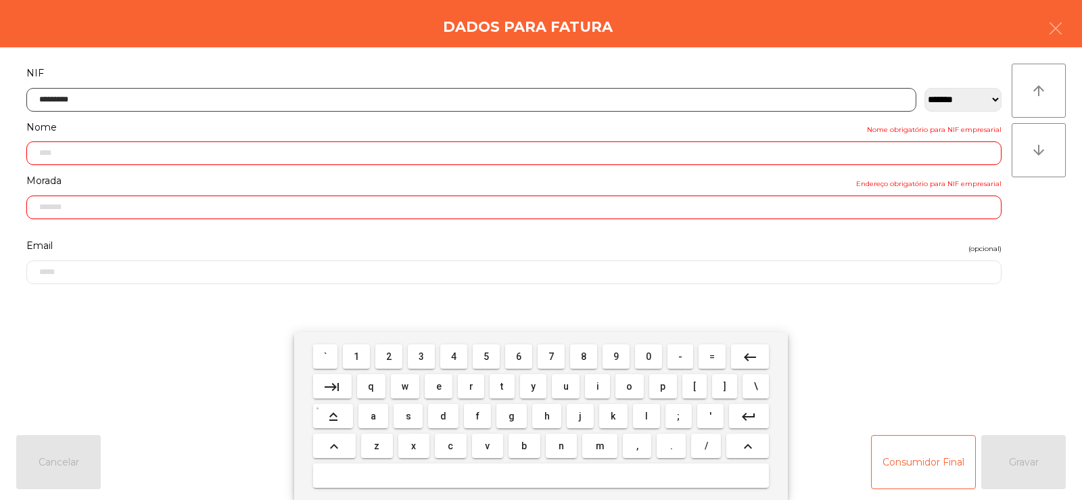
type input "**********"
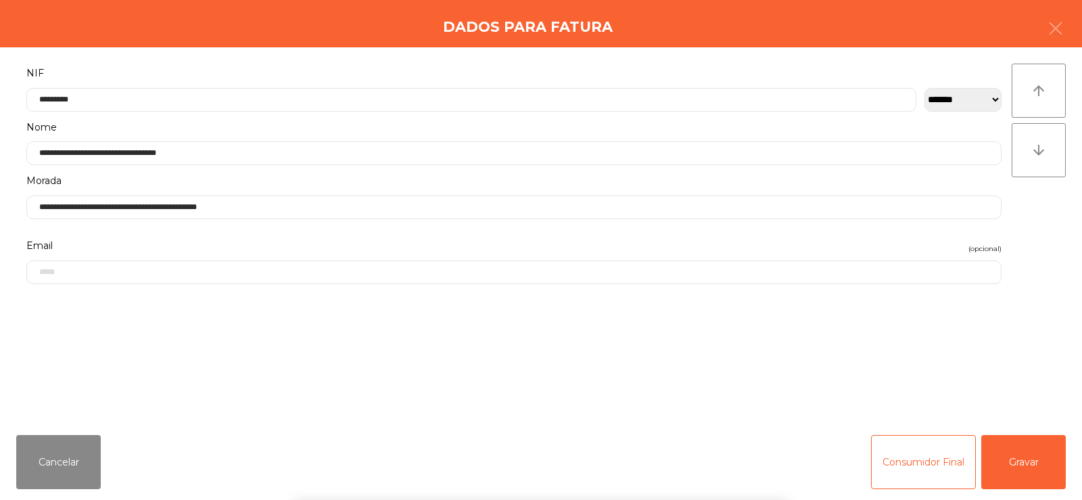
click at [1019, 466] on div "` 1 2 3 4 5 6 7 8 9 0 - = keyboard_backspace keyboard_tab q w e r t y u i o p […" at bounding box center [541, 416] width 1082 height 168
click at [1020, 467] on button "Gravar" at bounding box center [1023, 462] width 85 height 54
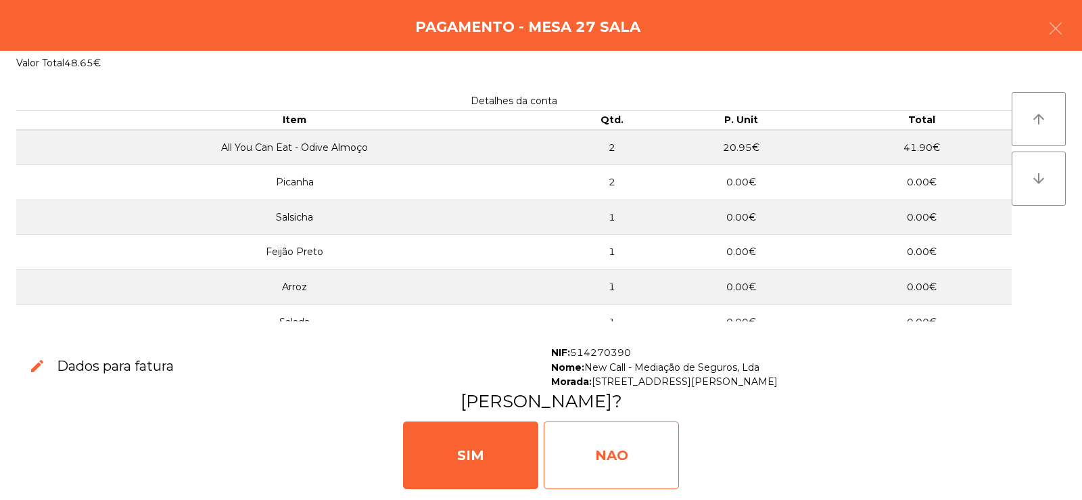
click at [600, 458] on div "NAO" at bounding box center [611, 455] width 135 height 68
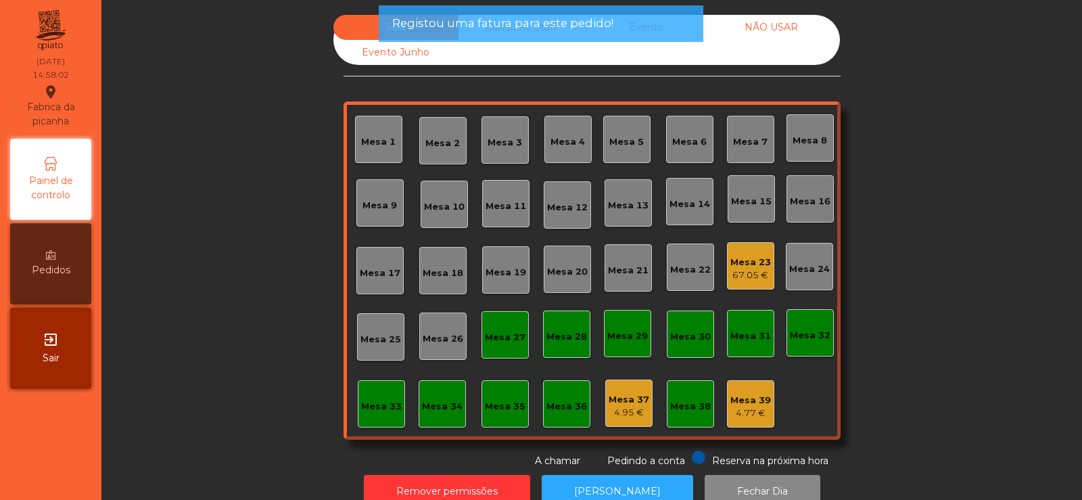
click at [499, 331] on div "Mesa 27" at bounding box center [505, 338] width 41 height 14
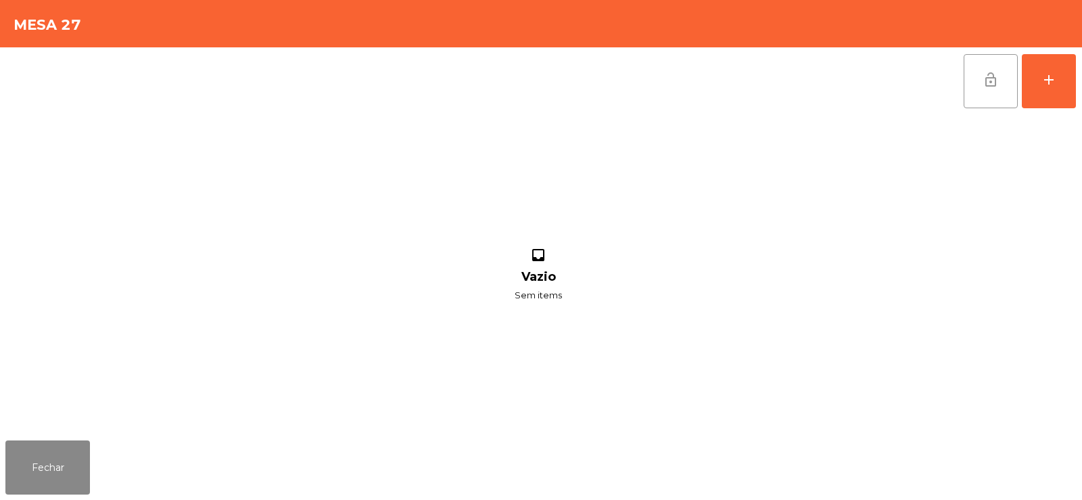
click at [986, 86] on span "lock_open" at bounding box center [990, 80] width 16 height 16
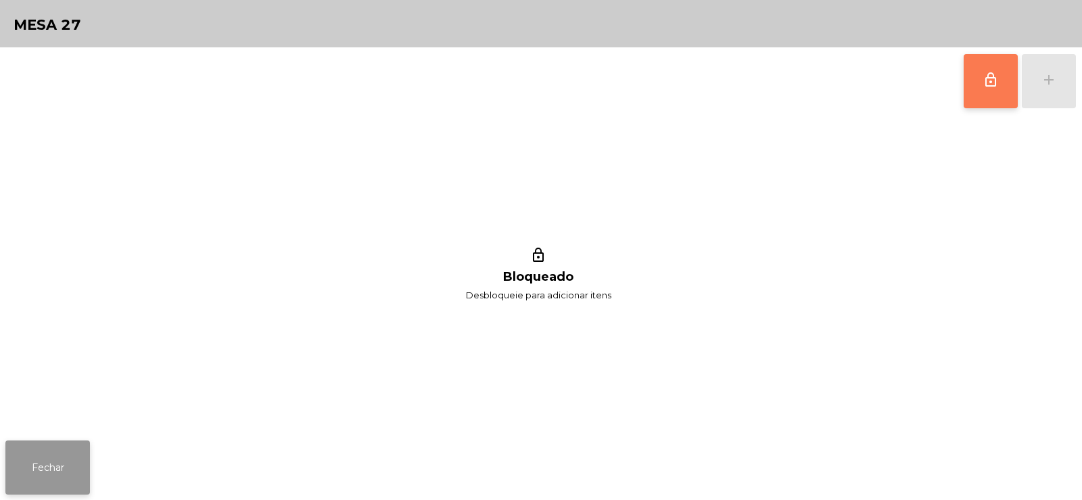
click at [54, 471] on button "Fechar" at bounding box center [47, 467] width 85 height 54
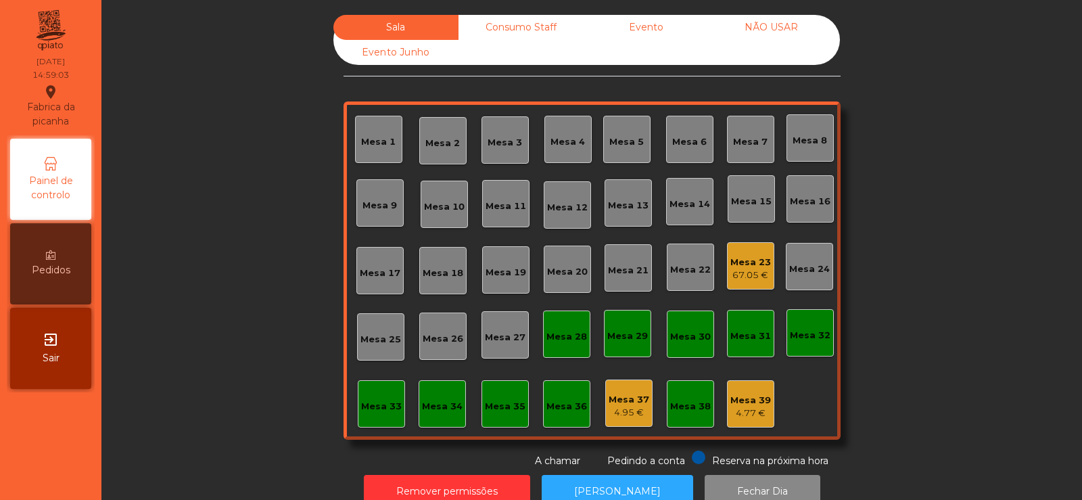
scroll to position [33, 0]
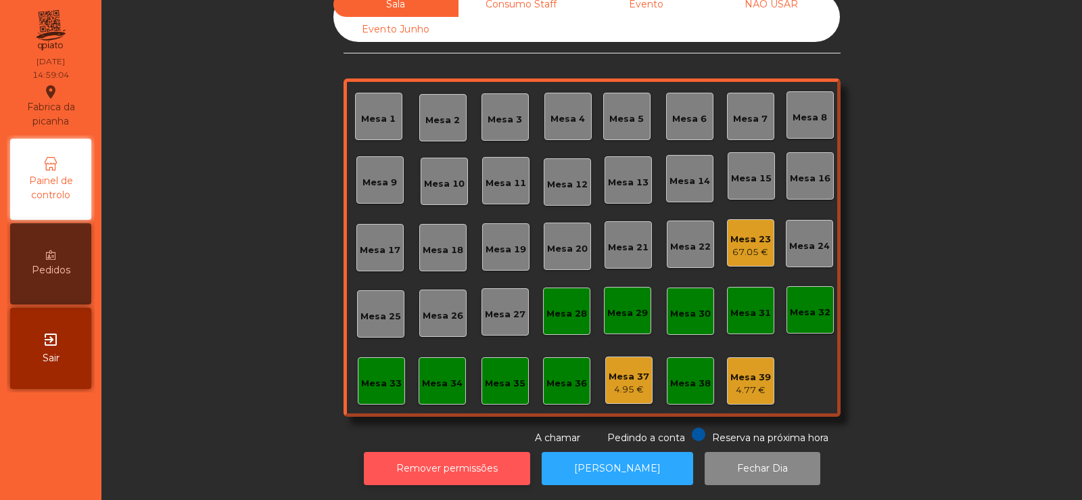
click at [489, 462] on button "Remover permissões" at bounding box center [447, 468] width 166 height 33
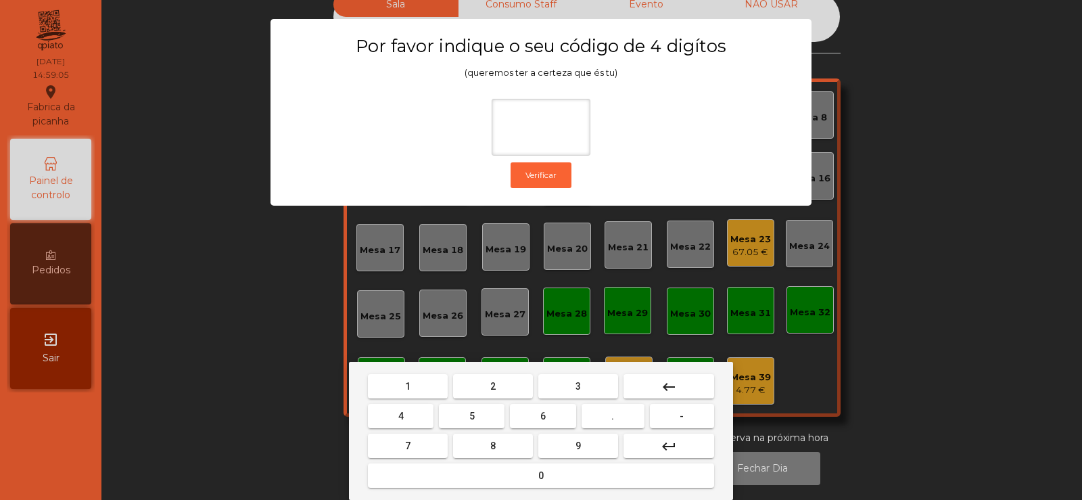
click at [507, 375] on button "2" at bounding box center [493, 386] width 80 height 24
click at [543, 414] on span "6" at bounding box center [542, 415] width 5 height 11
click at [458, 443] on button "8" at bounding box center [493, 445] width 80 height 24
click at [474, 415] on span "5" at bounding box center [471, 415] width 5 height 11
type input "****"
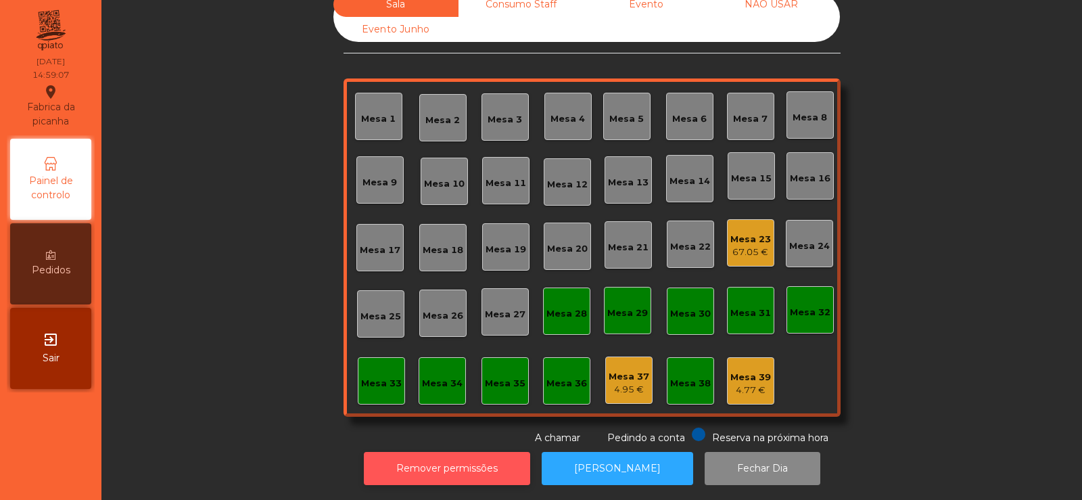
click at [509, 452] on button "Remover permissões" at bounding box center [447, 468] width 166 height 33
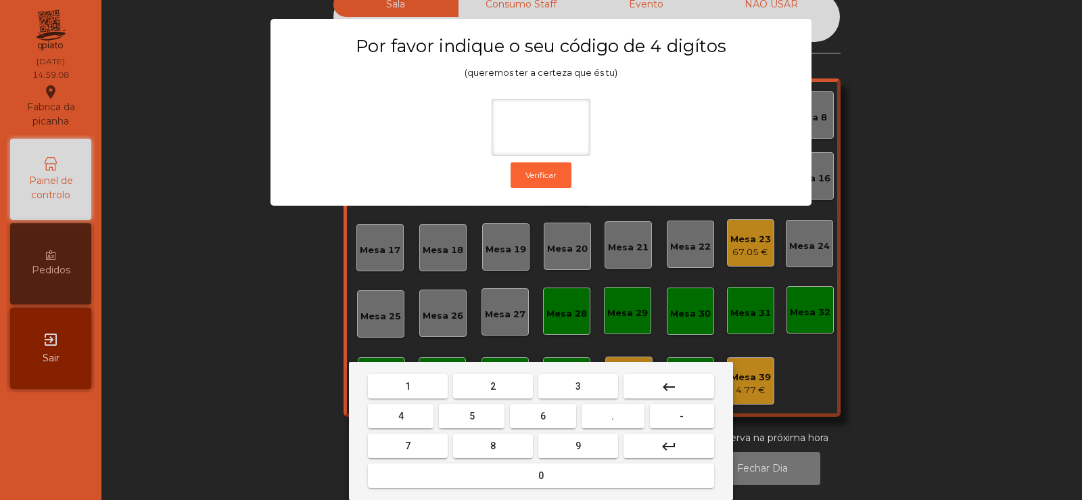
click at [500, 385] on button "2" at bounding box center [493, 386] width 80 height 24
click at [546, 413] on span "6" at bounding box center [542, 415] width 5 height 11
click at [442, 439] on button "7" at bounding box center [408, 445] width 80 height 24
click at [481, 415] on button "5" at bounding box center [472, 416] width 66 height 24
type input "****"
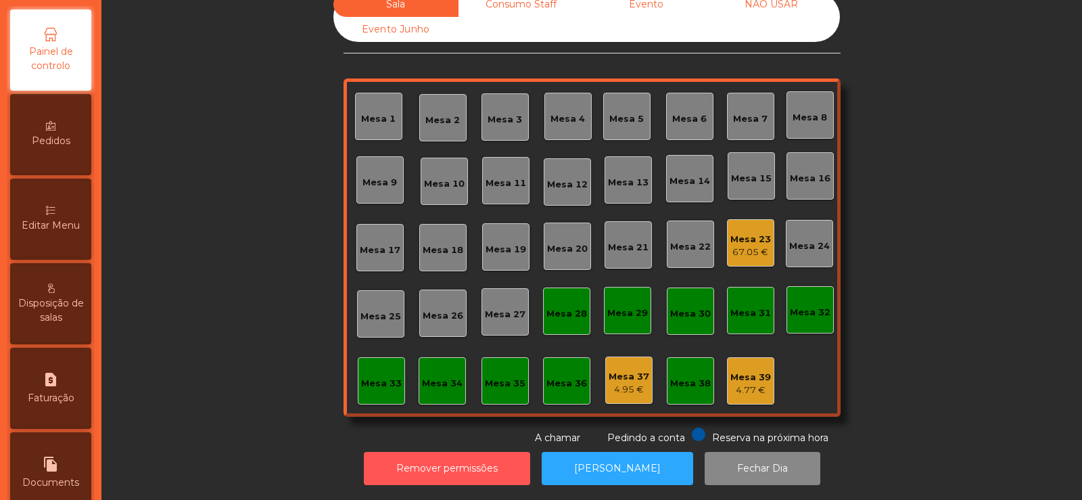
scroll to position [155, 0]
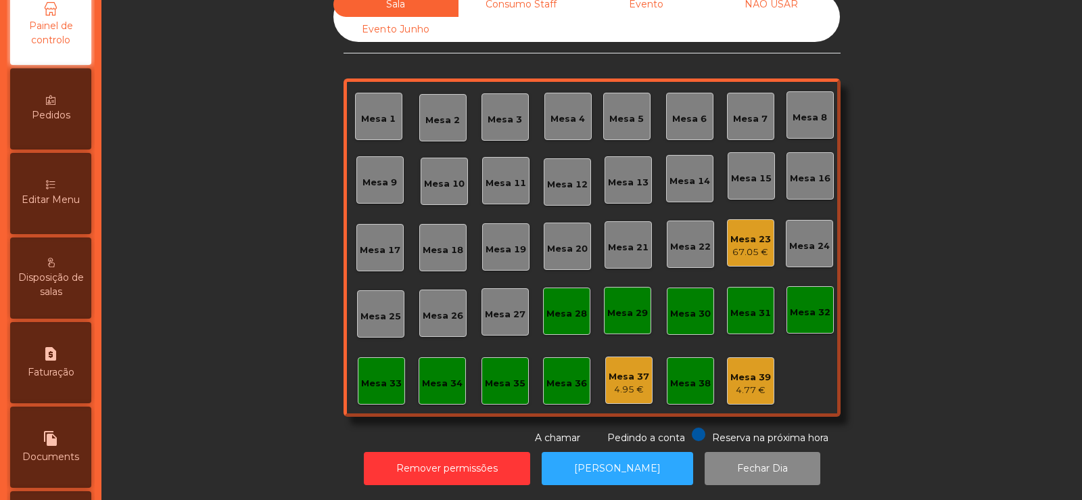
click at [51, 358] on icon "request_page" at bounding box center [51, 353] width 16 height 16
select select "**"
select select "****"
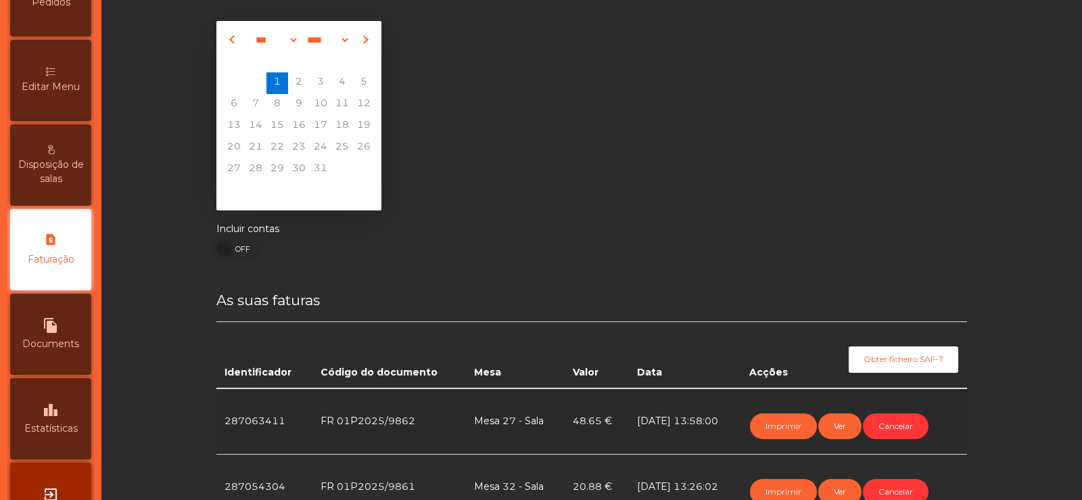
scroll to position [33, 0]
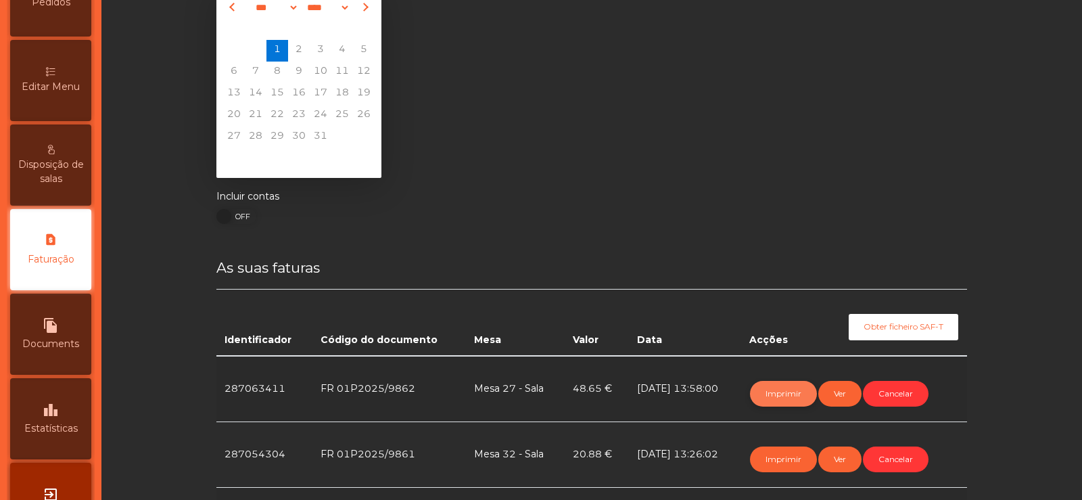
click at [780, 390] on button "Imprimir" at bounding box center [783, 394] width 67 height 26
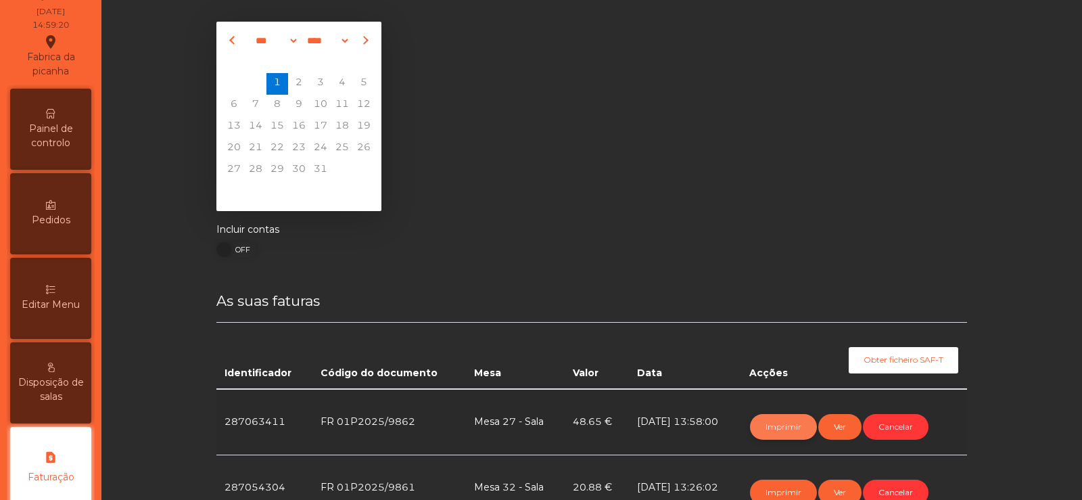
scroll to position [0, 0]
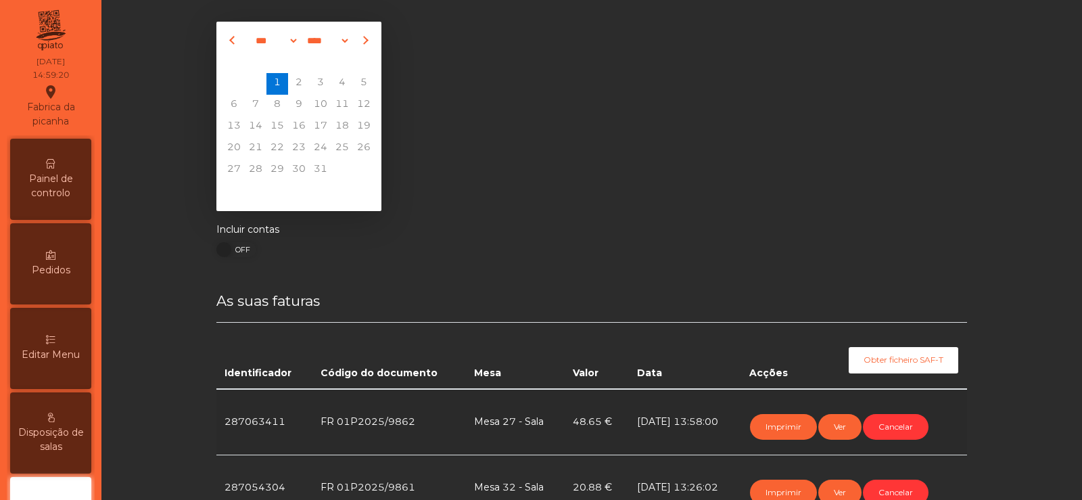
click at [59, 176] on span "Painel de controlo" at bounding box center [51, 186] width 74 height 28
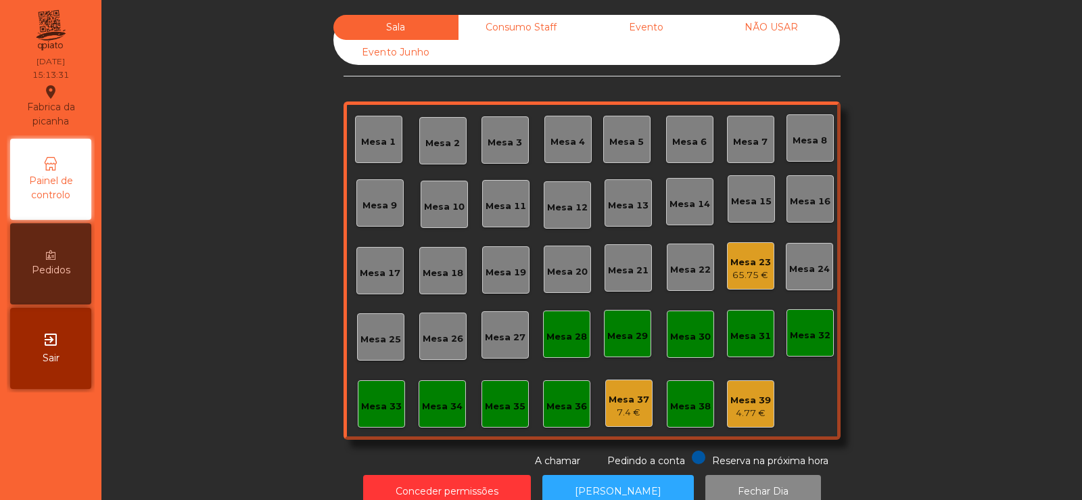
click at [760, 281] on div "65.75 €" at bounding box center [750, 275] width 41 height 14
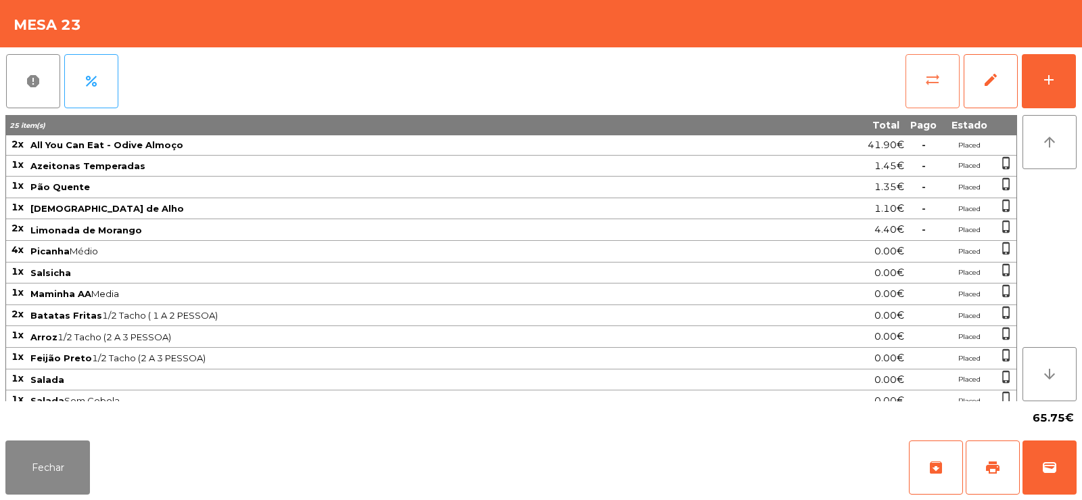
click at [930, 87] on span "sync_alt" at bounding box center [932, 80] width 16 height 16
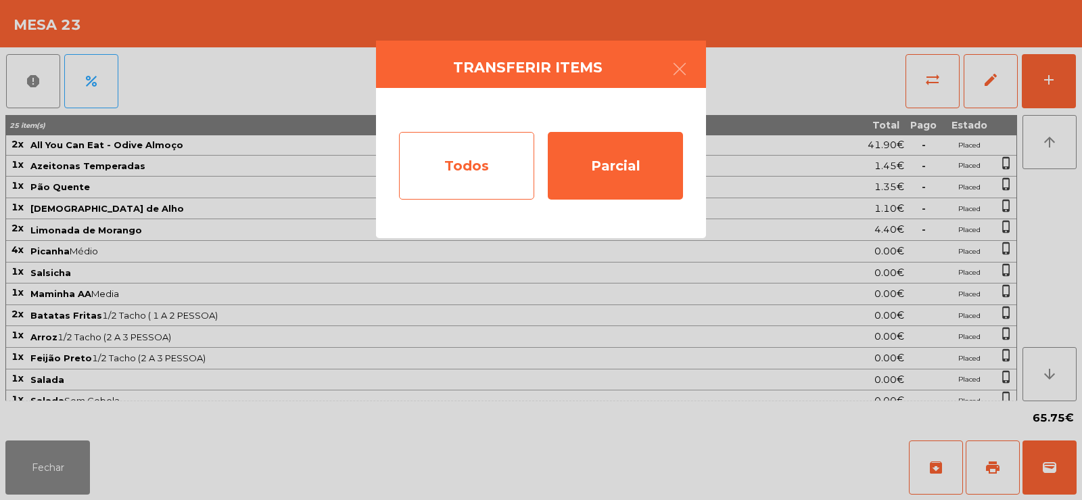
click at [494, 160] on div "Todos" at bounding box center [466, 166] width 135 height 68
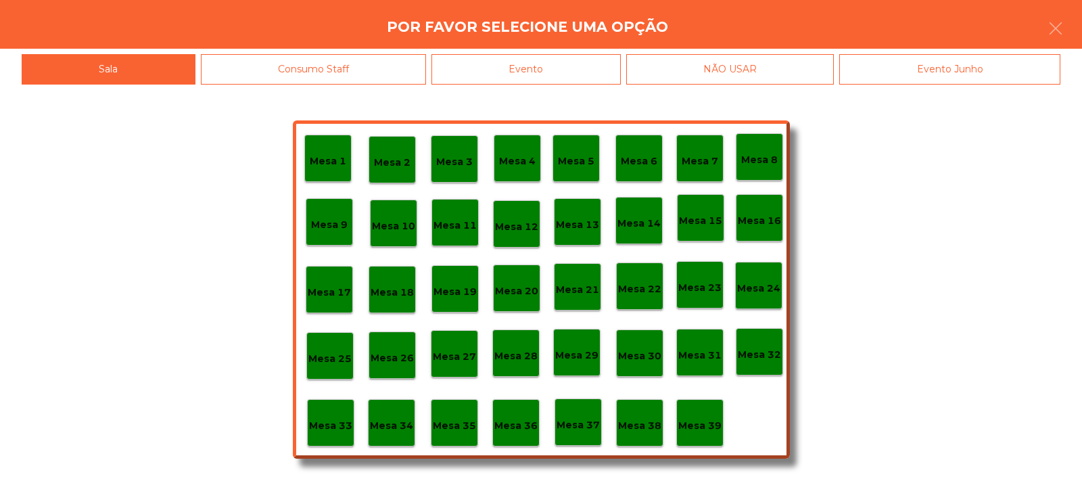
click at [710, 412] on div "Mesa 39" at bounding box center [699, 422] width 43 height 21
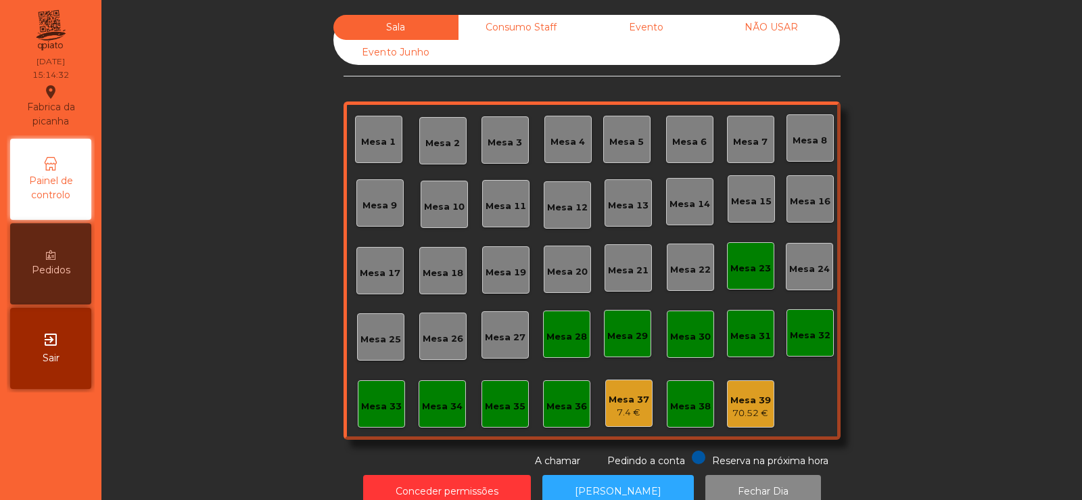
click at [752, 274] on div "Mesa 23" at bounding box center [750, 269] width 41 height 14
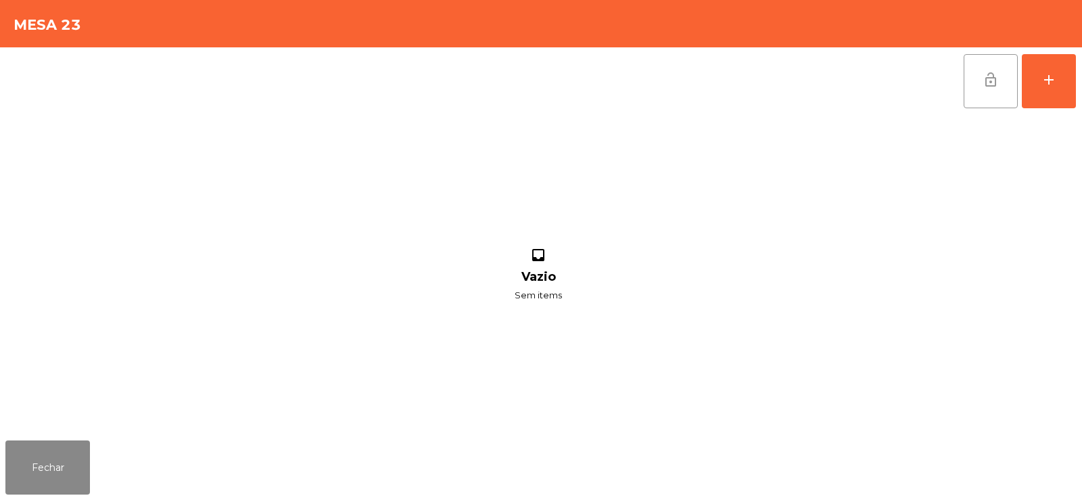
click at [994, 89] on button "lock_open" at bounding box center [990, 81] width 54 height 54
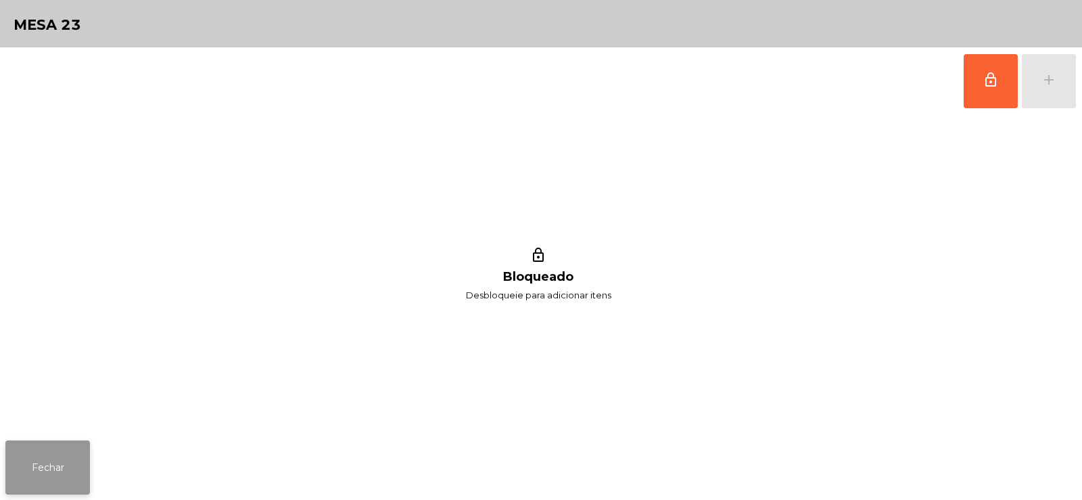
click at [76, 458] on button "Fechar" at bounding box center [47, 467] width 85 height 54
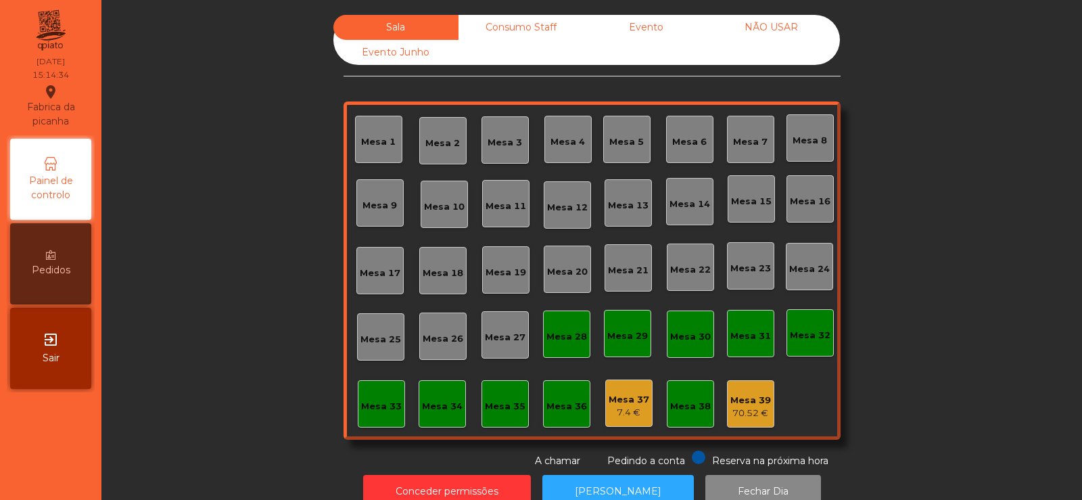
click at [525, 27] on div "Consumo Staff" at bounding box center [520, 27] width 125 height 25
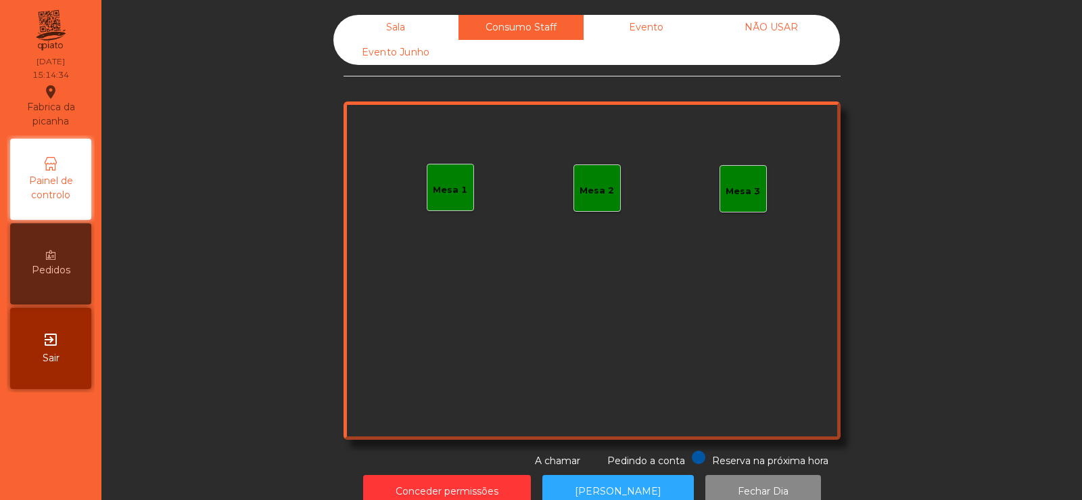
click at [645, 26] on div "Evento" at bounding box center [645, 27] width 125 height 25
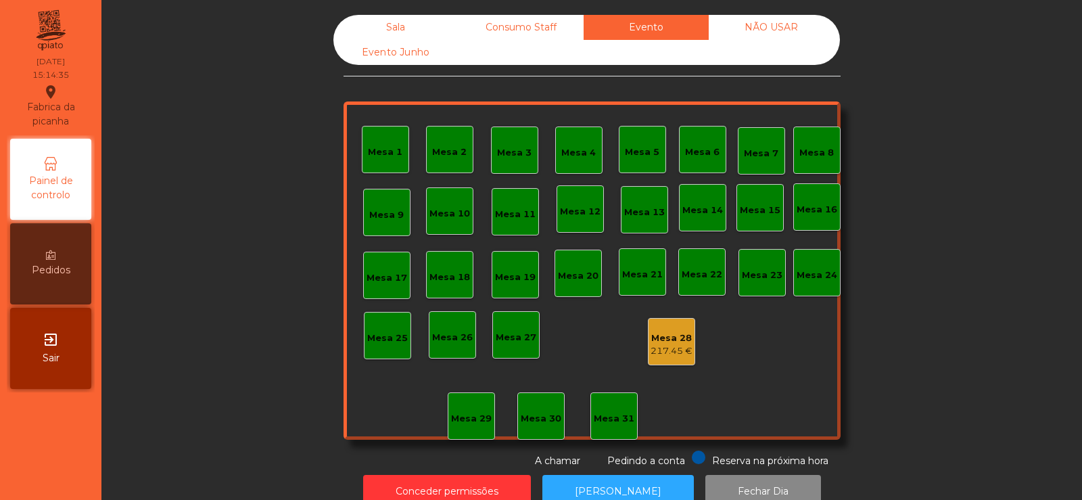
click at [767, 24] on div "NÃO USAR" at bounding box center [770, 27] width 125 height 25
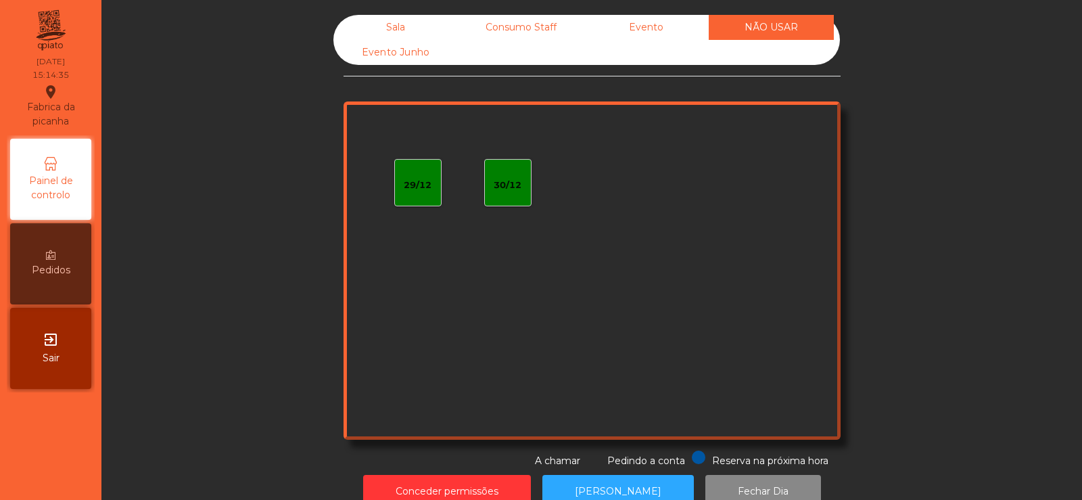
click at [606, 29] on div "Evento" at bounding box center [645, 27] width 125 height 25
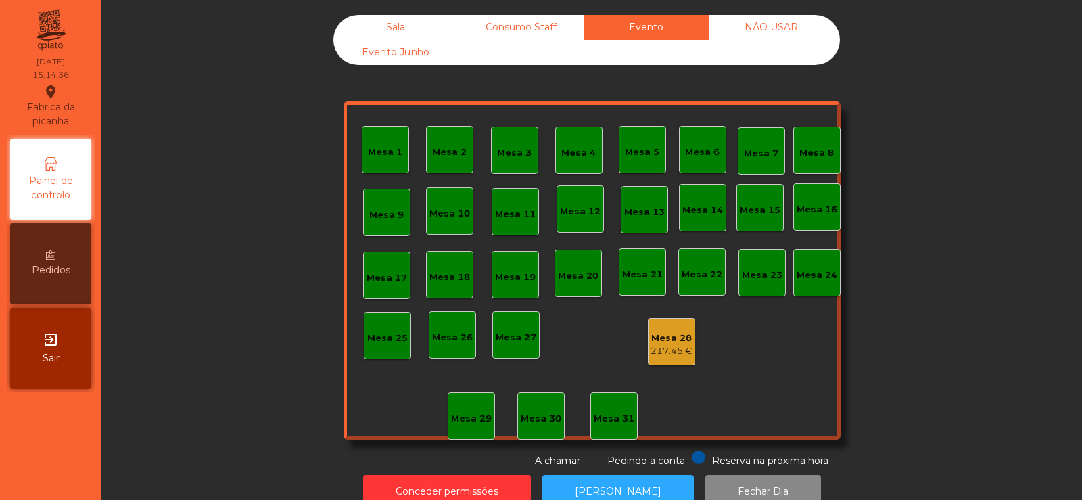
click at [527, 29] on div "Consumo Staff" at bounding box center [520, 27] width 125 height 25
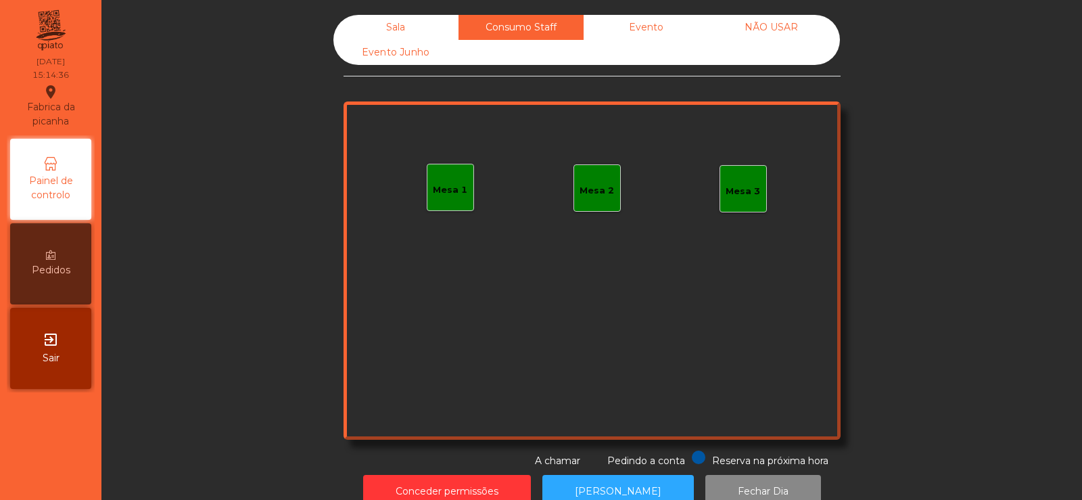
click at [418, 23] on div "Sala" at bounding box center [395, 27] width 125 height 25
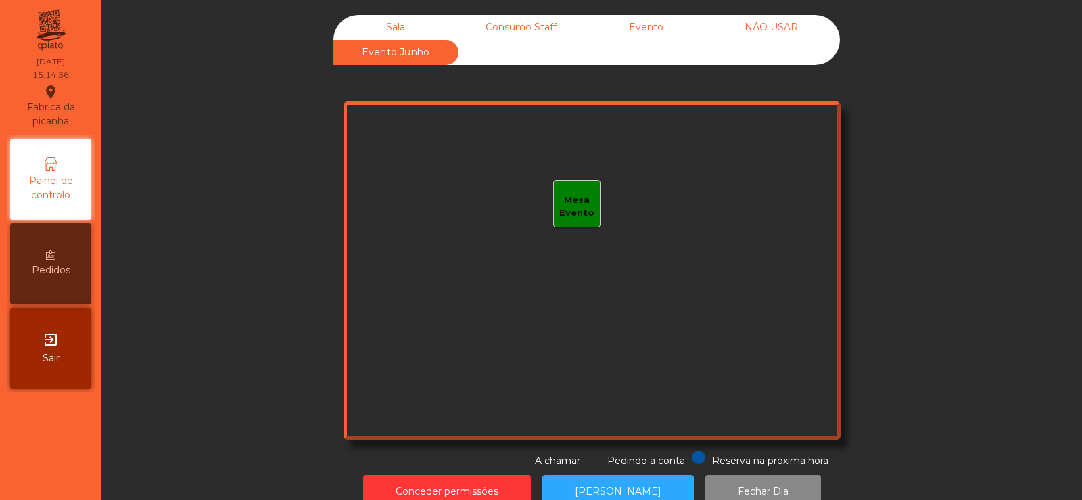
click at [405, 22] on div "Sala" at bounding box center [395, 27] width 125 height 25
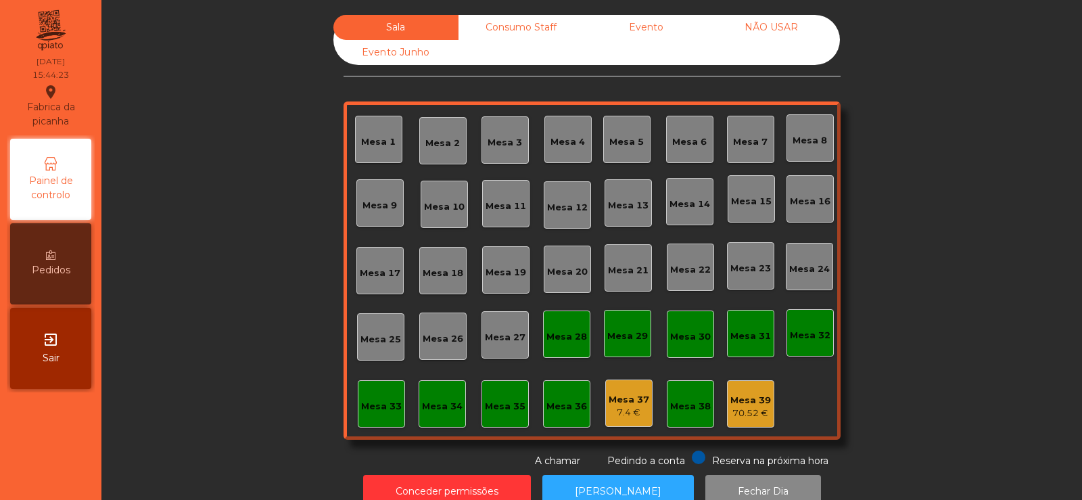
scroll to position [33, 0]
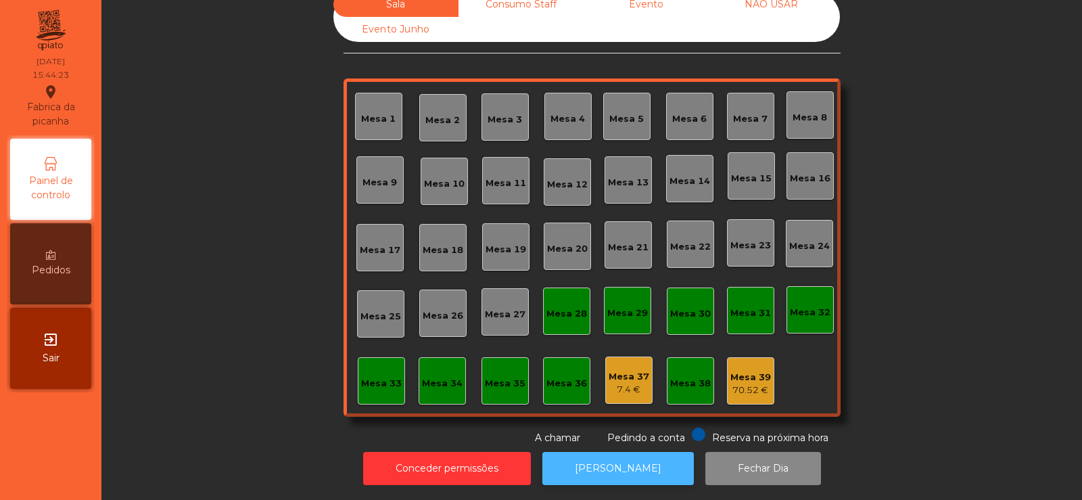
click at [606, 452] on button "[PERSON_NAME]" at bounding box center [617, 468] width 151 height 33
click at [644, 455] on button "[PERSON_NAME]" at bounding box center [617, 468] width 151 height 33
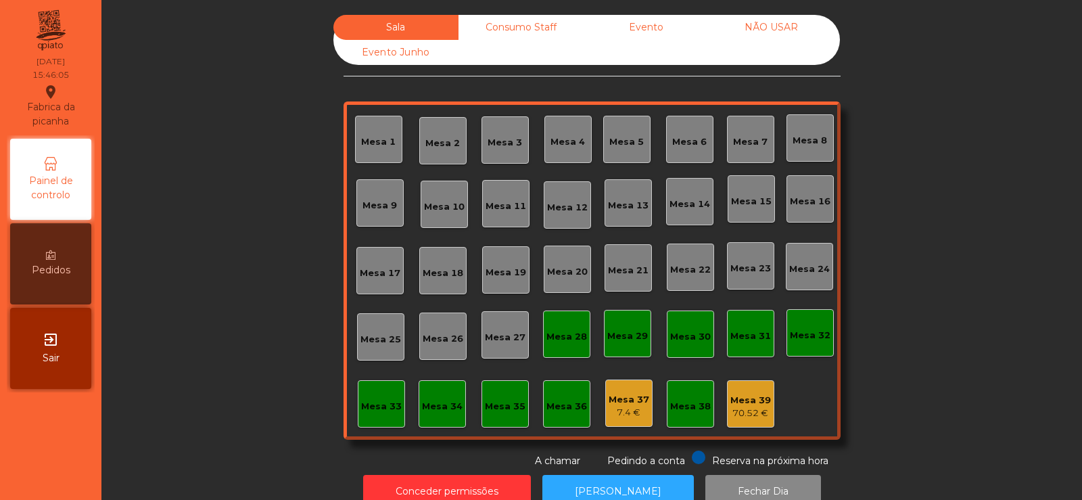
click at [642, 26] on div "Evento" at bounding box center [645, 27] width 125 height 25
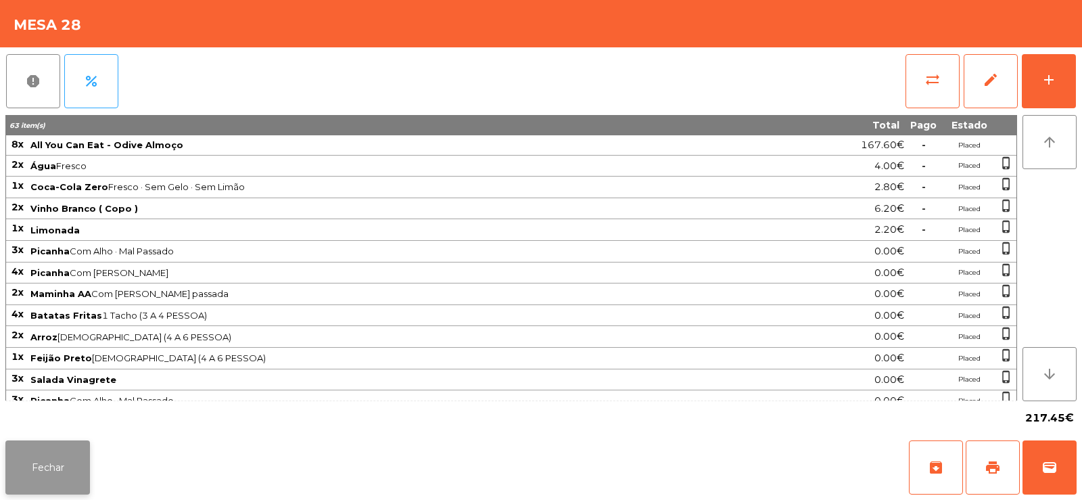
click at [68, 466] on button "Fechar" at bounding box center [47, 467] width 85 height 54
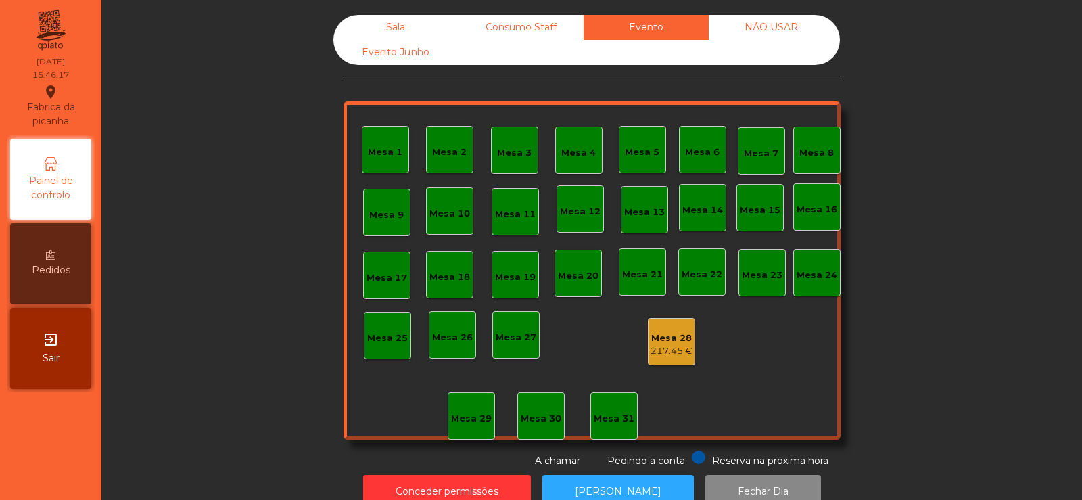
scroll to position [33, 0]
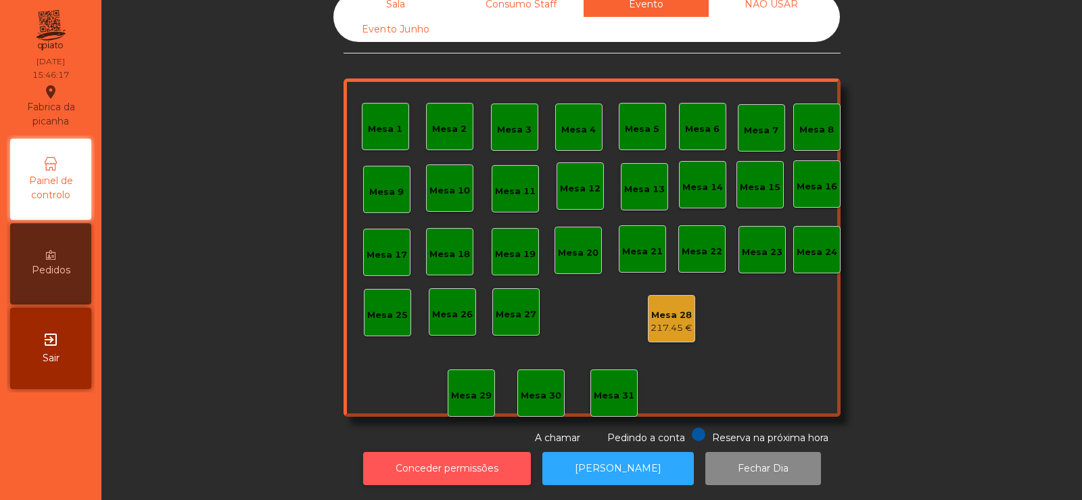
click at [431, 454] on button "Conceder permissões" at bounding box center [447, 468] width 168 height 33
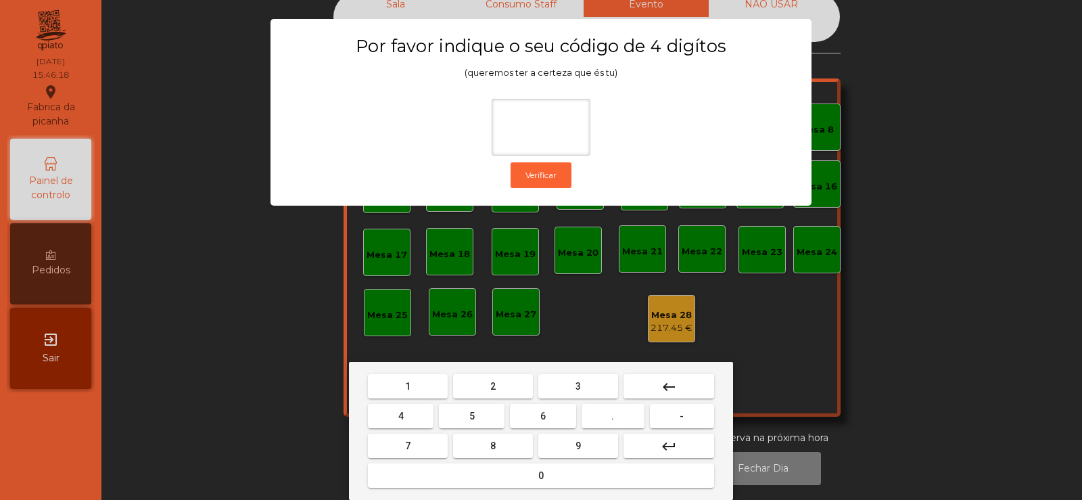
click at [482, 386] on button "2" at bounding box center [493, 386] width 80 height 24
click at [525, 411] on button "6" at bounding box center [543, 416] width 66 height 24
click at [431, 438] on button "7" at bounding box center [408, 445] width 80 height 24
click at [472, 416] on span "5" at bounding box center [471, 415] width 5 height 11
type input "****"
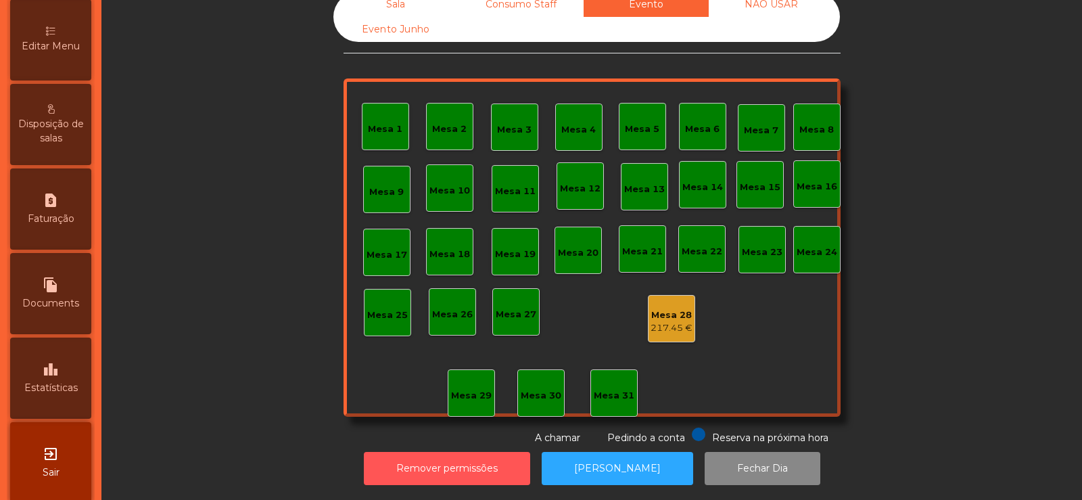
scroll to position [307, 0]
click at [58, 389] on span "Estatísticas" at bounding box center [50, 389] width 53 height 14
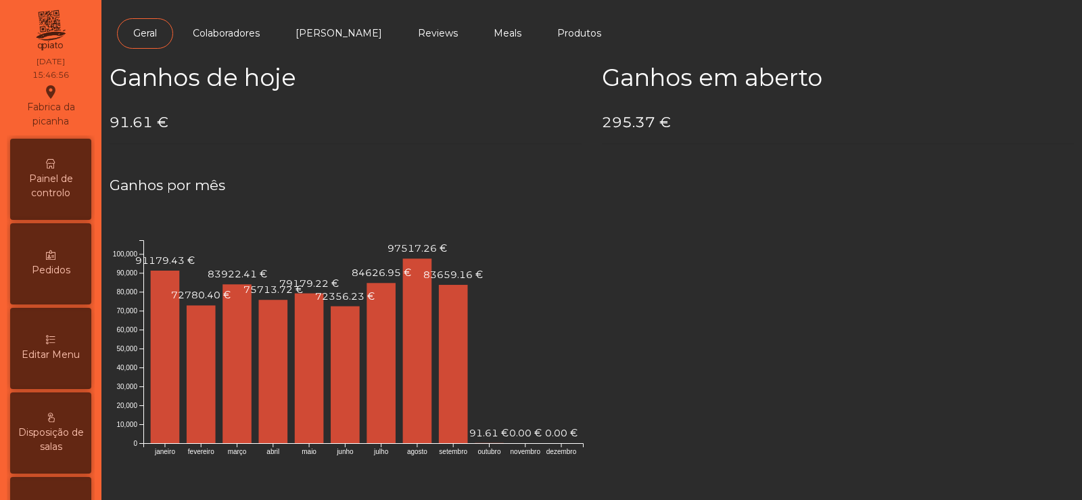
click at [69, 156] on div "Painel de controlo" at bounding box center [50, 179] width 81 height 81
